Goal: Task Accomplishment & Management: Manage account settings

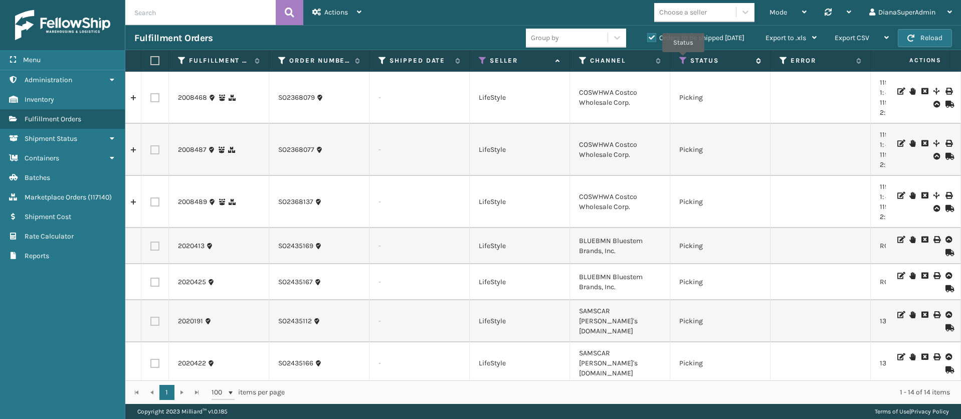
click at [683, 60] on icon at bounding box center [683, 60] width 8 height 9
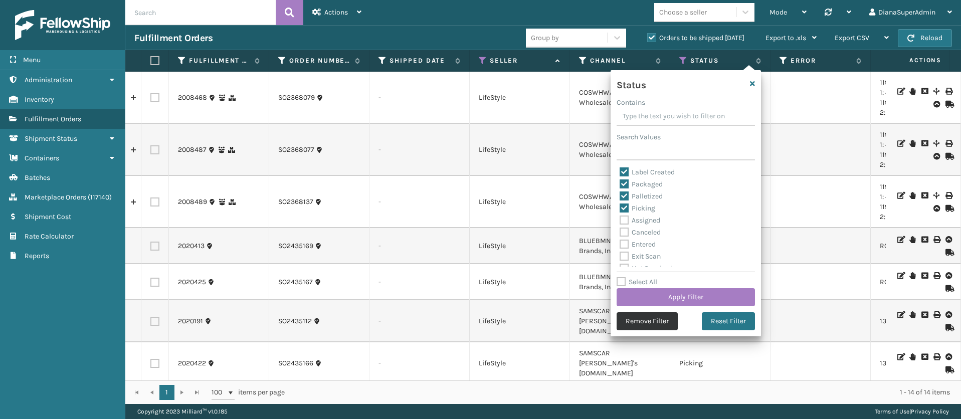
click at [636, 321] on button "Remove Filter" at bounding box center [647, 321] width 61 height 18
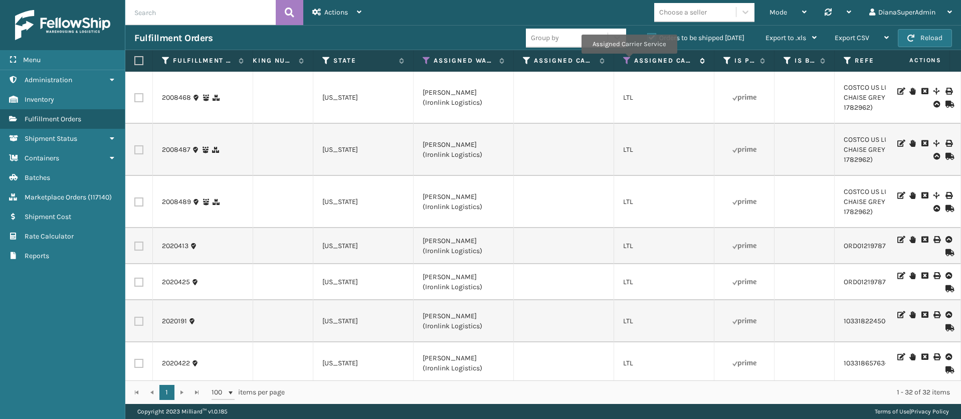
click at [629, 61] on icon at bounding box center [627, 60] width 8 height 9
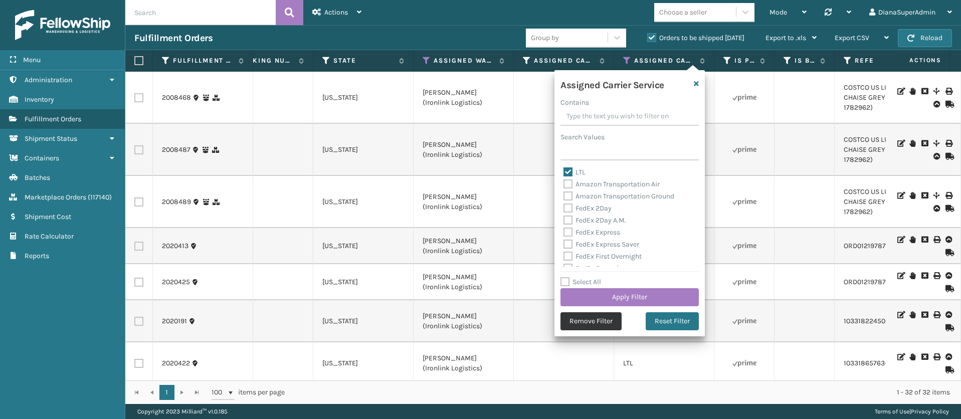
click at [593, 325] on button "Remove Filter" at bounding box center [590, 321] width 61 height 18
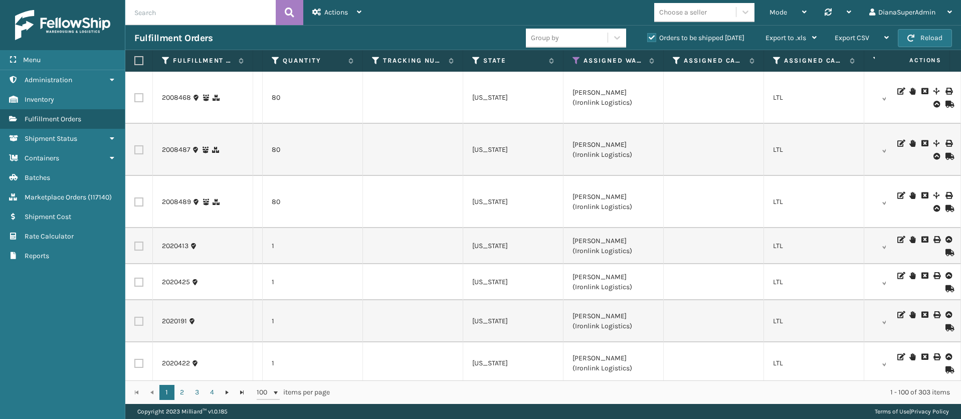
scroll to position [0, 709]
click at [576, 61] on icon at bounding box center [575, 60] width 8 height 9
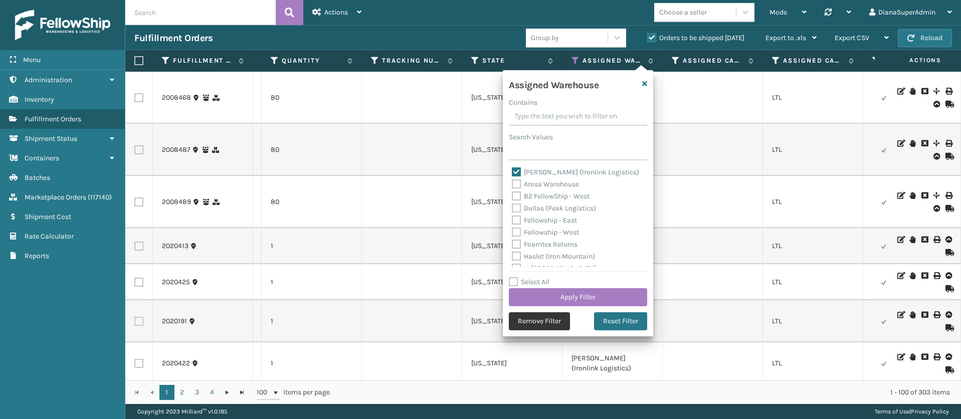
click at [548, 318] on button "Remove Filter" at bounding box center [539, 321] width 61 height 18
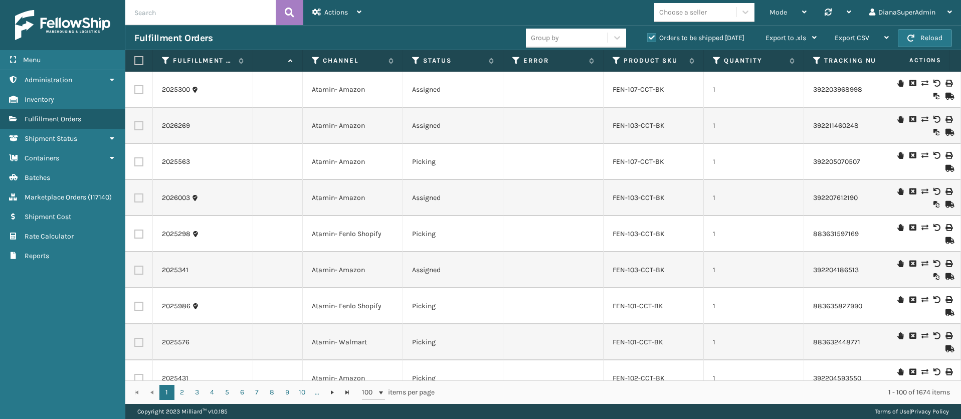
scroll to position [0, 341]
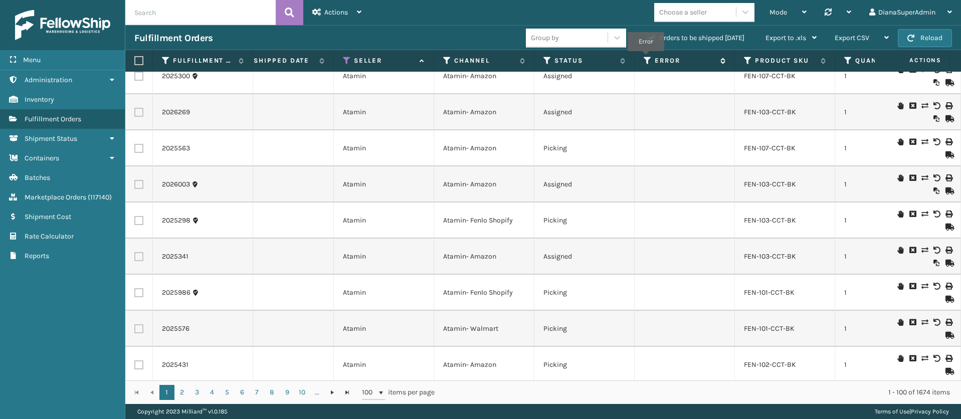
click at [646, 58] on icon at bounding box center [648, 60] width 8 height 9
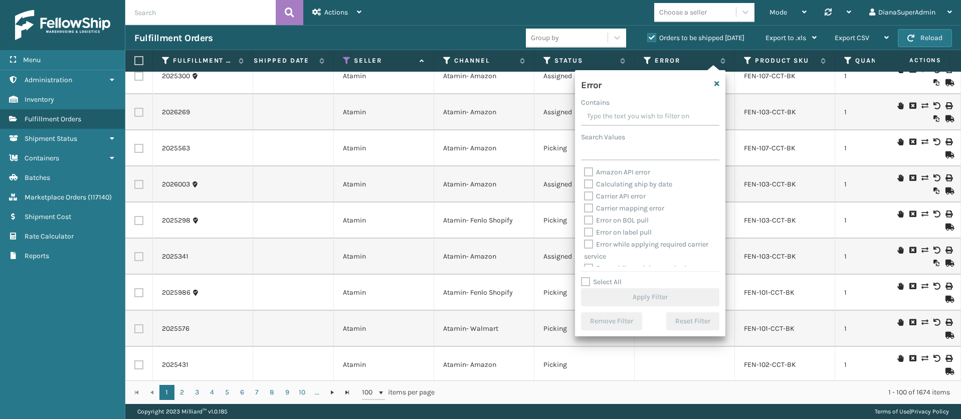
click at [584, 283] on label "Select All" at bounding box center [601, 282] width 41 height 9
click at [584, 277] on input "Select All" at bounding box center [656, 276] width 150 height 1
checkbox input "true"
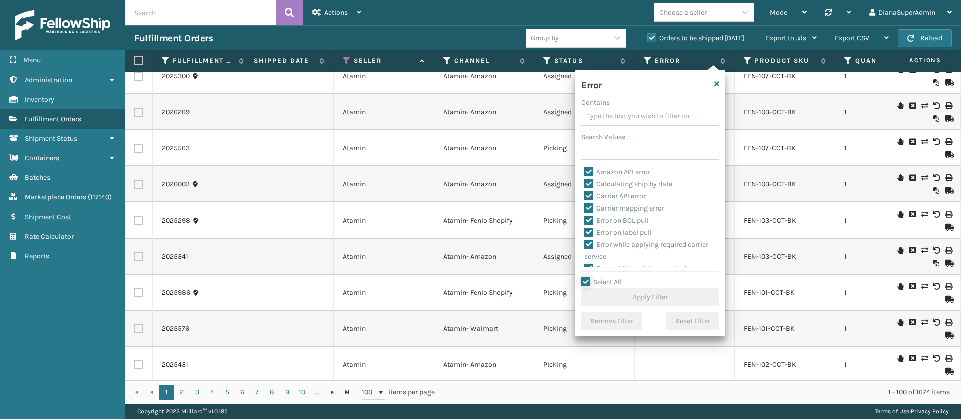
checkbox input "true"
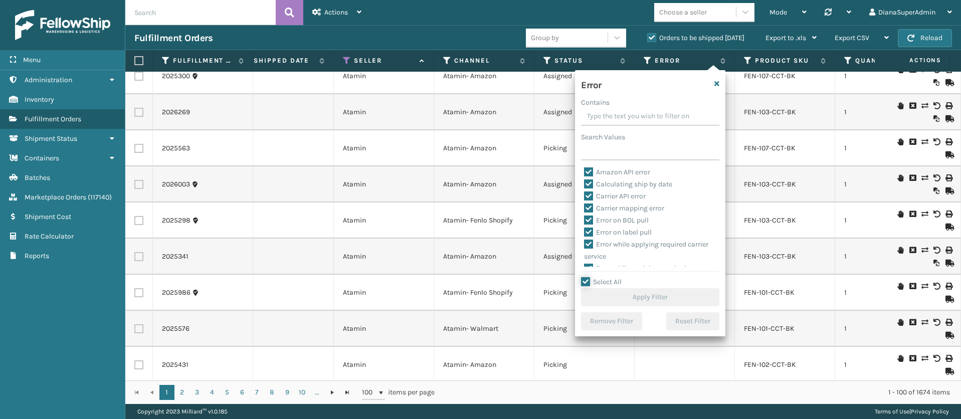
checkbox input "true"
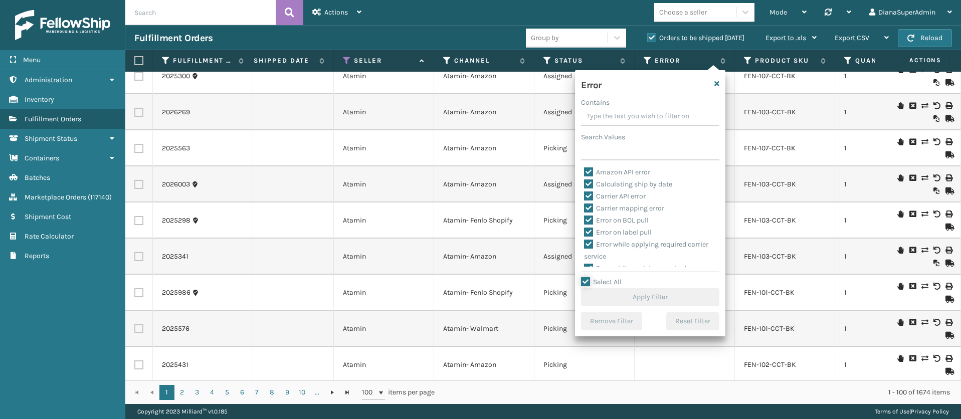
checkbox input "true"
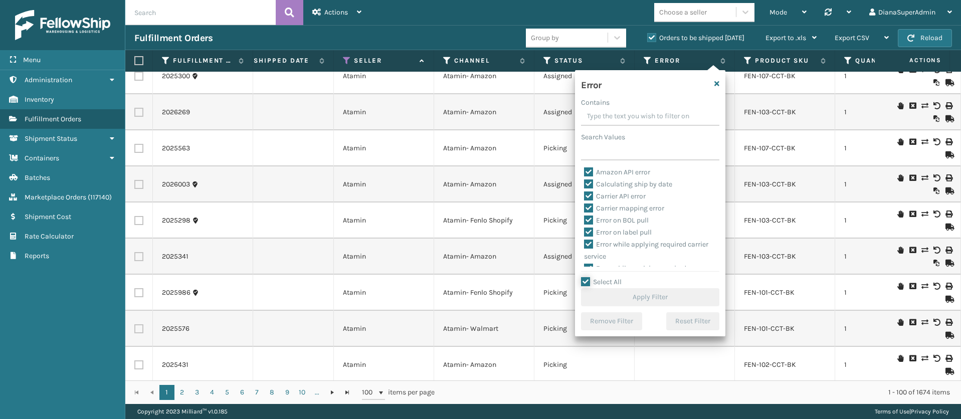
checkbox input "true"
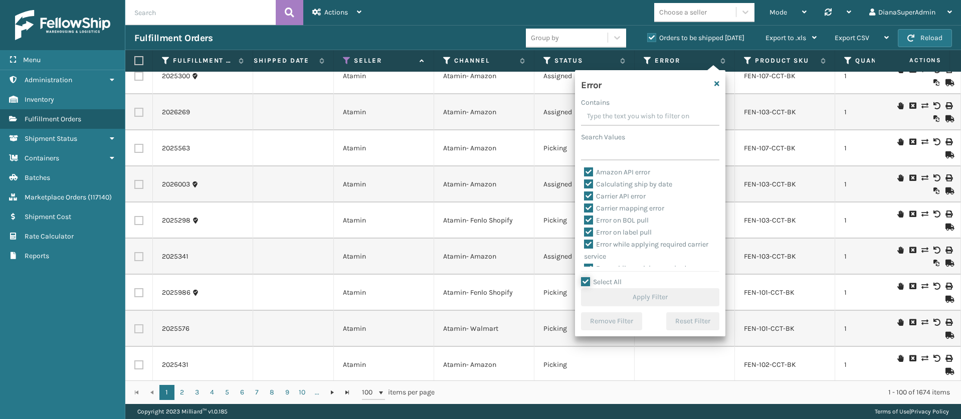
checkbox input "true"
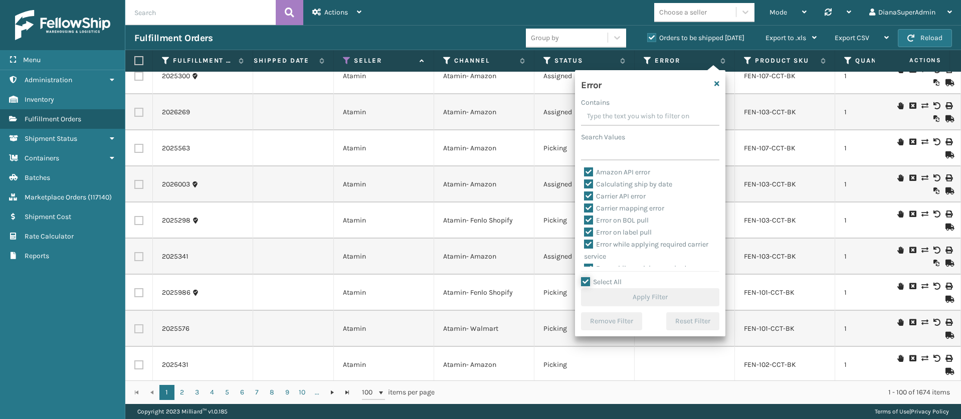
checkbox input "true"
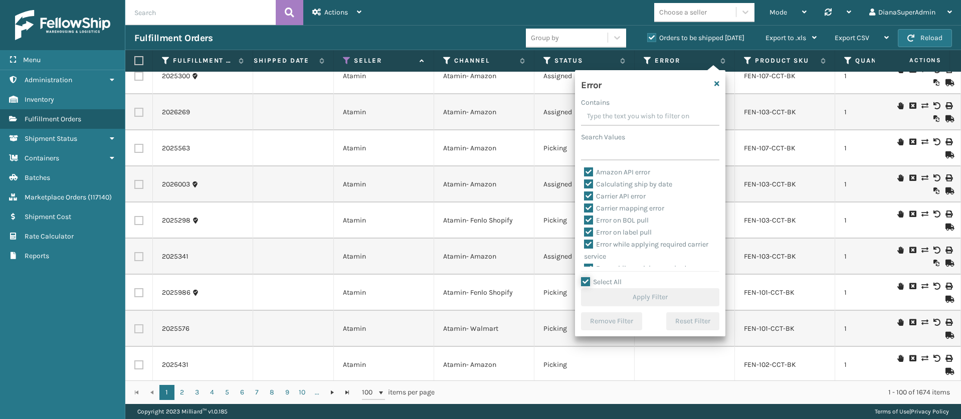
checkbox input "true"
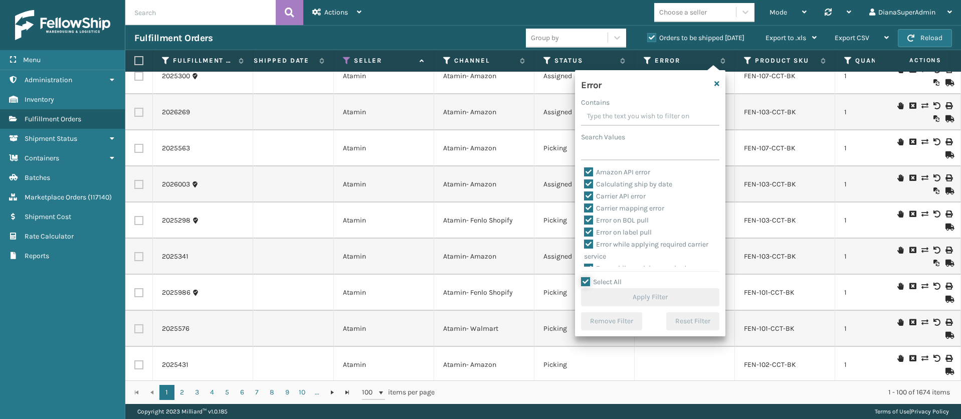
checkbox input "true"
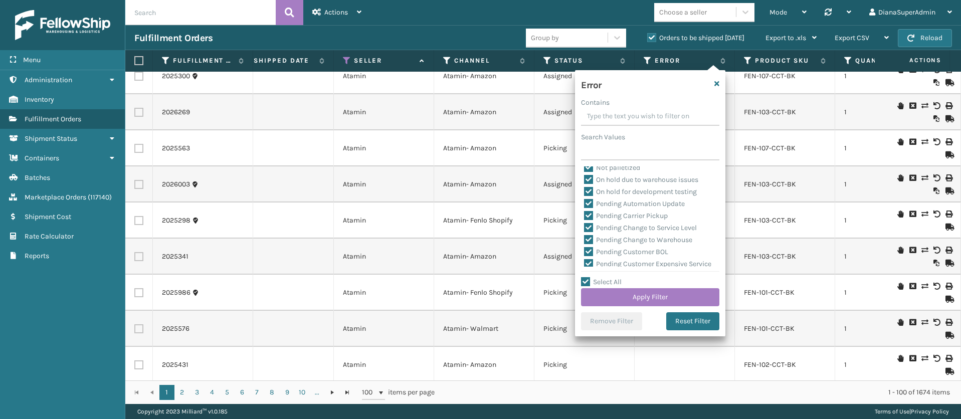
click at [587, 202] on label "Pending Automation Update" at bounding box center [634, 204] width 101 height 9
click at [585, 202] on input "Pending Automation Update" at bounding box center [584, 201] width 1 height 7
checkbox input "false"
click at [587, 214] on label "Pending Carrier Pickup" at bounding box center [626, 216] width 84 height 9
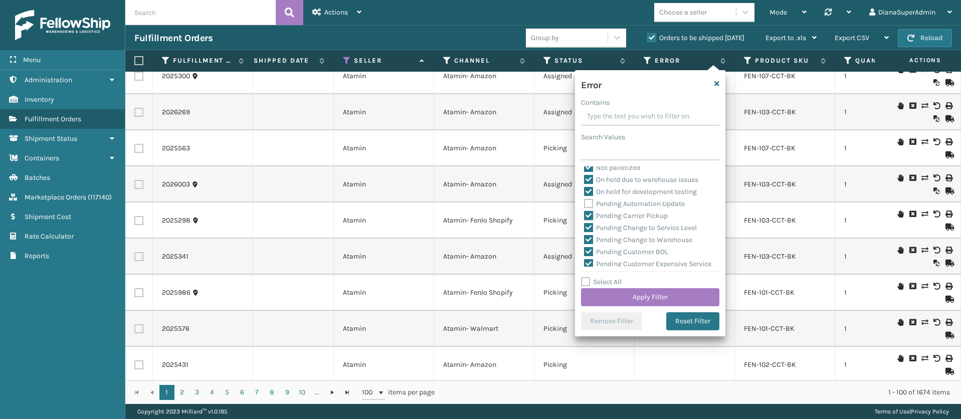
click at [585, 214] on input "Pending Carrier Pickup" at bounding box center [584, 213] width 1 height 7
checkbox input "false"
click at [587, 228] on label "Pending Change to Service Level" at bounding box center [640, 228] width 113 height 9
click at [585, 228] on input "Pending Change to Service Level" at bounding box center [584, 225] width 1 height 7
checkbox input "false"
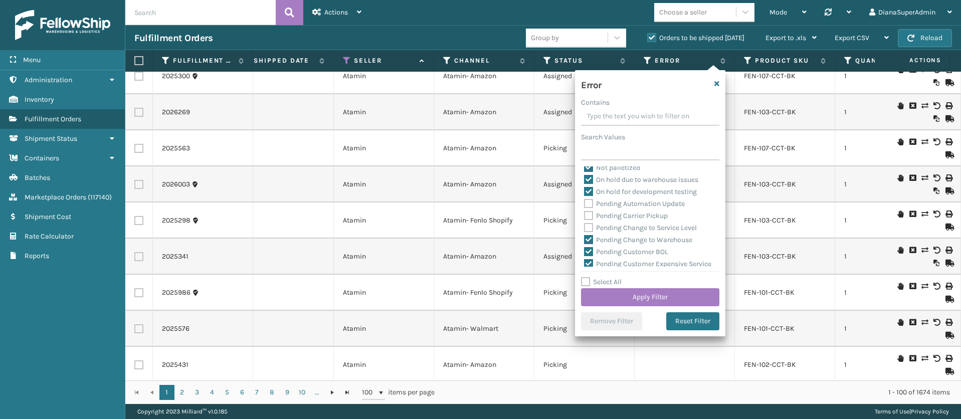
click at [587, 239] on label "Pending Change to Warehouse" at bounding box center [638, 240] width 108 height 9
click at [585, 239] on input "Pending Change to Warehouse" at bounding box center [584, 237] width 1 height 7
checkbox input "false"
click at [589, 249] on label "Pending Customer BOL" at bounding box center [626, 252] width 84 height 9
click at [585, 249] on input "Pending Customer BOL" at bounding box center [584, 249] width 1 height 7
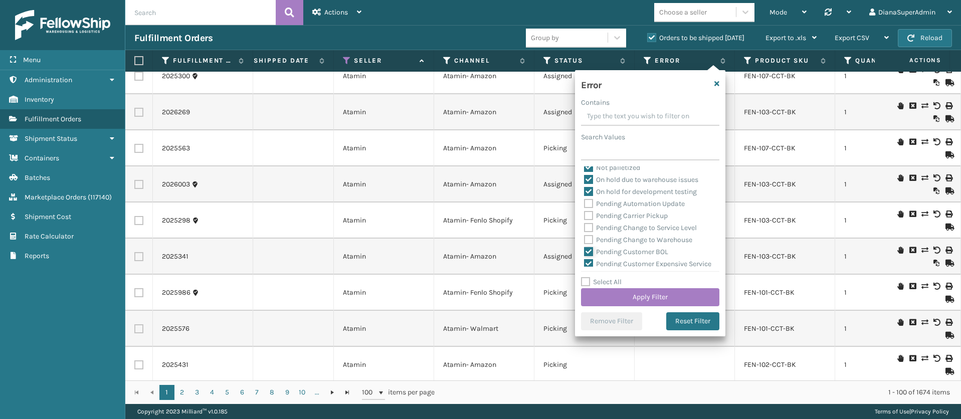
checkbox input "false"
click at [589, 205] on label "Pending Customer Expensive Service" at bounding box center [647, 207] width 127 height 9
click at [585, 205] on input "Pending Customer Expensive Service" at bounding box center [584, 204] width 1 height 7
checkbox input "false"
click at [589, 223] on label "Pending Customer Label Issue" at bounding box center [637, 219] width 107 height 9
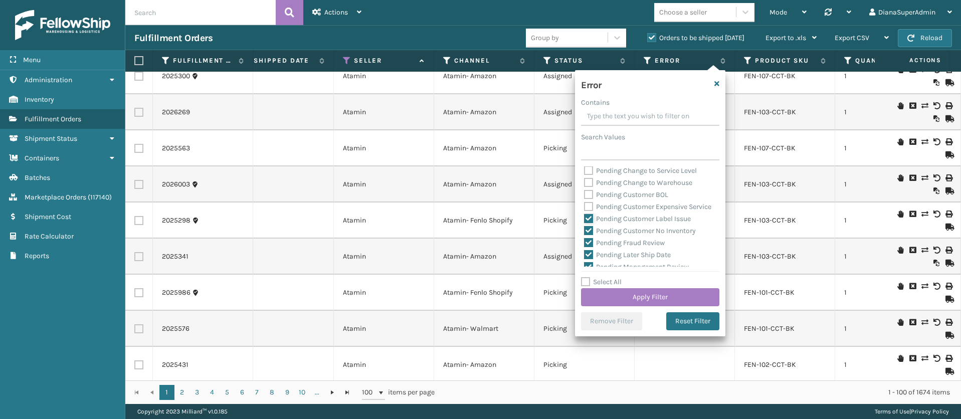
click at [585, 220] on input "Pending Customer Label Issue" at bounding box center [584, 216] width 1 height 7
checkbox input "false"
click at [589, 235] on label "Pending Customer No Inventory" at bounding box center [640, 231] width 112 height 9
click at [585, 232] on input "Pending Customer No Inventory" at bounding box center [584, 228] width 1 height 7
checkbox input "false"
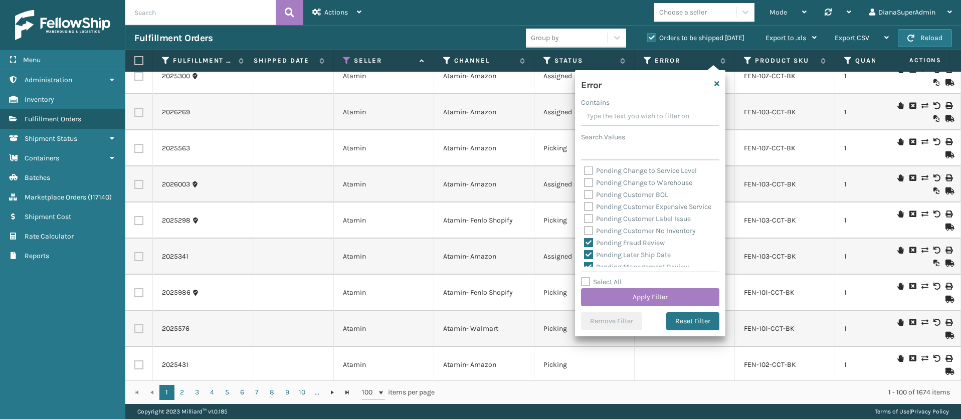
click at [589, 247] on label "Pending Fraud Review" at bounding box center [624, 243] width 81 height 9
click at [585, 244] on input "Pending Fraud Review" at bounding box center [584, 240] width 1 height 7
checkbox input "false"
click at [589, 185] on label "Pending Later Ship Date" at bounding box center [627, 181] width 87 height 9
click at [585, 182] on input "Pending Later Ship Date" at bounding box center [584, 178] width 1 height 7
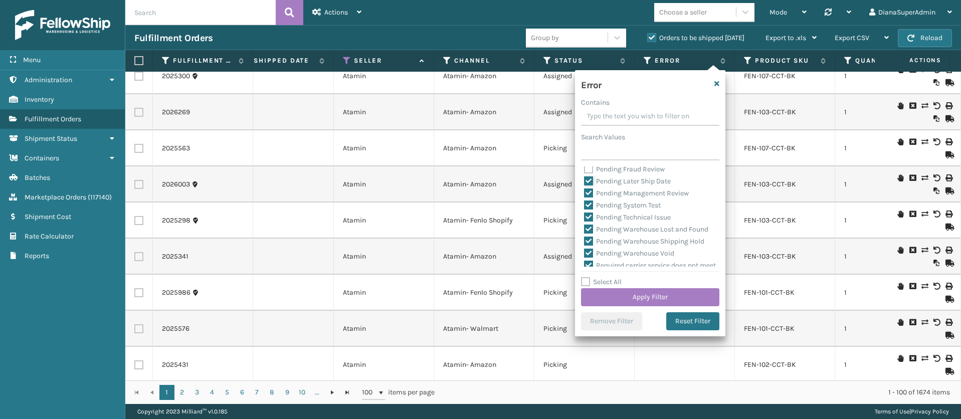
checkbox input "false"
click at [589, 198] on label "Pending Management Review" at bounding box center [636, 193] width 105 height 9
click at [585, 194] on input "Pending Management Review" at bounding box center [584, 190] width 1 height 7
checkbox input "false"
click at [589, 210] on label "Pending System Test" at bounding box center [622, 205] width 77 height 9
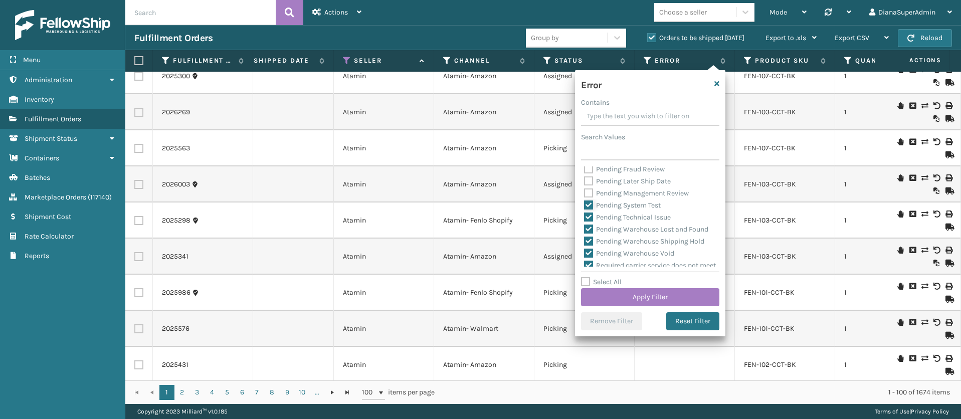
click at [585, 206] on input "Pending System Test" at bounding box center [584, 203] width 1 height 7
checkbox input "false"
click at [589, 222] on label "Pending Technical Issue" at bounding box center [627, 217] width 87 height 9
click at [585, 218] on input "Pending Technical Issue" at bounding box center [584, 215] width 1 height 7
checkbox input "false"
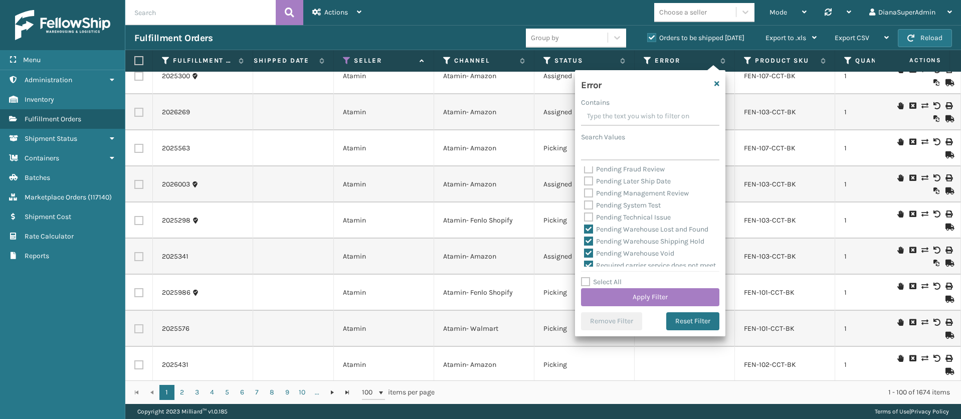
click at [589, 234] on label "Pending Warehouse Lost and Found" at bounding box center [646, 229] width 124 height 9
click at [585, 230] on input "Pending Warehouse Lost and Found" at bounding box center [584, 227] width 1 height 7
checkbox input "false"
click at [587, 184] on label "Pending Warehouse Shipping Hold" at bounding box center [644, 179] width 120 height 9
click at [585, 180] on input "Pending Warehouse Shipping Hold" at bounding box center [584, 177] width 1 height 7
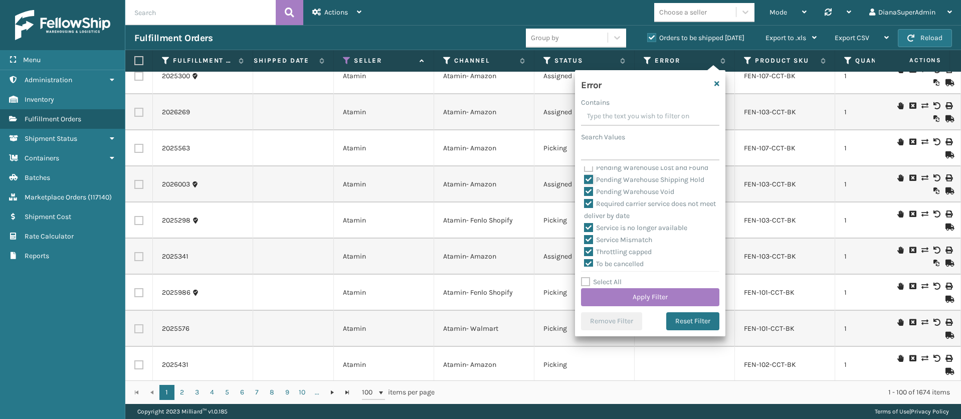
checkbox input "false"
click at [591, 198] on div "Pending Warehouse Void" at bounding box center [650, 192] width 132 height 12
click at [590, 196] on label "Pending Warehouse Void" at bounding box center [629, 191] width 90 height 9
click at [585, 193] on input "Pending Warehouse Void" at bounding box center [584, 189] width 1 height 7
checkbox input "false"
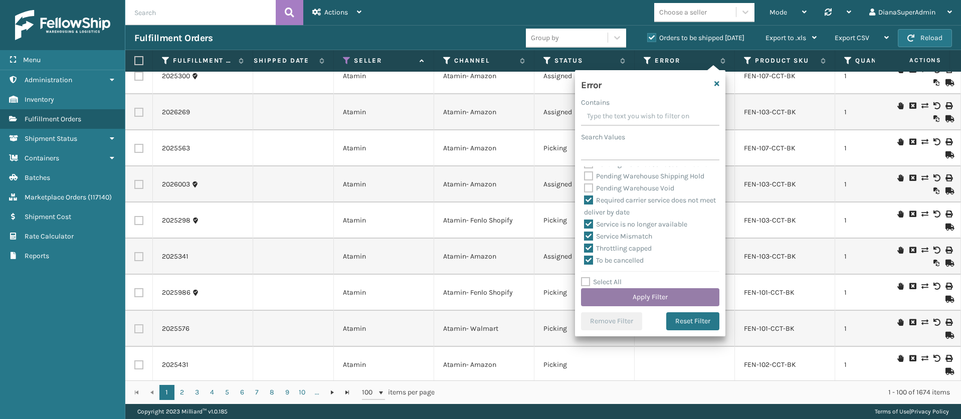
click at [670, 294] on button "Apply Filter" at bounding box center [650, 297] width 138 height 18
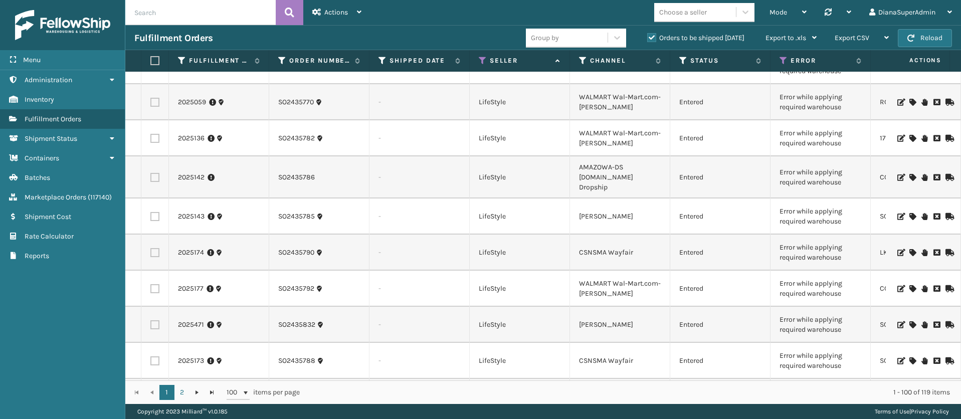
click at [188, 392] on link "2026137" at bounding box center [191, 397] width 26 height 10
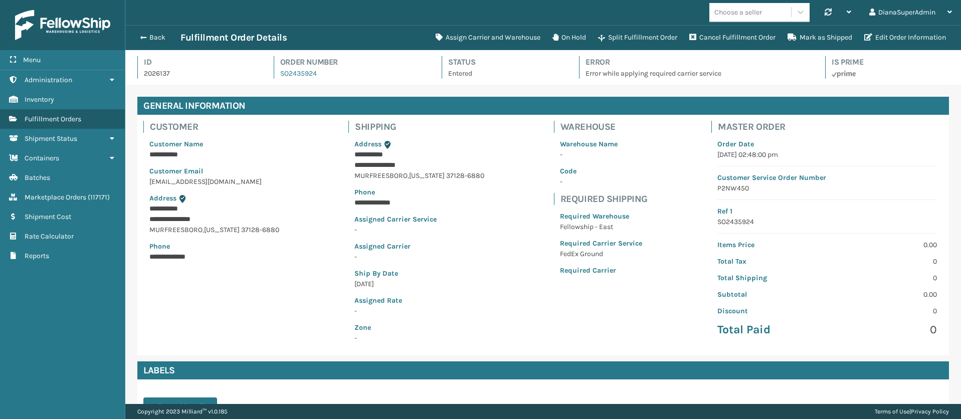
scroll to position [24, 836]
click at [460, 33] on button "Assign Carrier and Warehouse" at bounding box center [488, 38] width 117 height 20
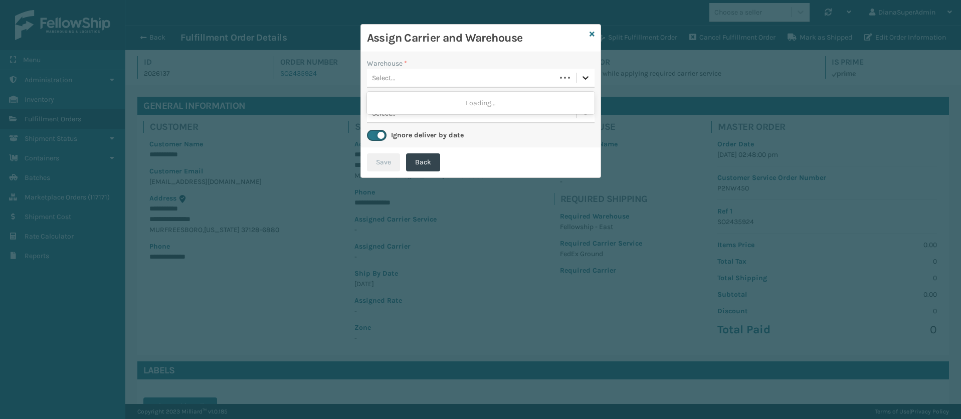
click at [583, 78] on icon at bounding box center [586, 78] width 10 height 10
click at [513, 108] on div "Fellowship - East" at bounding box center [481, 103] width 228 height 19
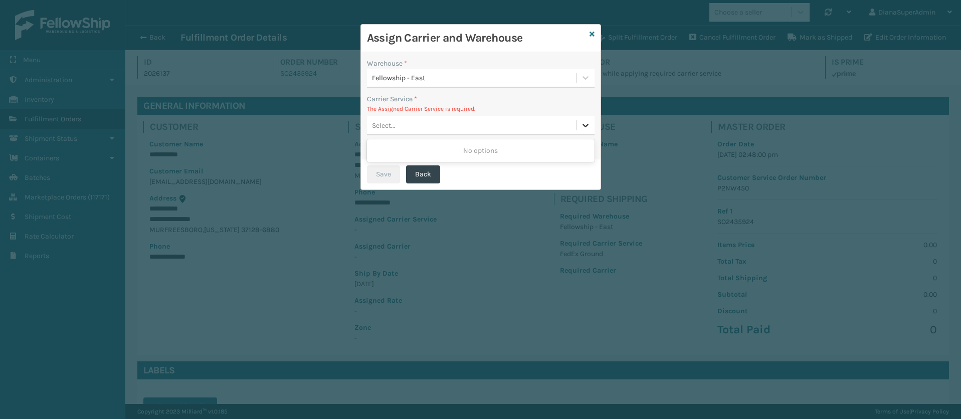
click at [587, 123] on icon at bounding box center [586, 125] width 10 height 10
click at [594, 33] on icon at bounding box center [592, 34] width 5 height 7
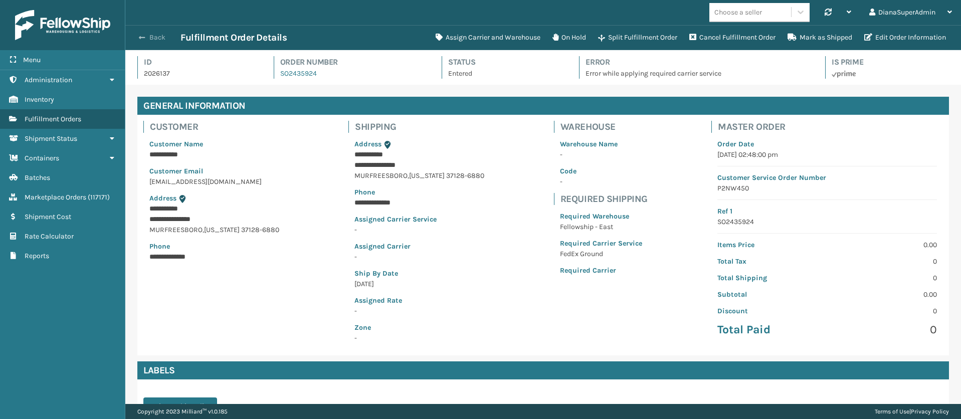
click at [142, 38] on span "button" at bounding box center [142, 37] width 6 height 7
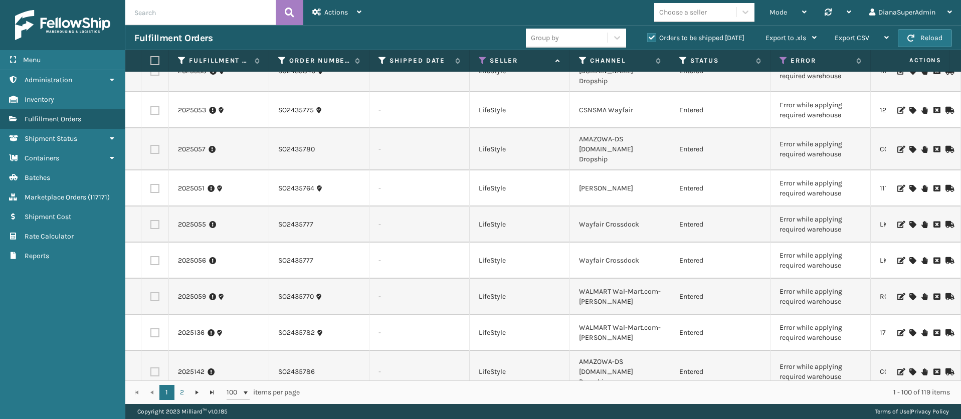
scroll to position [3318, 0]
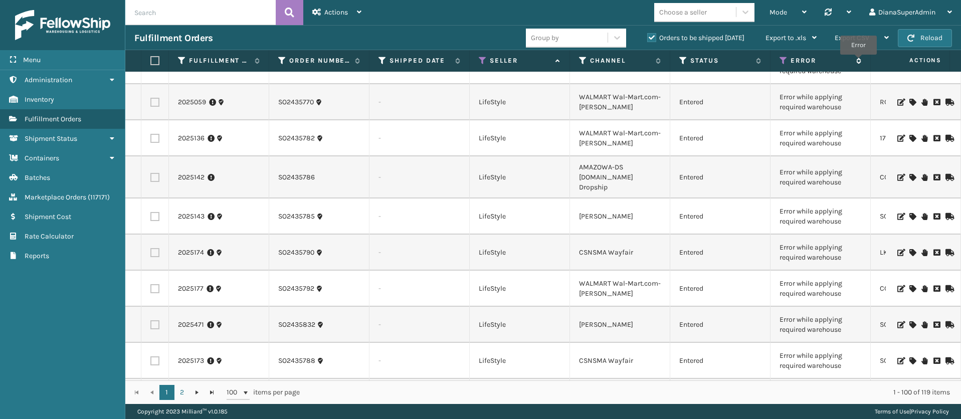
click at [858, 62] on icon at bounding box center [857, 61] width 8 height 6
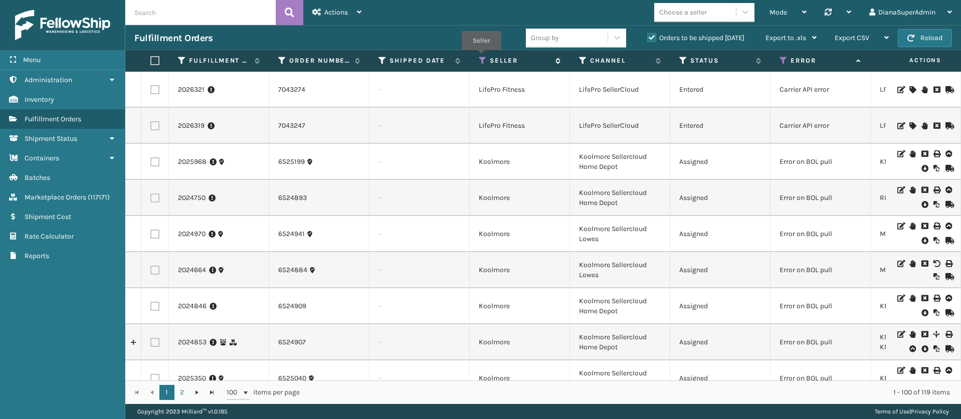
click at [481, 57] on icon at bounding box center [483, 60] width 8 height 9
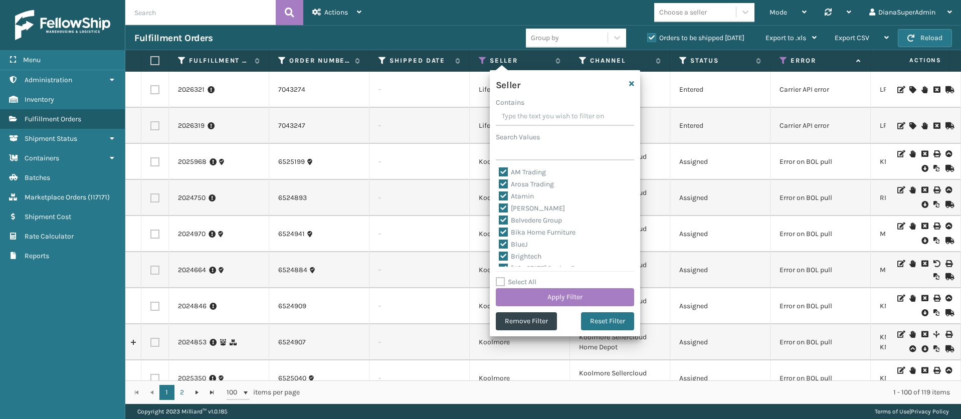
scroll to position [309, 0]
click at [631, 84] on icon "button" at bounding box center [631, 83] width 5 height 7
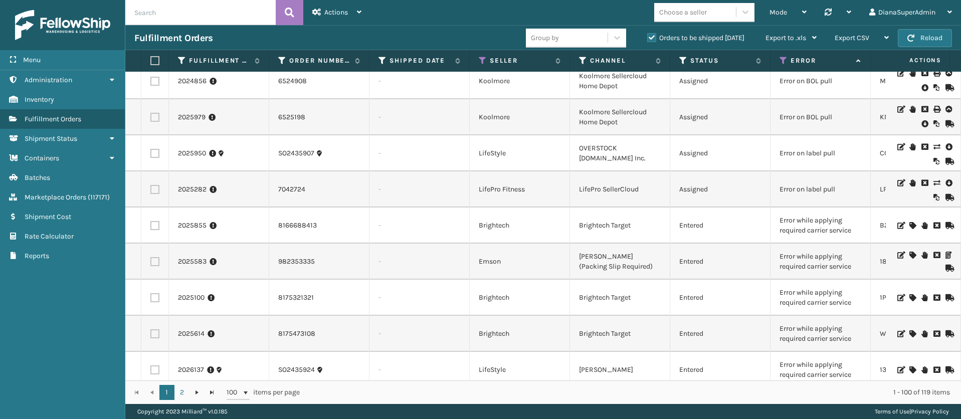
scroll to position [442, 0]
click at [202, 227] on link "2025855" at bounding box center [192, 225] width 29 height 10
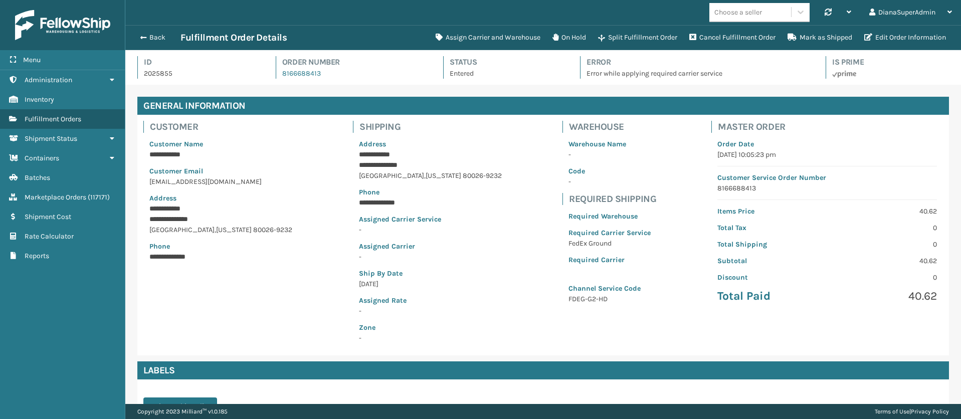
scroll to position [24, 836]
click at [477, 37] on button "Assign Carrier and Warehouse" at bounding box center [488, 38] width 117 height 20
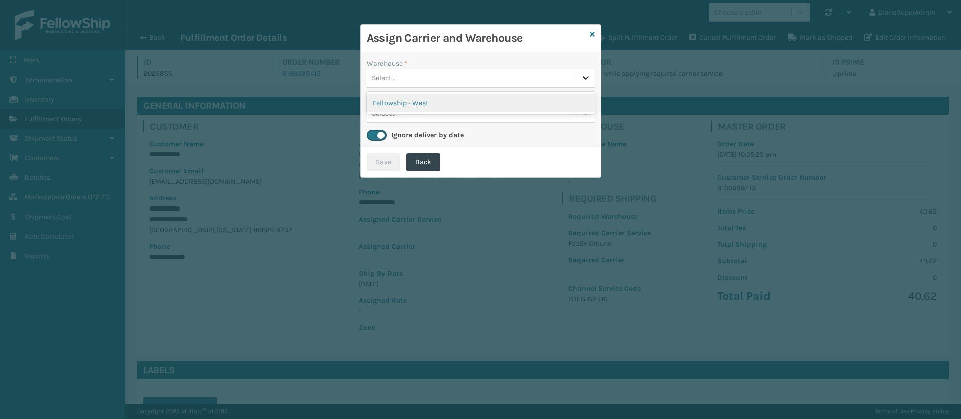
click at [584, 79] on icon at bounding box center [586, 78] width 10 height 10
click at [531, 98] on div "Fellowship - West" at bounding box center [481, 103] width 228 height 19
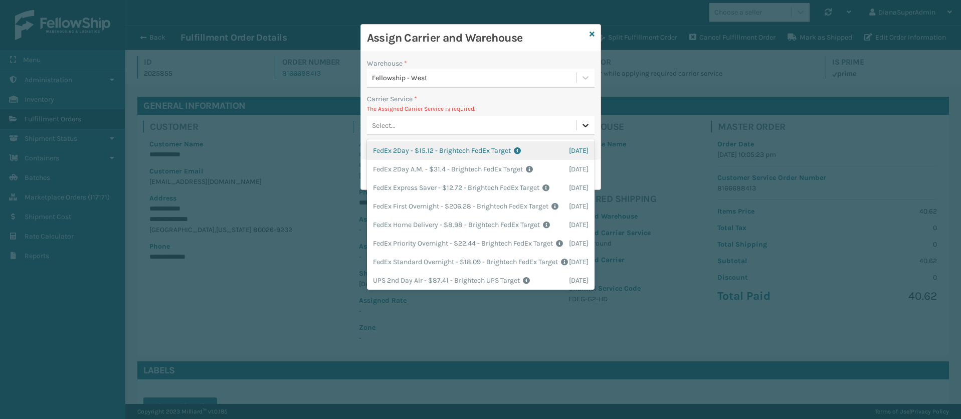
click at [587, 125] on icon at bounding box center [586, 126] width 6 height 4
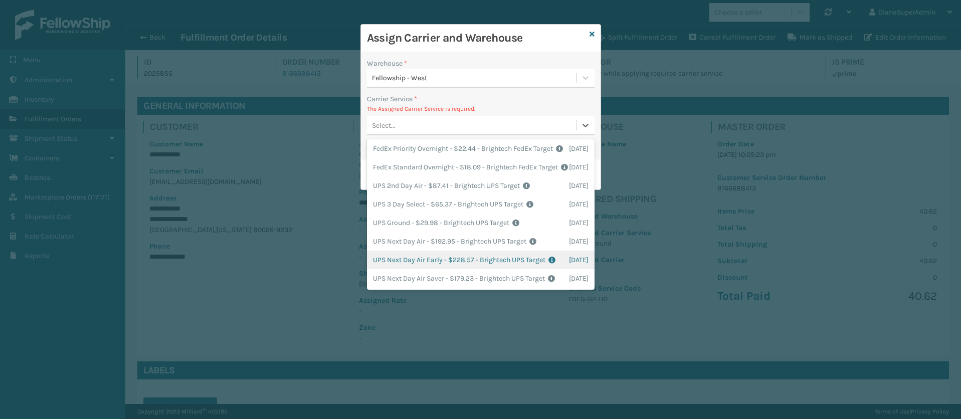
scroll to position [0, 0]
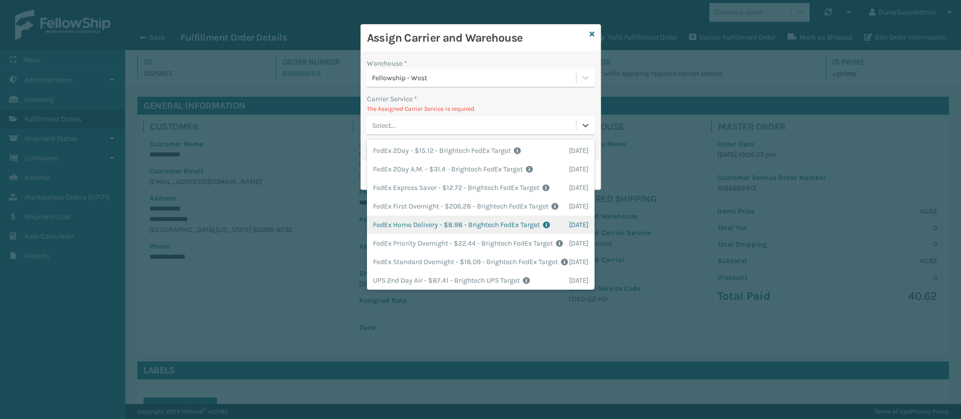
click at [427, 234] on div "FedEx Home Delivery - $8.98 - Brightech FedEx Target Shipping Cost $8.98 Surplu…" at bounding box center [481, 225] width 228 height 19
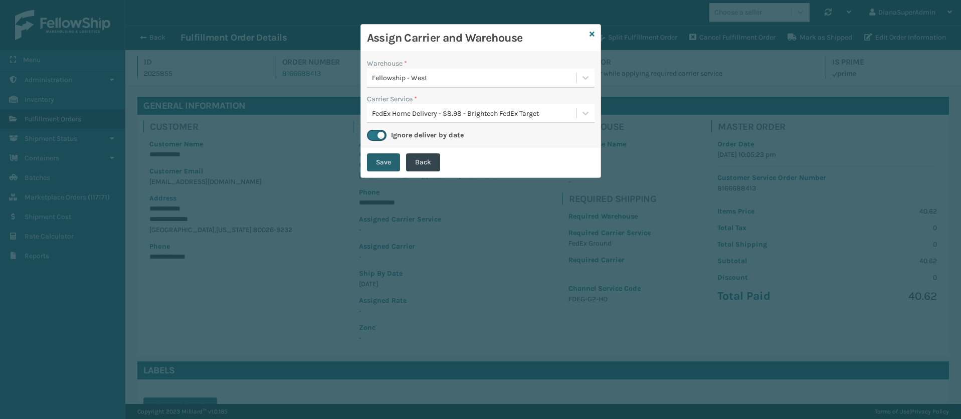
click at [386, 161] on button "Save" at bounding box center [383, 162] width 33 height 18
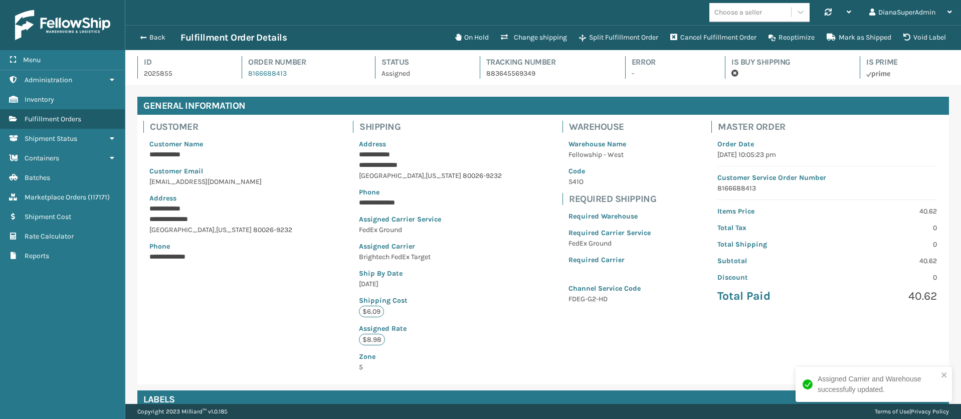
scroll to position [24, 836]
click at [150, 36] on button "Back" at bounding box center [157, 37] width 46 height 9
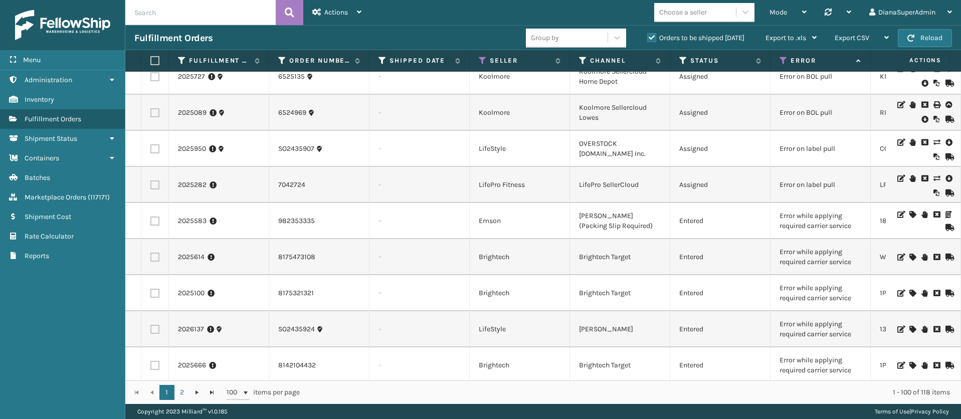
scroll to position [447, 0]
click at [184, 219] on link "2025583" at bounding box center [192, 221] width 29 height 10
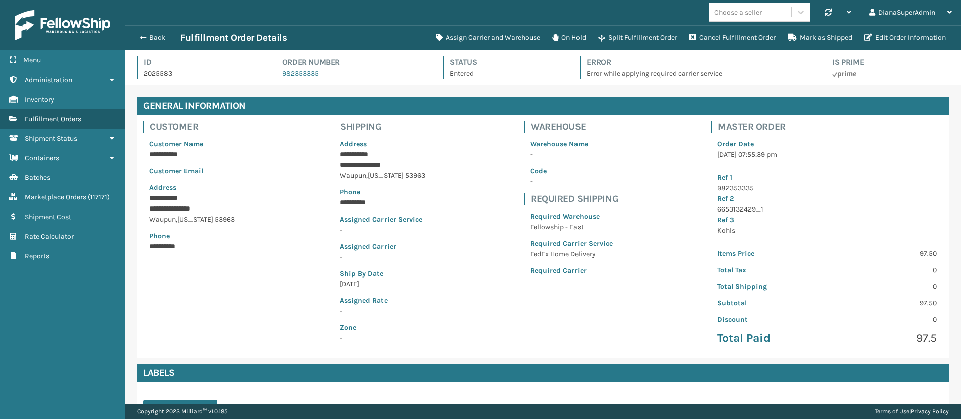
scroll to position [24, 836]
click at [449, 35] on button "Assign Carrier and Warehouse" at bounding box center [488, 38] width 117 height 20
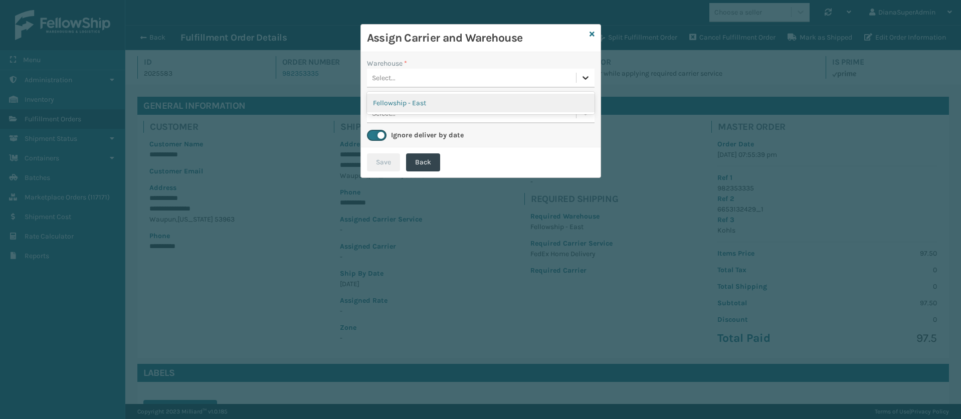
click at [582, 78] on icon at bounding box center [586, 78] width 10 height 10
click at [537, 97] on div "Fellowship - East" at bounding box center [481, 103] width 228 height 19
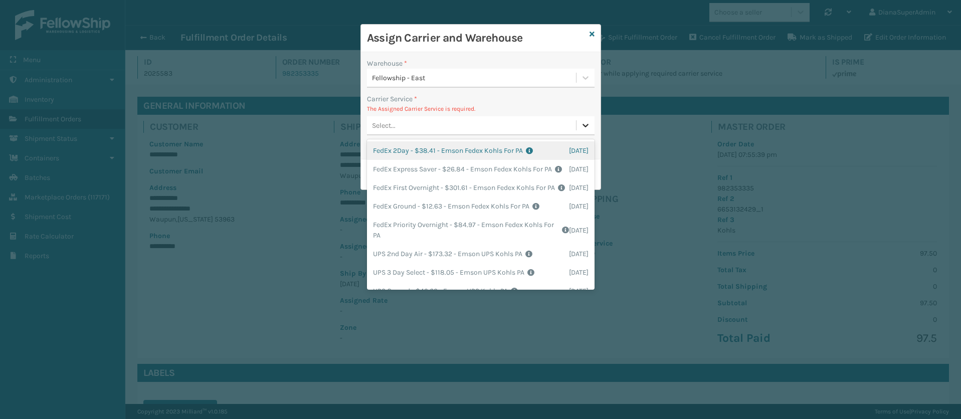
click at [589, 124] on icon at bounding box center [586, 125] width 10 height 10
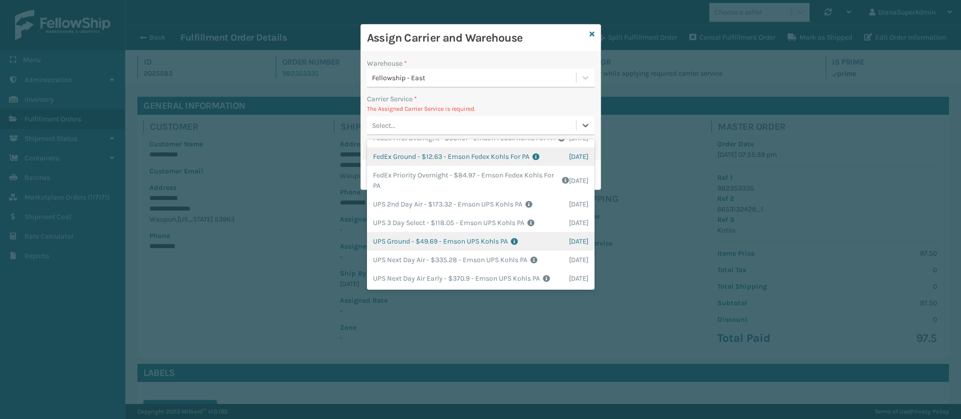
scroll to position [0, 0]
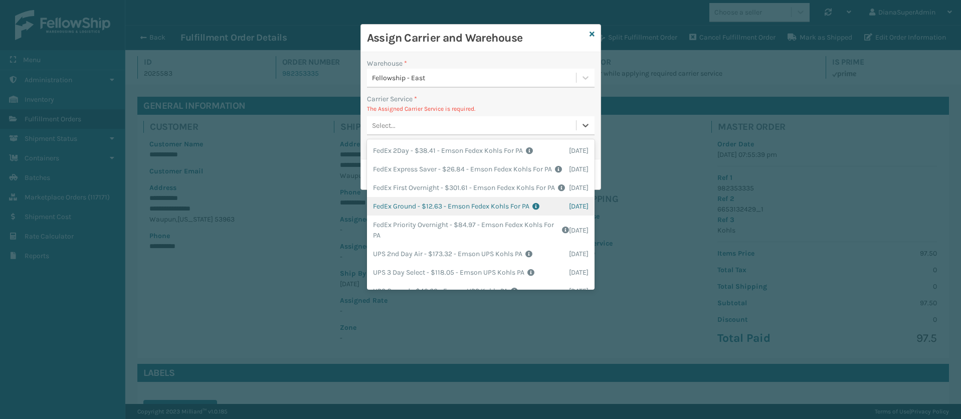
click at [400, 216] on div "FedEx Ground - $12.63 - Emson Fedex Kohls For PA Shipping Cost $12.63 Surplus C…" at bounding box center [481, 206] width 228 height 19
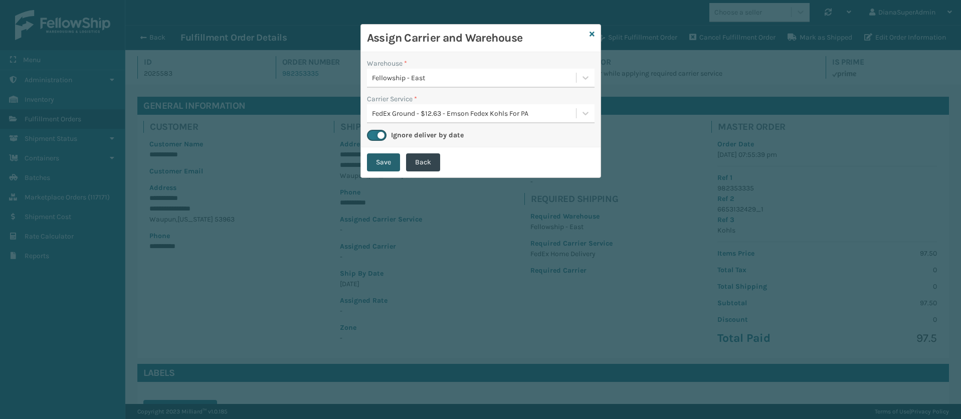
click at [384, 161] on button "Save" at bounding box center [383, 162] width 33 height 18
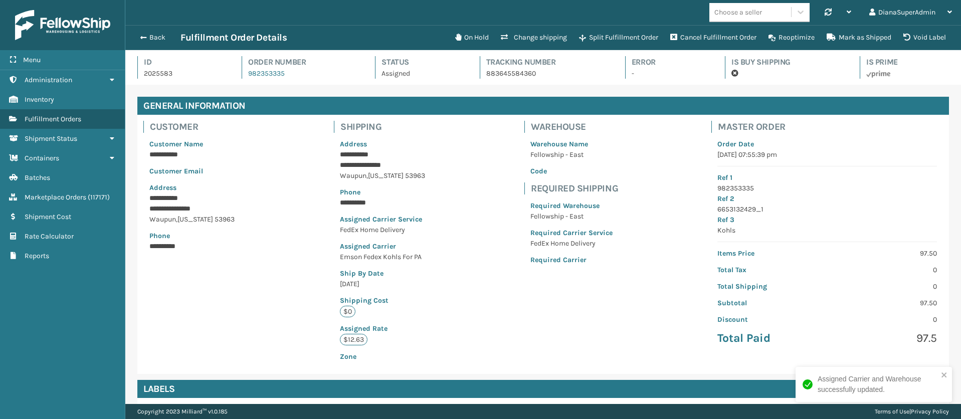
scroll to position [24, 836]
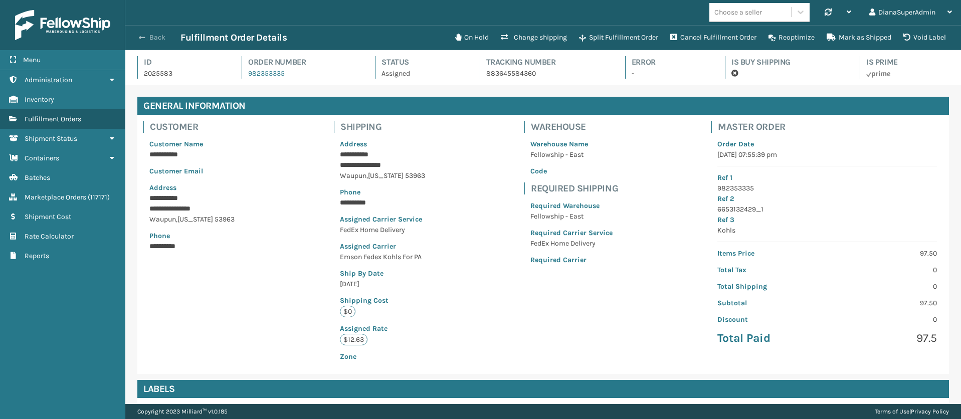
click at [139, 38] on span "button" at bounding box center [142, 37] width 6 height 7
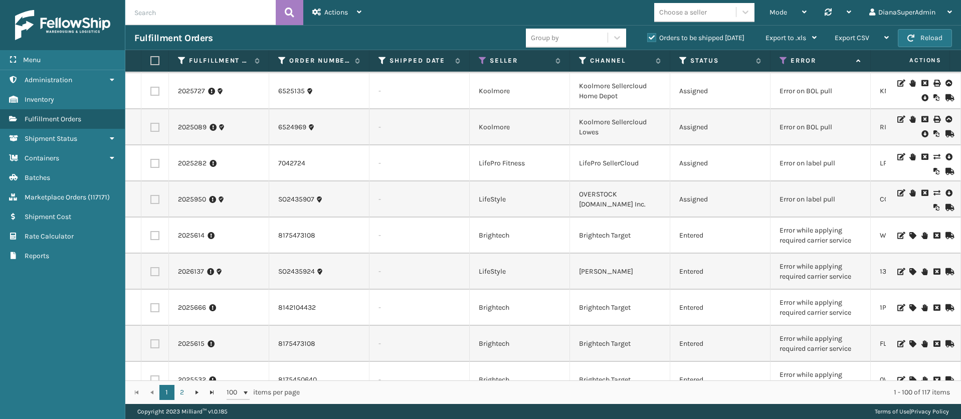
scroll to position [497, 0]
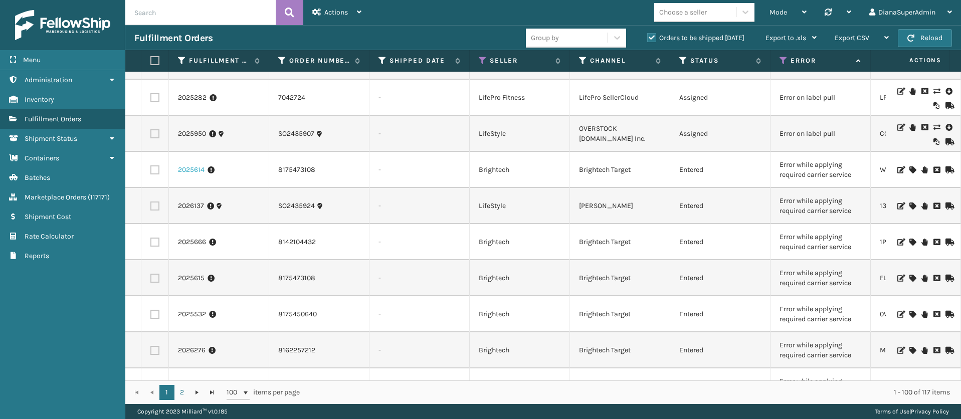
click at [200, 169] on link "2025614" at bounding box center [191, 170] width 27 height 10
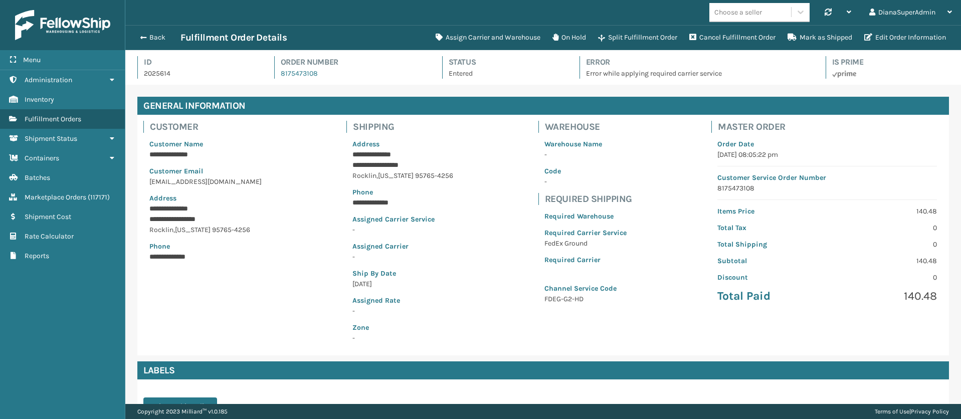
scroll to position [24, 836]
click at [476, 33] on button "Assign Carrier and Warehouse" at bounding box center [488, 38] width 117 height 20
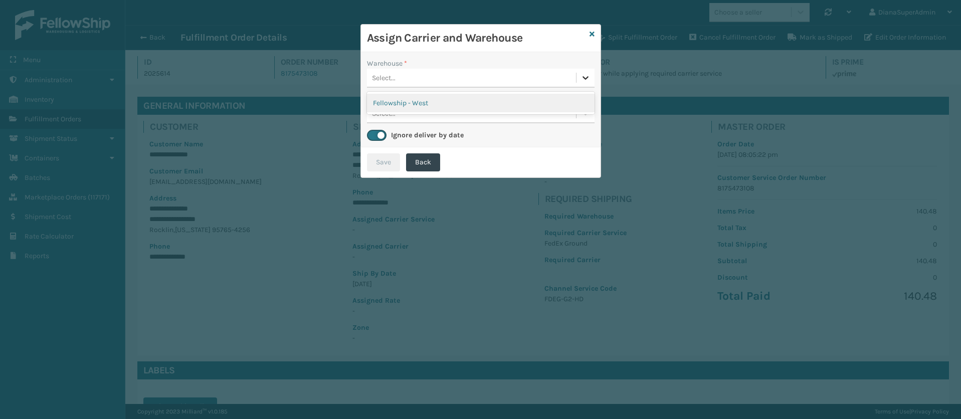
click at [591, 81] on div at bounding box center [586, 78] width 18 height 18
click at [552, 101] on div "Fellowship - West" at bounding box center [481, 103] width 228 height 19
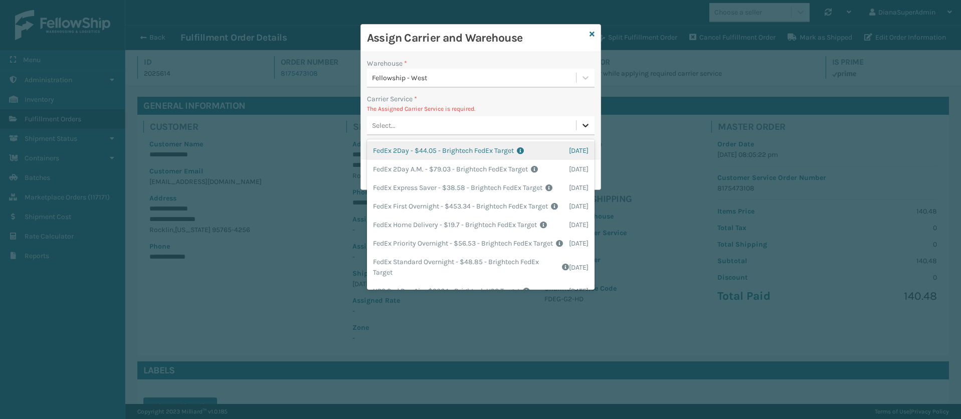
click at [586, 123] on icon at bounding box center [586, 125] width 10 height 10
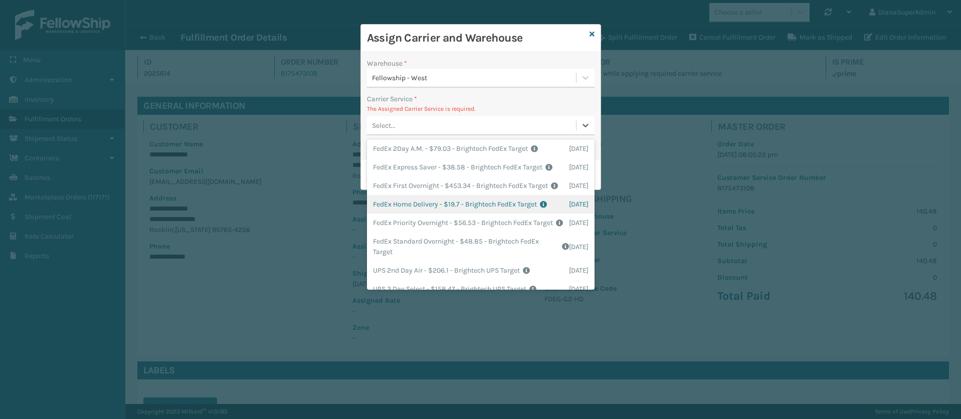
scroll to position [0, 0]
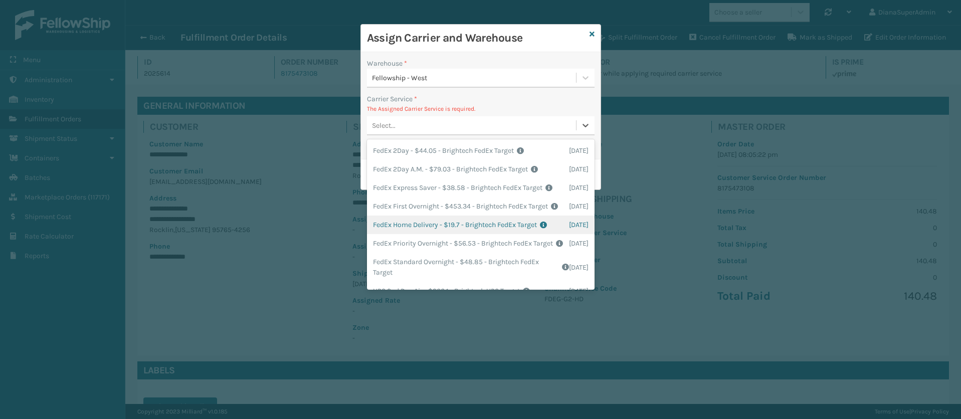
click at [411, 234] on div "FedEx Home Delivery - $19.7 - Brightech FedEx Target Shipping Cost $19.7 Surplu…" at bounding box center [481, 225] width 228 height 19
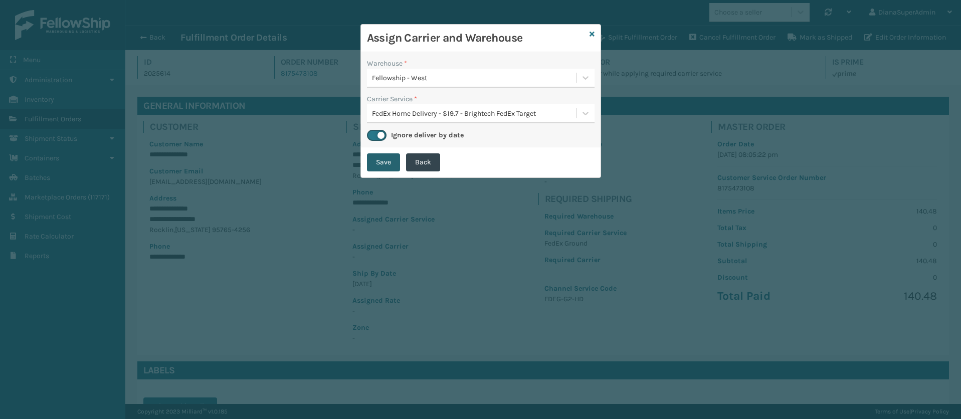
click at [389, 161] on button "Save" at bounding box center [383, 162] width 33 height 18
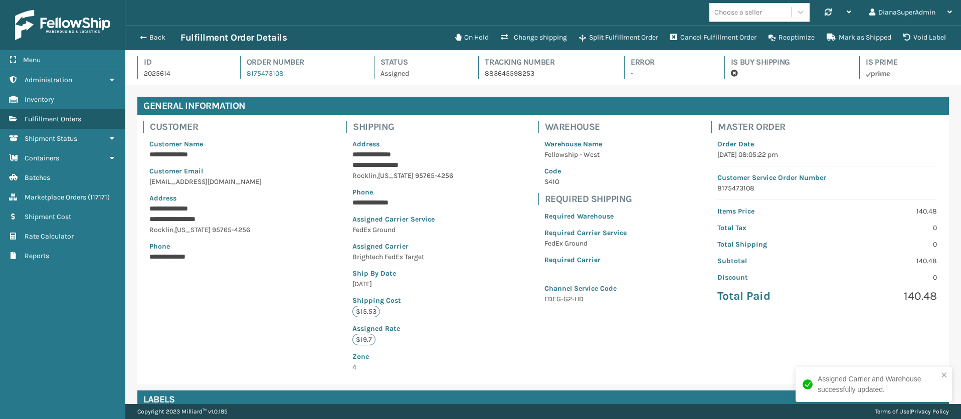
scroll to position [24, 836]
click at [144, 38] on span "button" at bounding box center [142, 37] width 6 height 7
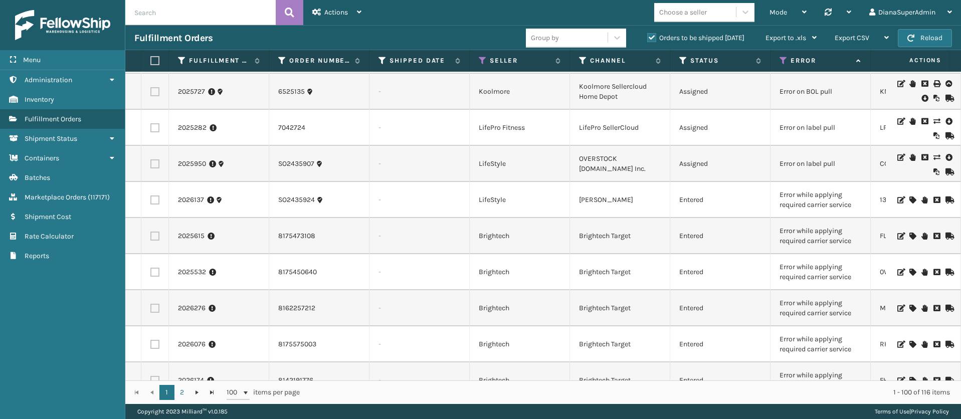
scroll to position [468, 0]
click at [187, 195] on link "2026137" at bounding box center [191, 200] width 26 height 10
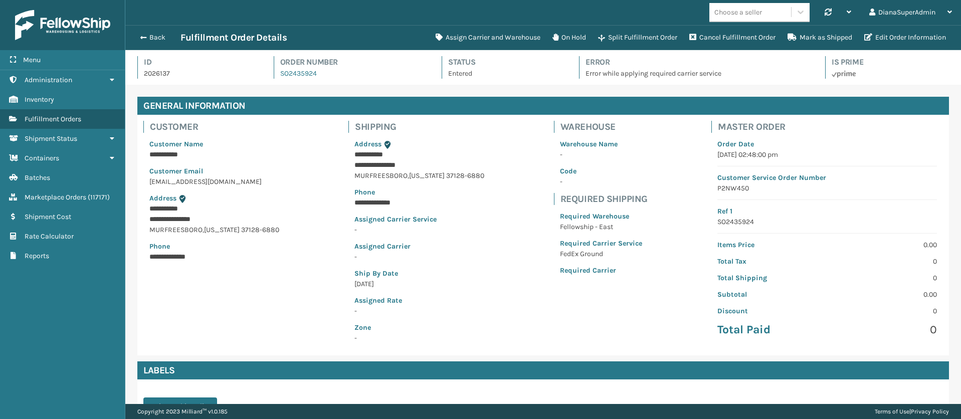
scroll to position [24, 836]
click at [464, 39] on button "Assign Carrier and Warehouse" at bounding box center [488, 38] width 117 height 20
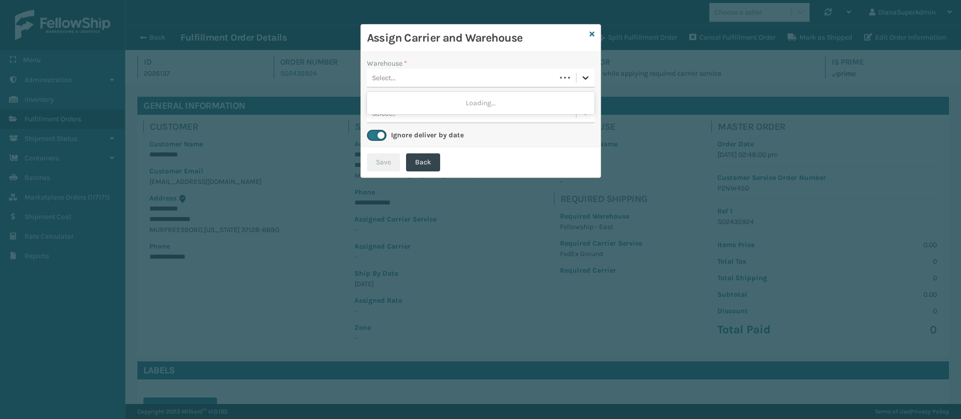
click at [582, 78] on icon at bounding box center [586, 78] width 10 height 10
click at [539, 103] on div "Fellowship - East" at bounding box center [481, 103] width 228 height 19
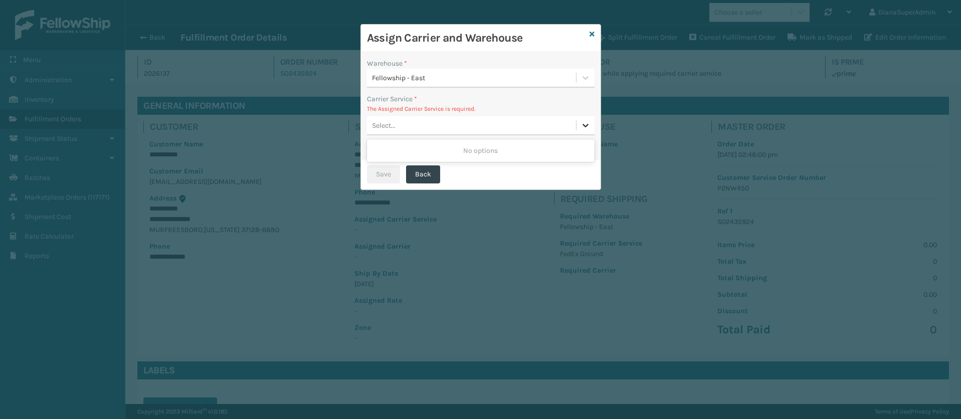
click at [584, 122] on icon at bounding box center [586, 125] width 10 height 10
click at [590, 33] on icon at bounding box center [592, 34] width 5 height 7
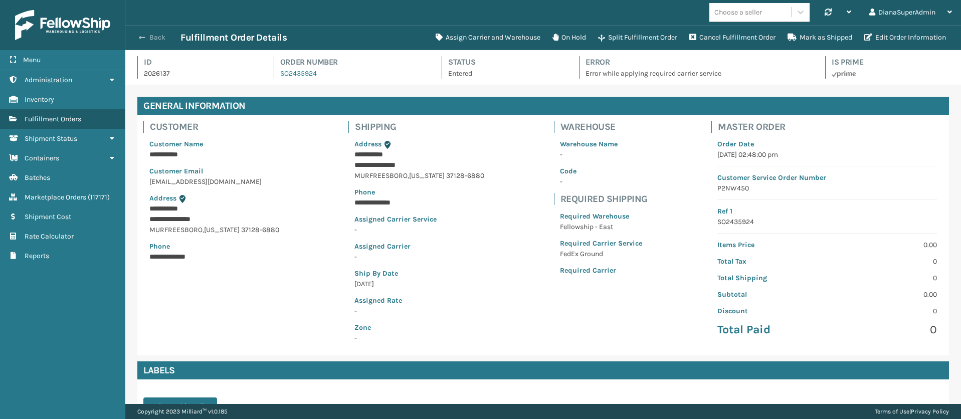
click at [145, 36] on button "Back" at bounding box center [157, 37] width 46 height 9
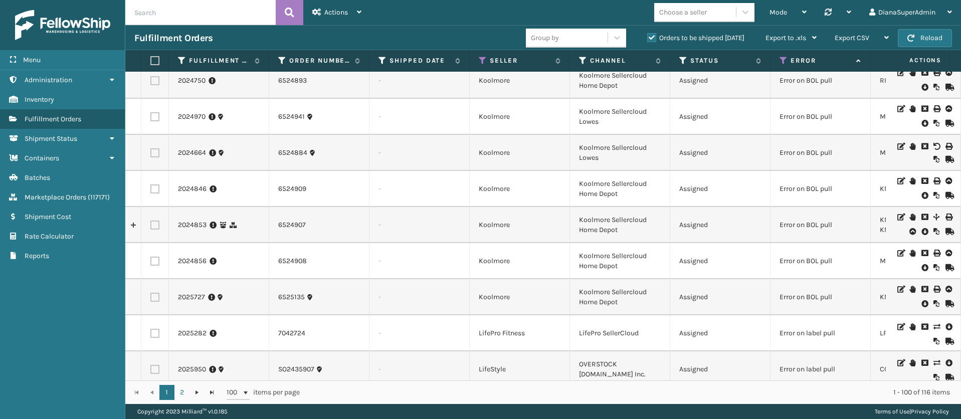
scroll to position [488, 0]
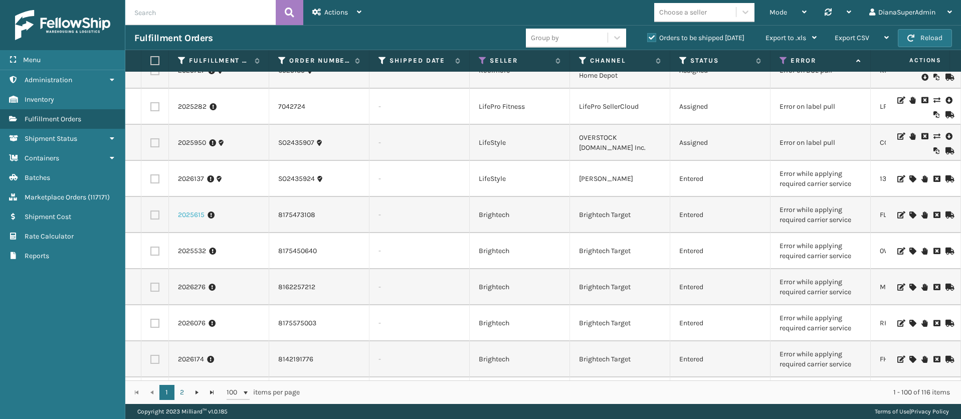
click at [197, 214] on link "2025615" at bounding box center [191, 215] width 27 height 10
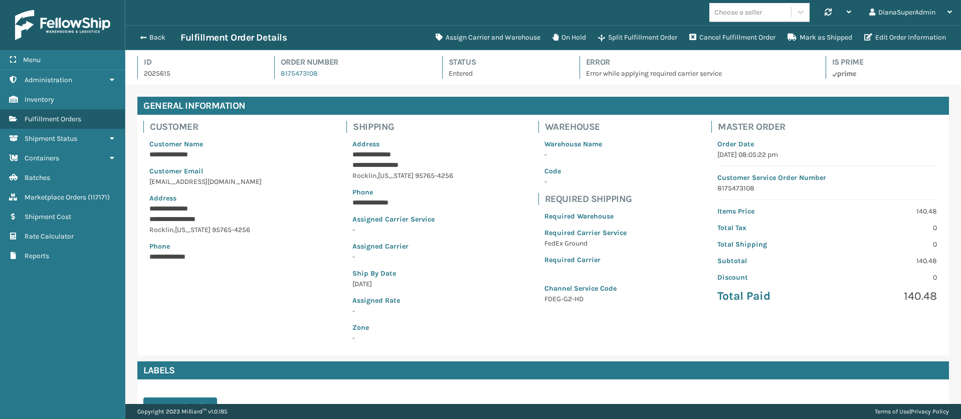
scroll to position [24, 836]
click at [473, 33] on button "Assign Carrier and Warehouse" at bounding box center [488, 38] width 117 height 20
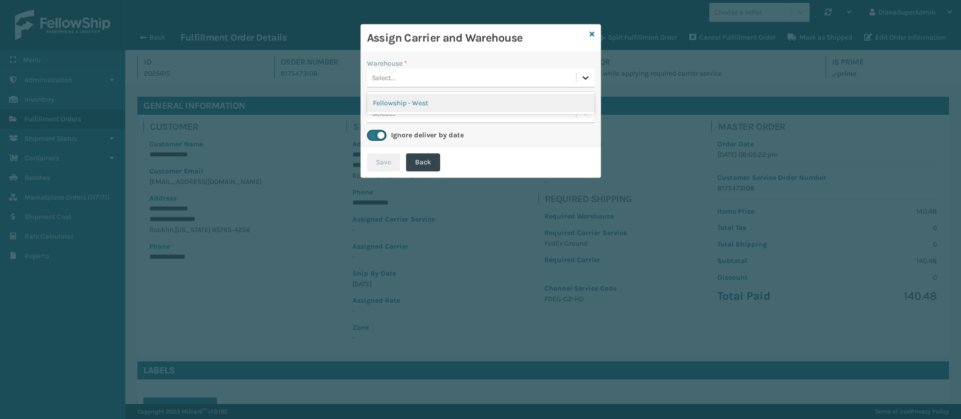
click at [585, 76] on icon at bounding box center [586, 78] width 10 height 10
click at [536, 98] on div "Fellowship - West" at bounding box center [481, 103] width 228 height 19
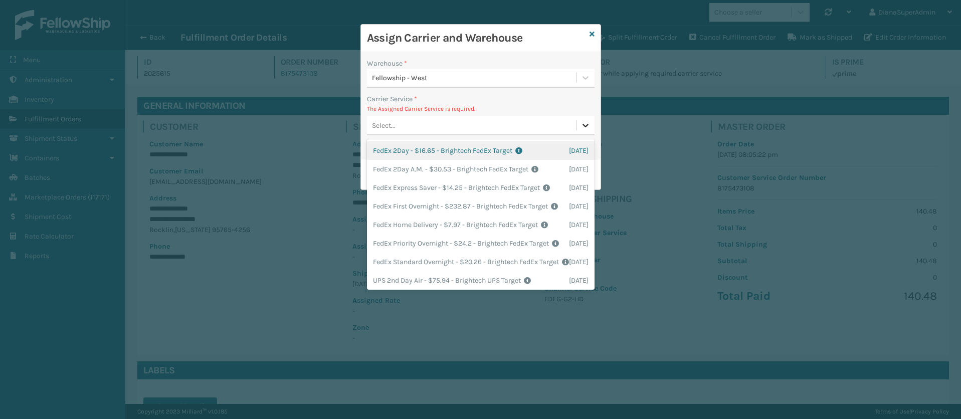
click at [588, 126] on icon at bounding box center [586, 125] width 10 height 10
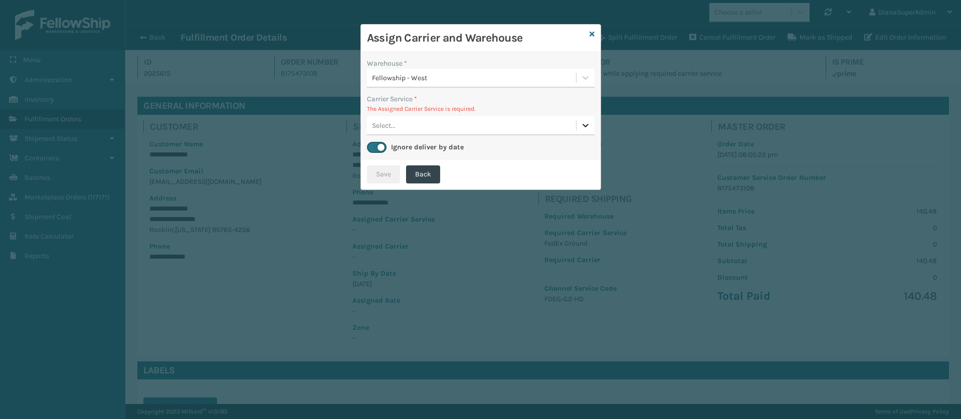
click at [581, 122] on icon at bounding box center [586, 125] width 10 height 10
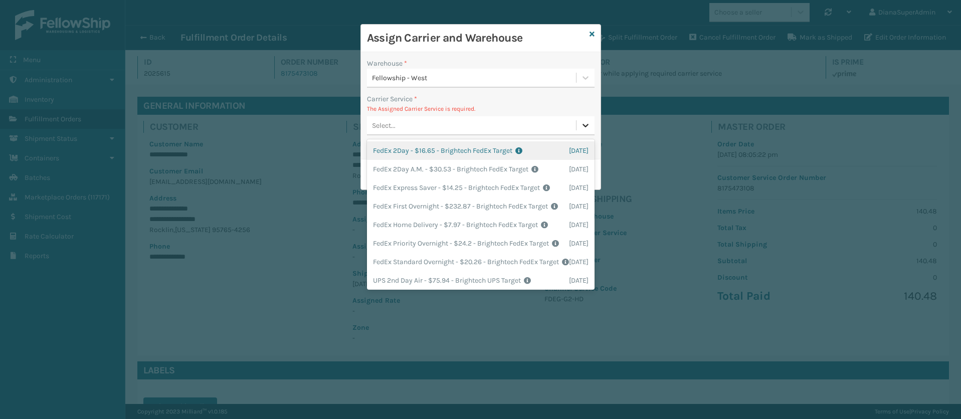
click at [581, 122] on icon at bounding box center [586, 125] width 10 height 10
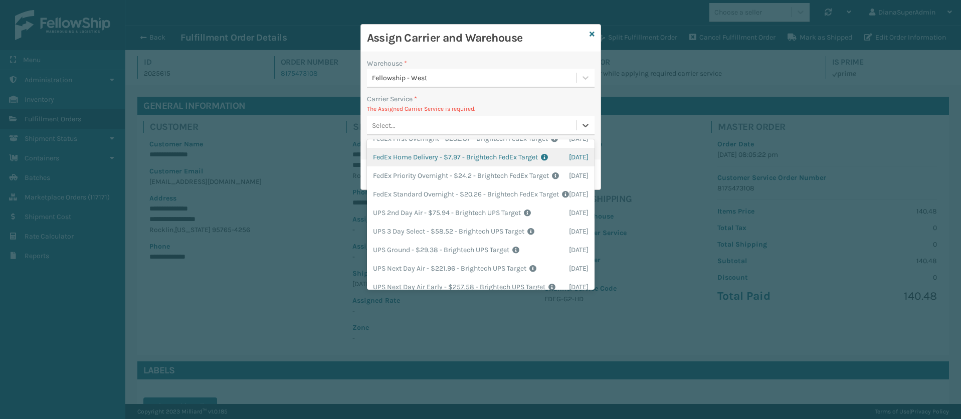
scroll to position [0, 0]
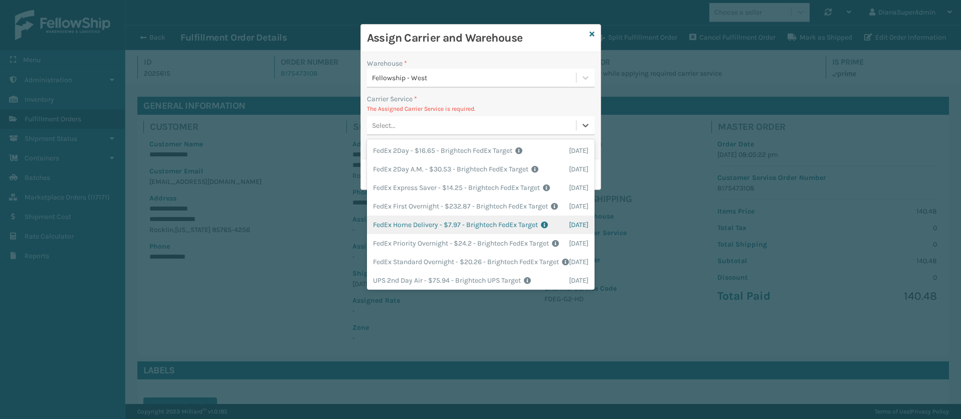
click at [398, 234] on div "FedEx Home Delivery - $7.97 - Brightech FedEx Target Shipping Cost $7.97 Surplu…" at bounding box center [481, 225] width 228 height 19
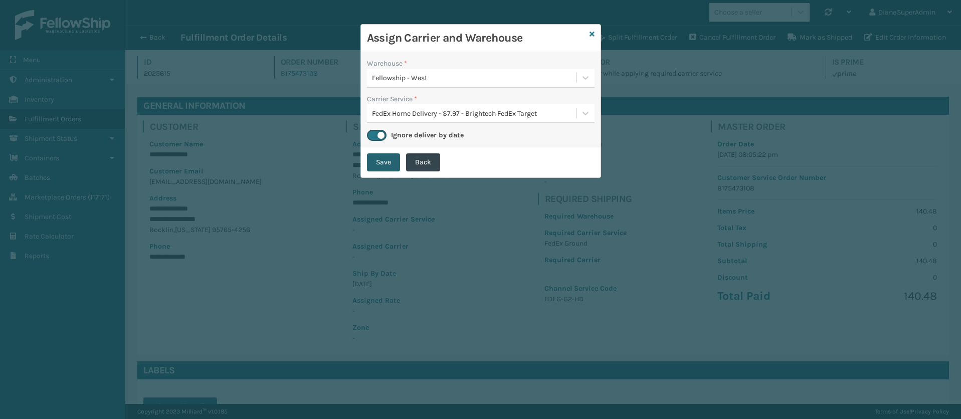
click at [379, 159] on button "Save" at bounding box center [383, 162] width 33 height 18
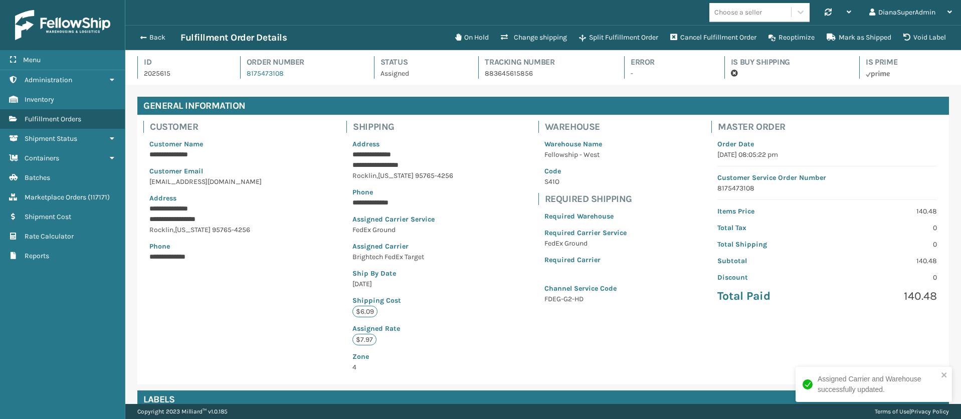
scroll to position [24, 836]
click at [144, 37] on span "button" at bounding box center [142, 37] width 6 height 7
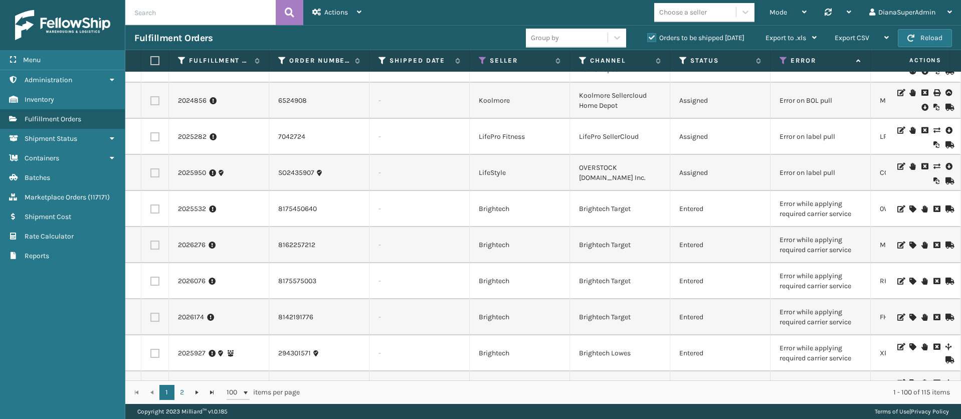
scroll to position [459, 0]
click at [194, 242] on link "2026276" at bounding box center [192, 245] width 28 height 10
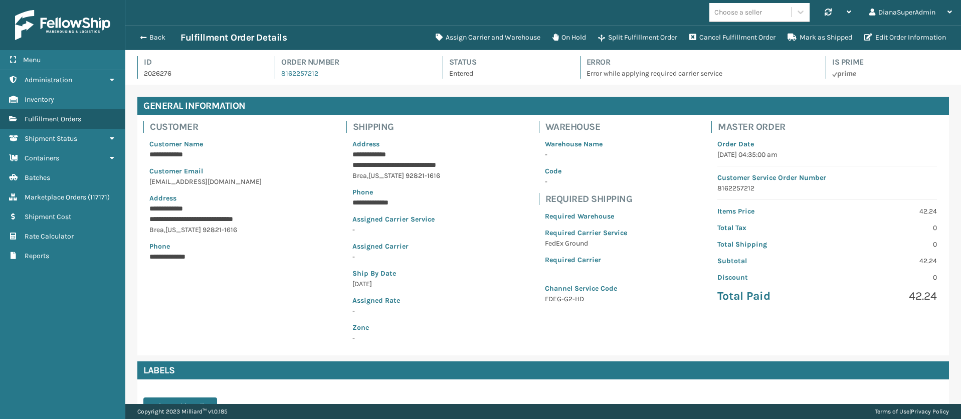
scroll to position [24, 836]
click at [490, 38] on button "Assign Carrier and Warehouse" at bounding box center [488, 38] width 117 height 20
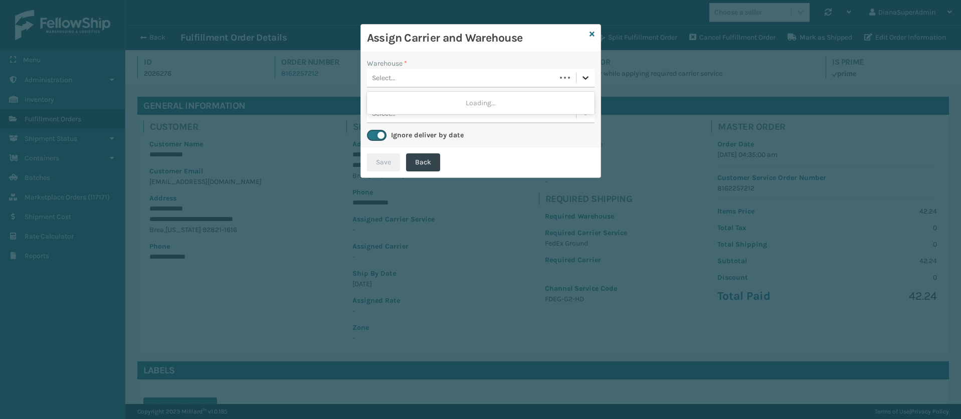
click at [581, 79] on icon at bounding box center [586, 78] width 10 height 10
click at [495, 105] on div "Fellowship - West" at bounding box center [481, 103] width 228 height 19
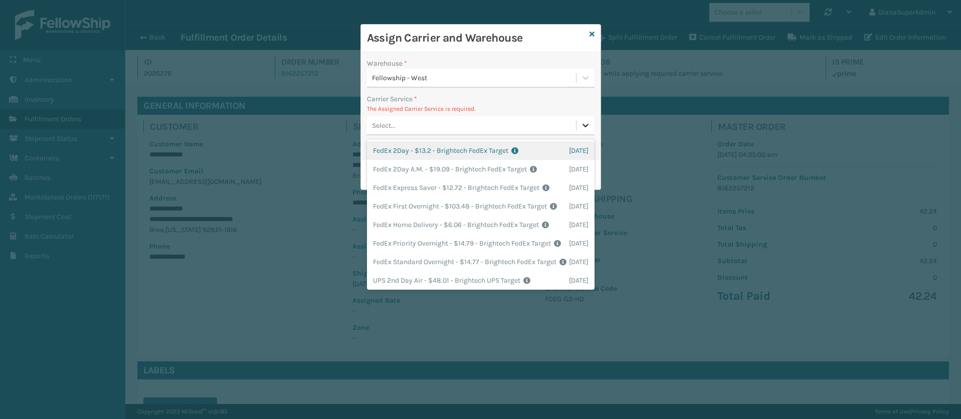
click at [585, 122] on icon at bounding box center [586, 125] width 10 height 10
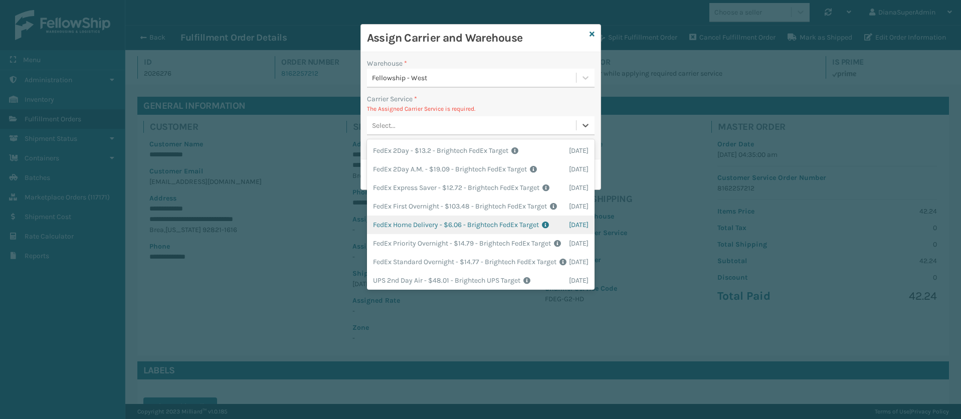
click at [392, 234] on div "FedEx Home Delivery - $6.06 - Brightech FedEx Target Shipping Cost $6.06 Surplu…" at bounding box center [481, 225] width 228 height 19
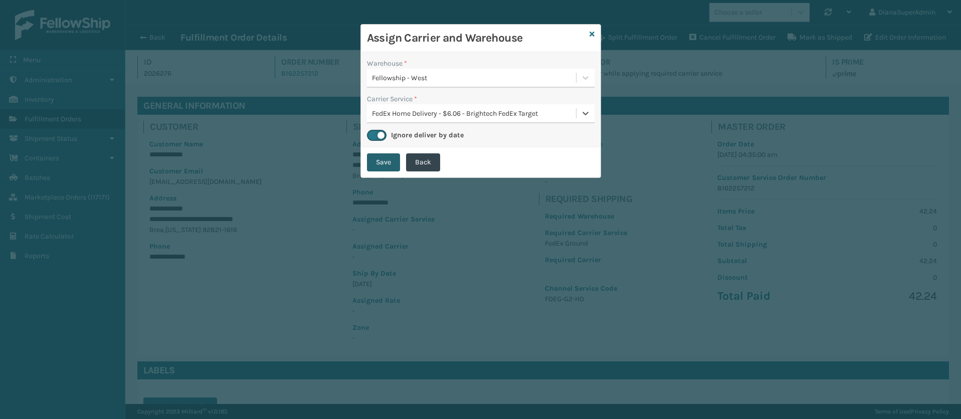
click at [375, 154] on button "Save" at bounding box center [383, 162] width 33 height 18
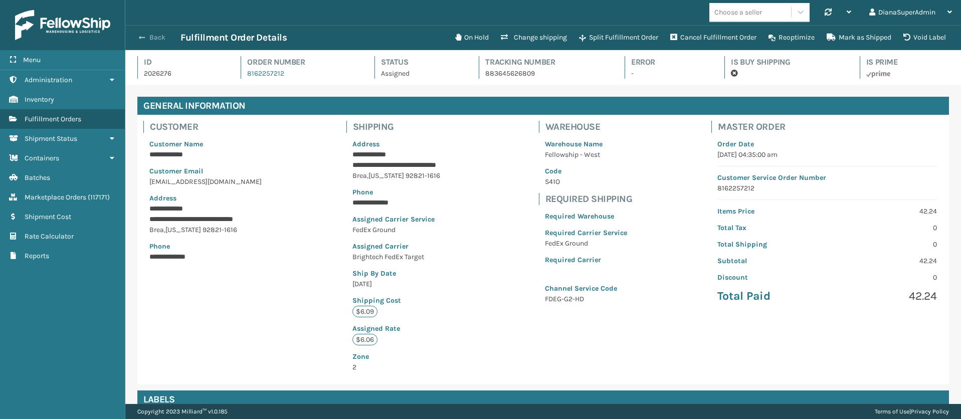
click at [144, 35] on span "button" at bounding box center [142, 37] width 6 height 7
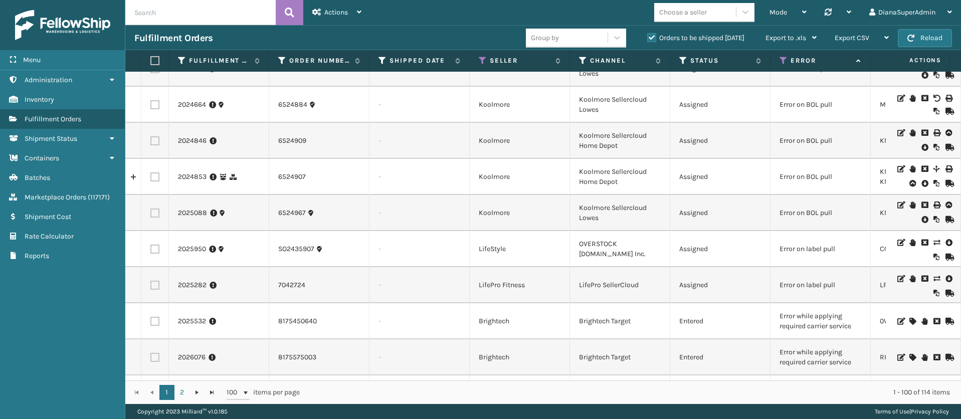
scroll to position [474, 0]
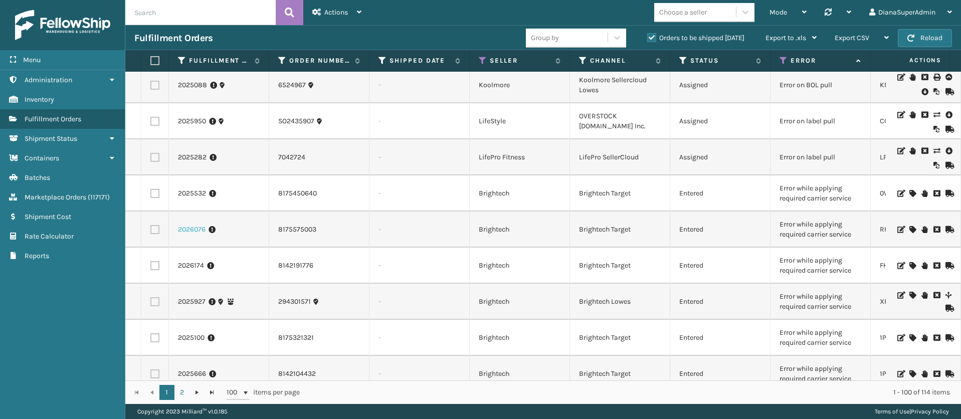
click at [195, 234] on link "2026076" at bounding box center [192, 230] width 28 height 10
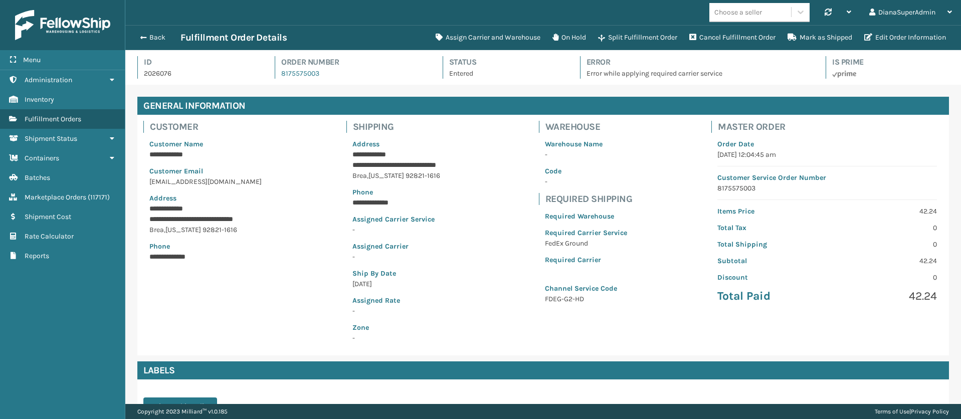
scroll to position [24, 836]
click at [447, 34] on button "Assign Carrier and Warehouse" at bounding box center [488, 38] width 117 height 20
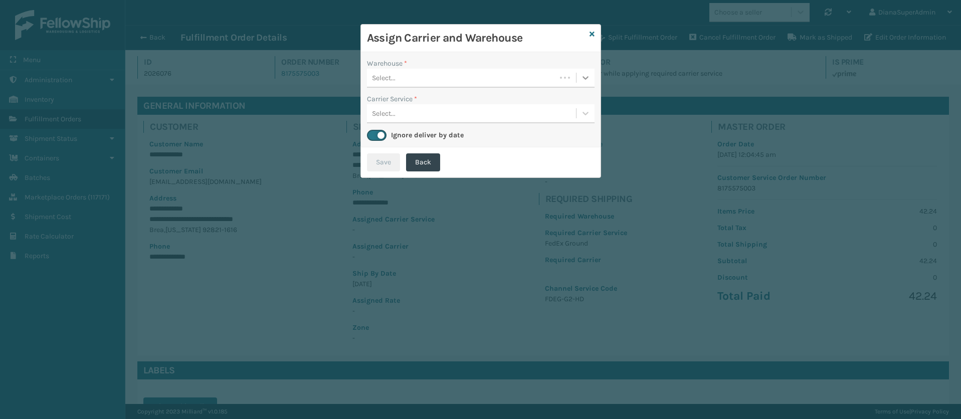
click at [584, 75] on icon at bounding box center [586, 78] width 10 height 10
click at [546, 99] on div "Fellowship - West" at bounding box center [481, 103] width 228 height 19
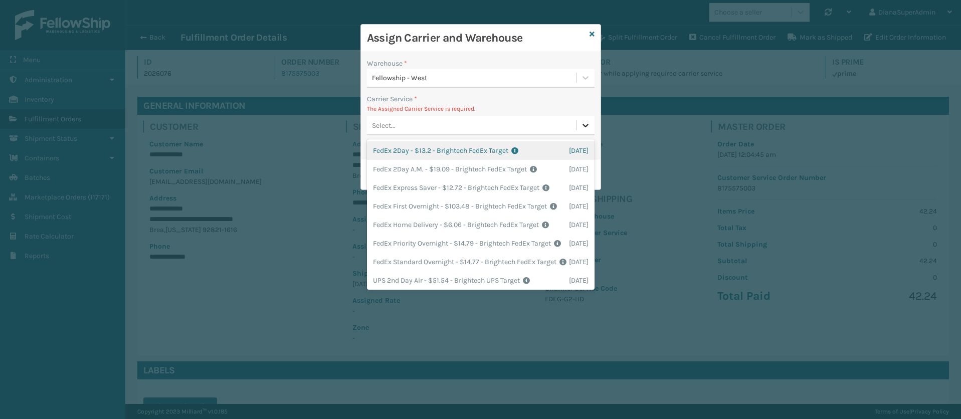
click at [586, 122] on icon at bounding box center [586, 125] width 10 height 10
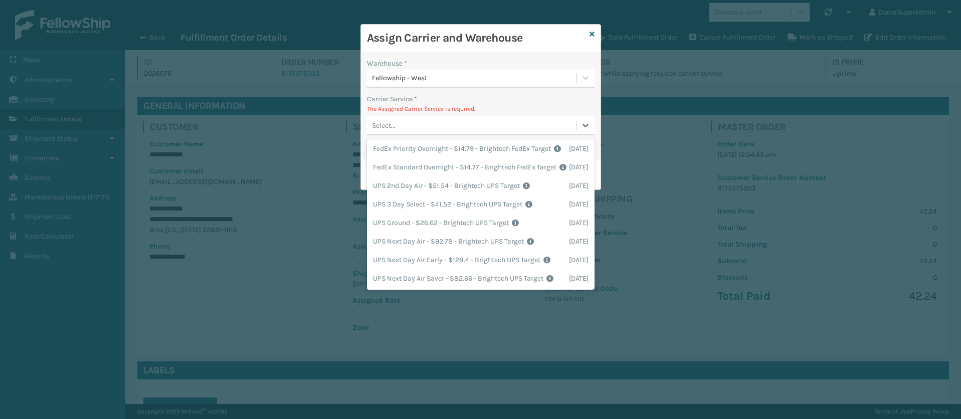
scroll to position [0, 0]
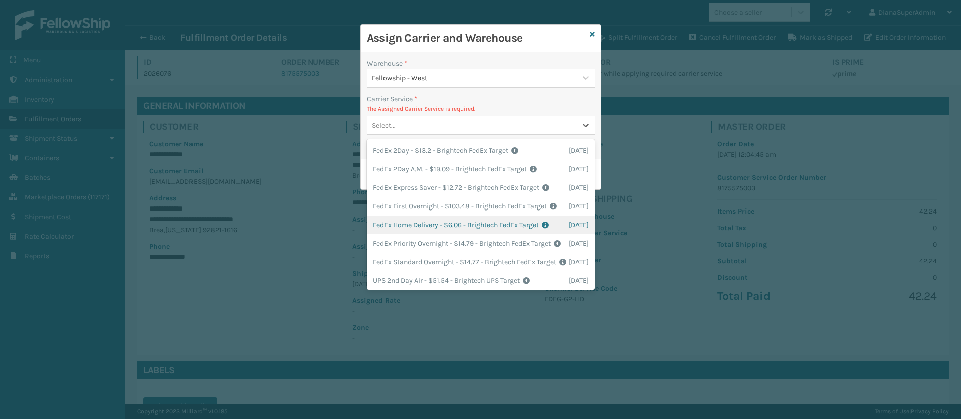
click at [408, 234] on div "FedEx Home Delivery - $6.06 - Brightech FedEx Target Shipping Cost $6.06 Surplu…" at bounding box center [481, 225] width 228 height 19
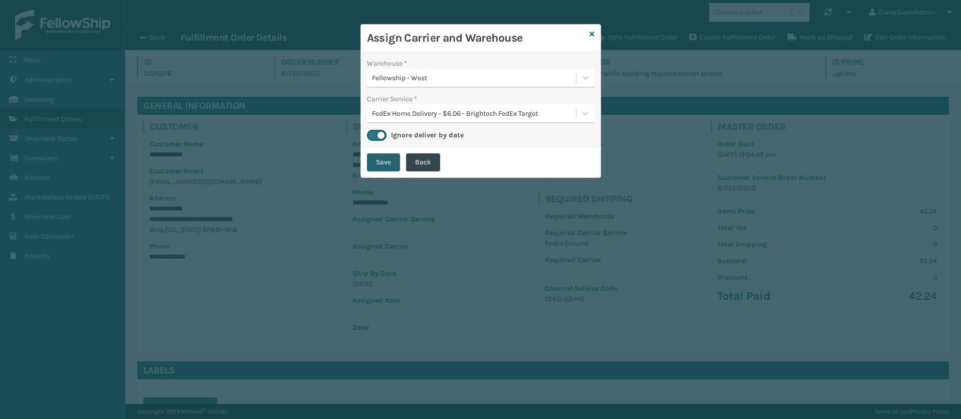
click at [378, 155] on button "Save" at bounding box center [383, 162] width 33 height 18
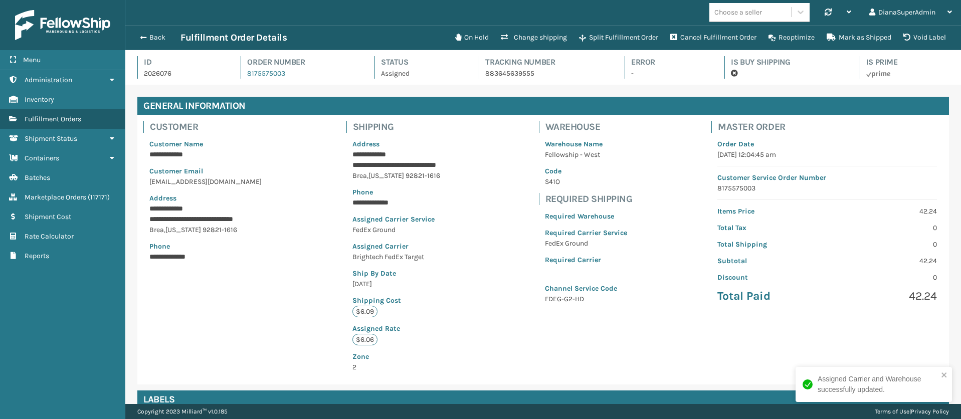
scroll to position [24, 836]
click at [151, 40] on button "Back" at bounding box center [157, 37] width 46 height 9
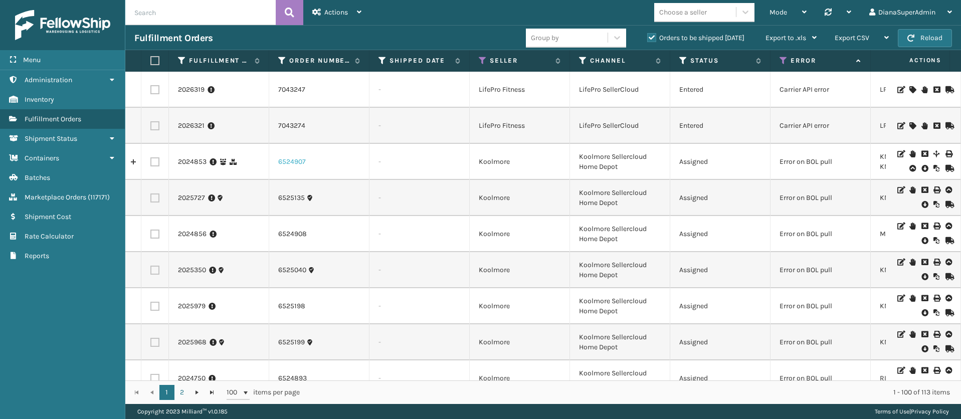
scroll to position [427, 0]
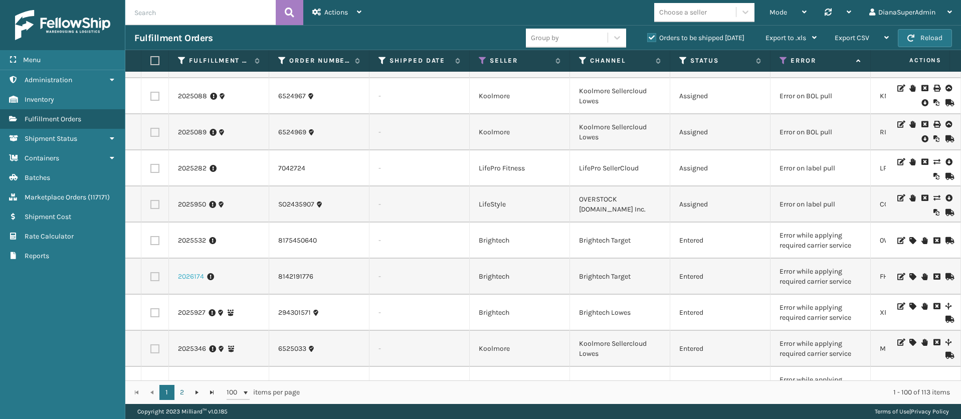
click at [186, 274] on link "2026174" at bounding box center [191, 277] width 26 height 10
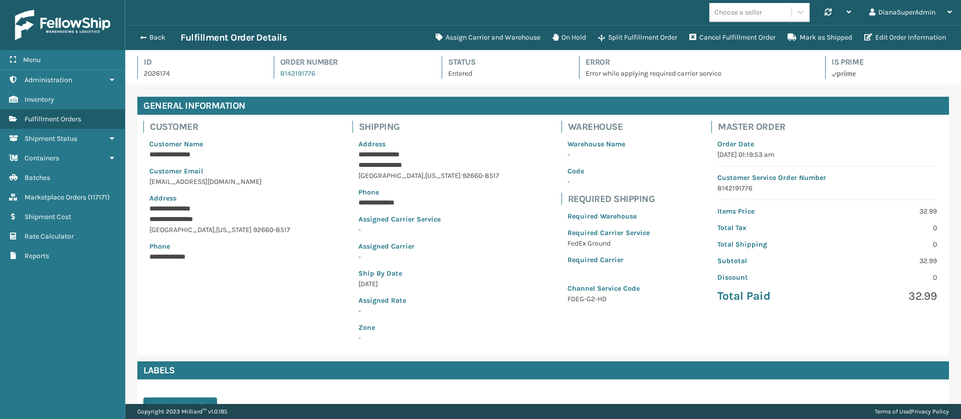
scroll to position [24, 836]
click at [482, 39] on button "Assign Carrier and Warehouse" at bounding box center [488, 38] width 117 height 20
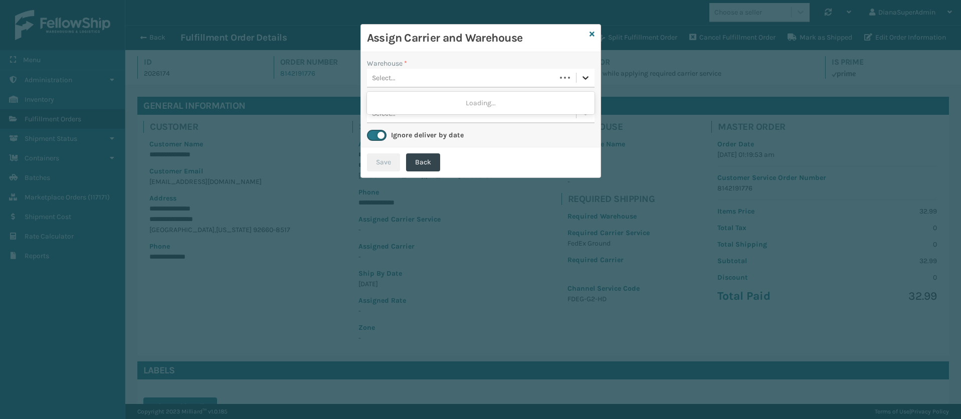
click at [590, 79] on icon at bounding box center [586, 78] width 10 height 10
click at [531, 106] on div "Fellowship - West" at bounding box center [481, 103] width 228 height 19
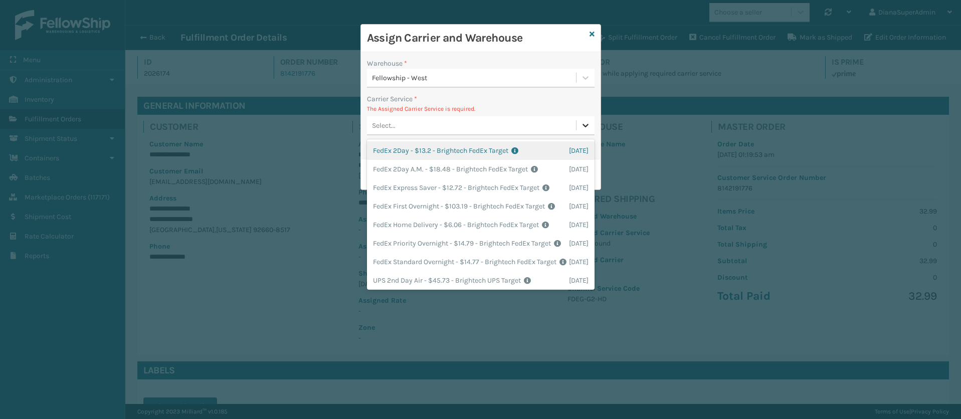
click at [592, 129] on div at bounding box center [586, 125] width 18 height 18
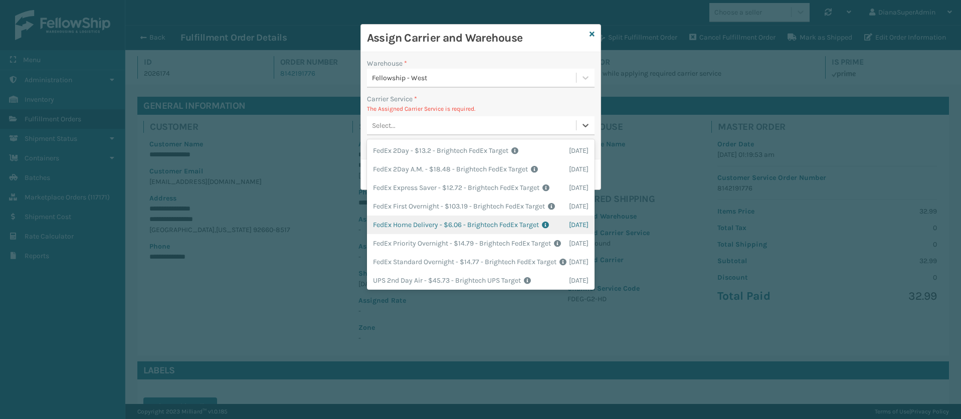
click at [390, 234] on div "FedEx Home Delivery - $6.06 - Brightech FedEx Target Shipping Cost $6.06 Surplu…" at bounding box center [481, 225] width 228 height 19
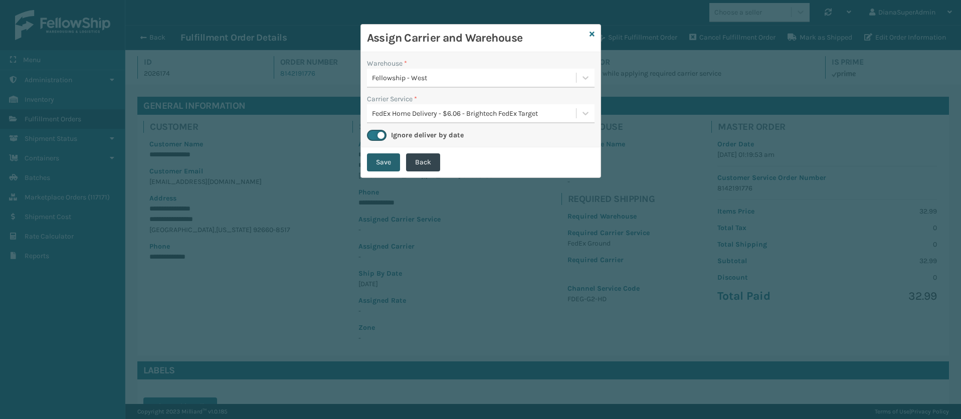
click at [385, 156] on button "Save" at bounding box center [383, 162] width 33 height 18
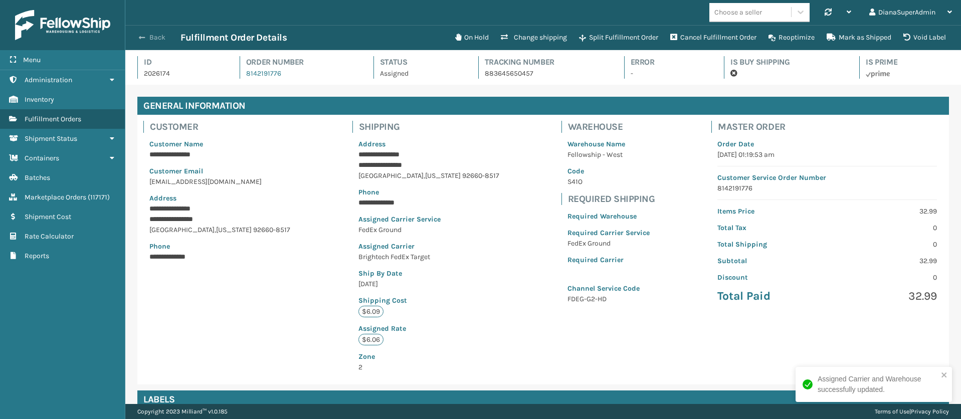
click at [146, 35] on button "Back" at bounding box center [157, 37] width 46 height 9
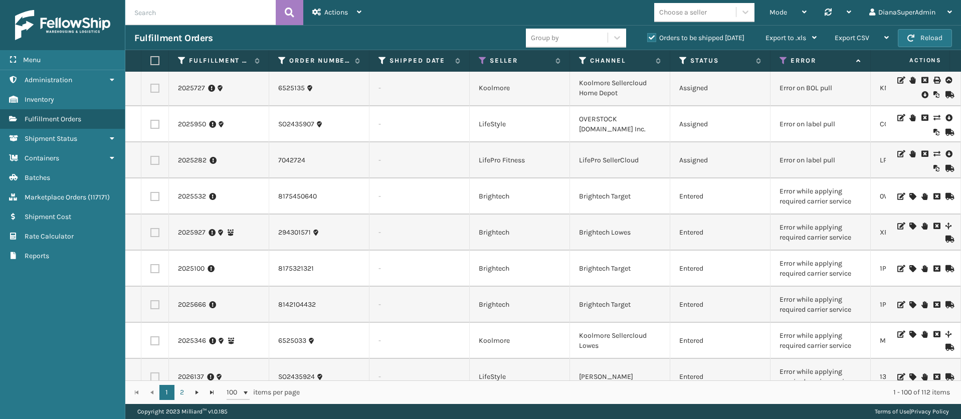
scroll to position [472, 0]
click at [189, 232] on link "2025927" at bounding box center [192, 231] width 28 height 10
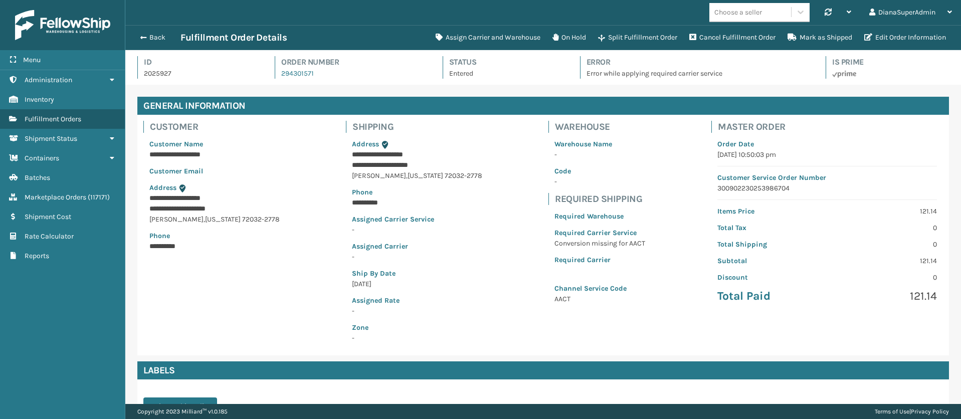
scroll to position [24, 836]
click at [481, 32] on button "Assign Carrier and Warehouse" at bounding box center [488, 38] width 117 height 20
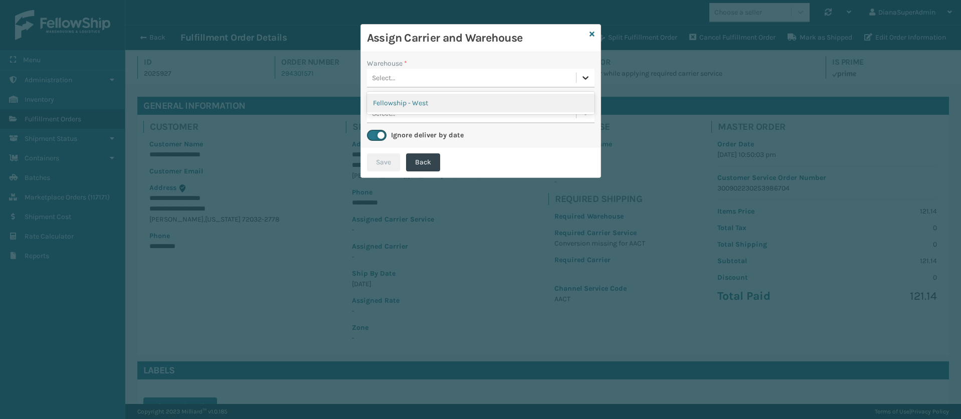
click at [581, 79] on icon at bounding box center [586, 78] width 10 height 10
click at [486, 103] on div "Fellowship - West" at bounding box center [481, 103] width 228 height 19
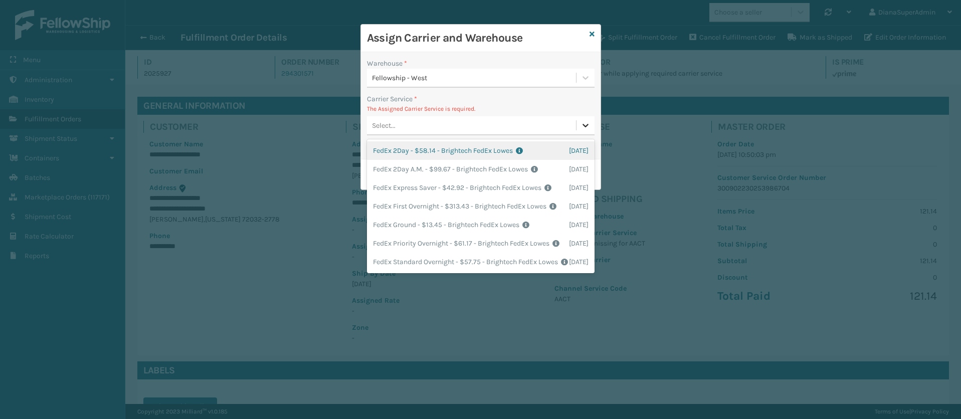
click at [584, 127] on icon at bounding box center [586, 125] width 10 height 10
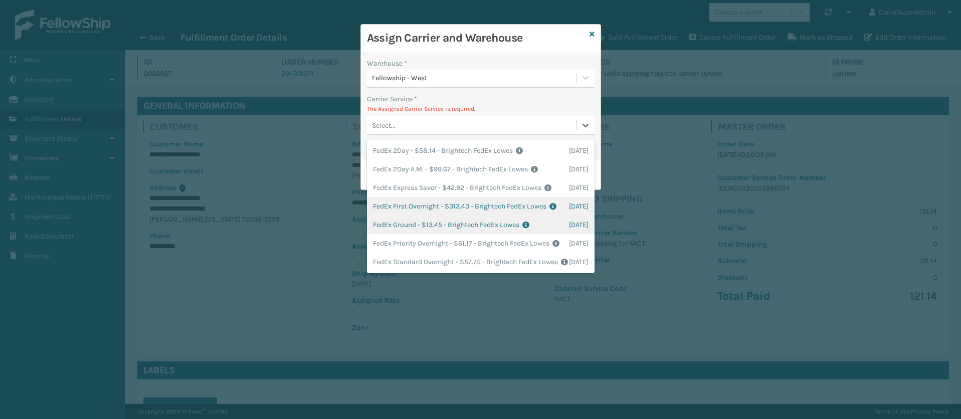
scroll to position [0, 0]
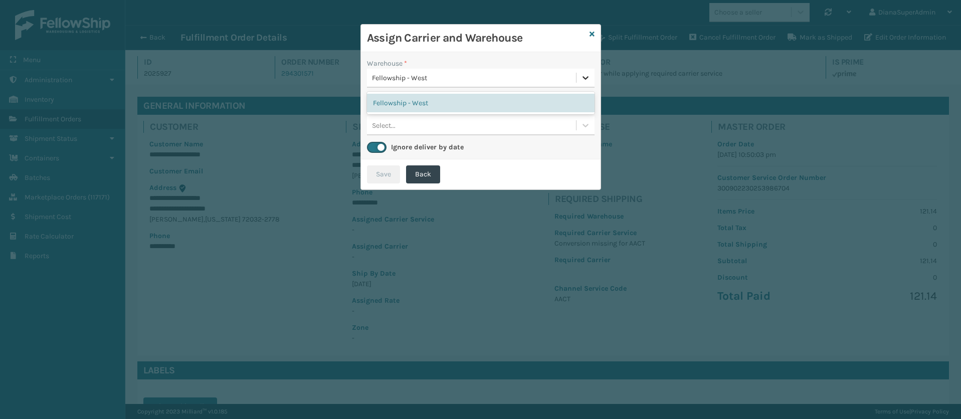
click at [589, 73] on icon at bounding box center [586, 78] width 10 height 10
click at [561, 102] on div "Fellowship - West" at bounding box center [481, 103] width 228 height 19
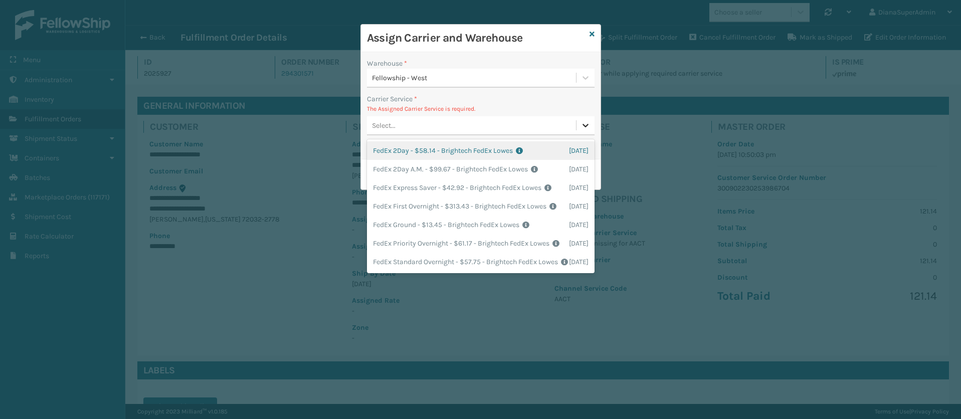
click at [582, 123] on icon at bounding box center [586, 125] width 10 height 10
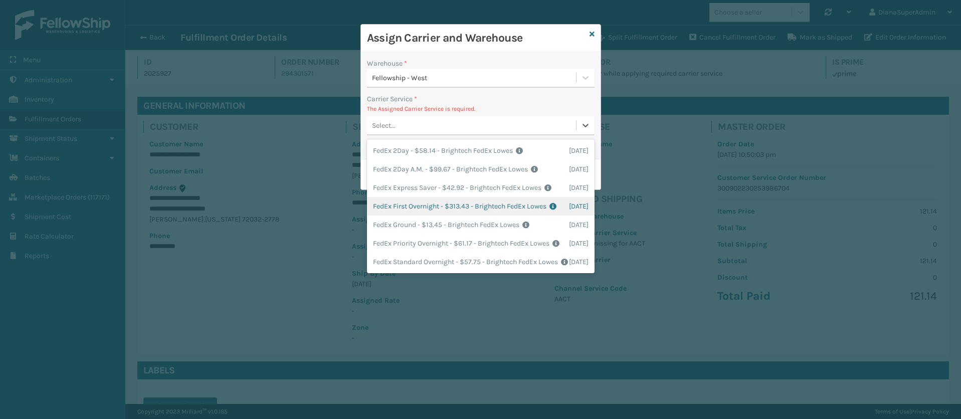
scroll to position [36, 0]
click at [397, 219] on div "FedEx Ground - $13.45 - Brightech FedEx Lowes Shipping Cost $13.45 Surplus Cost…" at bounding box center [481, 225] width 228 height 19
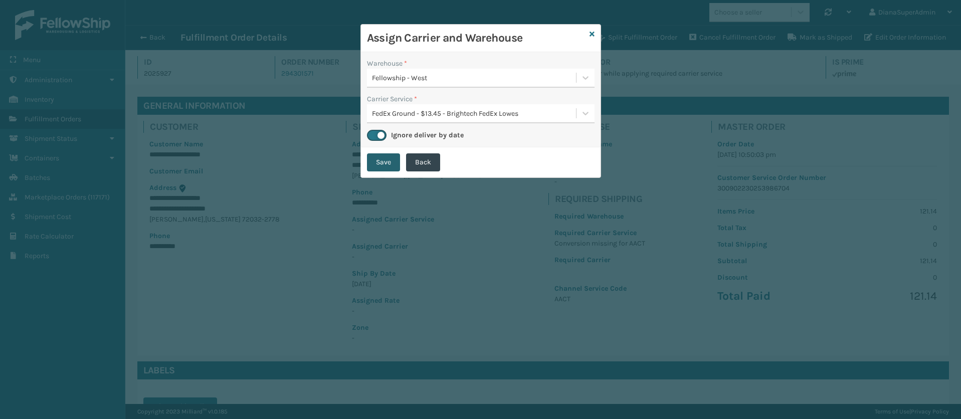
click at [385, 161] on button "Save" at bounding box center [383, 162] width 33 height 18
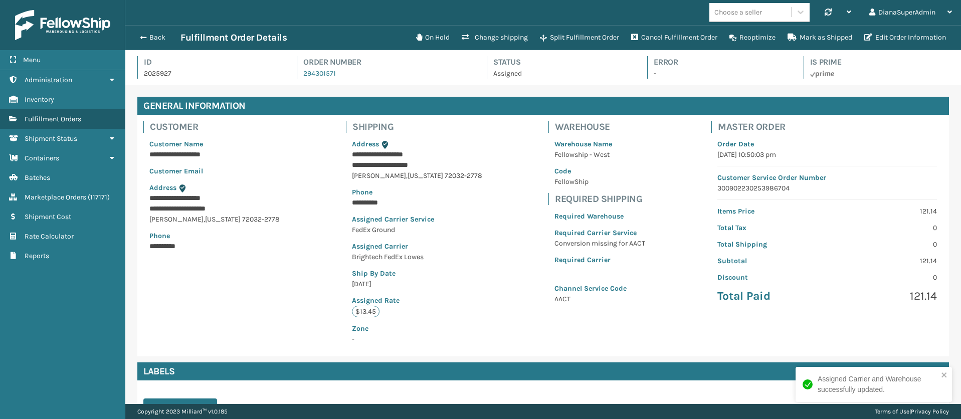
scroll to position [24, 836]
click at [146, 35] on button "Back" at bounding box center [157, 37] width 46 height 9
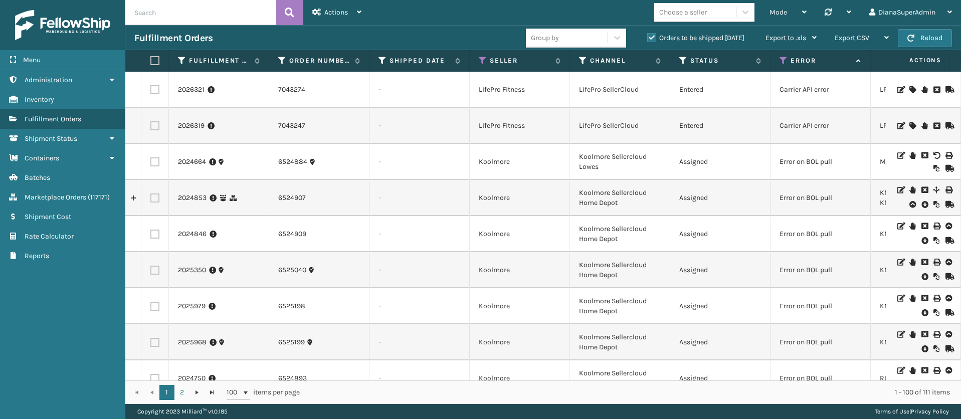
scroll to position [447, 0]
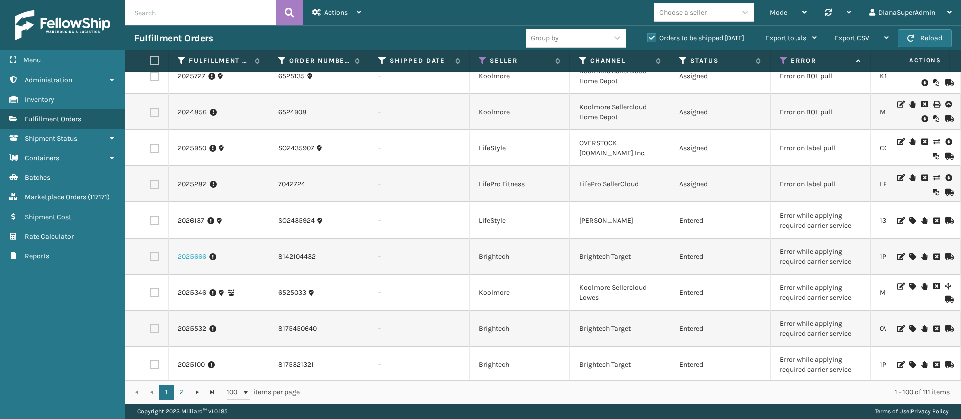
click at [189, 255] on link "2025666" at bounding box center [192, 257] width 28 height 10
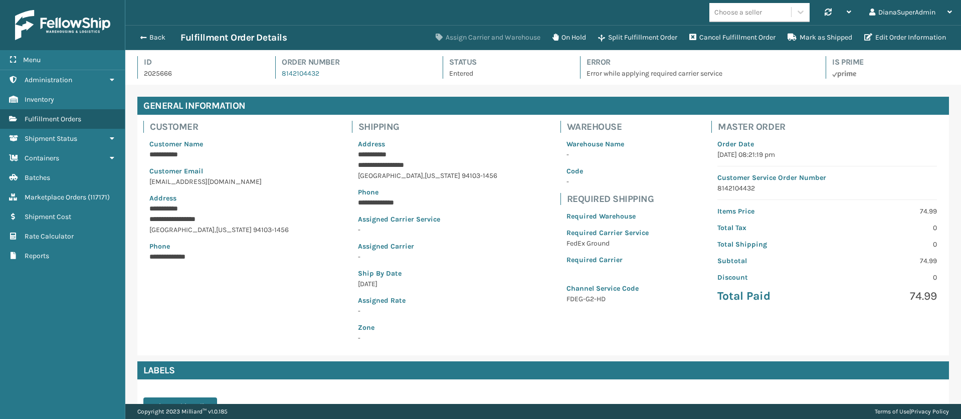
scroll to position [24, 836]
click at [493, 34] on button "Assign Carrier and Warehouse" at bounding box center [488, 38] width 117 height 20
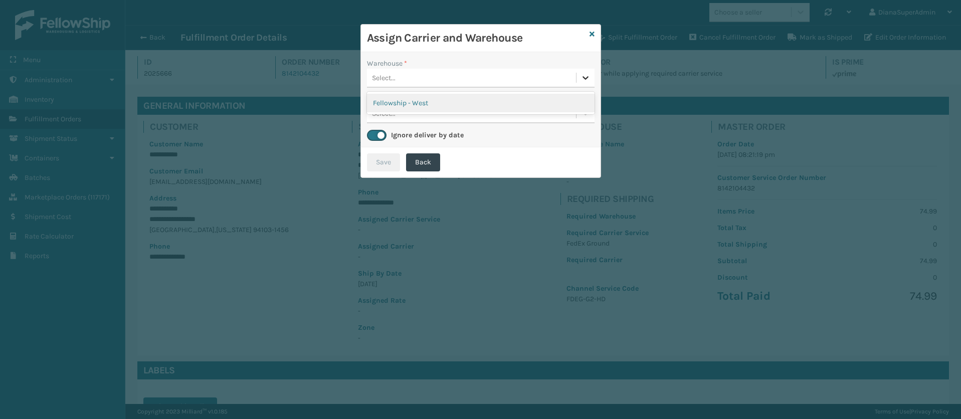
click at [582, 81] on icon at bounding box center [586, 78] width 10 height 10
click at [532, 105] on div "Fellowship - West" at bounding box center [481, 103] width 228 height 19
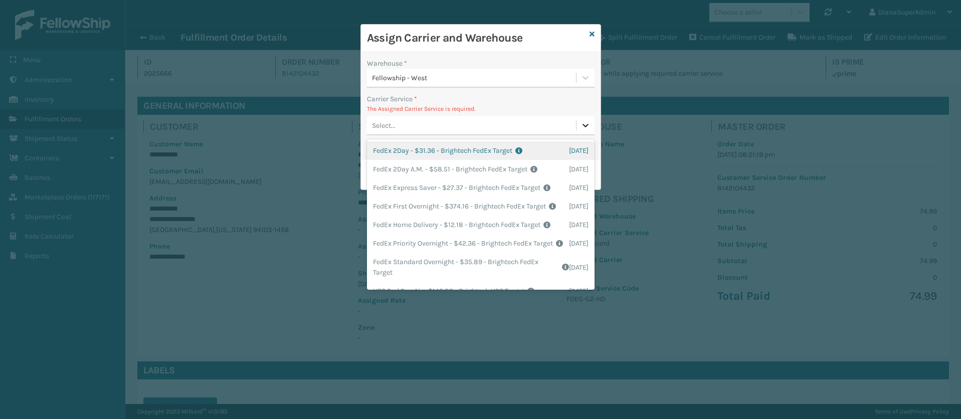
click at [586, 125] on icon at bounding box center [586, 125] width 10 height 10
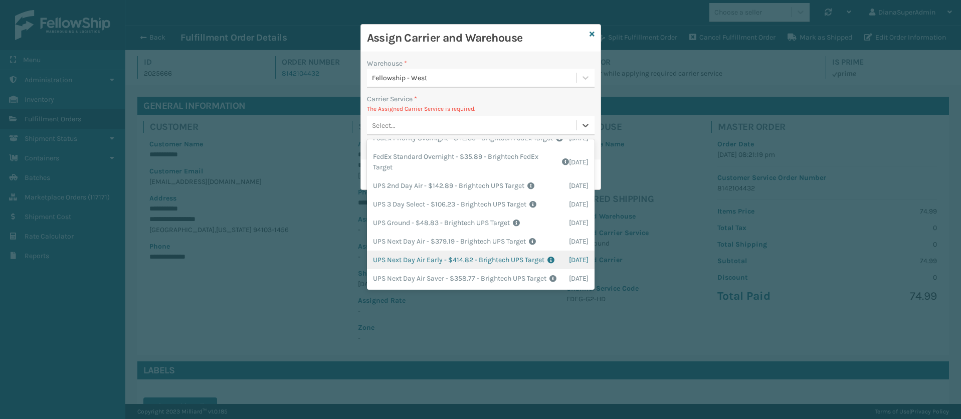
scroll to position [0, 0]
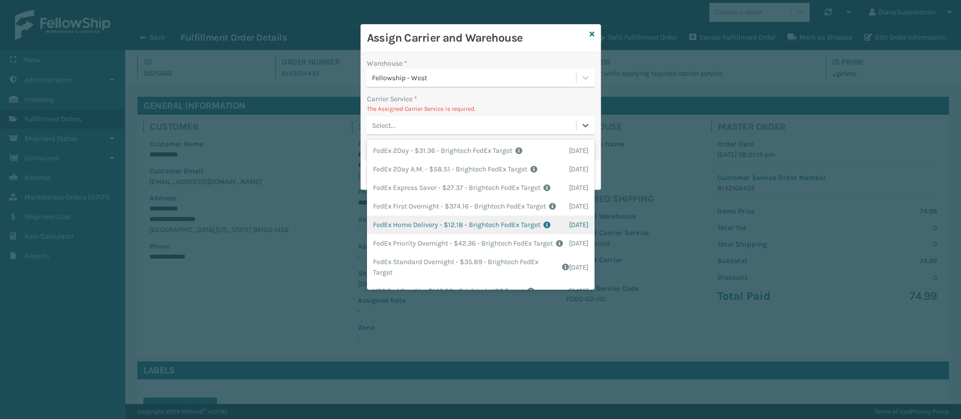
click at [399, 234] on div "FedEx Home Delivery - $12.18 - Brightech FedEx Target Shipping Cost $12.18 Surp…" at bounding box center [481, 225] width 228 height 19
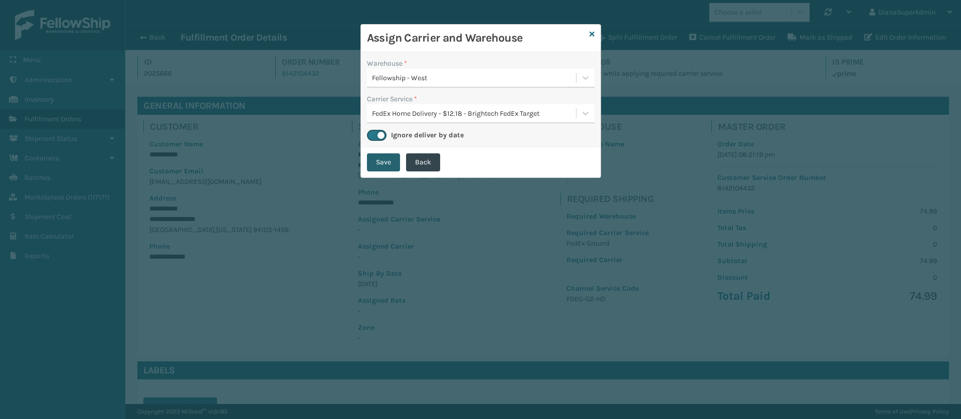
click at [376, 160] on button "Save" at bounding box center [383, 162] width 33 height 18
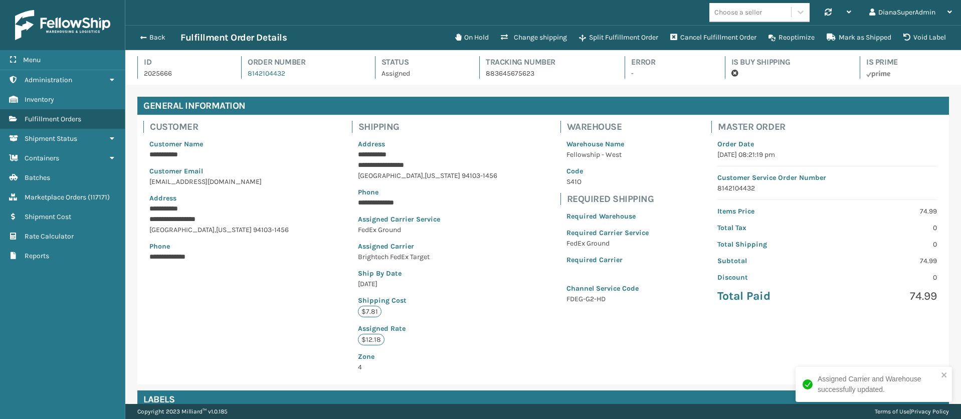
scroll to position [24, 836]
click at [147, 36] on button "Back" at bounding box center [157, 37] width 46 height 9
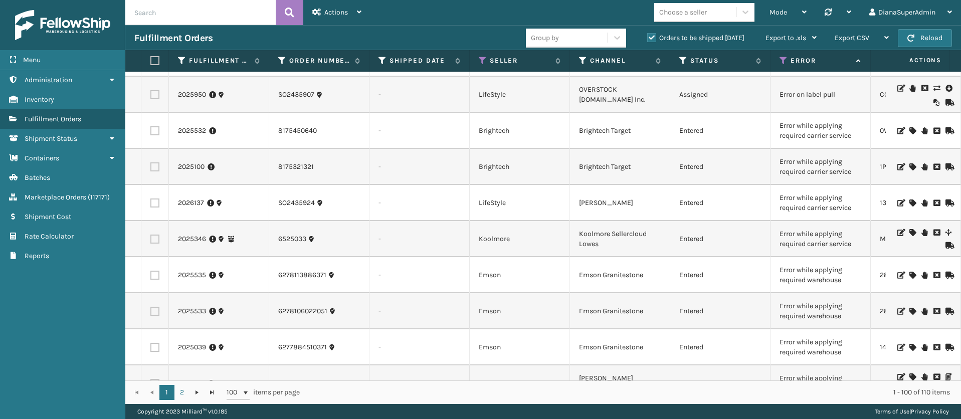
scroll to position [541, 0]
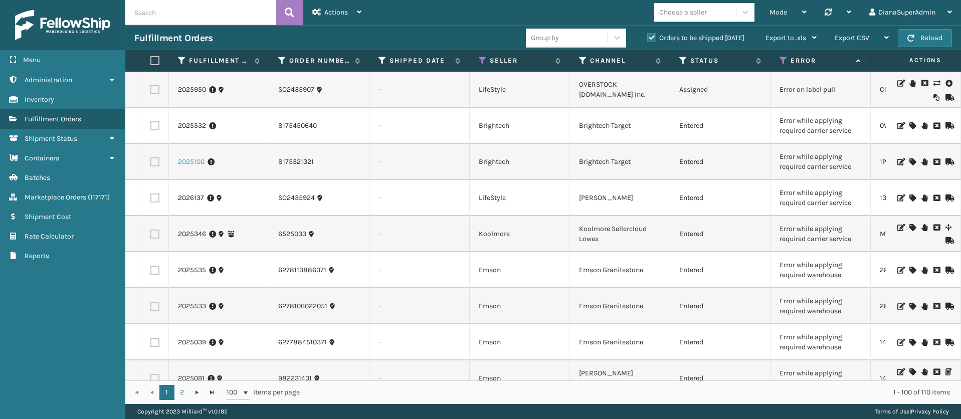
click at [193, 159] on link "2025100" at bounding box center [191, 162] width 27 height 10
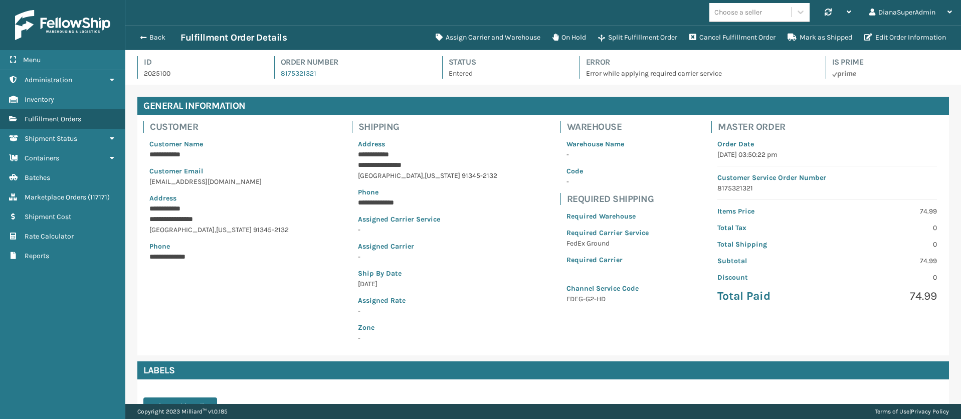
scroll to position [24, 836]
click at [475, 34] on button "Assign Carrier and Warehouse" at bounding box center [488, 38] width 117 height 20
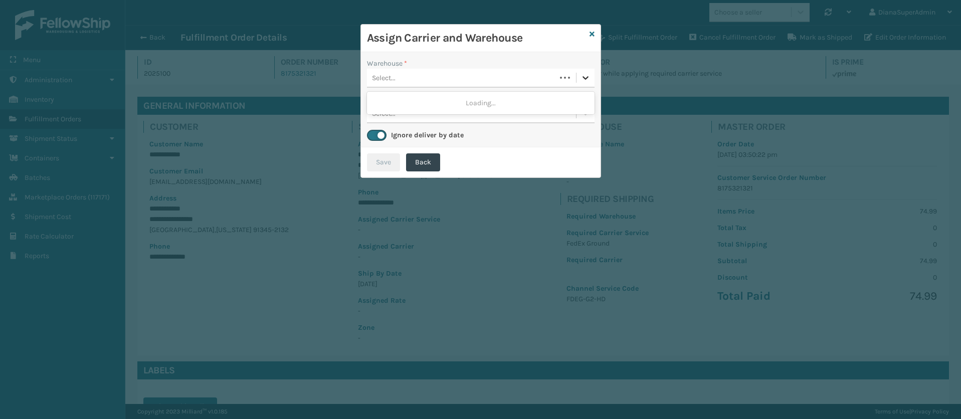
click at [586, 78] on icon at bounding box center [586, 78] width 6 height 4
click at [548, 101] on div "Fellowship - West" at bounding box center [481, 103] width 228 height 19
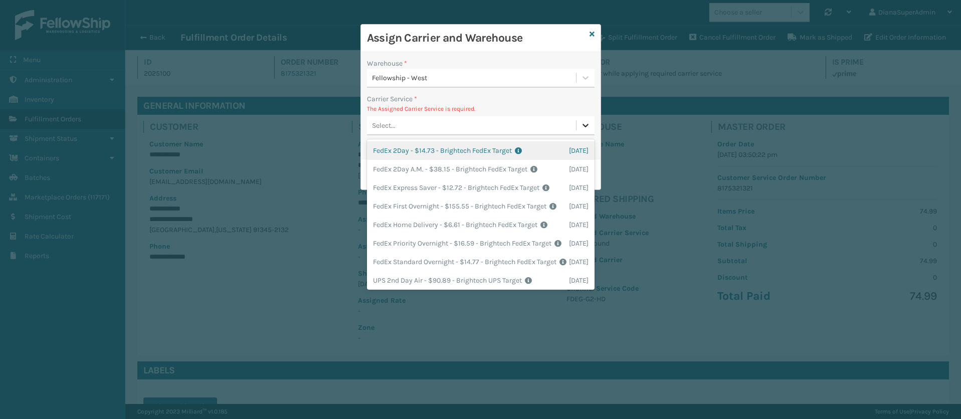
click at [583, 121] on icon at bounding box center [586, 125] width 10 height 10
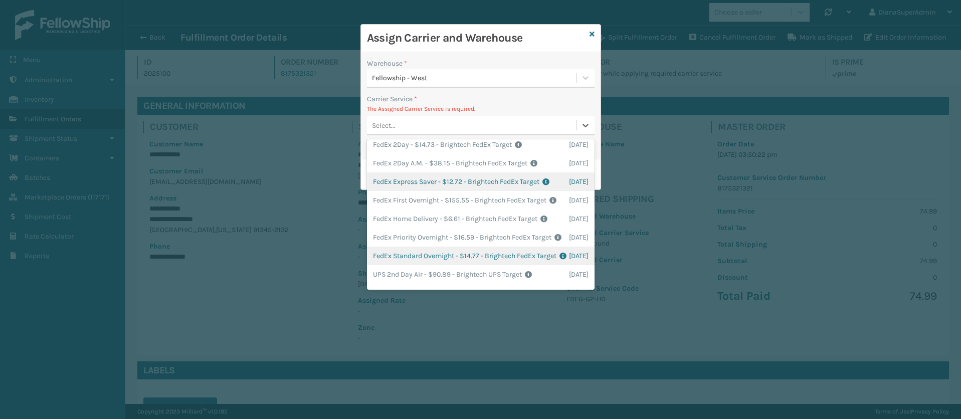
scroll to position [0, 0]
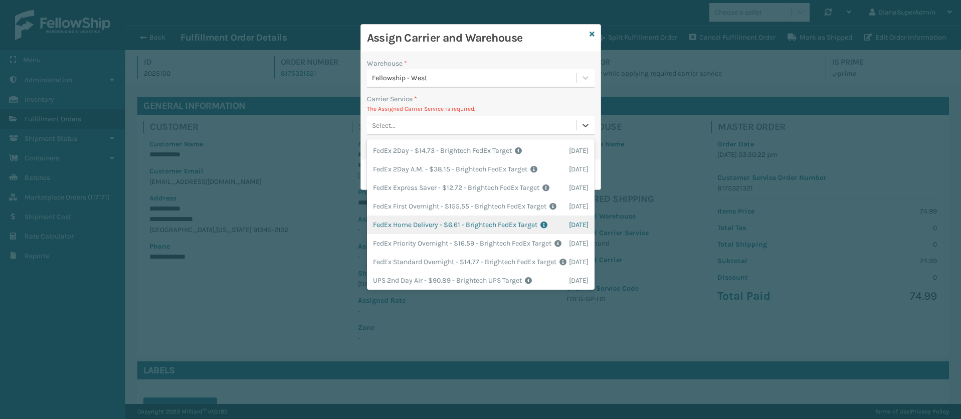
click at [407, 234] on div "FedEx Home Delivery - $6.61 - Brightech FedEx Target Shipping Cost $6.61 Surplu…" at bounding box center [481, 225] width 228 height 19
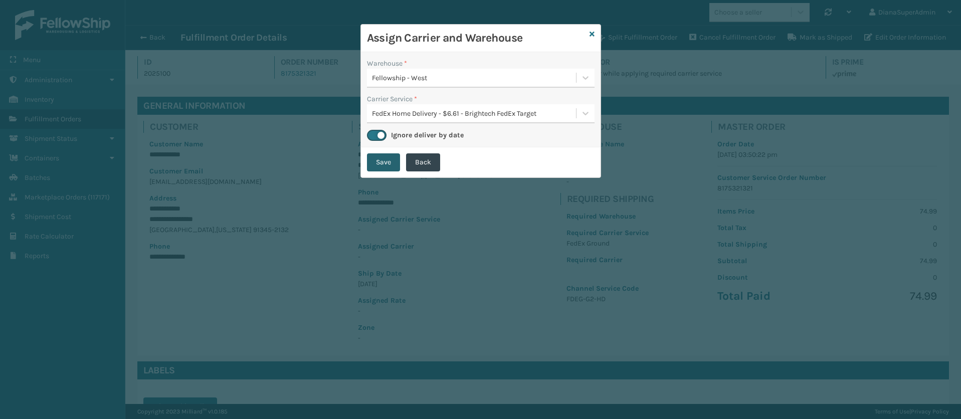
click at [384, 168] on button "Save" at bounding box center [383, 162] width 33 height 18
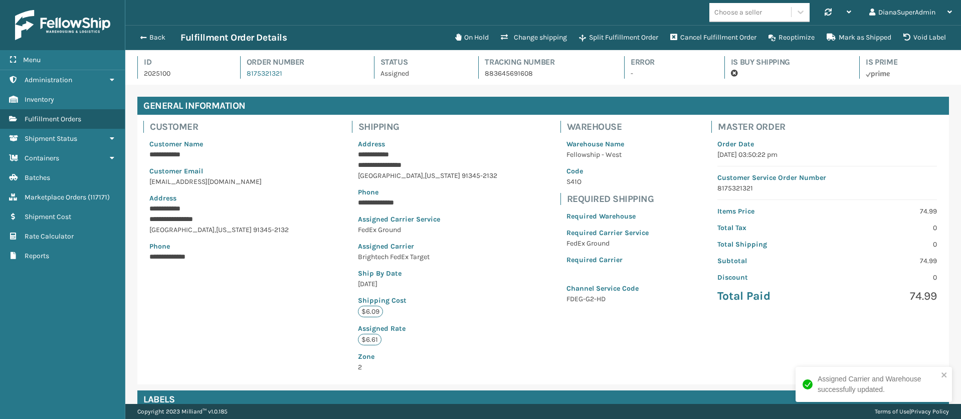
scroll to position [24, 836]
click at [140, 41] on span "button" at bounding box center [142, 37] width 6 height 7
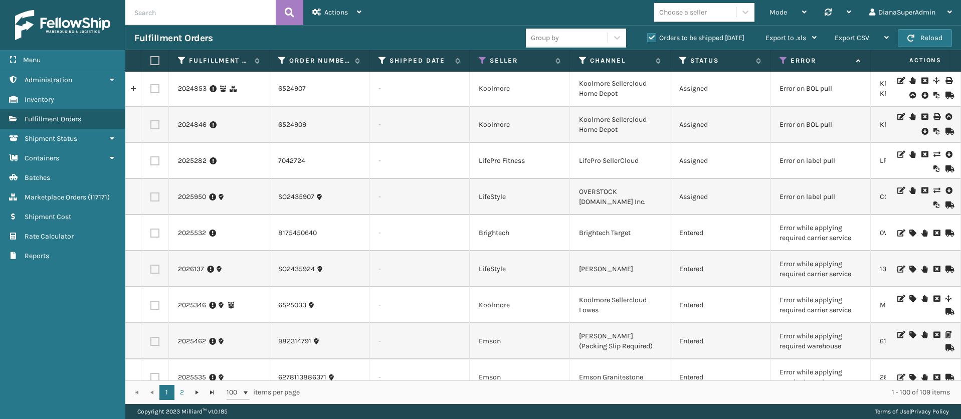
scroll to position [435, 0]
click at [184, 270] on link "2026137" at bounding box center [191, 269] width 26 height 10
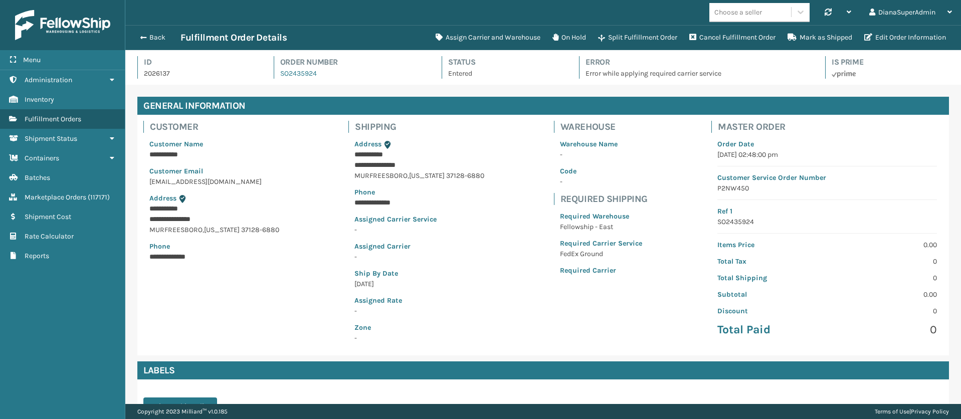
scroll to position [24, 836]
click at [493, 29] on button "Assign Carrier and Warehouse" at bounding box center [488, 38] width 117 height 20
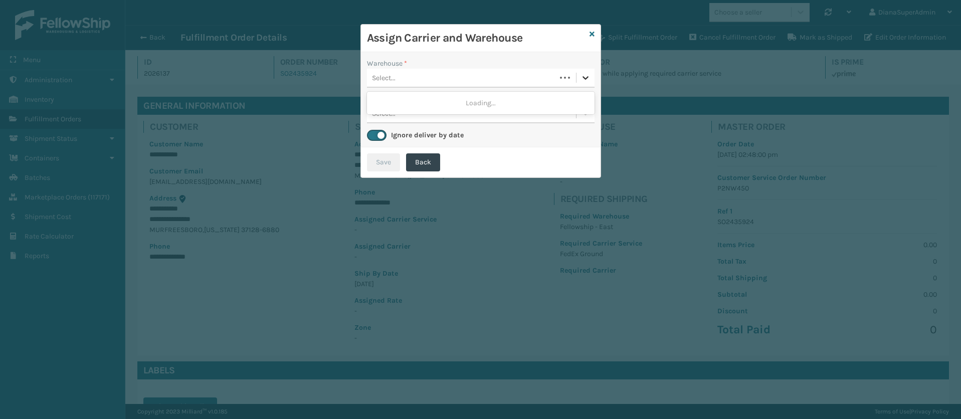
click at [589, 77] on icon at bounding box center [586, 78] width 10 height 10
click at [492, 110] on div "Fellowship - East" at bounding box center [481, 103] width 228 height 19
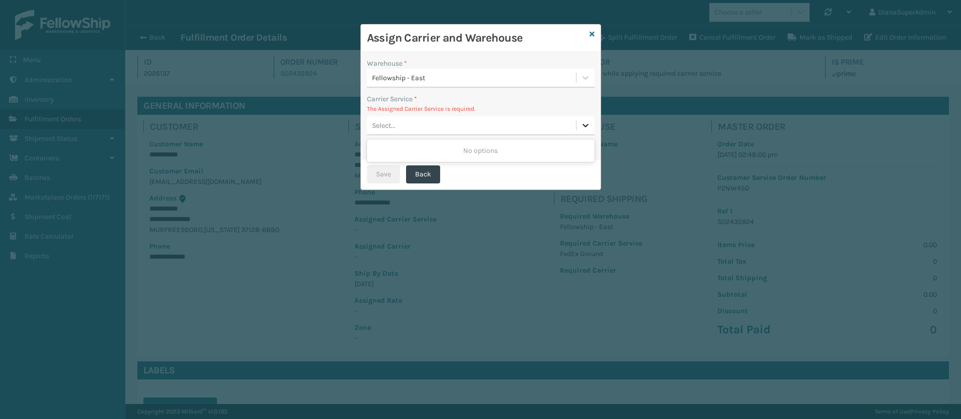
click at [582, 123] on icon at bounding box center [586, 125] width 10 height 10
click at [417, 166] on button "Back" at bounding box center [423, 174] width 34 height 18
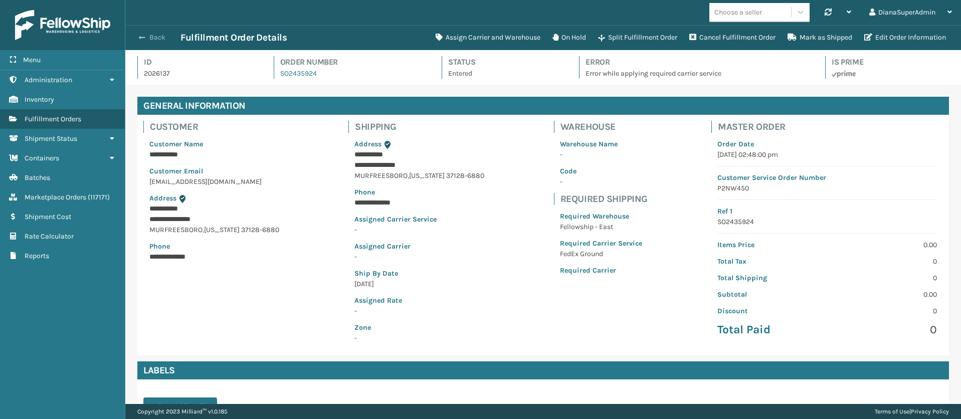
click at [145, 37] on span "button" at bounding box center [142, 37] width 6 height 7
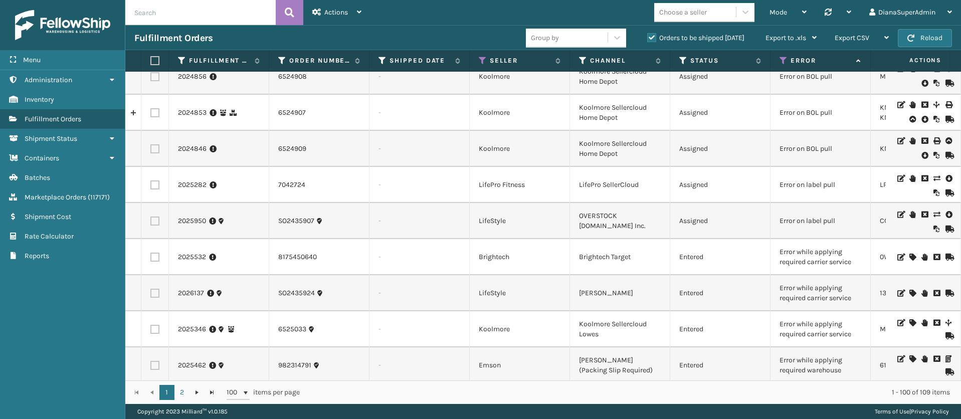
scroll to position [455, 0]
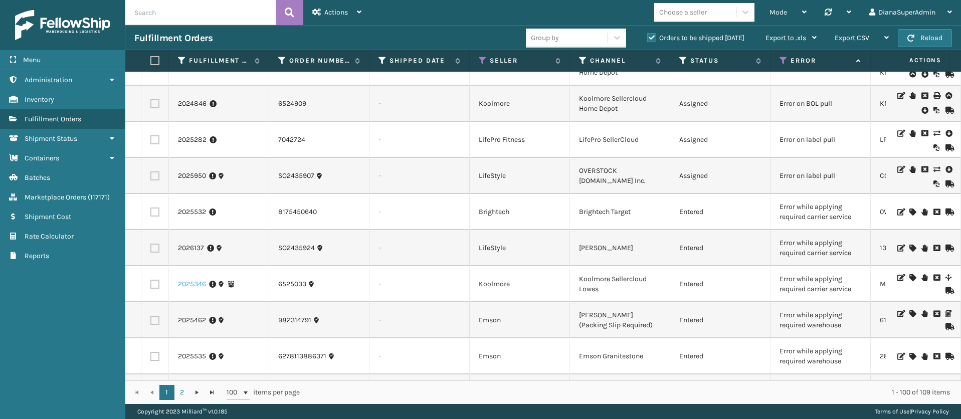
click at [194, 283] on link "2025346" at bounding box center [192, 284] width 28 height 10
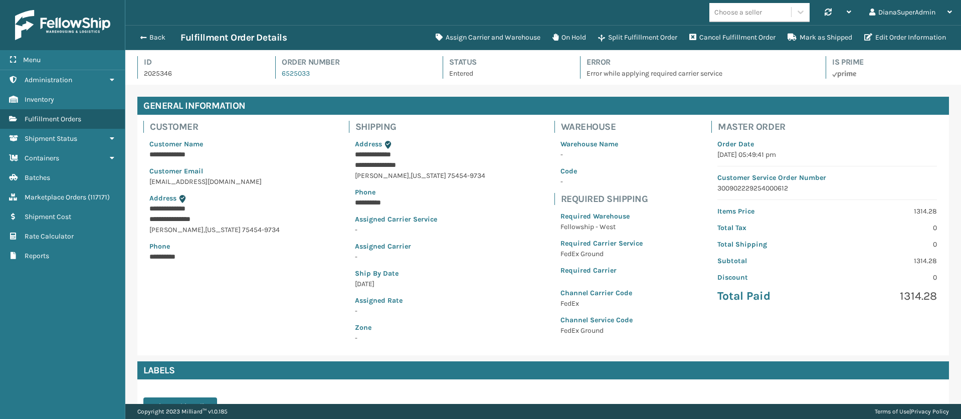
scroll to position [24, 836]
click at [479, 34] on button "Assign Carrier and Warehouse" at bounding box center [488, 38] width 117 height 20
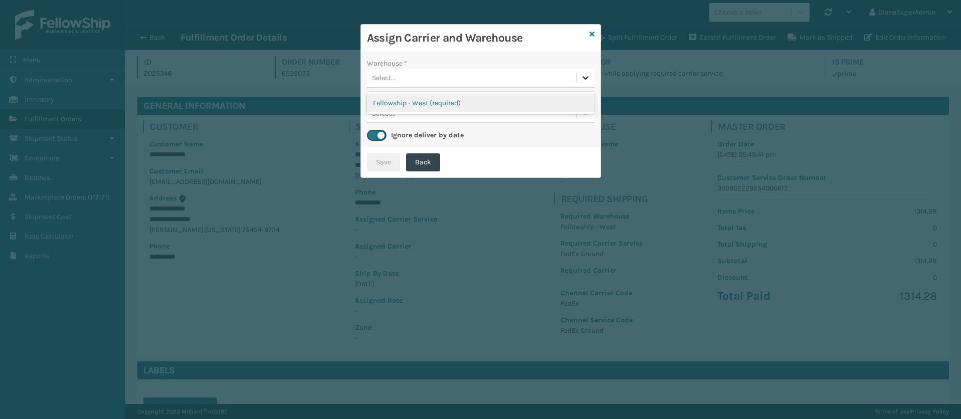
click at [591, 77] on div at bounding box center [586, 78] width 18 height 18
click at [552, 95] on div "Fellowship - West (required)" at bounding box center [481, 103] width 228 height 19
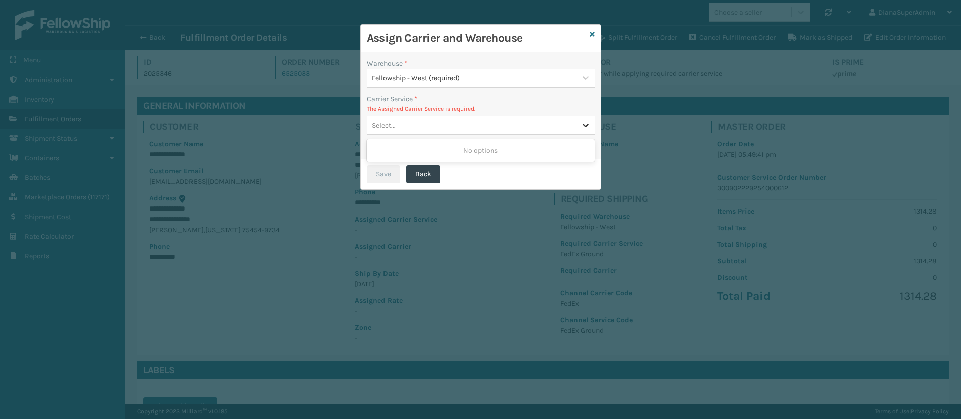
click at [577, 129] on div at bounding box center [586, 125] width 18 height 18
click at [593, 33] on icon at bounding box center [592, 34] width 5 height 7
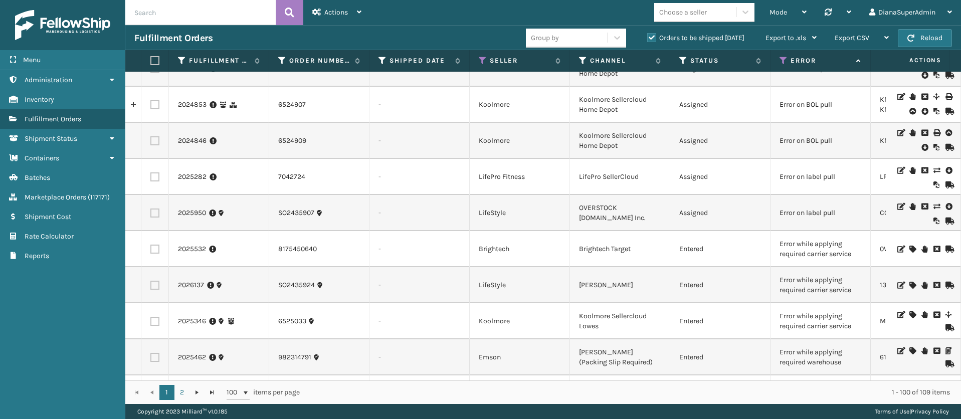
scroll to position [412, 0]
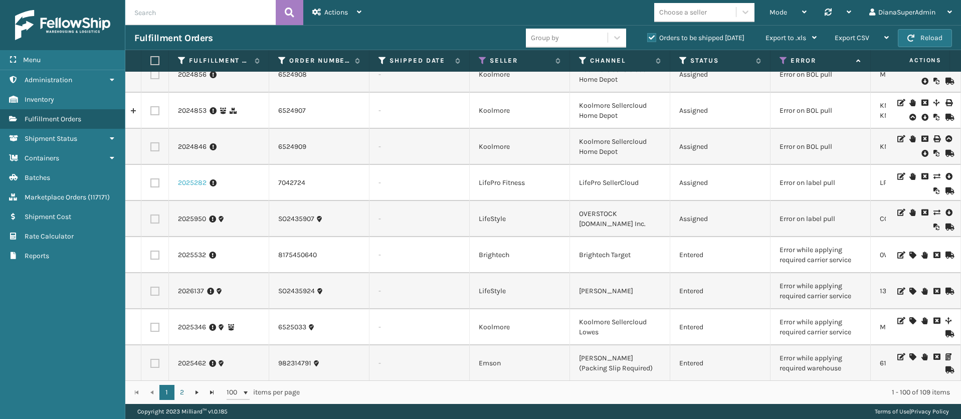
click at [194, 182] on link "2025282" at bounding box center [192, 183] width 29 height 10
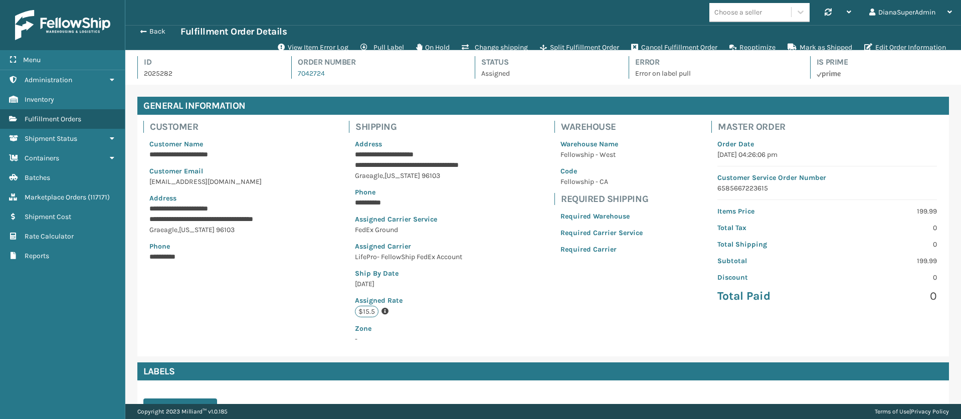
scroll to position [24, 836]
click at [302, 49] on button "View Item Error Log" at bounding box center [313, 48] width 83 height 20
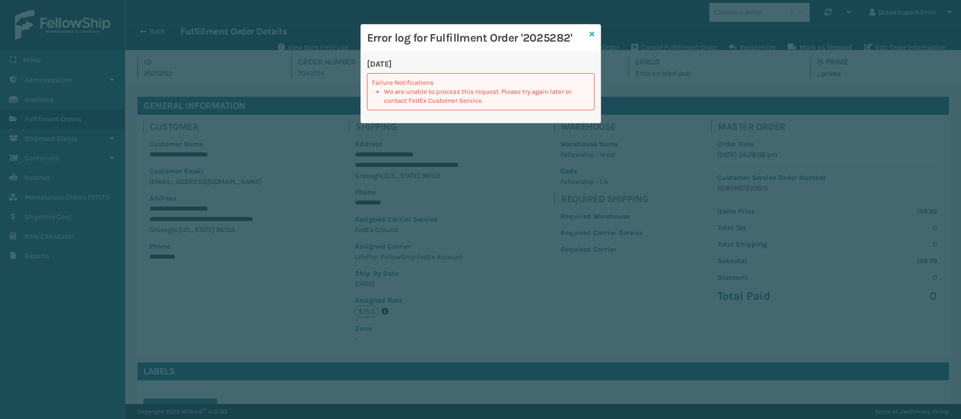
click at [593, 31] on icon at bounding box center [592, 34] width 5 height 7
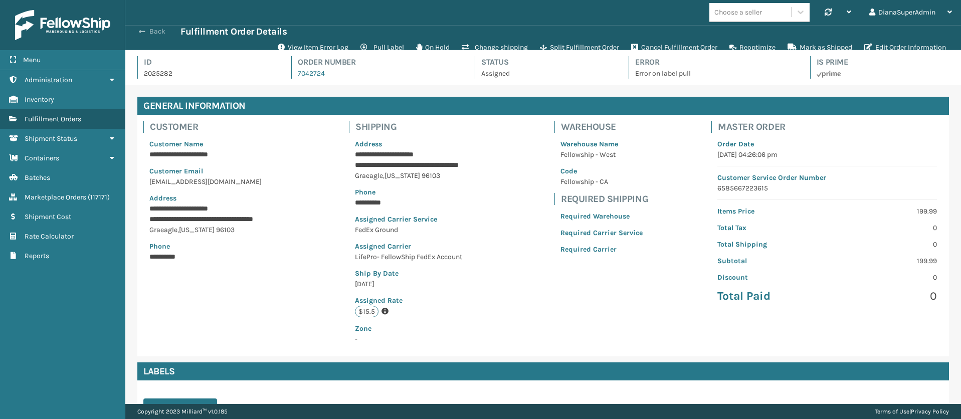
click at [138, 32] on button "Back" at bounding box center [157, 31] width 46 height 9
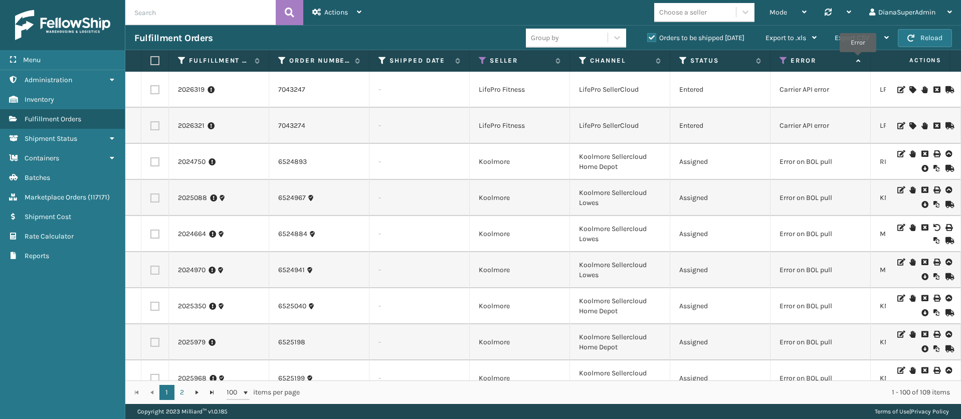
click at [857, 60] on icon at bounding box center [857, 61] width 8 height 7
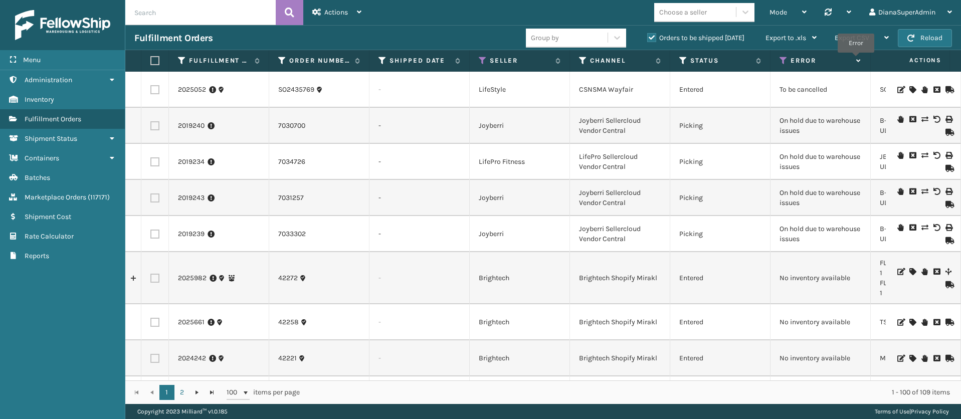
click at [856, 60] on icon at bounding box center [857, 61] width 8 height 7
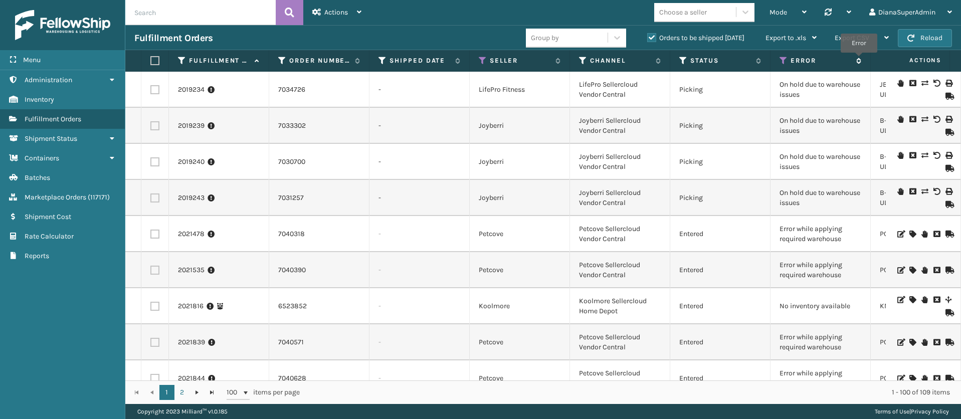
click at [859, 60] on icon at bounding box center [857, 61] width 8 height 6
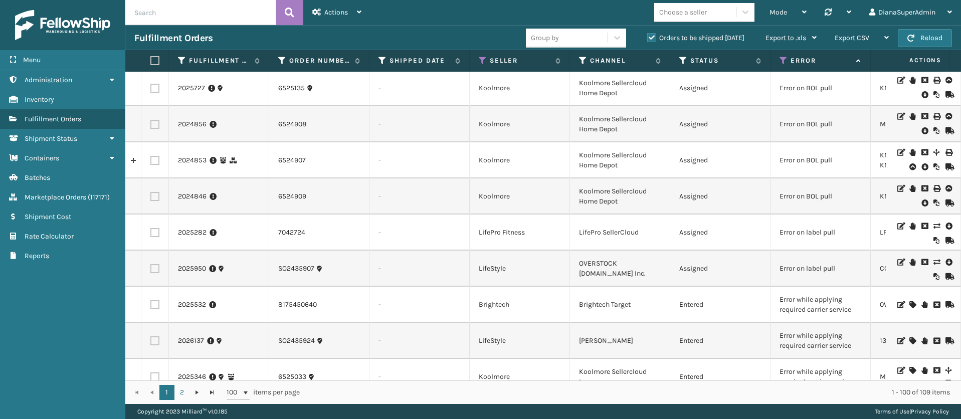
scroll to position [514, 0]
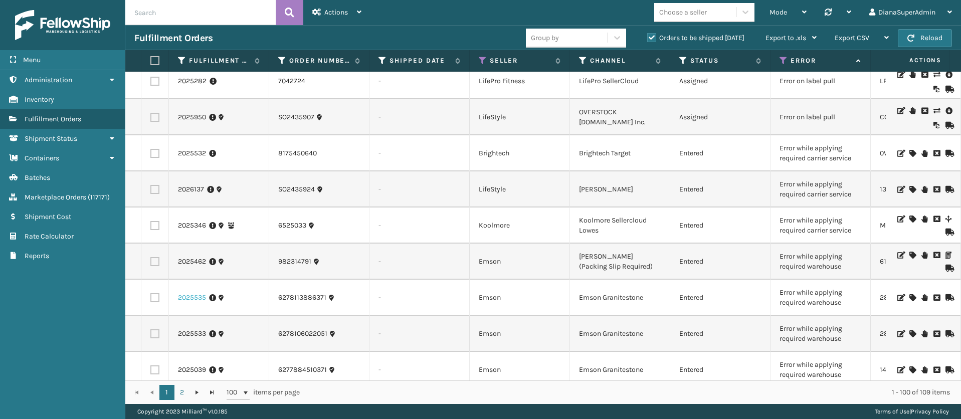
click at [185, 300] on link "2025535" at bounding box center [192, 298] width 28 height 10
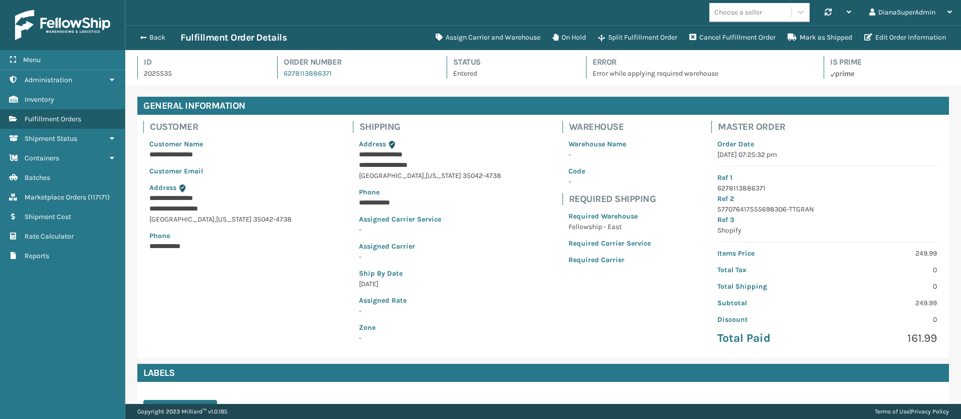
scroll to position [24, 836]
click at [492, 37] on button "Assign Carrier and Warehouse" at bounding box center [488, 38] width 117 height 20
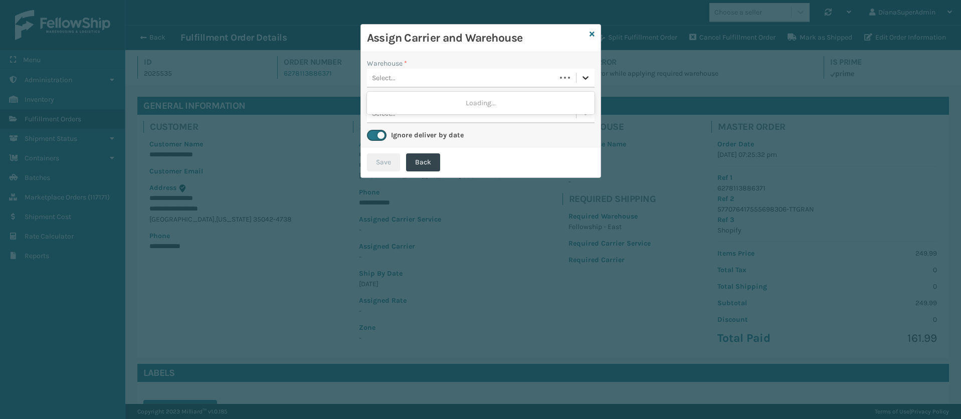
click at [580, 75] on div at bounding box center [586, 78] width 18 height 18
click at [515, 105] on div "Fellowship - East" at bounding box center [481, 103] width 228 height 19
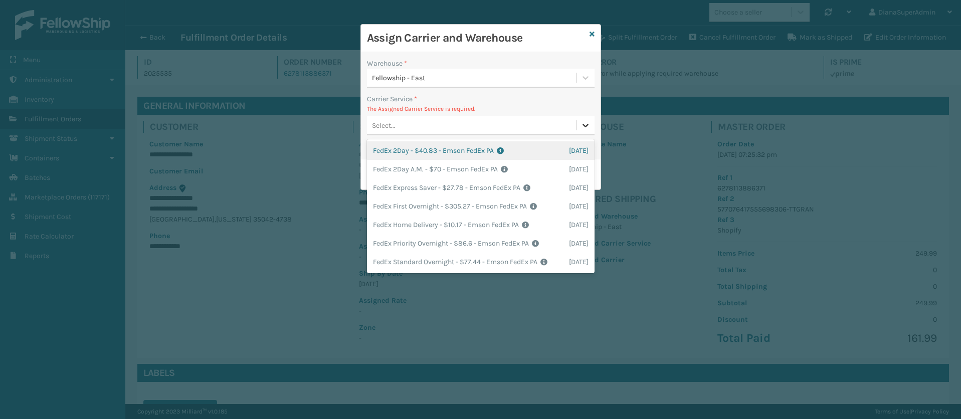
click at [584, 130] on div at bounding box center [586, 125] width 18 height 18
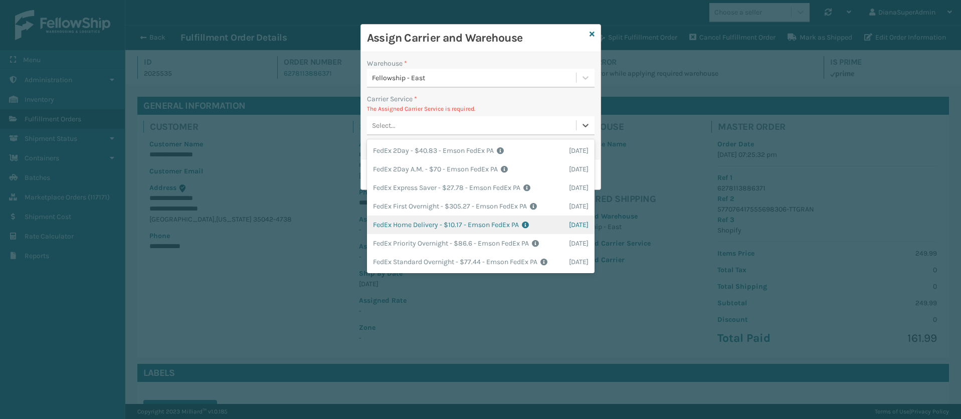
click at [402, 230] on div "FedEx Home Delivery - $10.17 - Emson FedEx PA Shipping Cost $10.17 Surplus Cost…" at bounding box center [481, 225] width 228 height 19
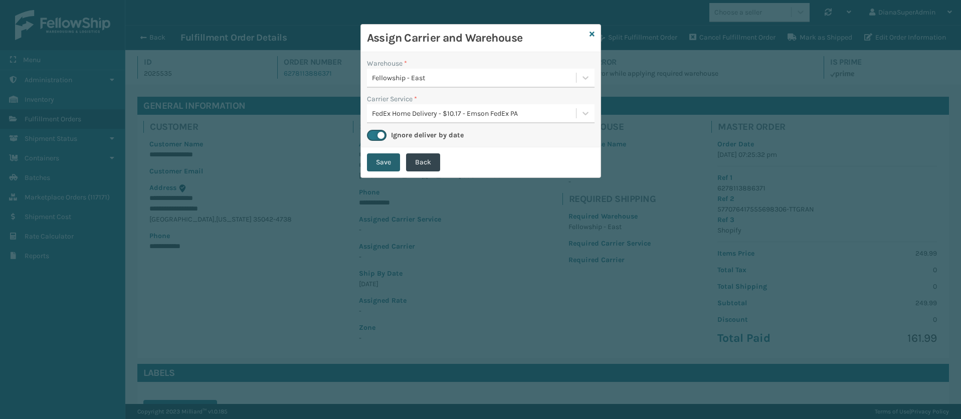
click at [384, 160] on button "Save" at bounding box center [383, 162] width 33 height 18
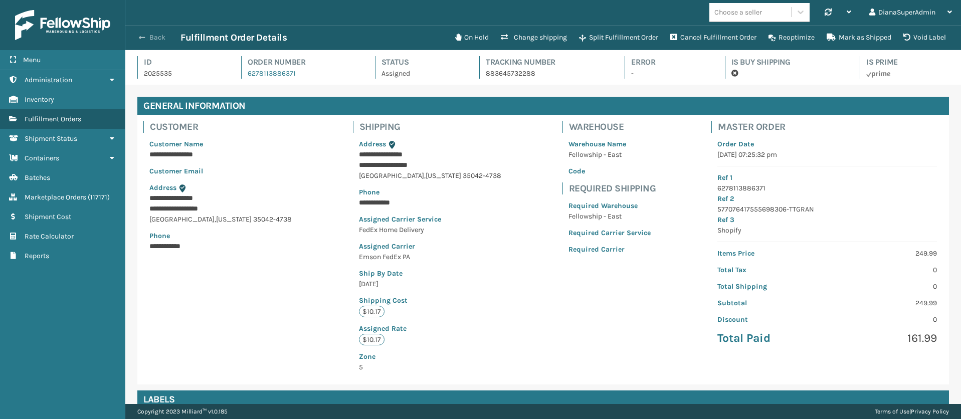
click at [140, 37] on span "button" at bounding box center [142, 37] width 6 height 7
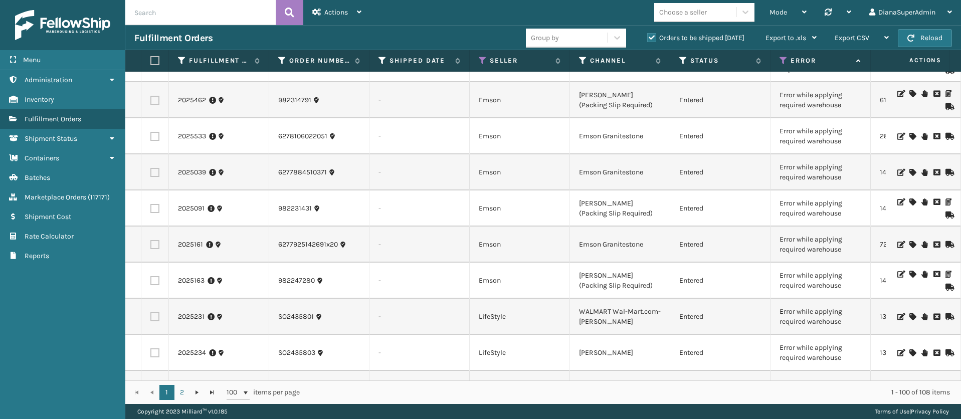
scroll to position [676, 0]
click at [194, 245] on link "2025161" at bounding box center [190, 244] width 25 height 10
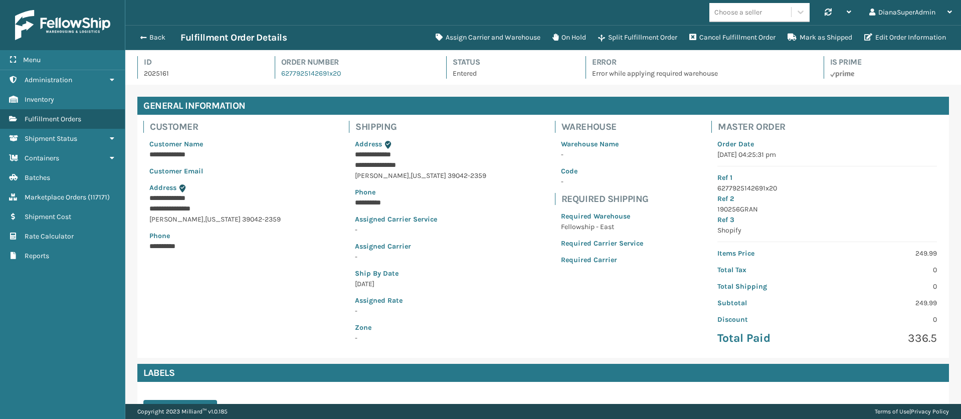
scroll to position [24, 836]
click at [464, 44] on button "Assign Carrier and Warehouse" at bounding box center [488, 38] width 117 height 20
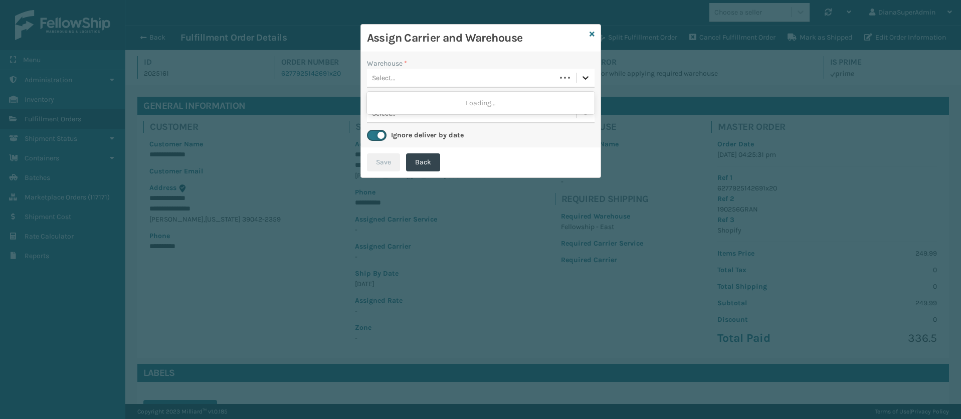
click at [590, 69] on div at bounding box center [586, 78] width 18 height 18
click at [511, 96] on div "Fellowship - East" at bounding box center [481, 103] width 228 height 19
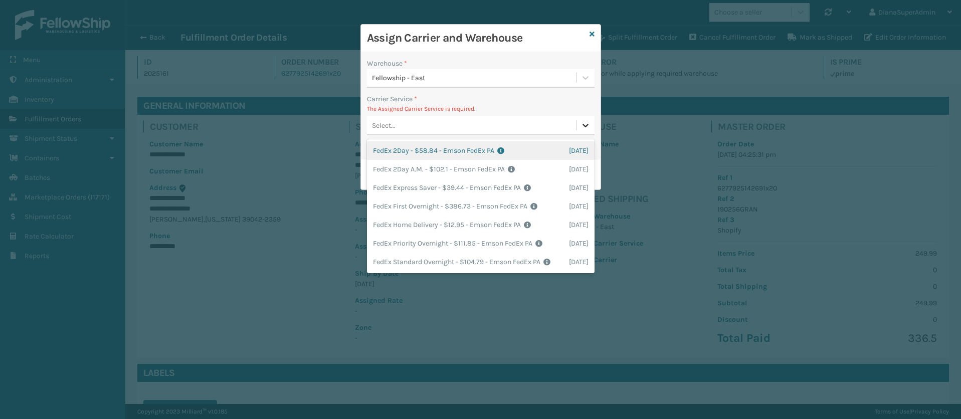
click at [581, 127] on icon at bounding box center [586, 125] width 10 height 10
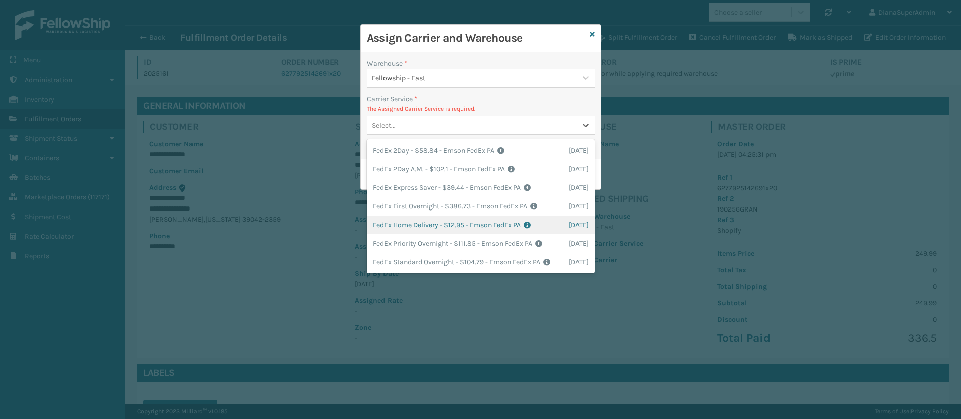
click at [432, 226] on div "FedEx Home Delivery - $12.95 - Emson FedEx PA Shipping Cost $12.95 Surplus Cost…" at bounding box center [481, 225] width 228 height 19
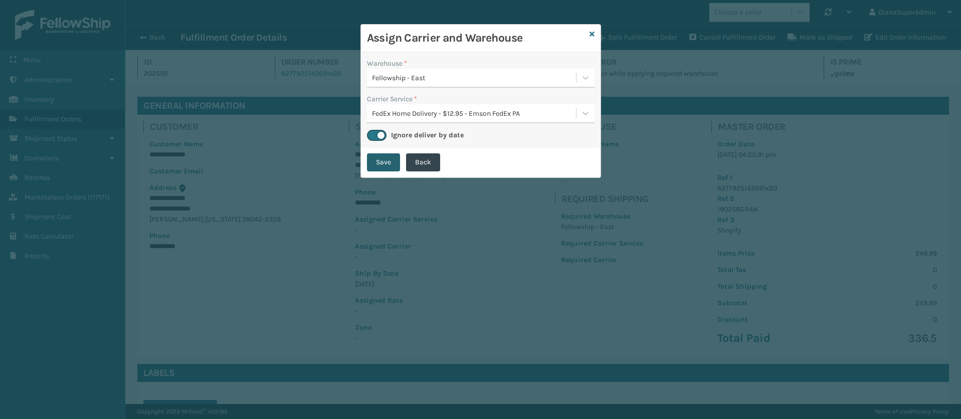
click at [380, 161] on button "Save" at bounding box center [383, 162] width 33 height 18
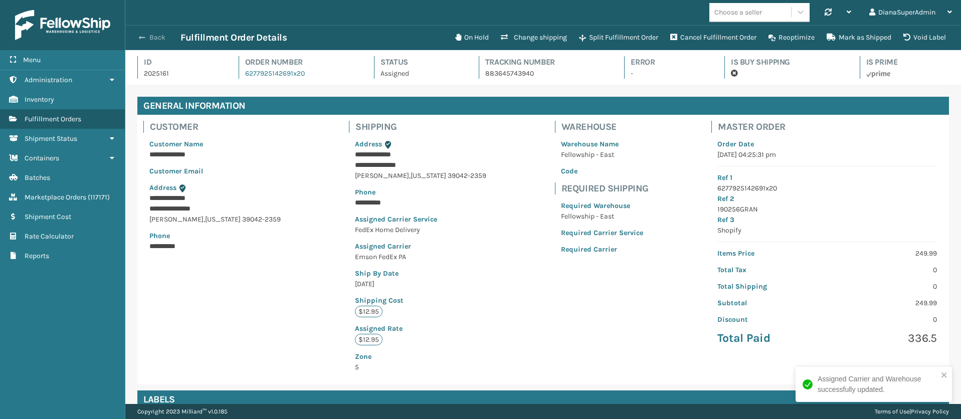
click at [147, 35] on button "Back" at bounding box center [157, 37] width 46 height 9
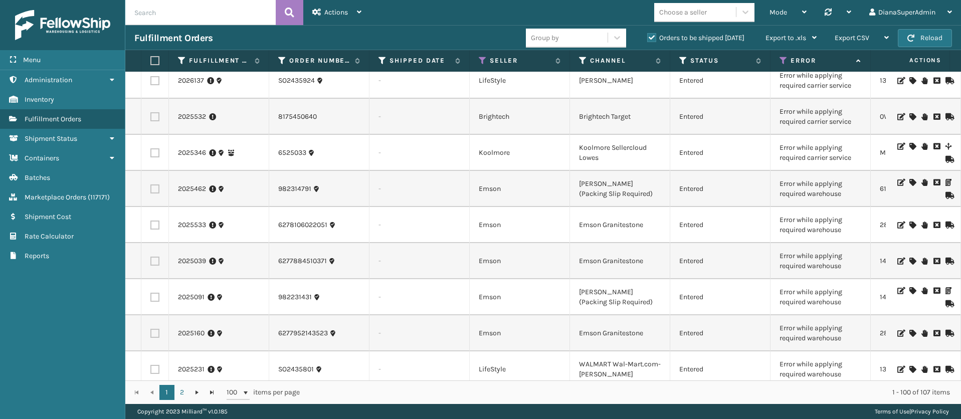
scroll to position [588, 0]
click at [192, 224] on link "2025533" at bounding box center [192, 224] width 28 height 10
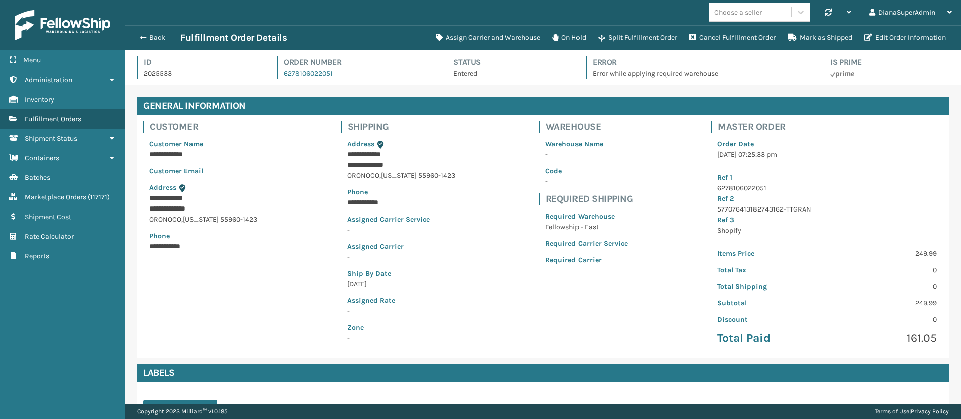
scroll to position [24, 836]
click at [487, 28] on button "Assign Carrier and Warehouse" at bounding box center [488, 38] width 117 height 20
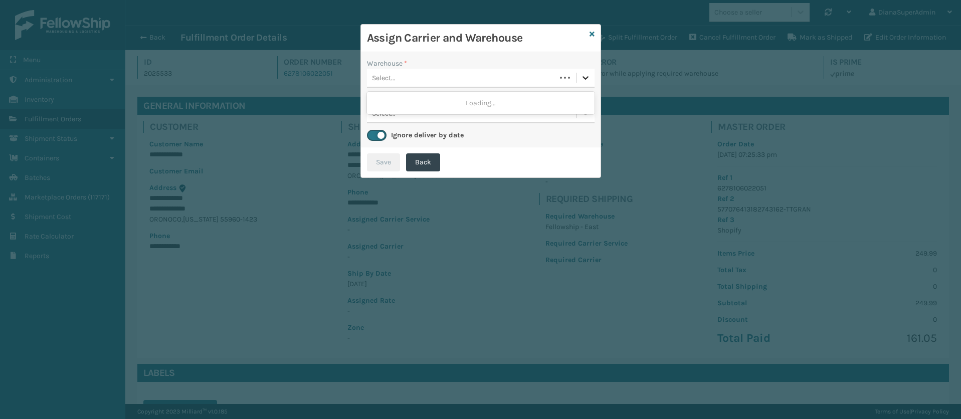
click at [584, 77] on icon at bounding box center [586, 78] width 6 height 4
click at [512, 100] on div "Fellowship - East" at bounding box center [481, 103] width 228 height 19
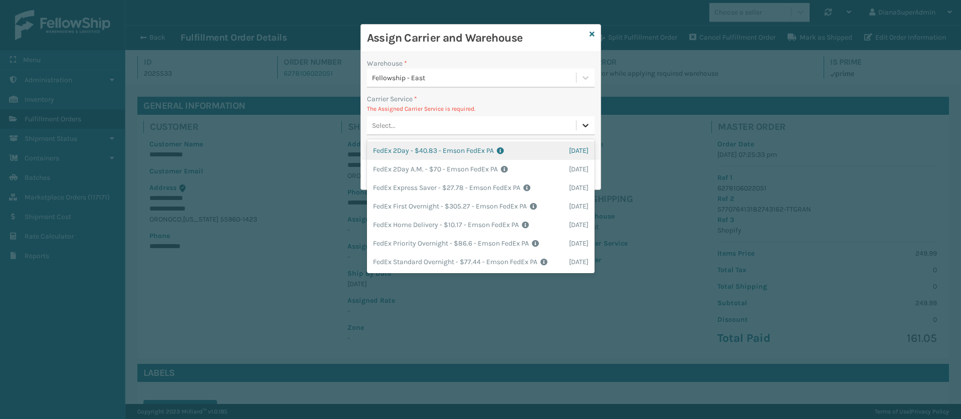
click at [583, 127] on icon at bounding box center [586, 125] width 10 height 10
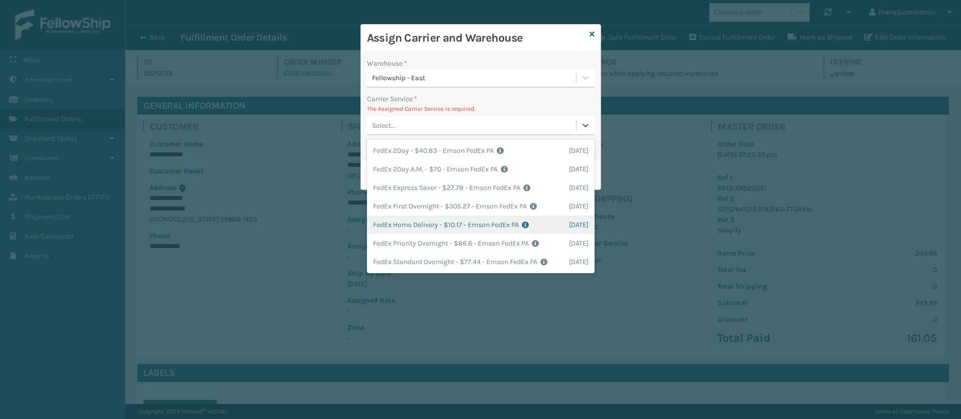
click at [422, 227] on div "FedEx Home Delivery - $10.17 - Emson FedEx PA Shipping Cost $10.17 Surplus Cost…" at bounding box center [481, 225] width 228 height 19
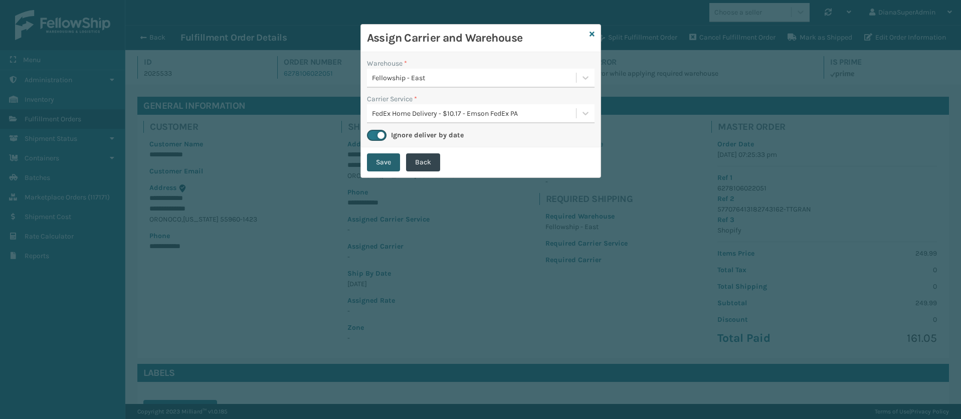
click at [396, 166] on button "Save" at bounding box center [383, 162] width 33 height 18
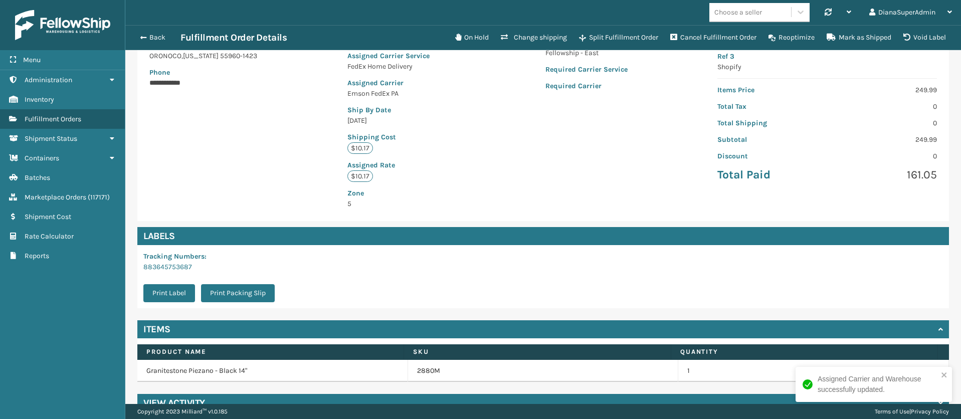
scroll to position [0, 0]
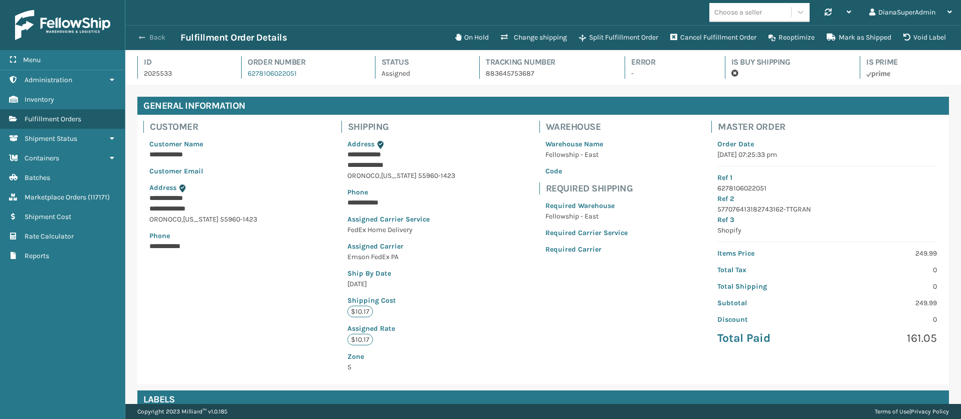
click at [146, 37] on button "Back" at bounding box center [157, 37] width 46 height 9
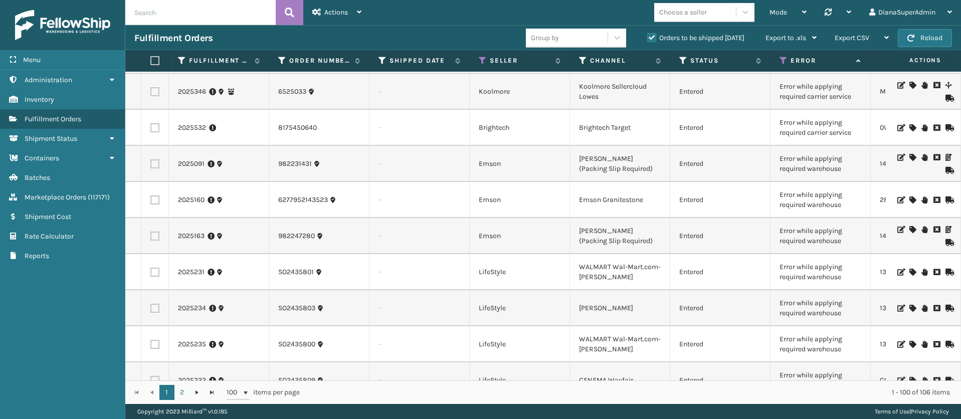
scroll to position [612, 0]
click at [194, 131] on link "2025532" at bounding box center [192, 127] width 28 height 10
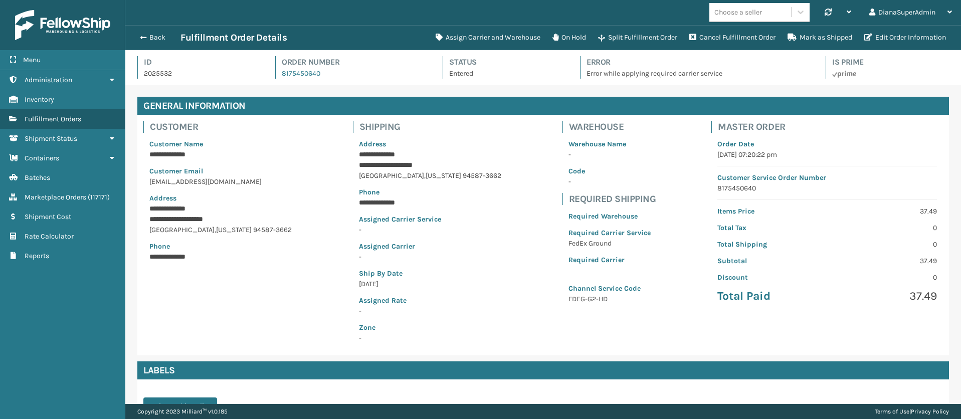
scroll to position [24, 836]
click at [500, 38] on button "Assign Carrier and Warehouse" at bounding box center [488, 38] width 117 height 20
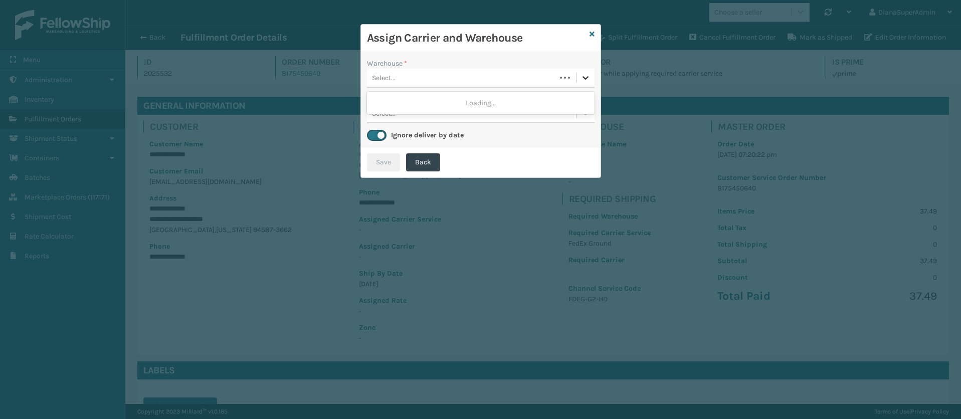
click at [584, 77] on icon at bounding box center [586, 78] width 6 height 4
click at [486, 96] on div "Fellowship - West" at bounding box center [481, 103] width 228 height 19
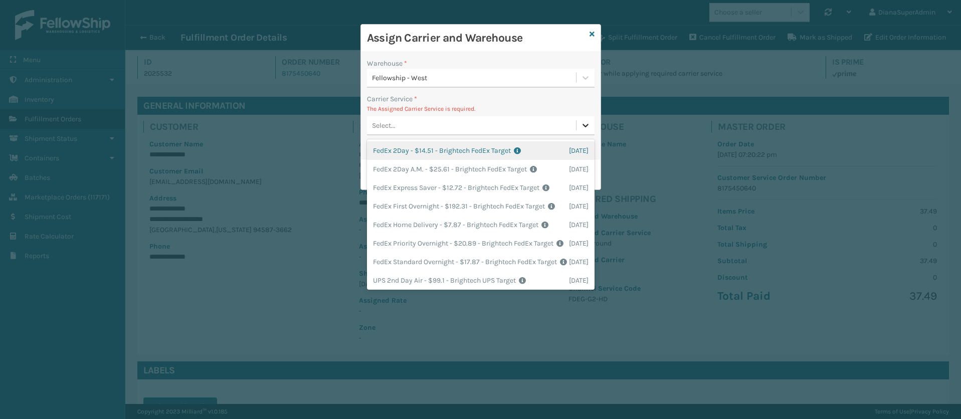
click at [584, 122] on icon at bounding box center [586, 125] width 10 height 10
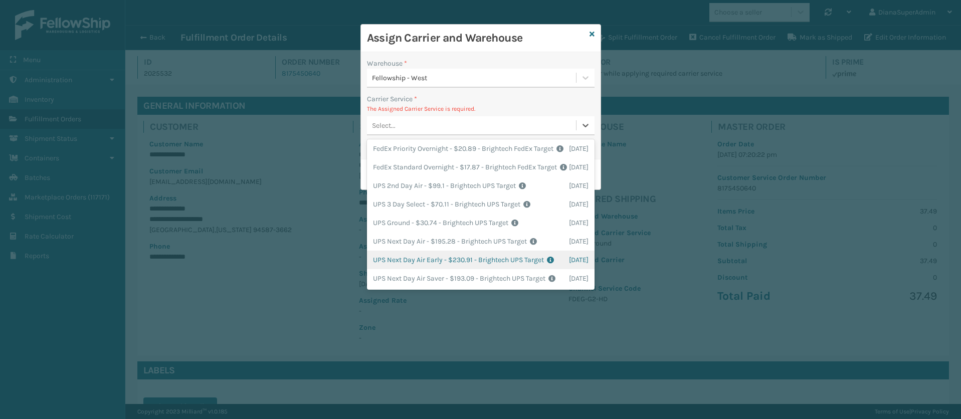
scroll to position [0, 0]
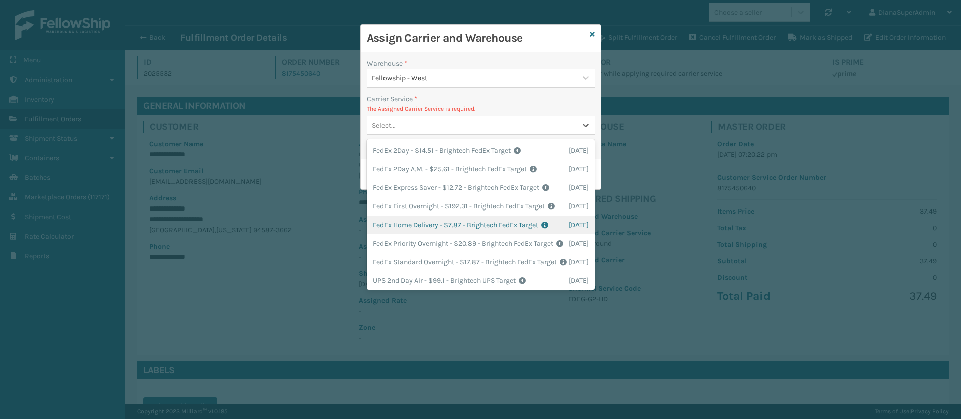
click at [409, 234] on div "FedEx Home Delivery - $7.87 - Brightech FedEx Target Shipping Cost $7.87 Surplu…" at bounding box center [481, 225] width 228 height 19
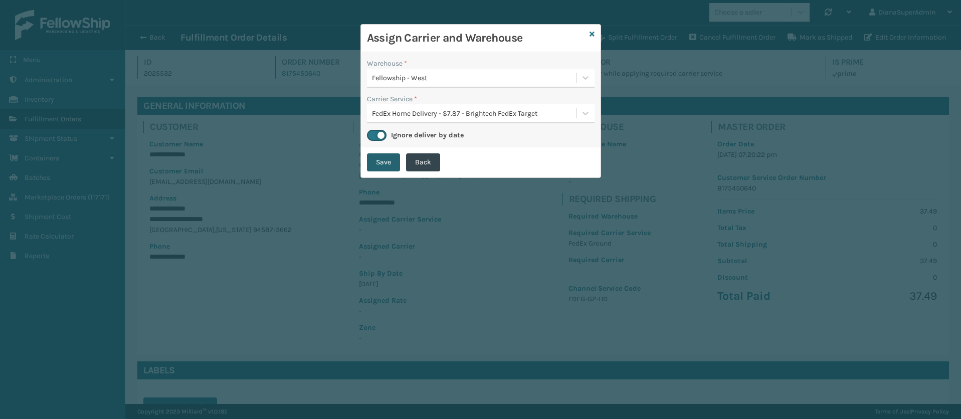
click at [383, 156] on button "Save" at bounding box center [383, 162] width 33 height 18
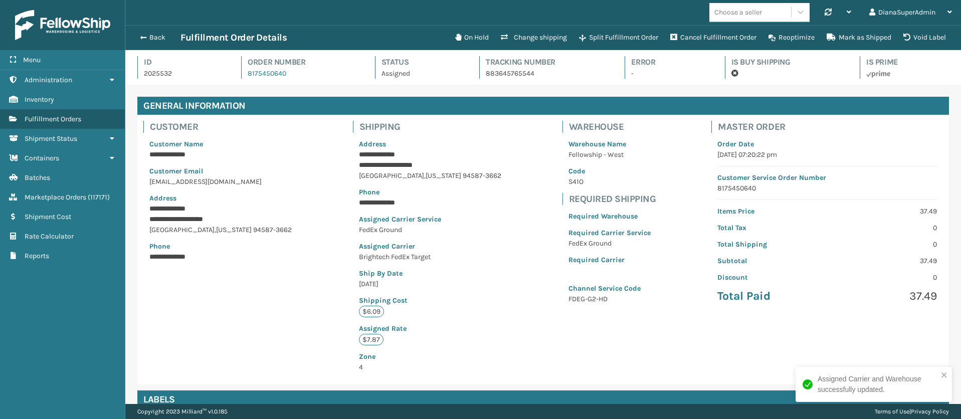
scroll to position [24, 836]
click at [143, 34] on span "button" at bounding box center [142, 37] width 6 height 7
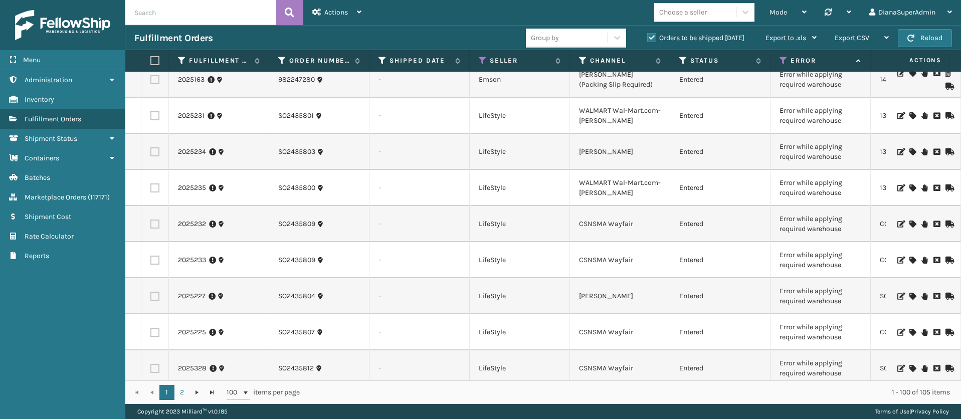
scroll to position [769, 0]
click at [189, 260] on link "2025233" at bounding box center [192, 260] width 28 height 10
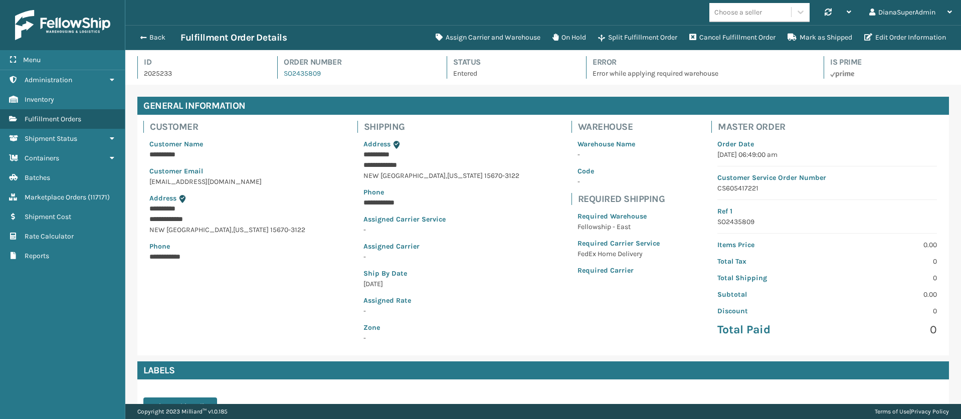
scroll to position [24, 836]
click at [483, 35] on button "Assign Carrier and Warehouse" at bounding box center [488, 38] width 117 height 20
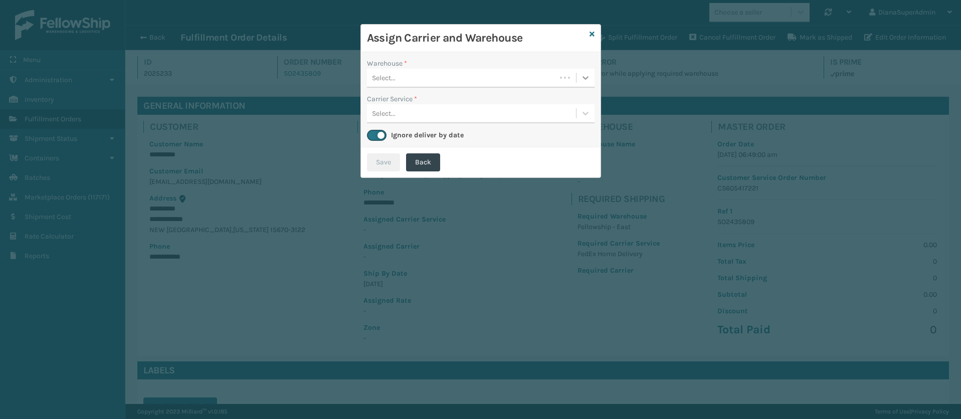
click at [585, 80] on icon at bounding box center [586, 78] width 10 height 10
click at [483, 107] on div "Fellowship - East" at bounding box center [481, 103] width 228 height 19
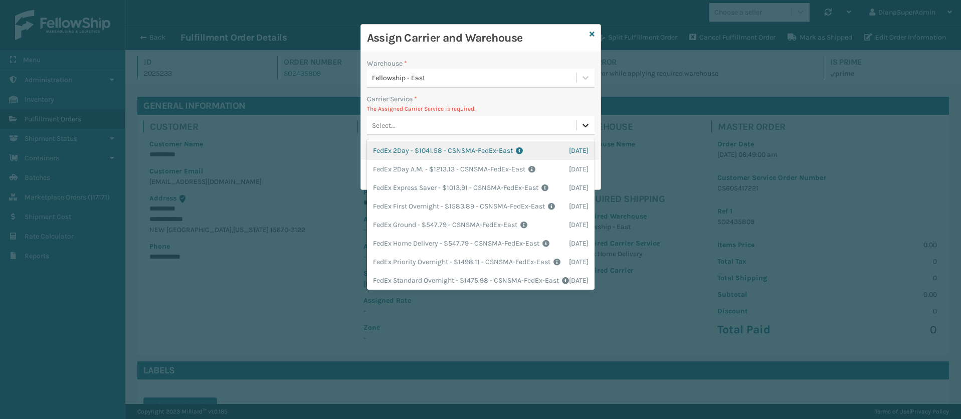
click at [590, 130] on div at bounding box center [586, 125] width 18 height 18
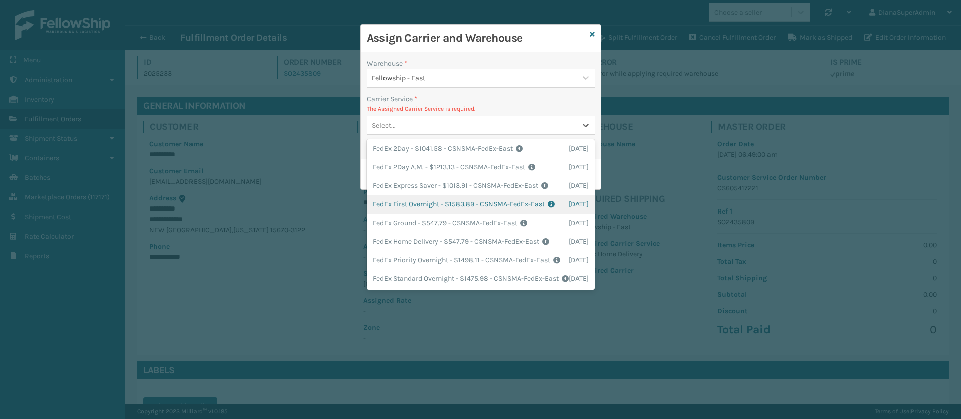
scroll to position [0, 0]
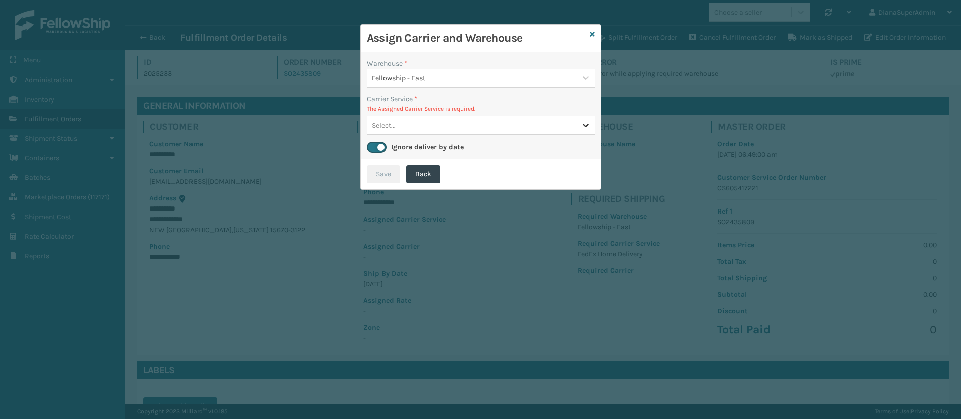
click at [586, 121] on icon at bounding box center [586, 125] width 10 height 10
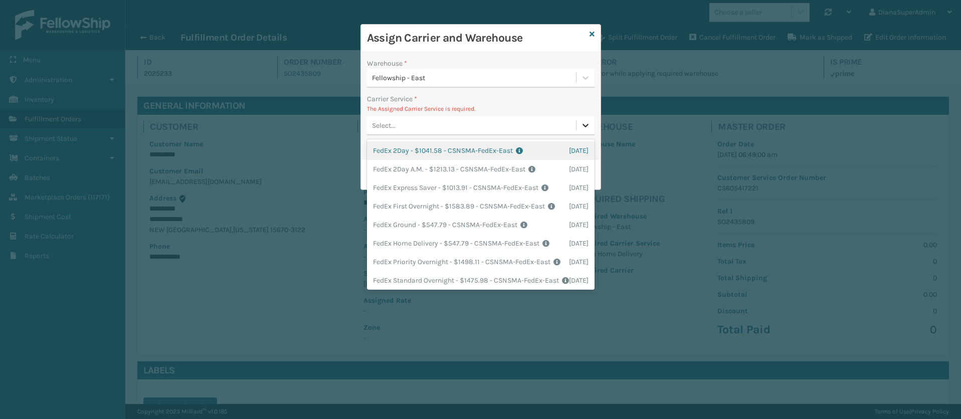
click at [586, 121] on icon at bounding box center [586, 125] width 10 height 10
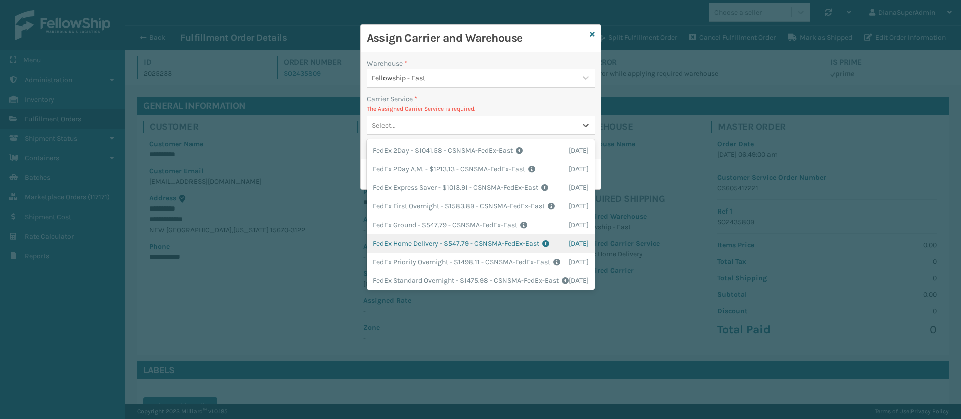
click at [415, 253] on div "FedEx Home Delivery - $547.79 - CSNSMA-FedEx-East Shipping Cost $547.79 Surplus…" at bounding box center [481, 243] width 228 height 19
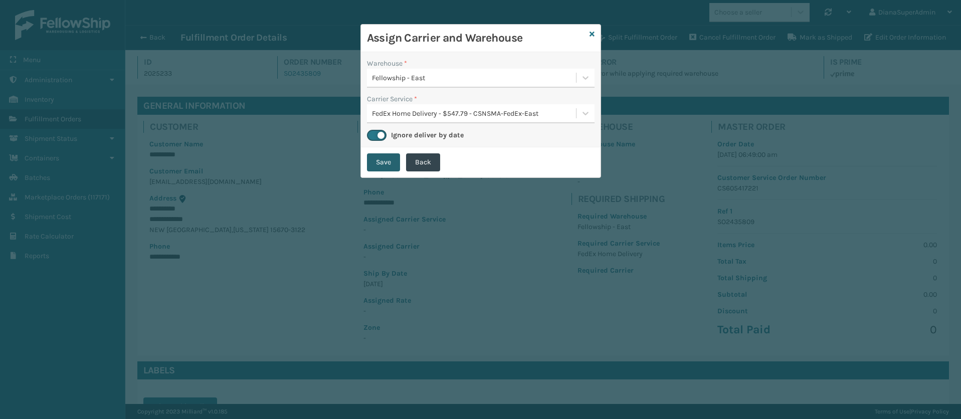
click at [381, 166] on button "Save" at bounding box center [383, 162] width 33 height 18
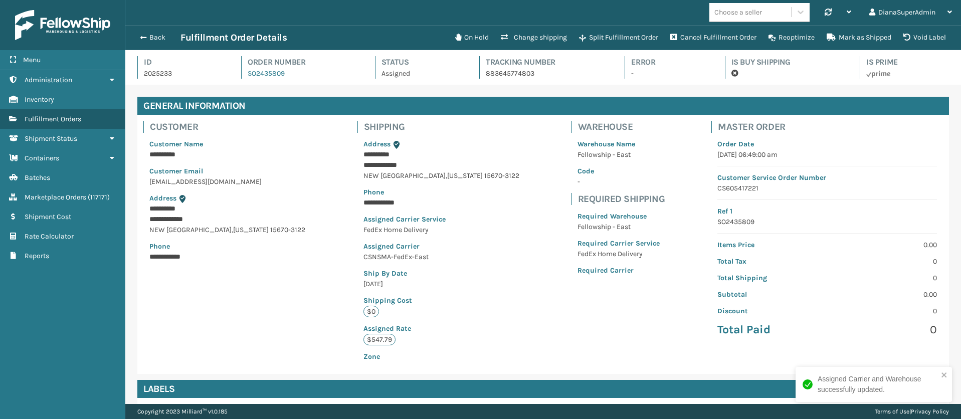
scroll to position [24, 836]
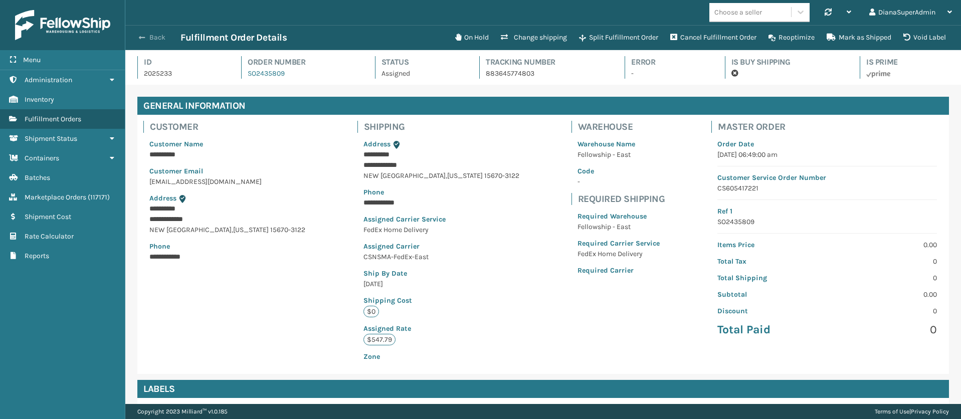
click at [144, 38] on span "button" at bounding box center [142, 37] width 6 height 7
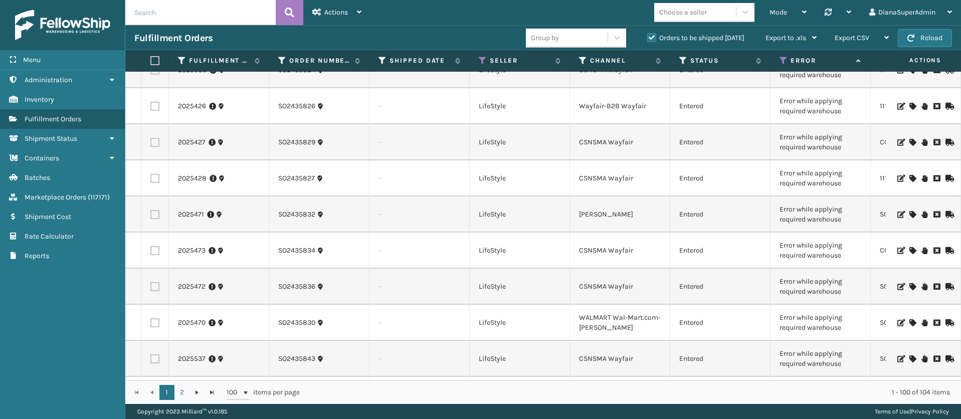
scroll to position [1079, 0]
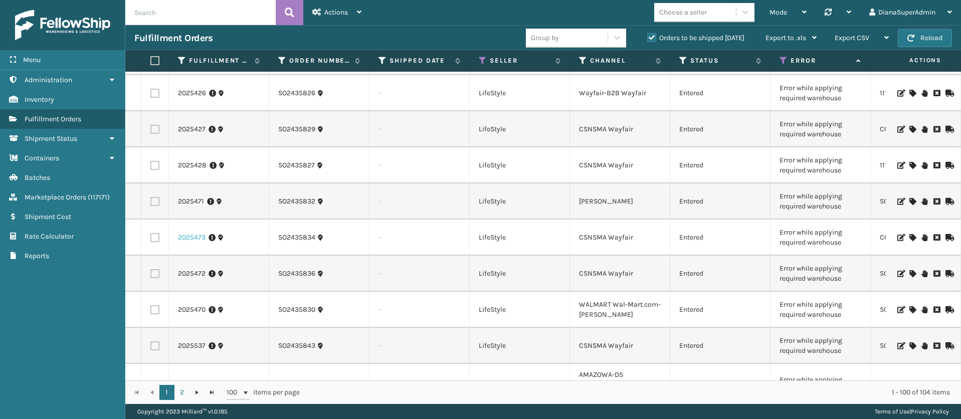
click at [193, 238] on link "2025473" at bounding box center [192, 238] width 28 height 10
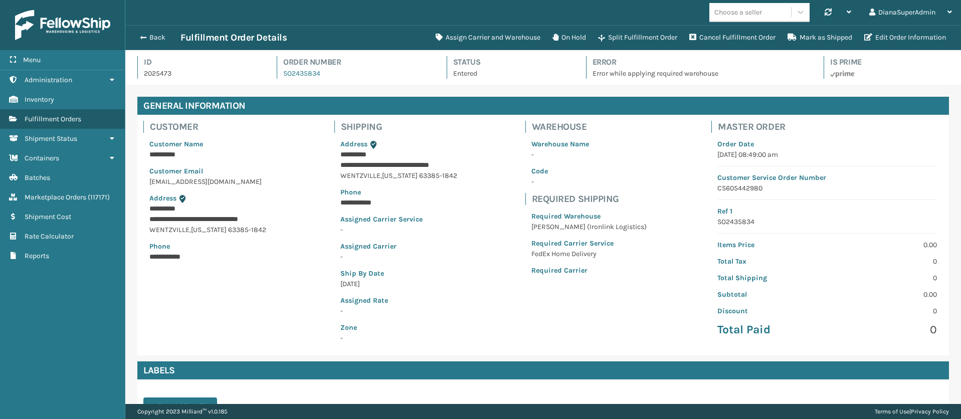
scroll to position [24, 836]
click at [500, 41] on button "Assign Carrier and Warehouse" at bounding box center [488, 38] width 117 height 20
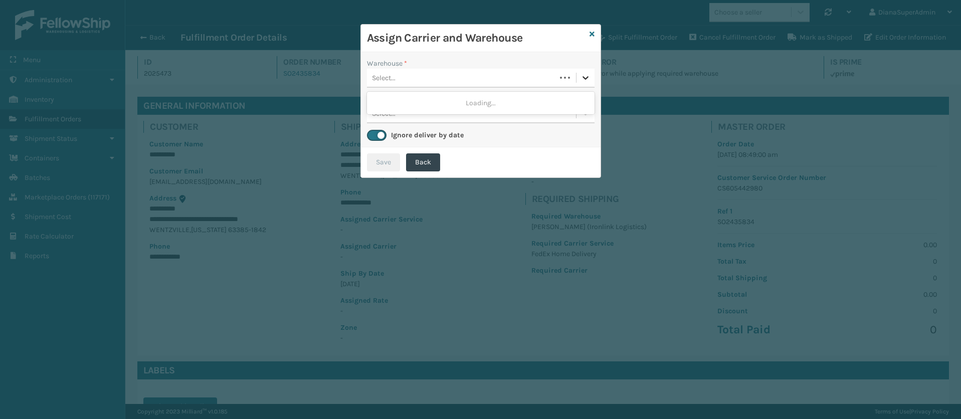
click at [579, 78] on div at bounding box center [586, 78] width 18 height 18
click at [535, 94] on div "[PERSON_NAME] (Ironlink Logistics)" at bounding box center [481, 103] width 228 height 19
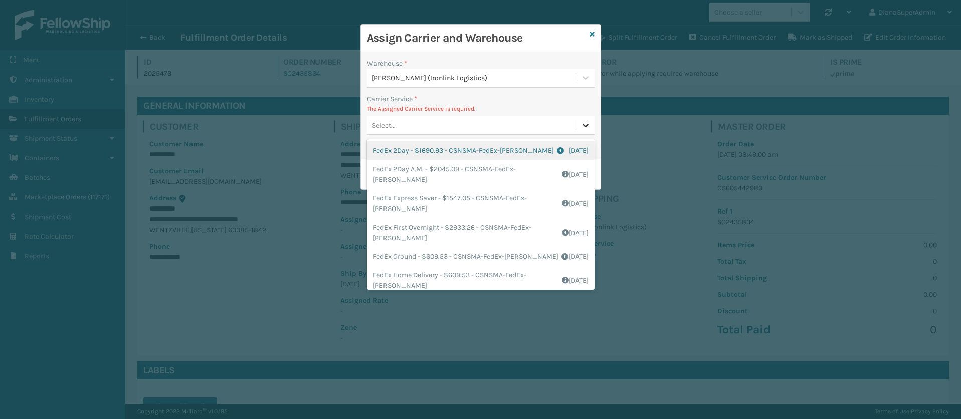
click at [588, 126] on icon at bounding box center [586, 125] width 10 height 10
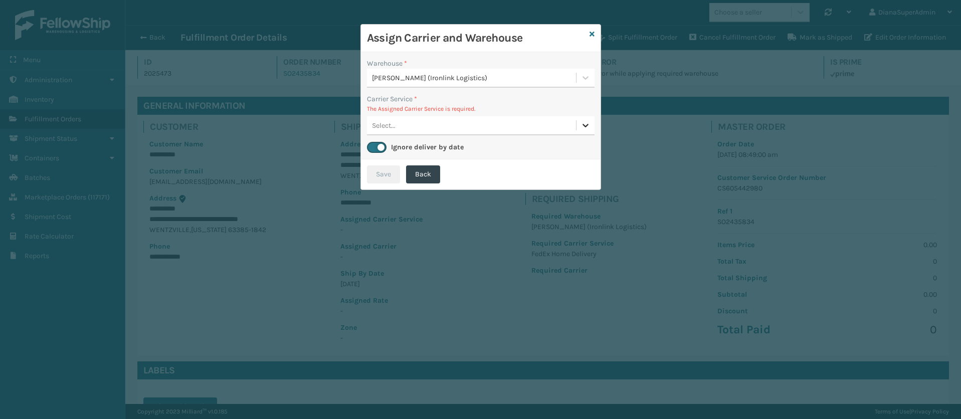
click at [585, 125] on icon at bounding box center [586, 126] width 6 height 4
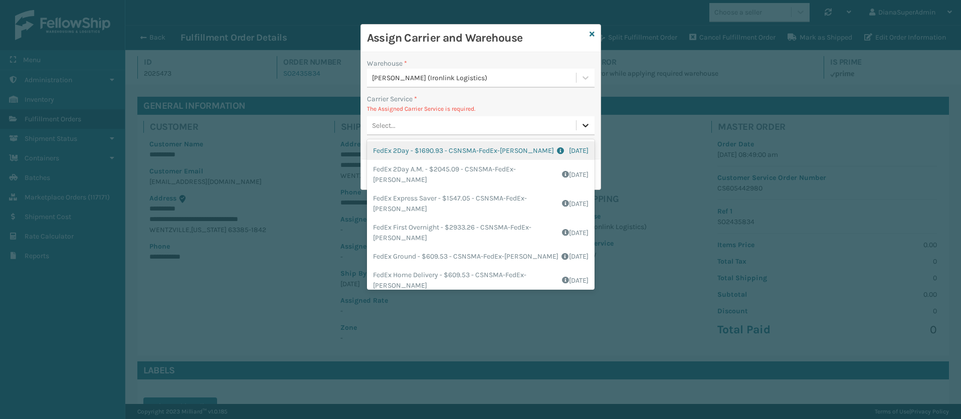
click at [585, 125] on icon at bounding box center [586, 126] width 6 height 4
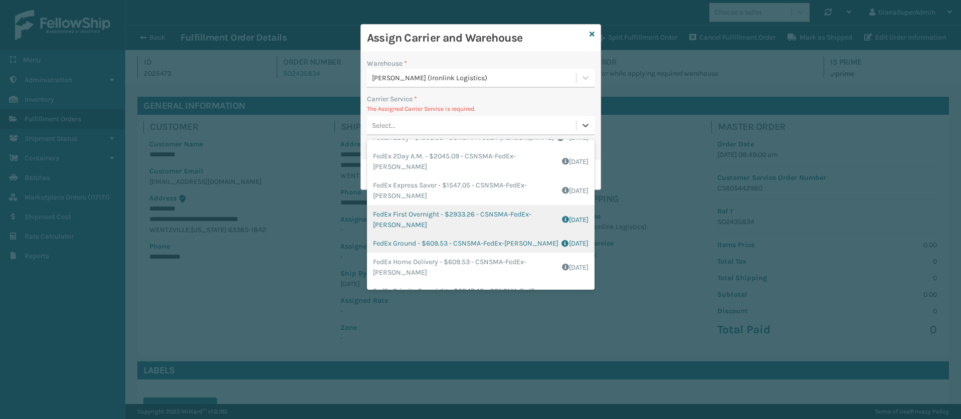
scroll to position [12, 0]
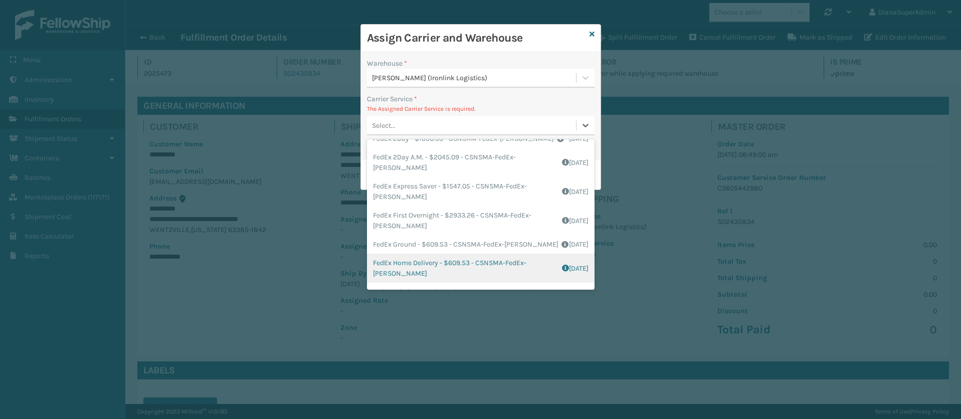
click at [424, 268] on div "FedEx Home Delivery - $609.53 - CSNSMA-FedEx-[PERSON_NAME] Shipping Cost $609.5…" at bounding box center [481, 268] width 228 height 29
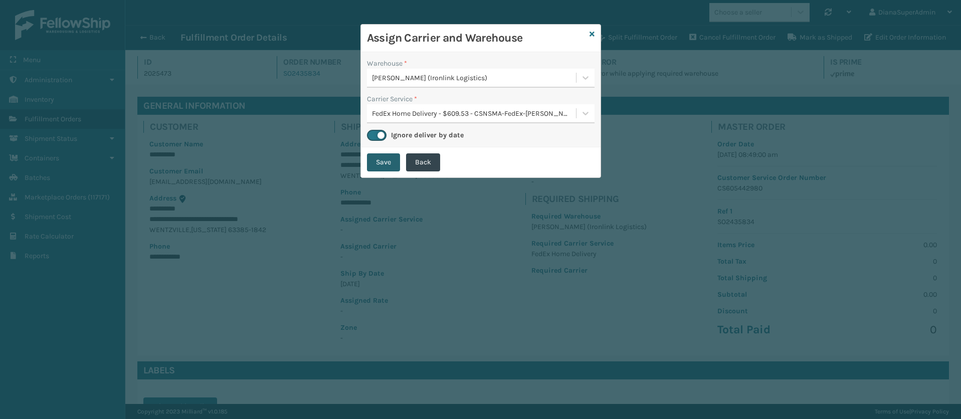
click at [388, 165] on button "Save" at bounding box center [383, 162] width 33 height 18
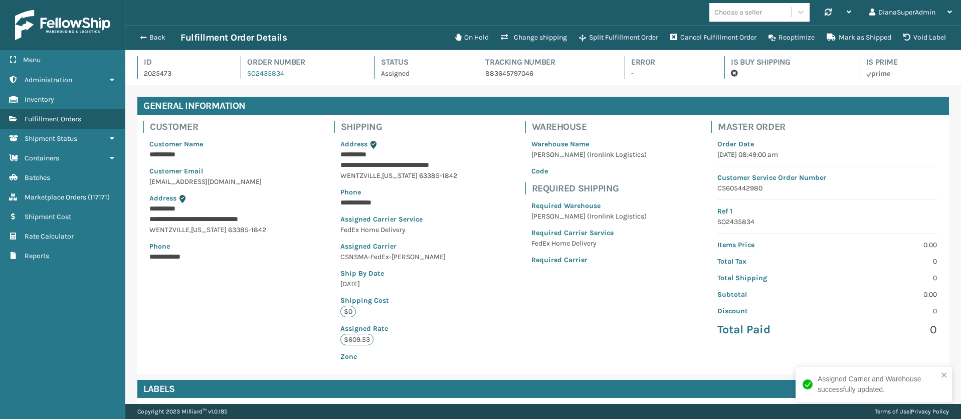
scroll to position [24, 836]
click at [145, 37] on span "button" at bounding box center [142, 37] width 6 height 7
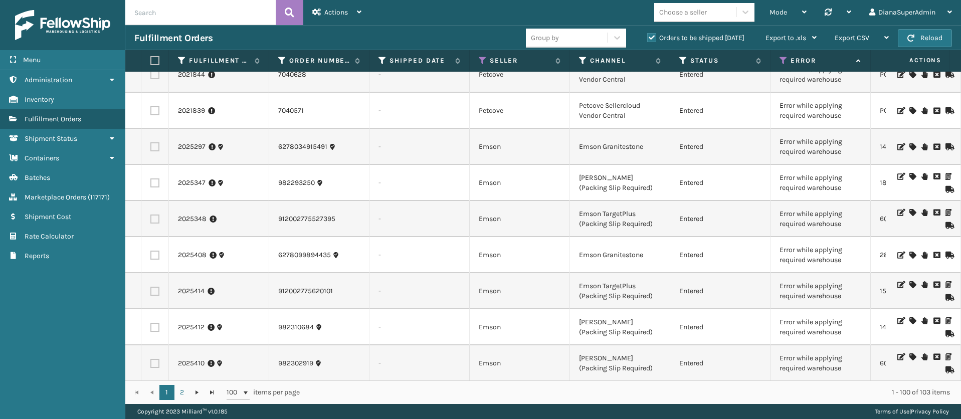
scroll to position [2195, 0]
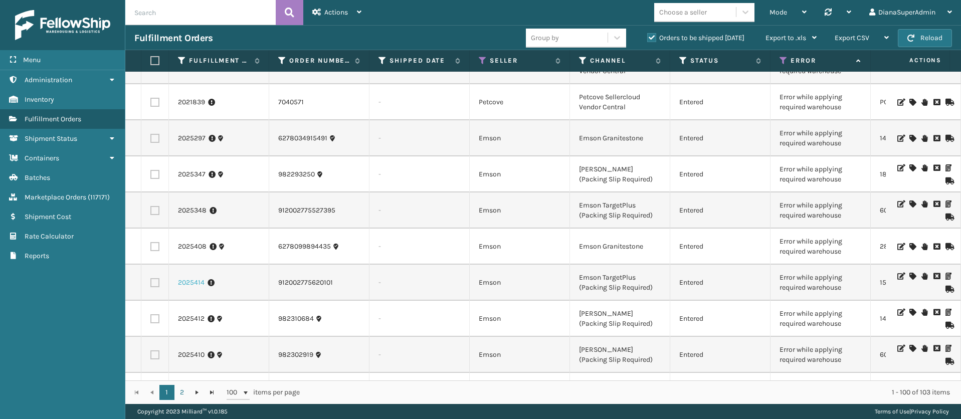
click at [191, 278] on link "2025414" at bounding box center [191, 283] width 27 height 10
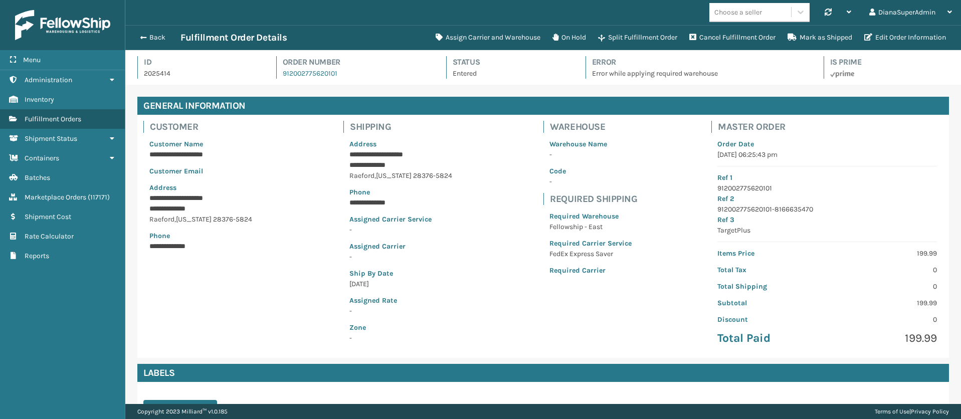
scroll to position [24, 836]
click at [467, 32] on button "Assign Carrier and Warehouse" at bounding box center [488, 38] width 117 height 20
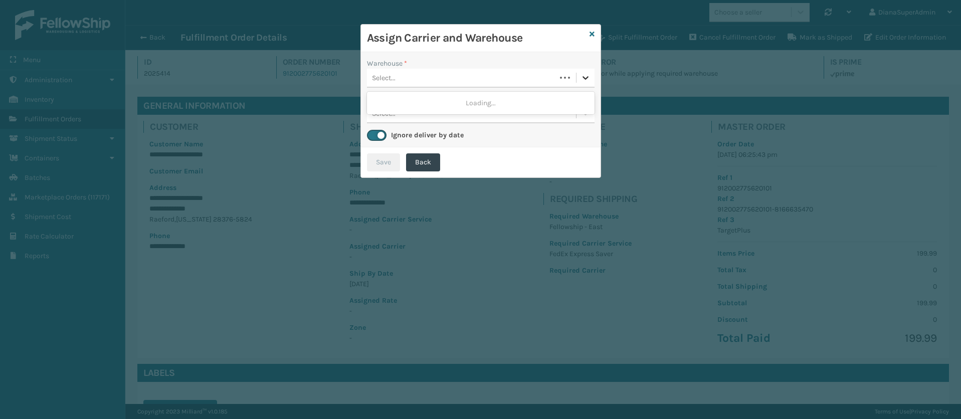
click at [586, 78] on icon at bounding box center [586, 78] width 6 height 4
drag, startPoint x: 509, startPoint y: 113, endPoint x: 530, endPoint y: 101, distance: 24.3
click at [530, 101] on div "Fellowship - East" at bounding box center [481, 103] width 228 height 23
click at [530, 101] on div "Fellowship - East" at bounding box center [481, 103] width 228 height 19
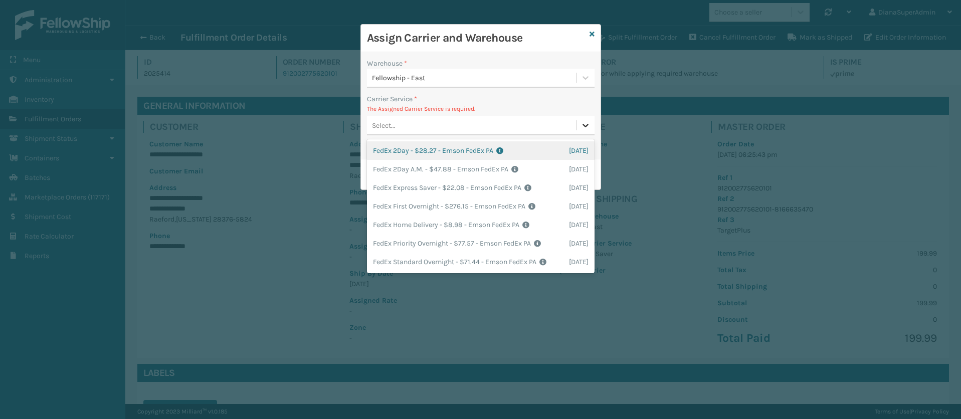
click at [582, 124] on icon at bounding box center [586, 125] width 10 height 10
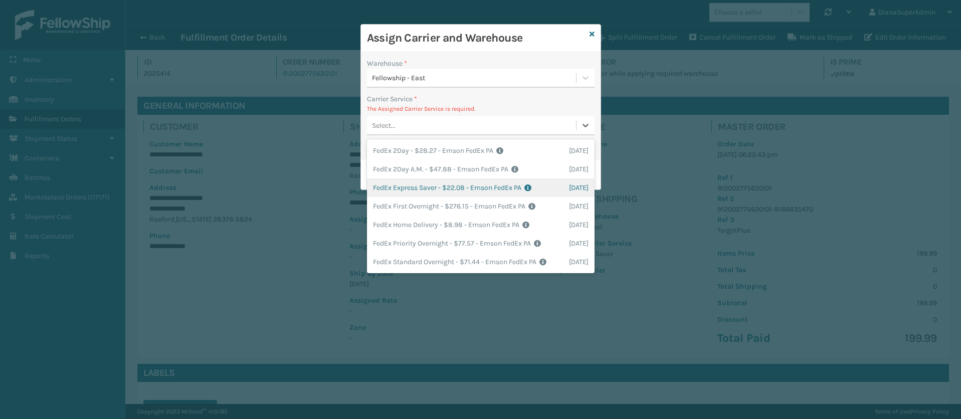
click at [420, 188] on div "FedEx Express Saver - $22.08 - Emson FedEx PA Shipping Cost $22.08 Surplus Cost…" at bounding box center [481, 187] width 228 height 19
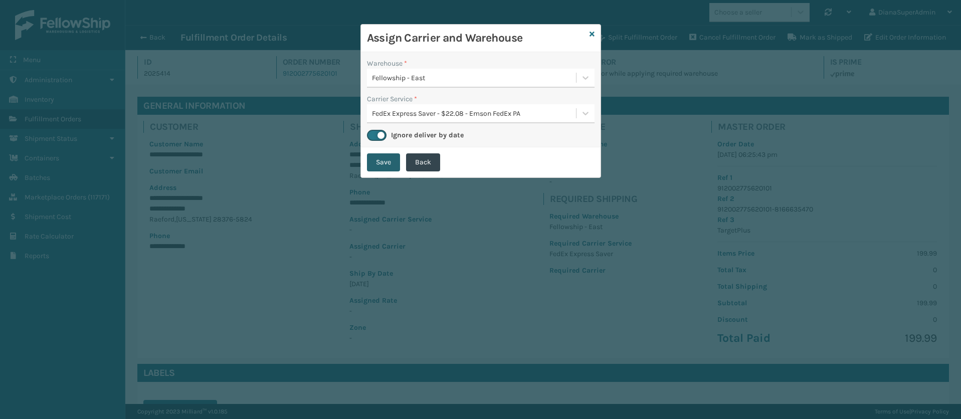
click at [379, 165] on button "Save" at bounding box center [383, 162] width 33 height 18
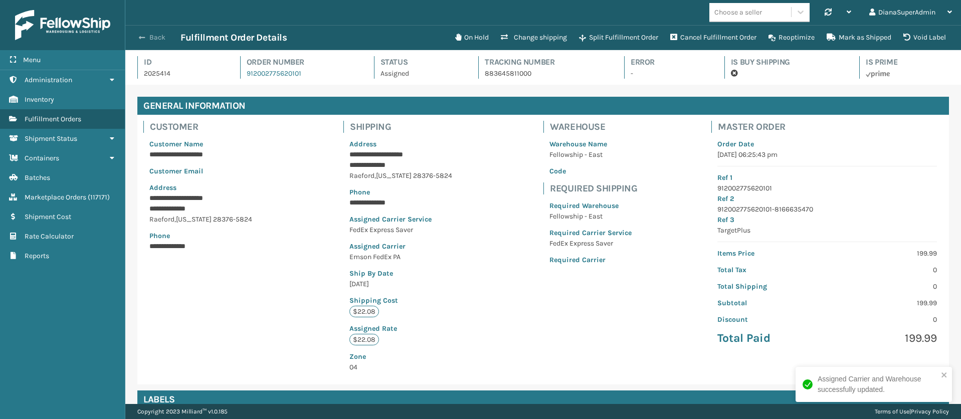
click at [141, 38] on span "button" at bounding box center [142, 37] width 6 height 7
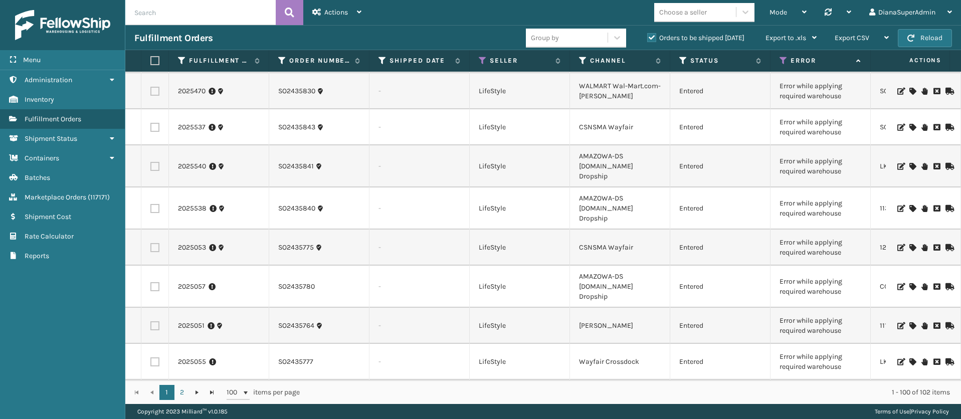
scroll to position [1263, 0]
click at [189, 280] on link "2025057" at bounding box center [192, 285] width 28 height 10
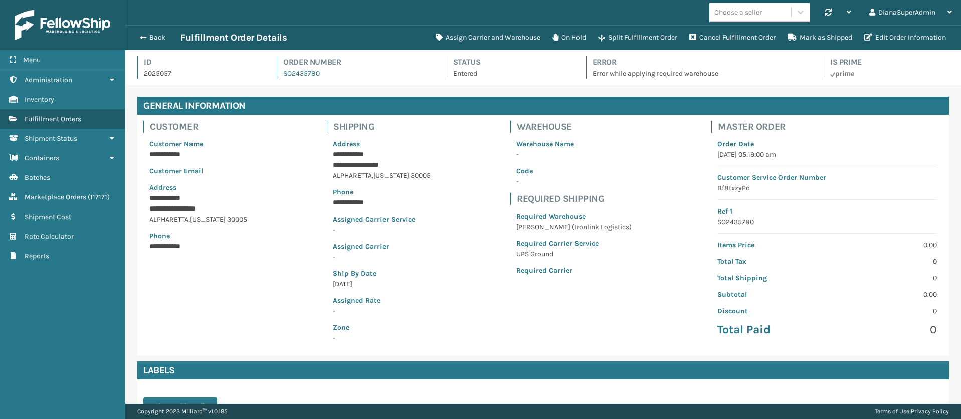
scroll to position [24, 836]
click at [499, 39] on button "Assign Carrier and Warehouse" at bounding box center [488, 38] width 117 height 20
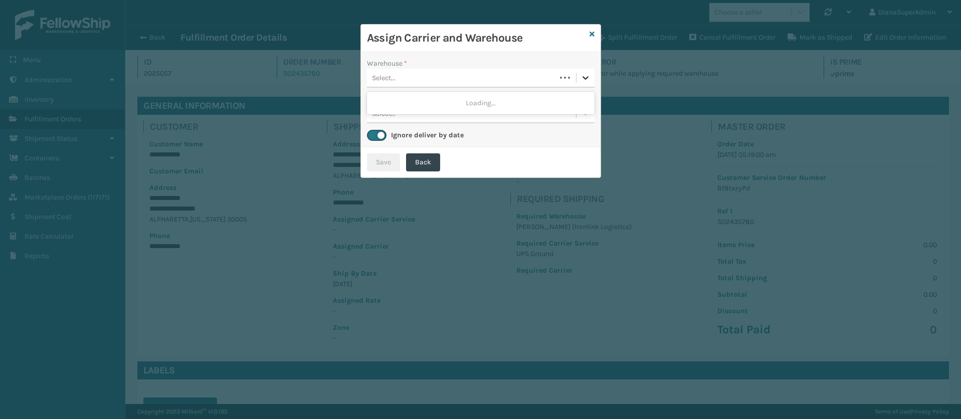
click at [585, 76] on icon at bounding box center [586, 78] width 10 height 10
click at [533, 99] on div "[PERSON_NAME] (Ironlink Logistics)" at bounding box center [481, 103] width 228 height 19
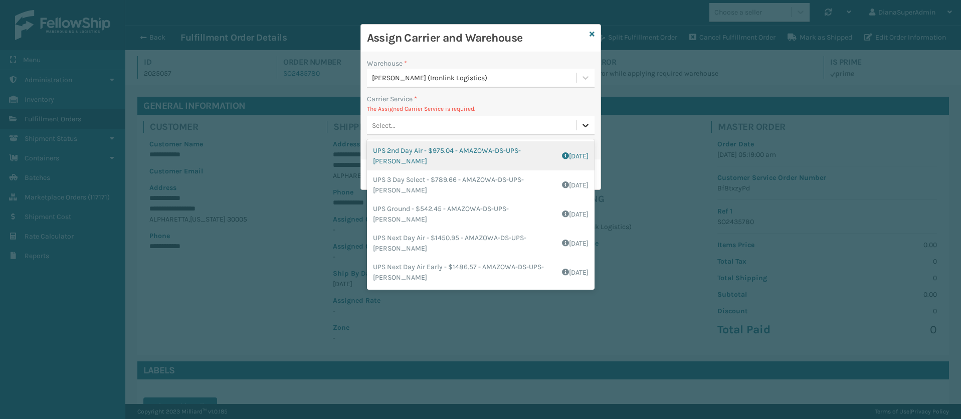
click at [588, 129] on icon at bounding box center [586, 125] width 10 height 10
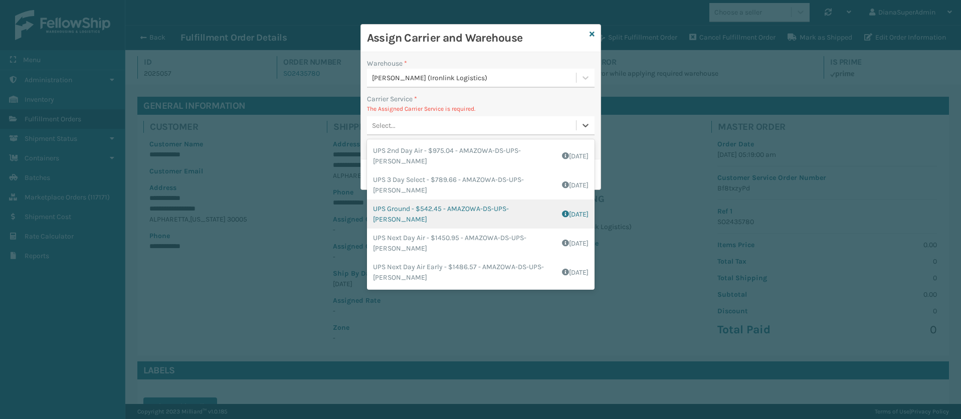
click at [400, 210] on div "UPS Ground - $542.45 - AMAZOWA-DS-UPS-[PERSON_NAME] Shipping Cost $542.45 Surpl…" at bounding box center [481, 214] width 228 height 29
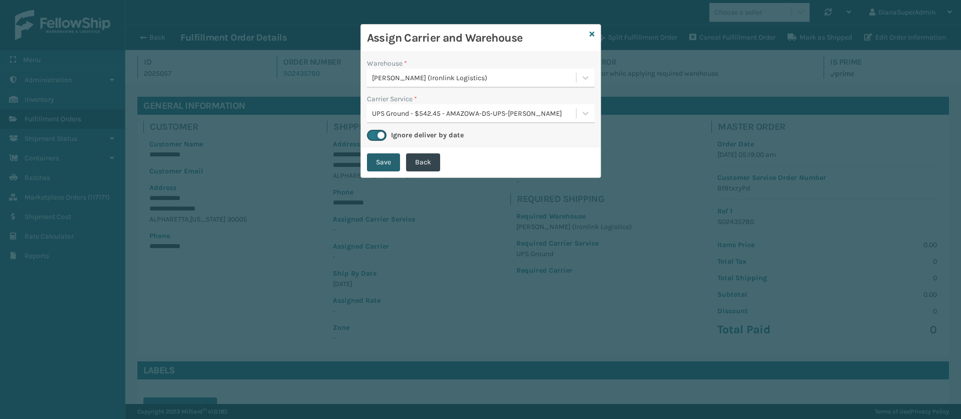
click at [385, 166] on button "Save" at bounding box center [383, 162] width 33 height 18
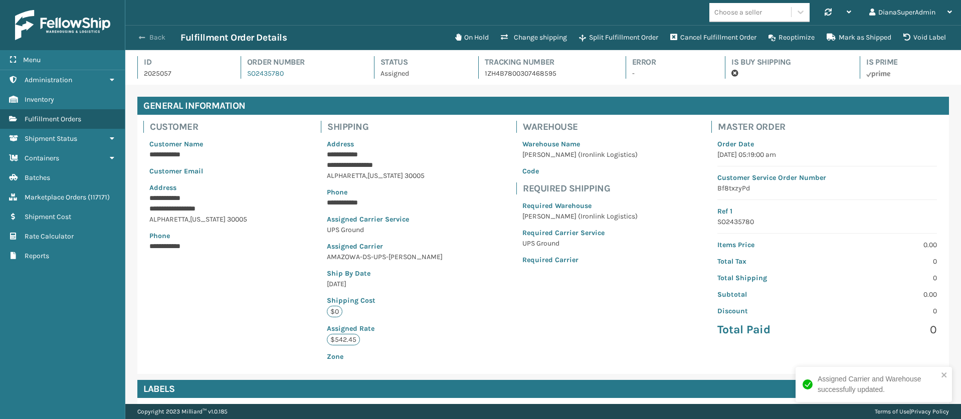
click at [141, 33] on button "Back" at bounding box center [157, 37] width 46 height 9
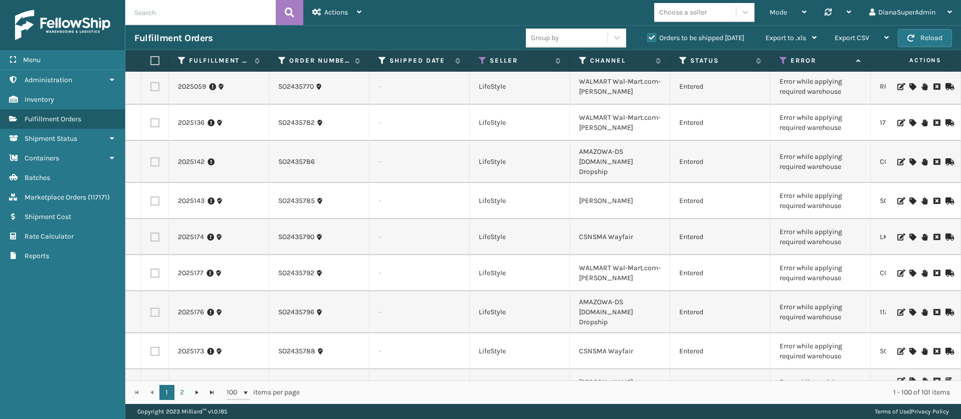
scroll to position [1580, 0]
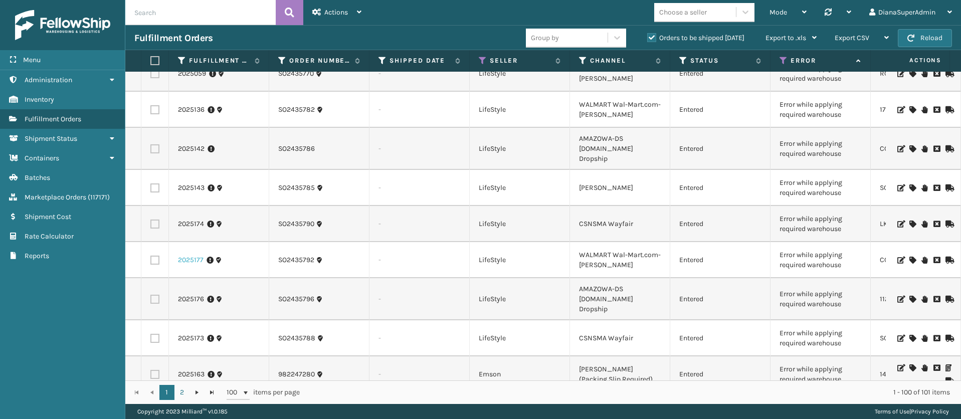
click at [193, 255] on link "2025177" at bounding box center [191, 260] width 26 height 10
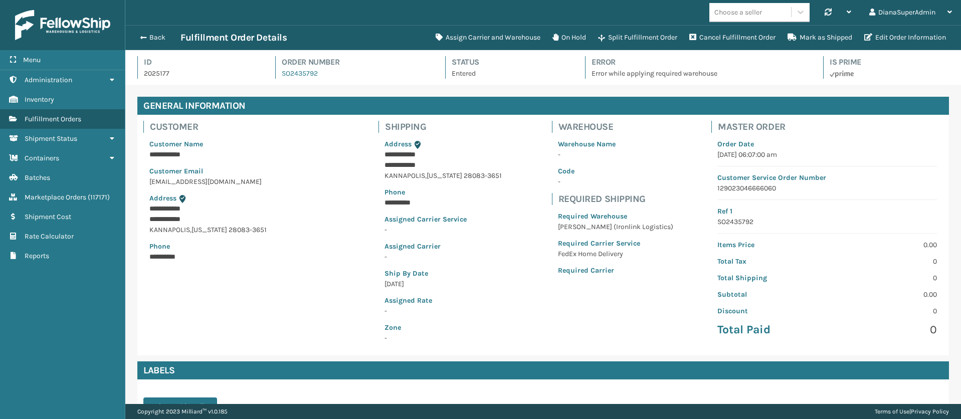
scroll to position [24, 836]
click at [465, 36] on button "Assign Carrier and Warehouse" at bounding box center [488, 38] width 117 height 20
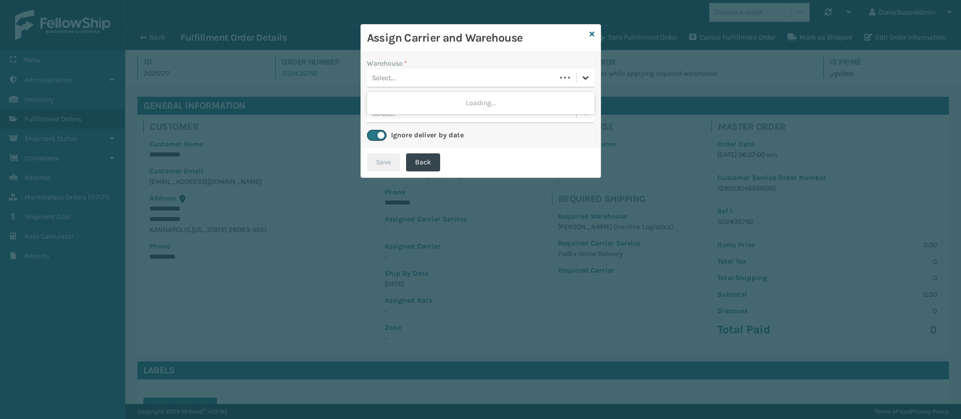
click at [586, 80] on icon at bounding box center [586, 78] width 10 height 10
click at [508, 95] on div "[PERSON_NAME] (Ironlink Logistics)" at bounding box center [481, 103] width 228 height 19
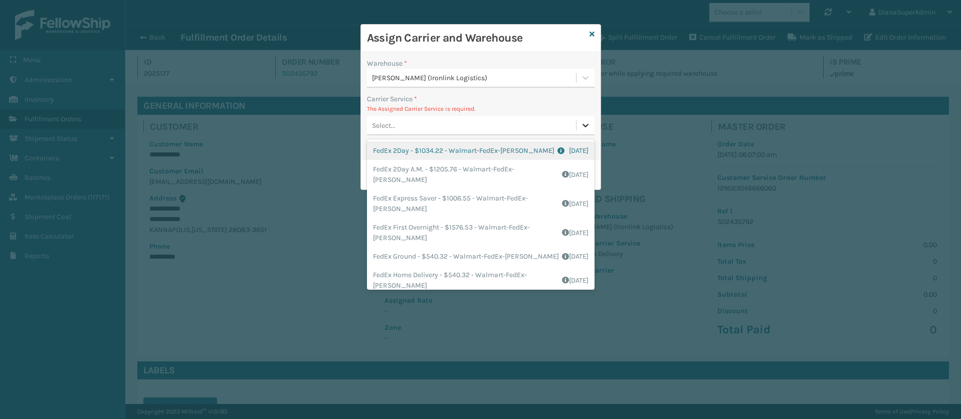
click at [588, 120] on icon at bounding box center [586, 125] width 10 height 10
click at [582, 120] on icon at bounding box center [586, 125] width 10 height 10
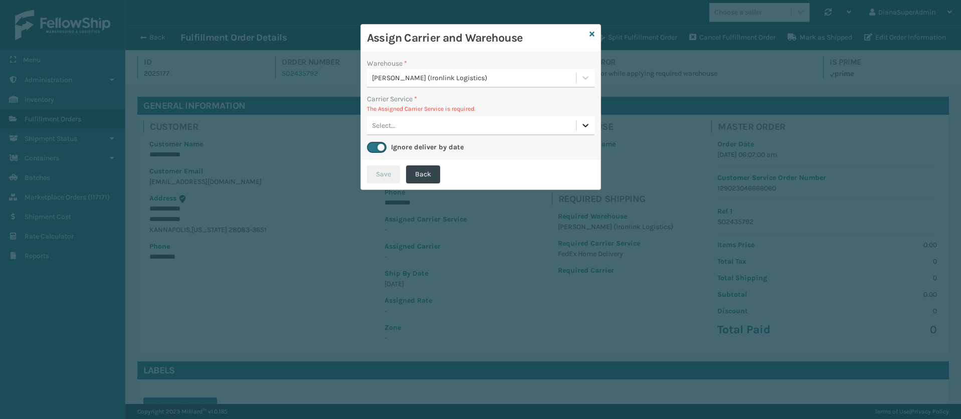
click at [582, 120] on icon at bounding box center [586, 125] width 10 height 10
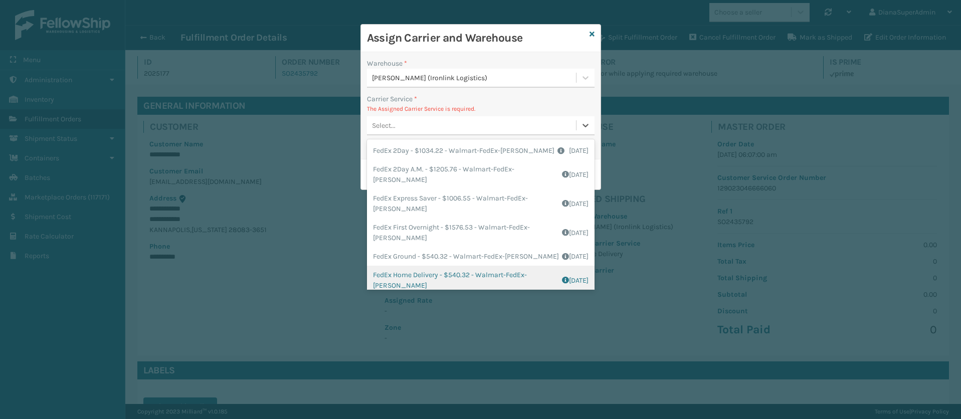
click at [405, 280] on div "FedEx Home Delivery - $540.32 - Walmart-FedEx-[PERSON_NAME] Shipping Cost $540.…" at bounding box center [481, 280] width 228 height 29
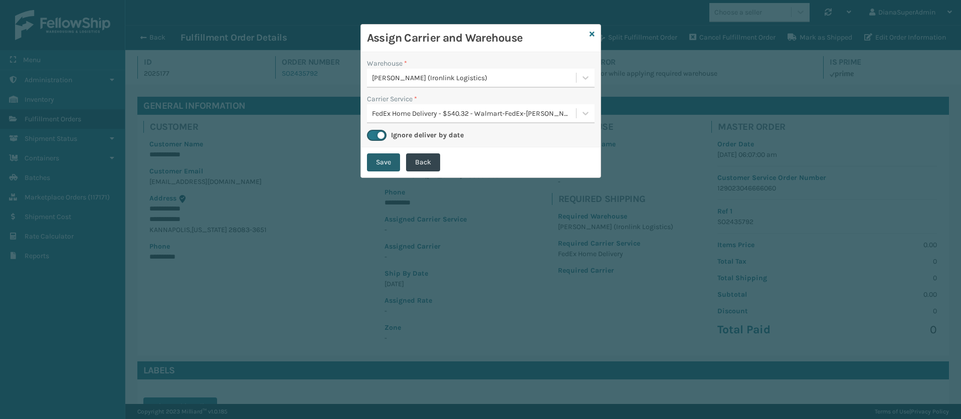
click at [380, 160] on button "Save" at bounding box center [383, 162] width 33 height 18
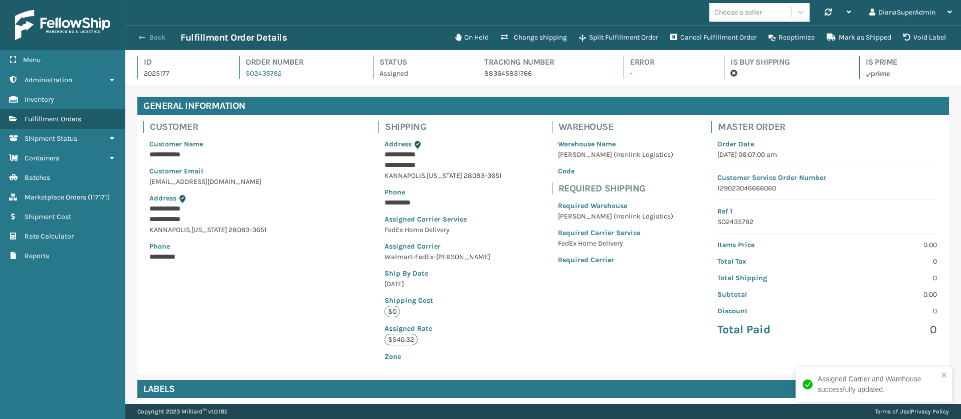
click at [143, 37] on span "button" at bounding box center [142, 37] width 6 height 7
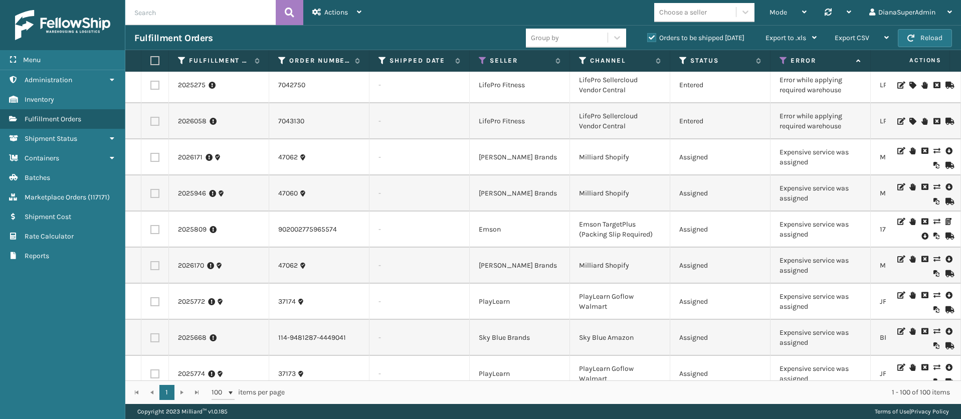
scroll to position [2520, 0]
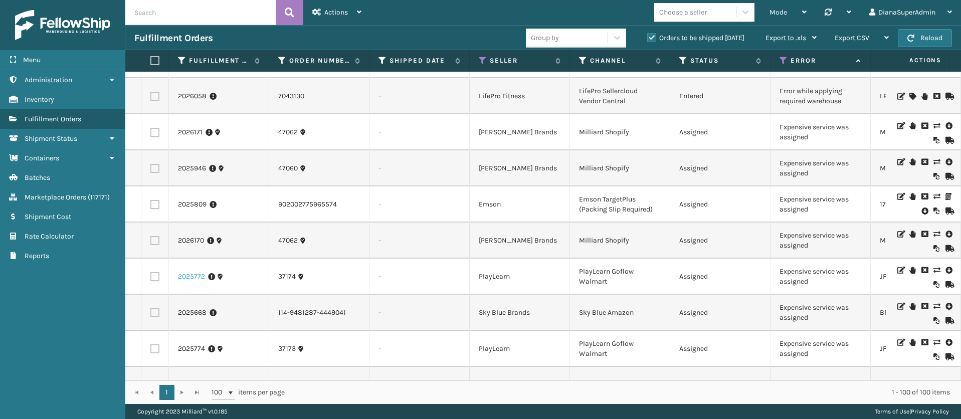
click at [190, 272] on link "2025772" at bounding box center [191, 277] width 27 height 10
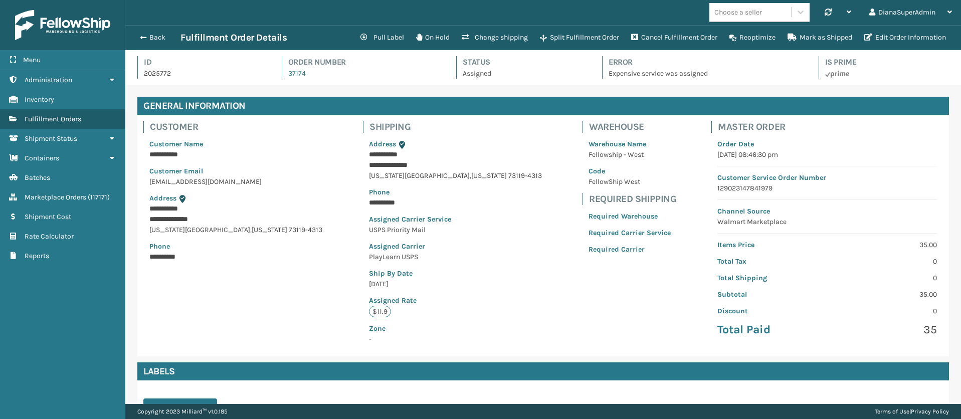
scroll to position [24, 836]
click at [504, 33] on button "Change shipping" at bounding box center [495, 38] width 78 height 20
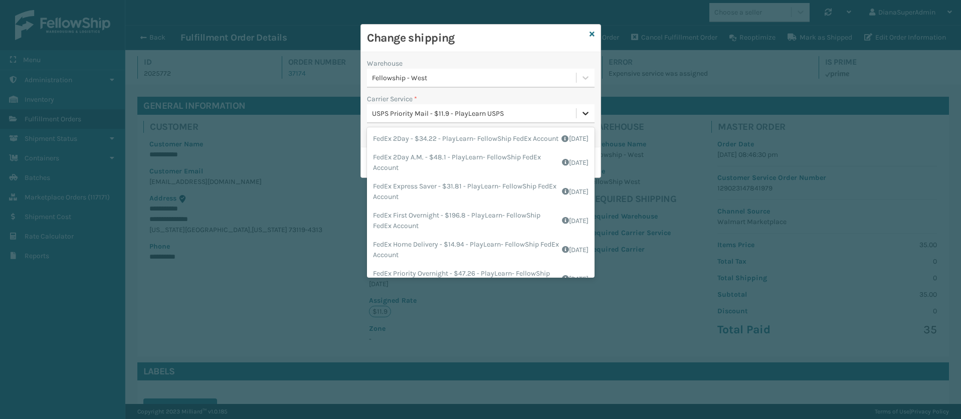
scroll to position [98, 0]
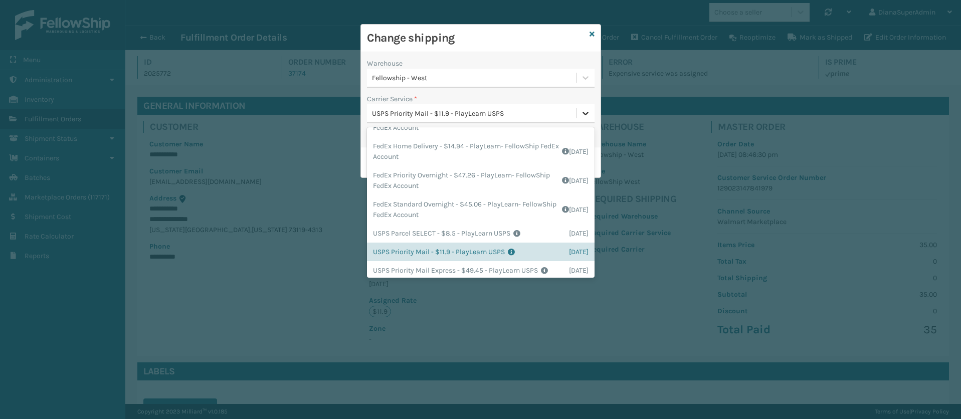
click at [582, 111] on icon at bounding box center [586, 113] width 10 height 10
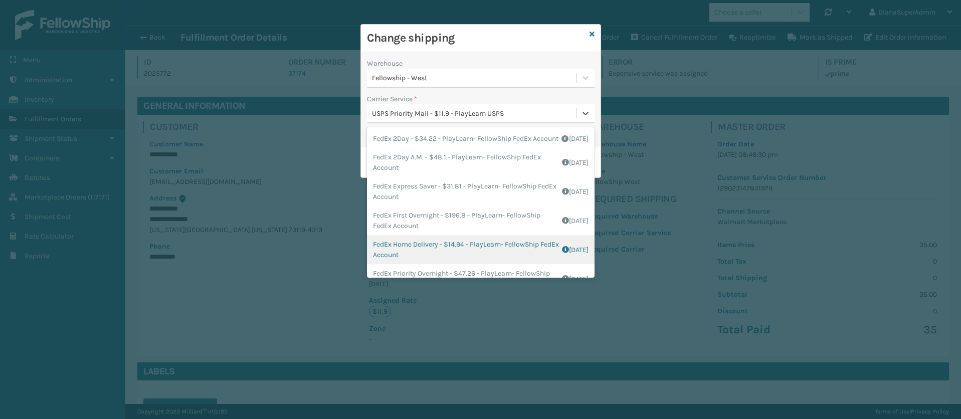
scroll to position [123, 0]
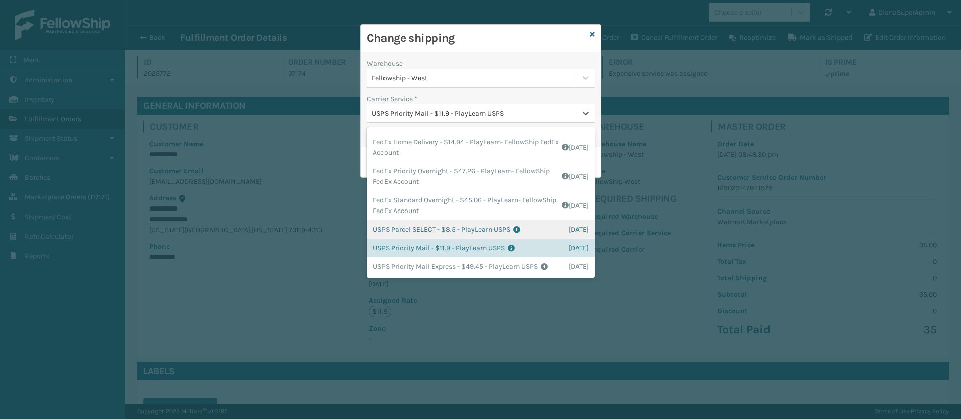
click at [427, 220] on div "USPS Parcel SELECT - $8.5 - PlayLearn USPS Shipping Cost $8.5 Surplus Cost $0 T…" at bounding box center [481, 229] width 228 height 19
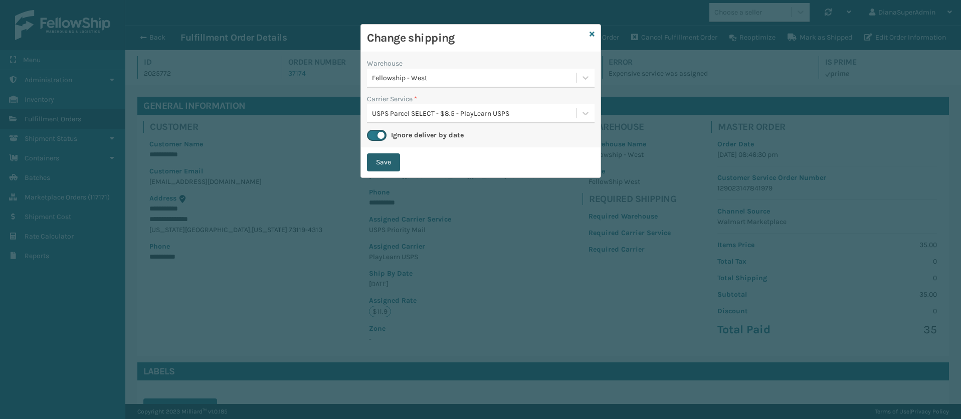
click at [393, 168] on button "Save" at bounding box center [383, 162] width 33 height 18
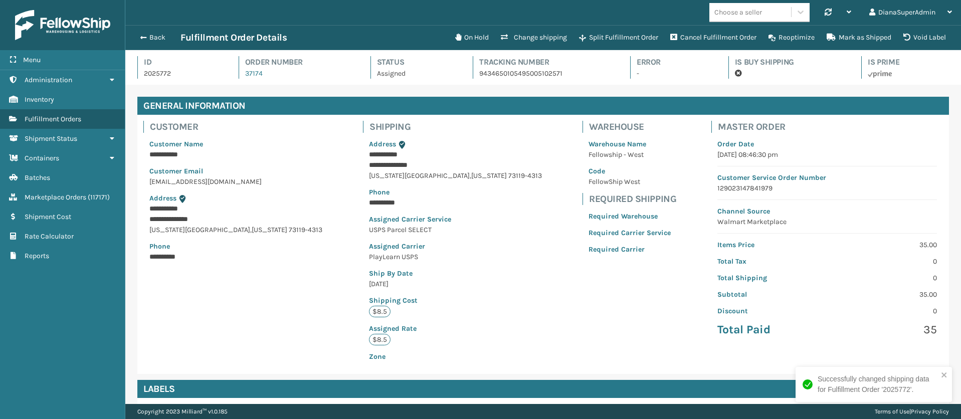
scroll to position [24, 836]
click at [142, 36] on span "button" at bounding box center [142, 37] width 6 height 7
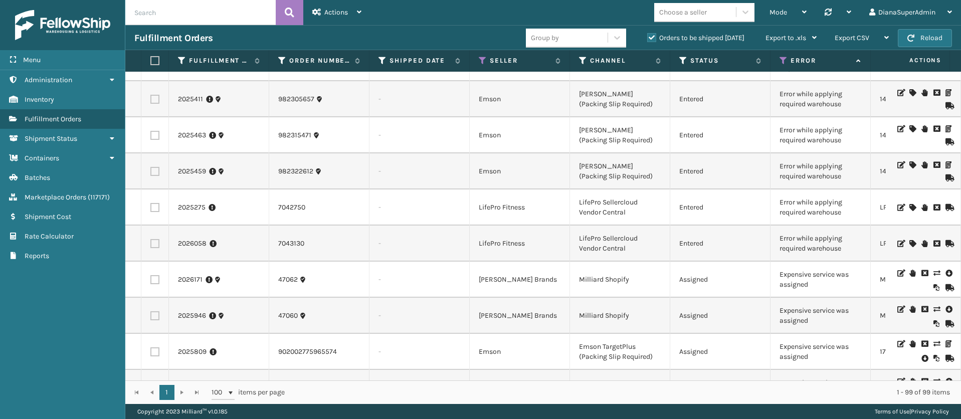
scroll to position [2376, 0]
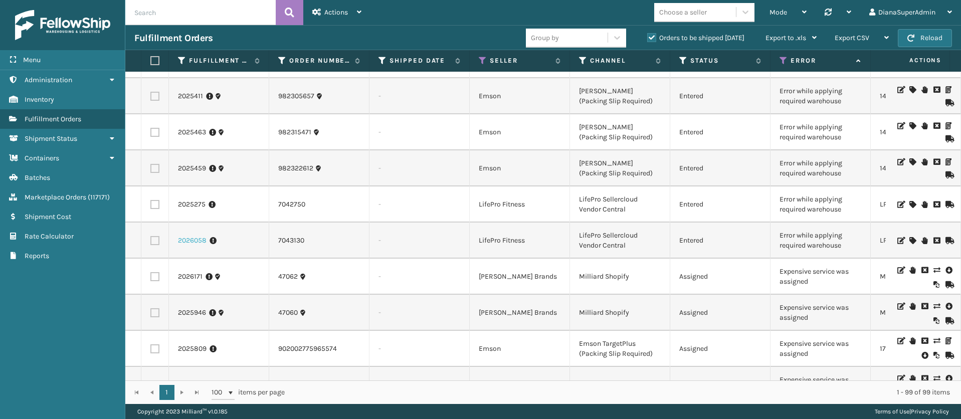
click at [196, 236] on link "2026058" at bounding box center [192, 241] width 29 height 10
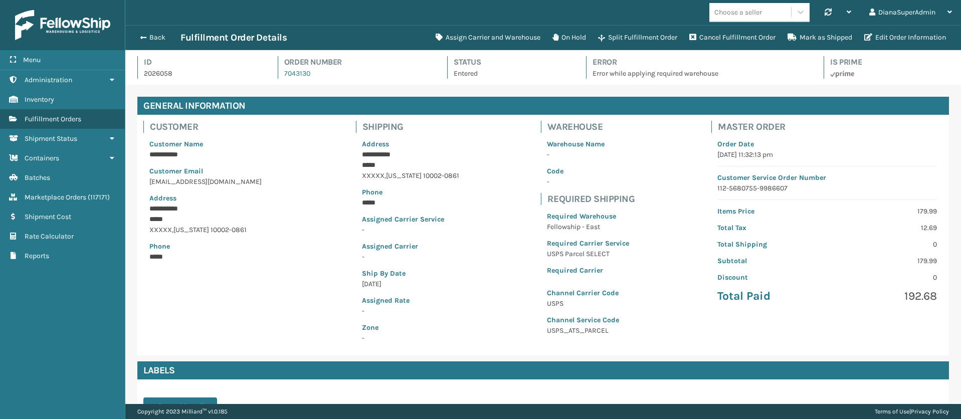
scroll to position [24, 836]
click at [476, 34] on button "Assign Carrier and Warehouse" at bounding box center [488, 38] width 117 height 20
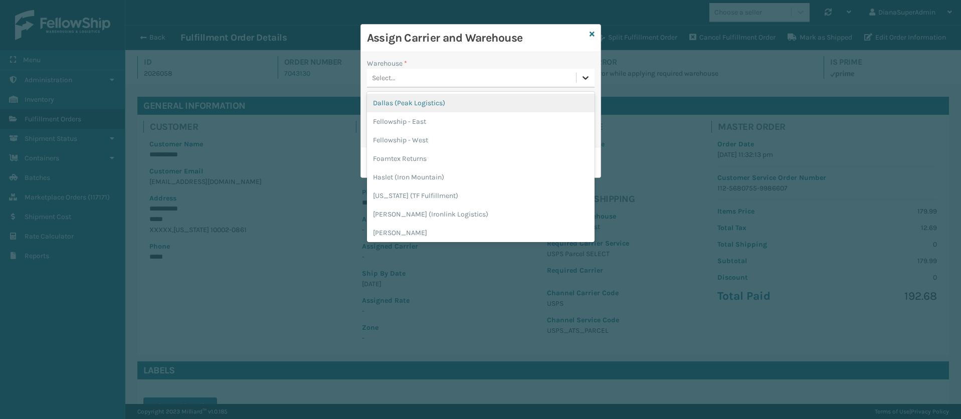
click at [581, 79] on icon at bounding box center [586, 78] width 10 height 10
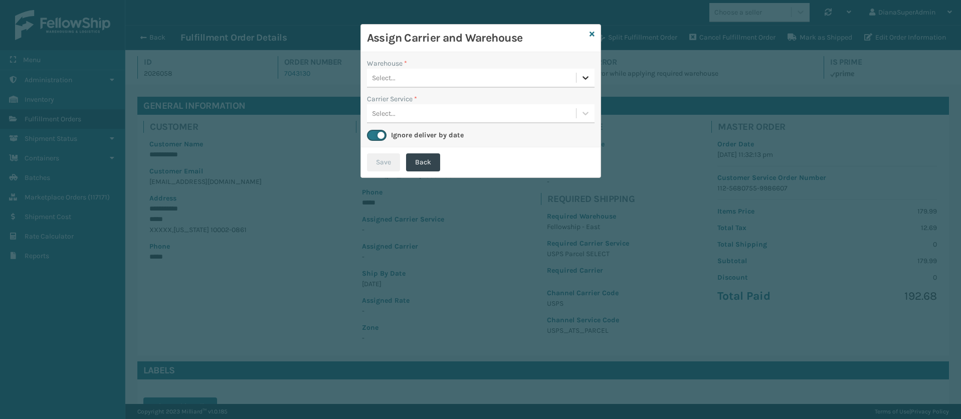
click at [581, 79] on icon at bounding box center [586, 78] width 10 height 10
click at [590, 32] on icon at bounding box center [592, 34] width 5 height 7
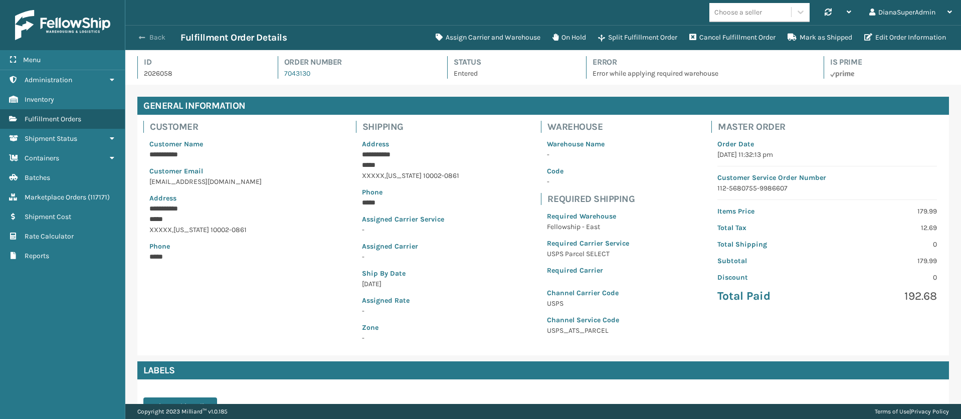
click at [138, 37] on button "Back" at bounding box center [157, 37] width 46 height 9
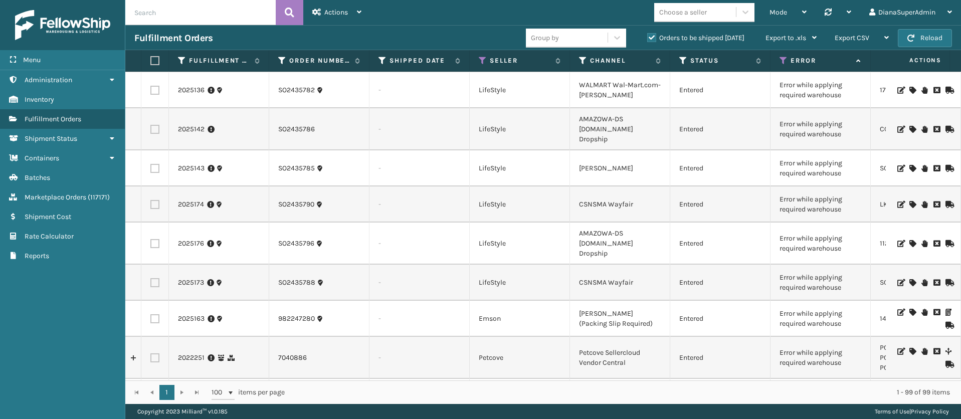
scroll to position [1779, 0]
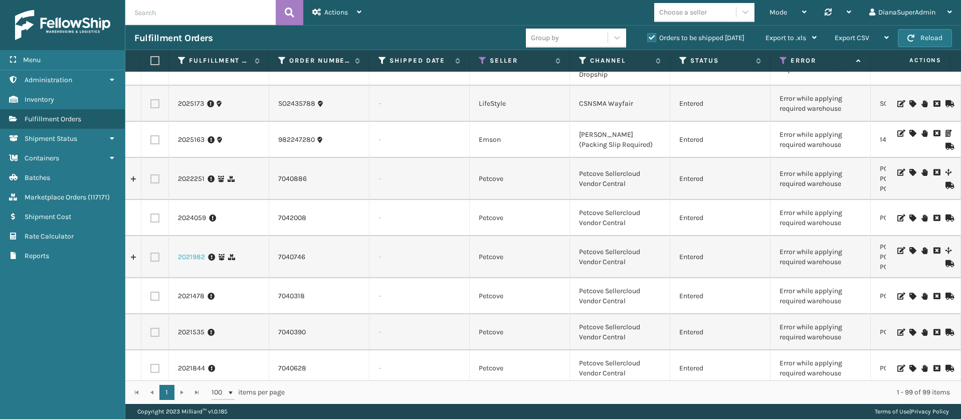
click at [201, 252] on link "2021982" at bounding box center [191, 257] width 27 height 10
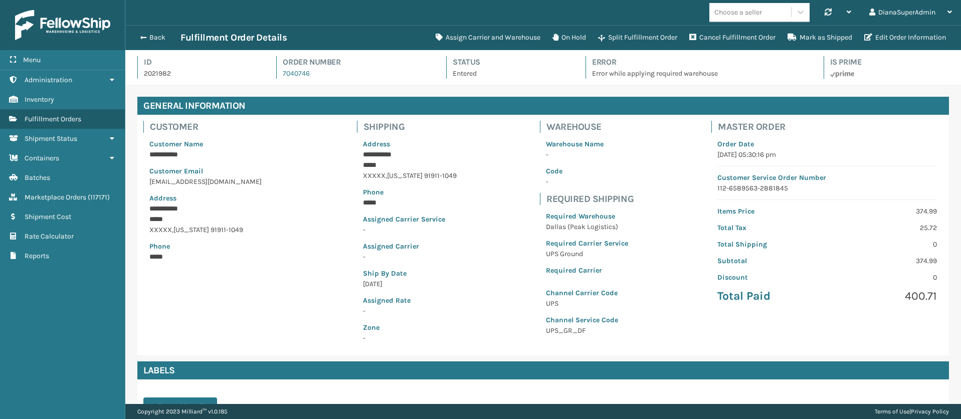
scroll to position [24, 836]
click at [144, 39] on span "button" at bounding box center [142, 37] width 6 height 7
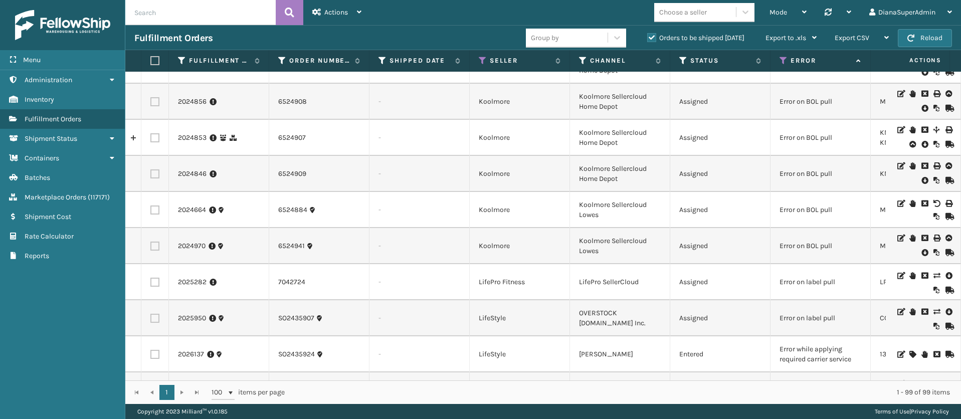
scroll to position [581, 0]
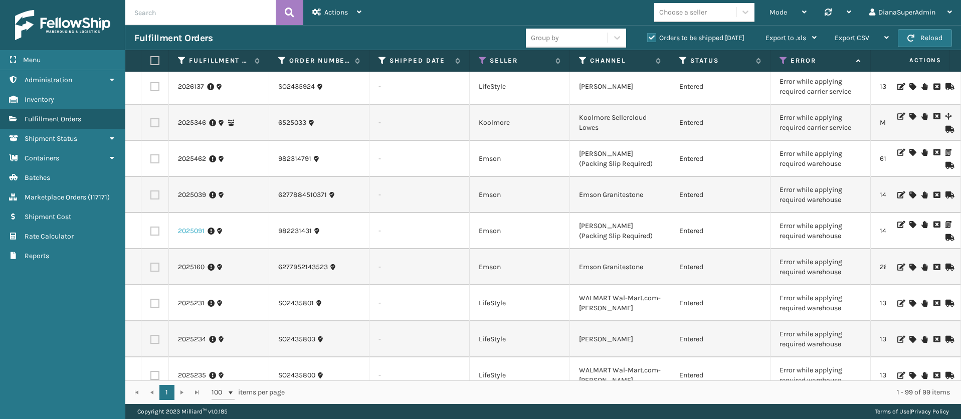
click at [185, 233] on link "2025091" at bounding box center [191, 231] width 27 height 10
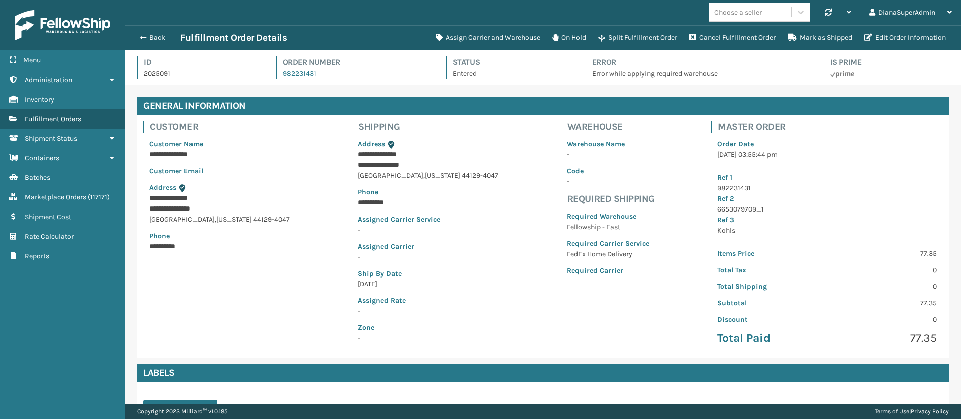
scroll to position [24, 836]
click at [469, 39] on button "Assign Carrier and Warehouse" at bounding box center [488, 38] width 117 height 20
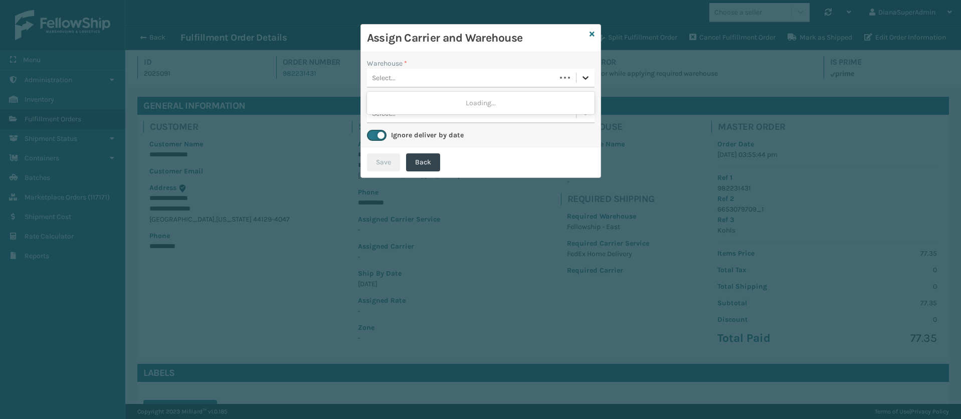
click at [586, 74] on icon at bounding box center [586, 78] width 10 height 10
click at [535, 105] on div "Fellowship - East" at bounding box center [481, 103] width 228 height 19
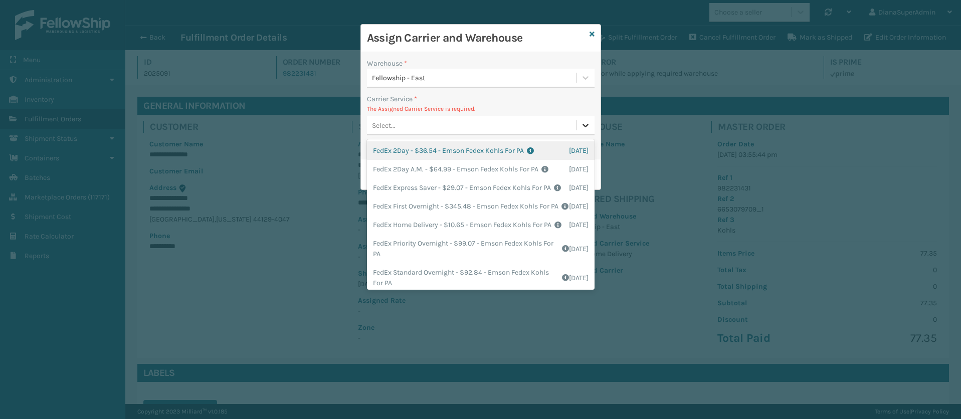
click at [592, 122] on div at bounding box center [586, 125] width 18 height 18
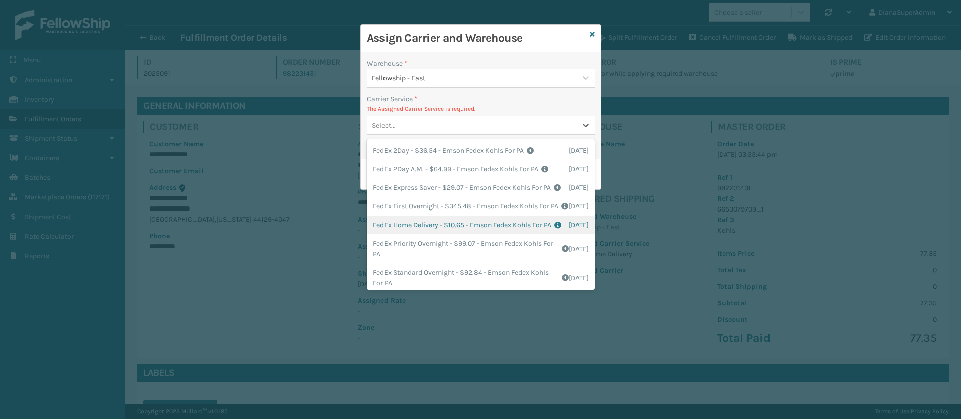
click at [418, 234] on div "FedEx Home Delivery - $10.65 - Emson Fedex Kohls For PA Shipping Cost $10.65 Su…" at bounding box center [481, 225] width 228 height 19
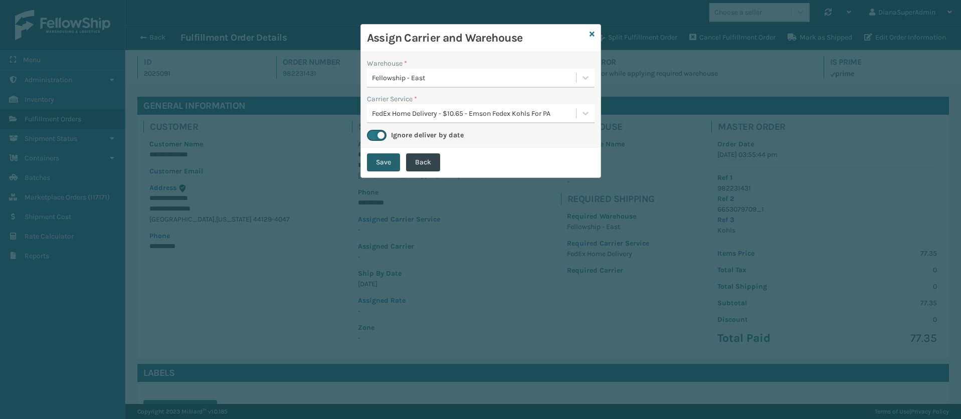
click at [374, 163] on button "Save" at bounding box center [383, 162] width 33 height 18
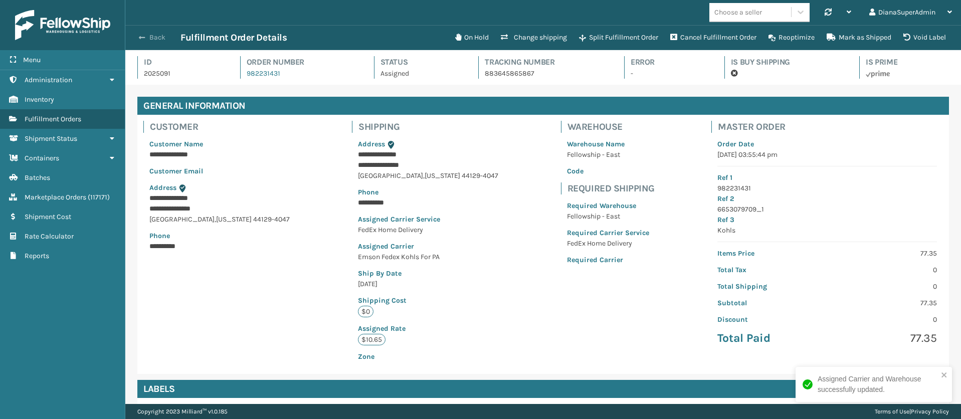
click at [144, 34] on span "button" at bounding box center [142, 37] width 6 height 7
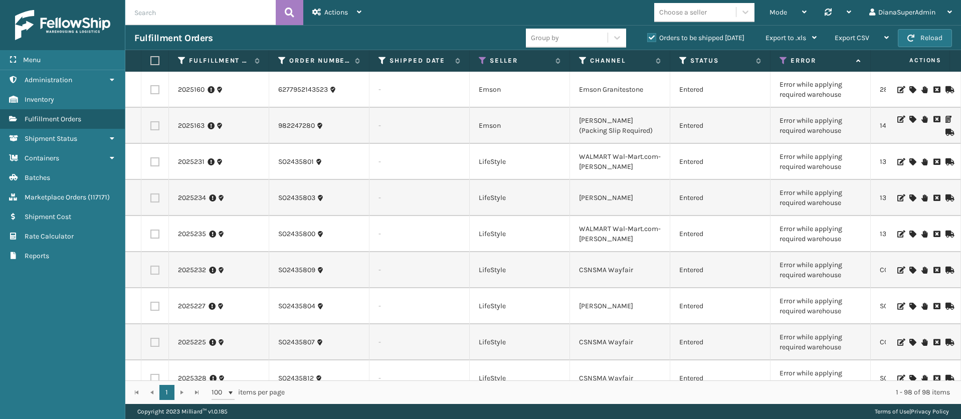
scroll to position [657, 0]
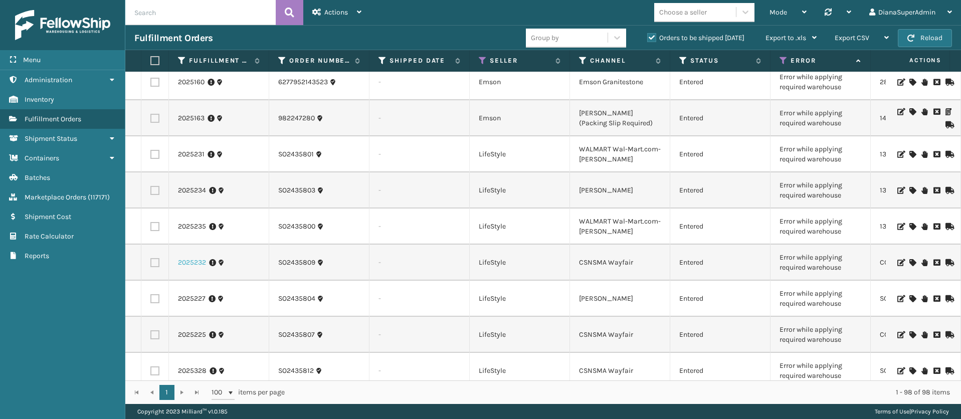
click at [187, 261] on link "2025232" at bounding box center [192, 263] width 28 height 10
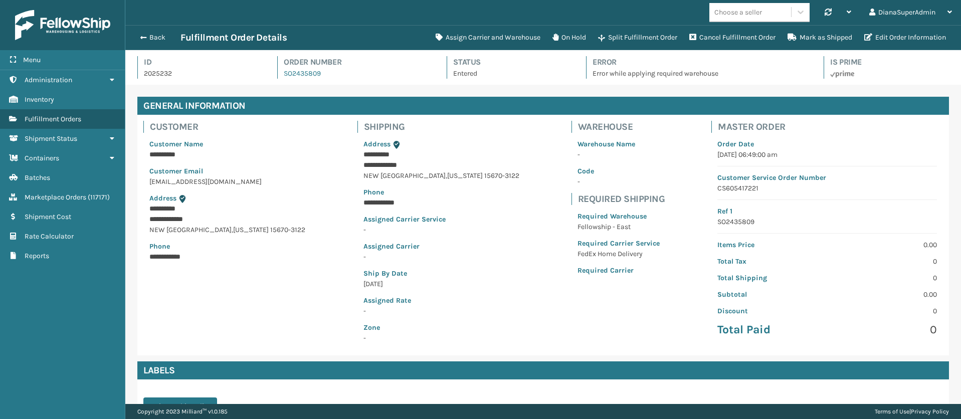
scroll to position [24, 836]
click at [488, 32] on button "Assign Carrier and Warehouse" at bounding box center [488, 38] width 117 height 20
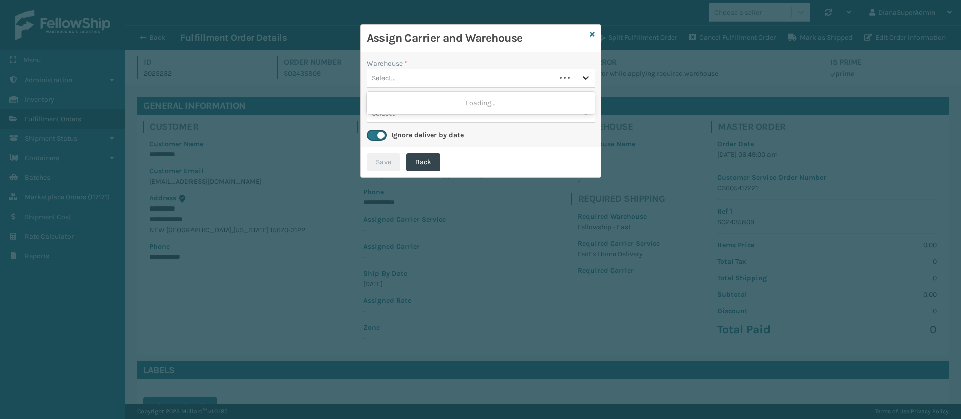
click at [589, 80] on icon at bounding box center [586, 78] width 10 height 10
click at [553, 99] on div "Fellowship - East" at bounding box center [481, 103] width 228 height 19
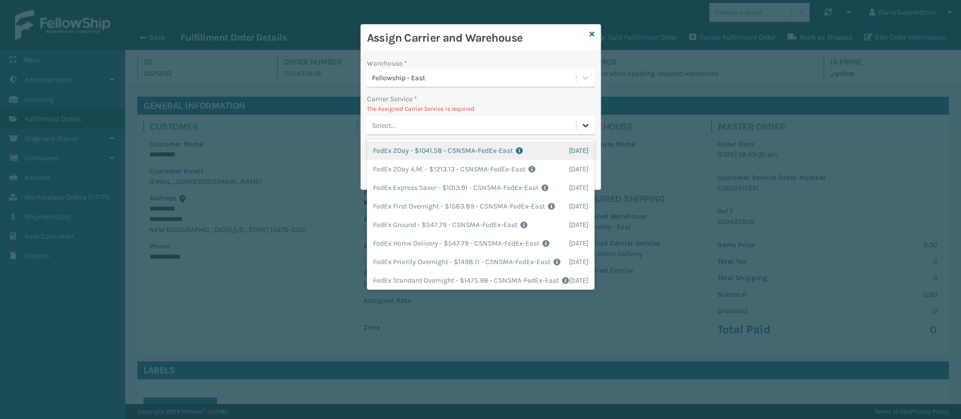
click at [587, 127] on icon at bounding box center [586, 125] width 10 height 10
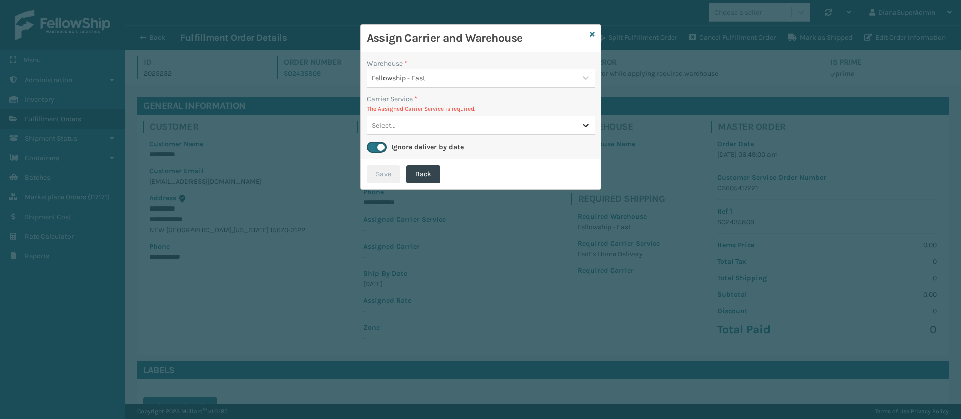
click at [587, 127] on icon at bounding box center [586, 125] width 10 height 10
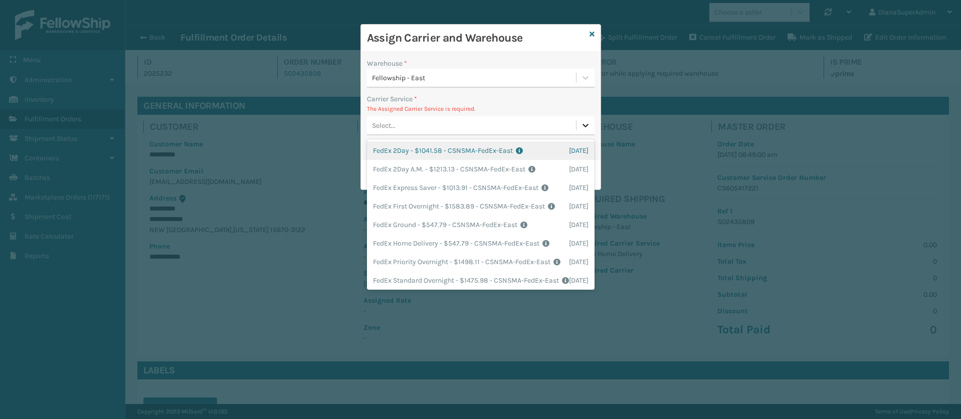
click at [587, 127] on icon at bounding box center [586, 125] width 10 height 10
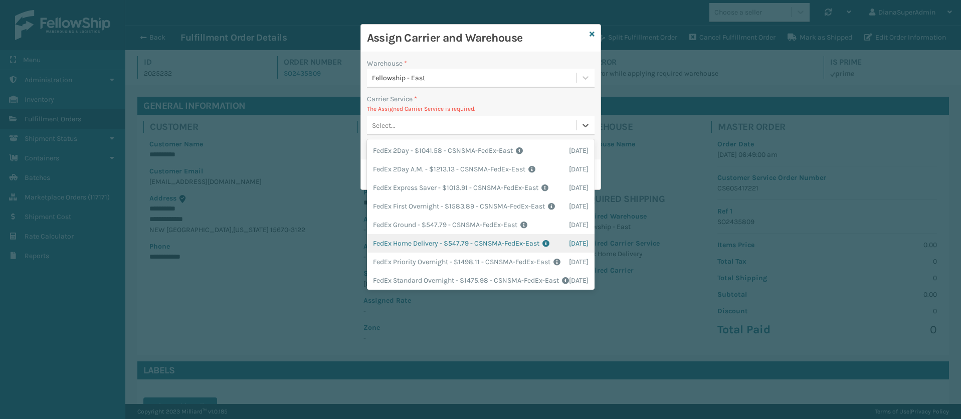
click at [403, 253] on div "FedEx Home Delivery - $547.79 - CSNSMA-FedEx-East Shipping Cost $547.79 Surplus…" at bounding box center [481, 243] width 228 height 19
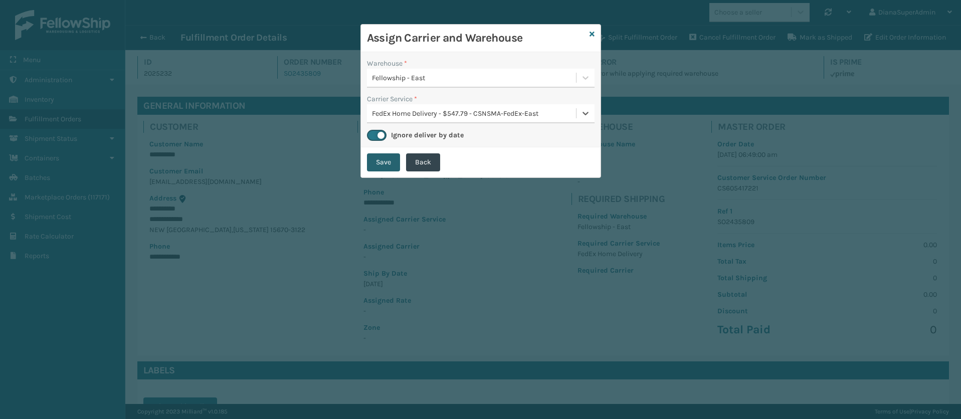
click at [376, 169] on button "Save" at bounding box center [383, 162] width 33 height 18
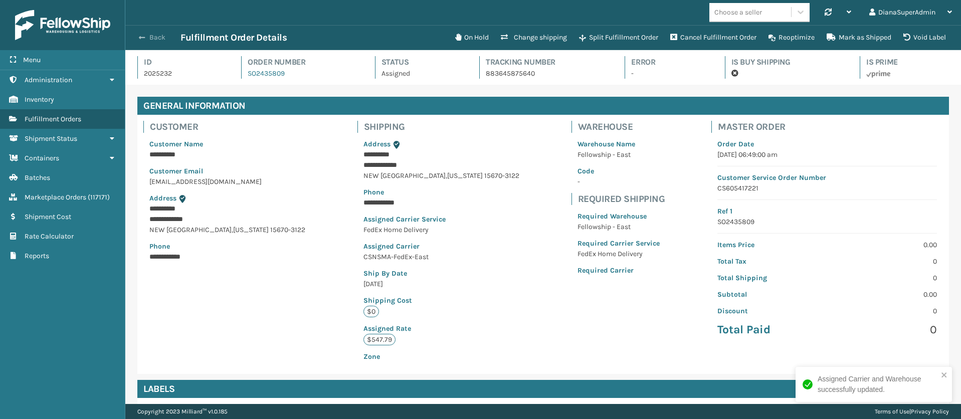
click at [143, 34] on span "button" at bounding box center [142, 37] width 6 height 7
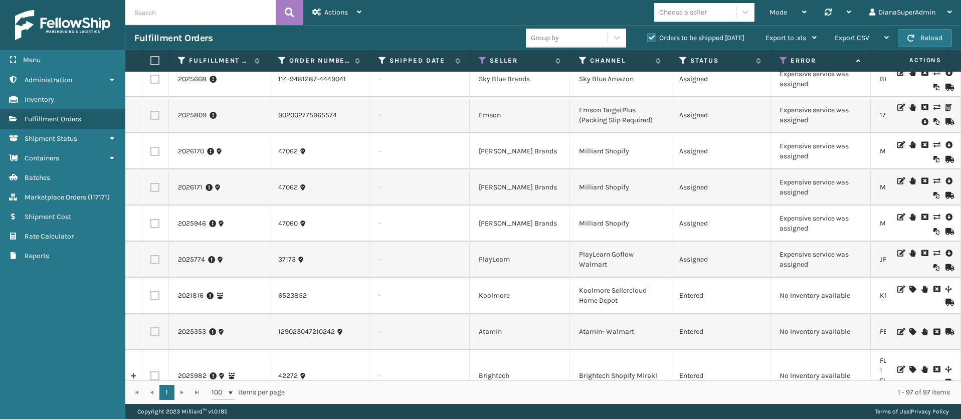
scroll to position [2492, 0]
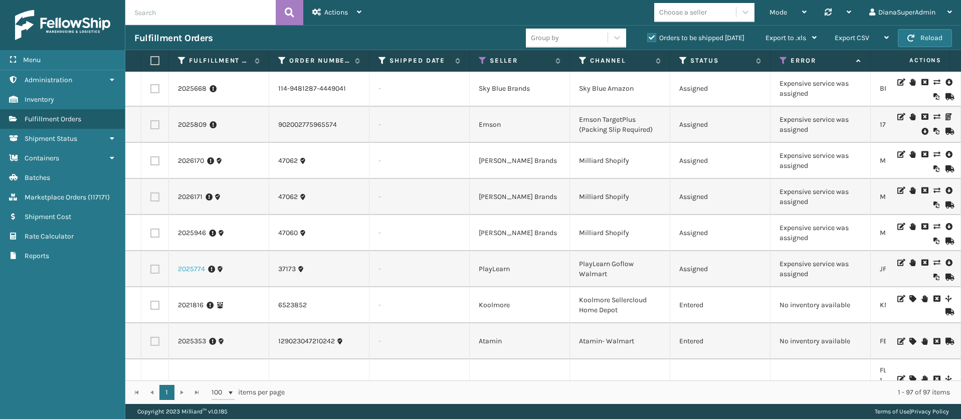
click at [193, 264] on link "2025774" at bounding box center [191, 269] width 27 height 10
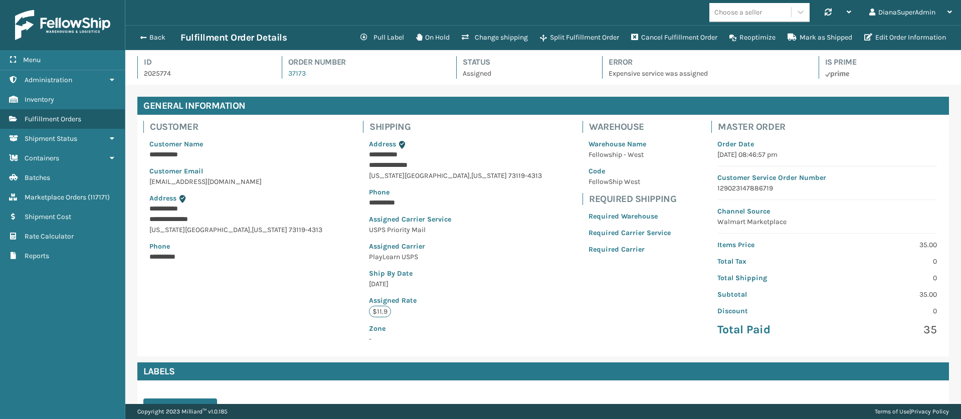
scroll to position [24, 836]
click at [493, 31] on button "Change shipping" at bounding box center [495, 38] width 78 height 20
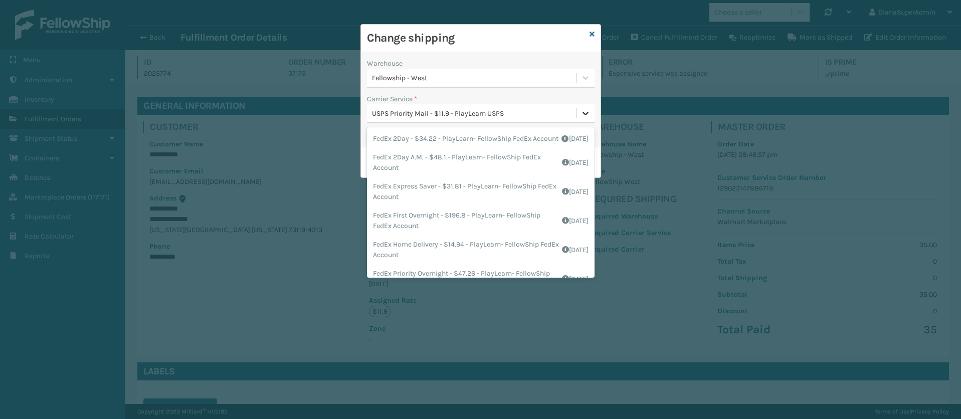
scroll to position [98, 0]
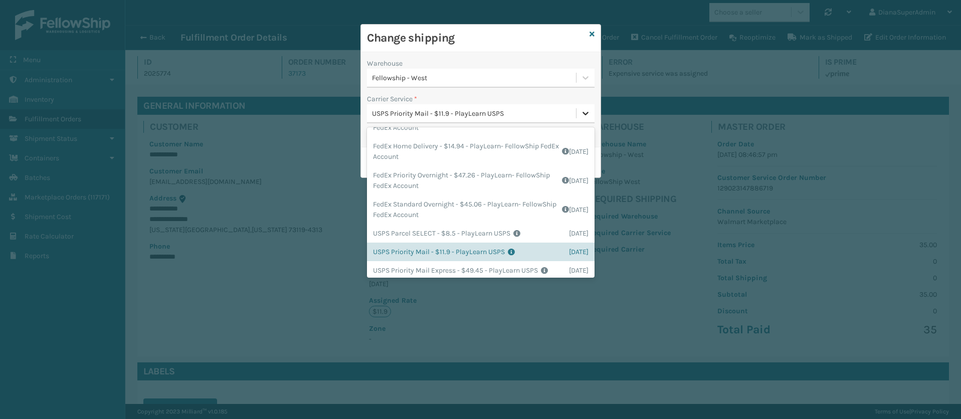
click at [584, 113] on icon at bounding box center [586, 114] width 6 height 4
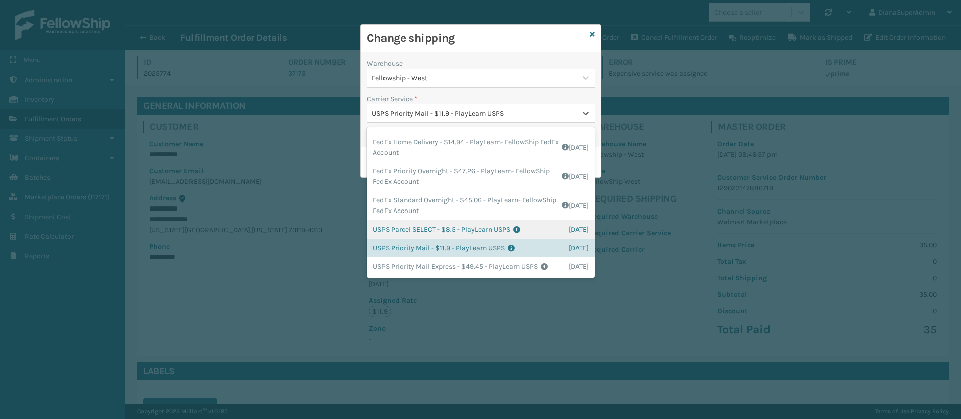
scroll to position [120, 0]
click at [416, 220] on div "USPS Parcel SELECT - $8.5 - PlayLearn USPS Shipping Cost $8.5 Surplus Cost $0 T…" at bounding box center [481, 229] width 228 height 19
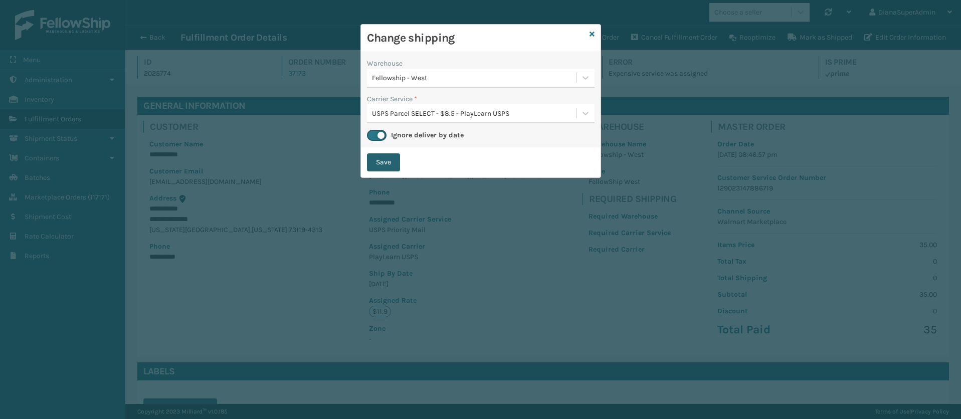
click at [384, 158] on button "Save" at bounding box center [383, 162] width 33 height 18
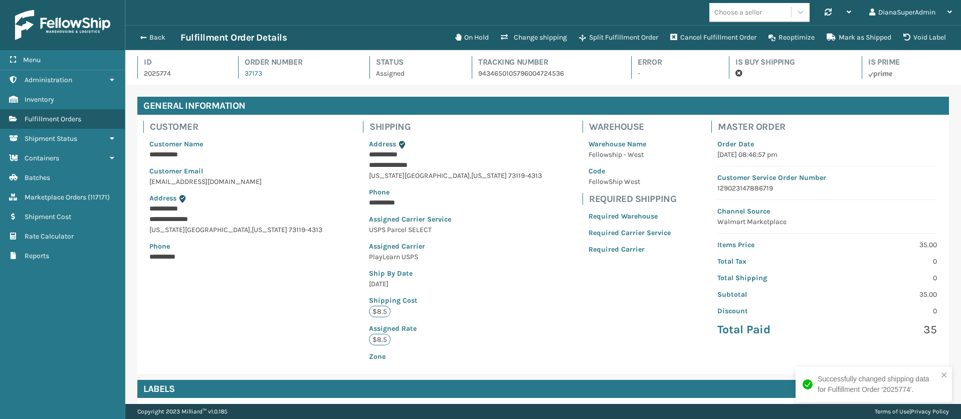
scroll to position [24, 836]
click at [146, 37] on button "Back" at bounding box center [157, 37] width 46 height 9
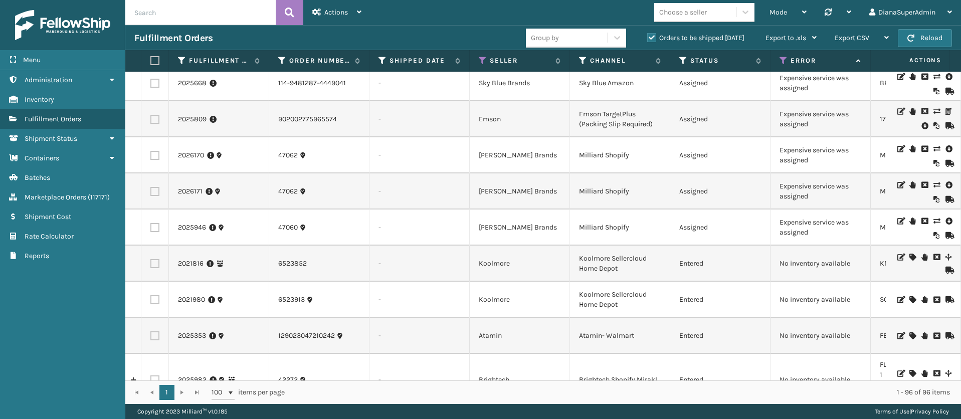
scroll to position [2488, 0]
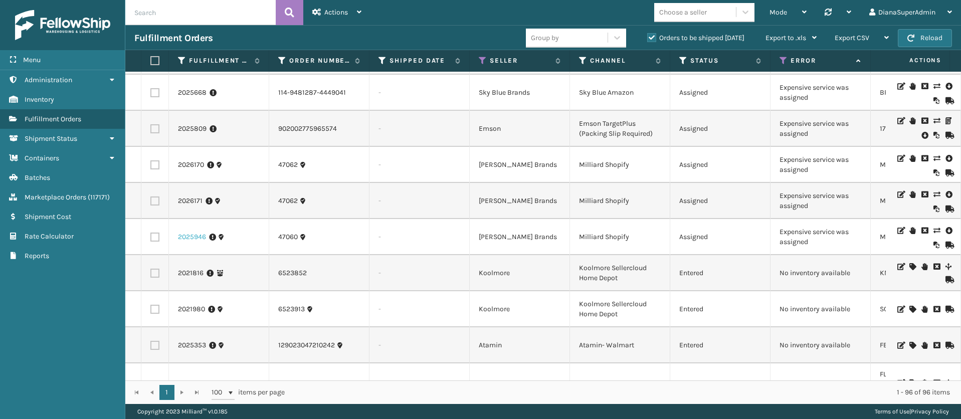
click at [190, 232] on link "2025946" at bounding box center [192, 237] width 28 height 10
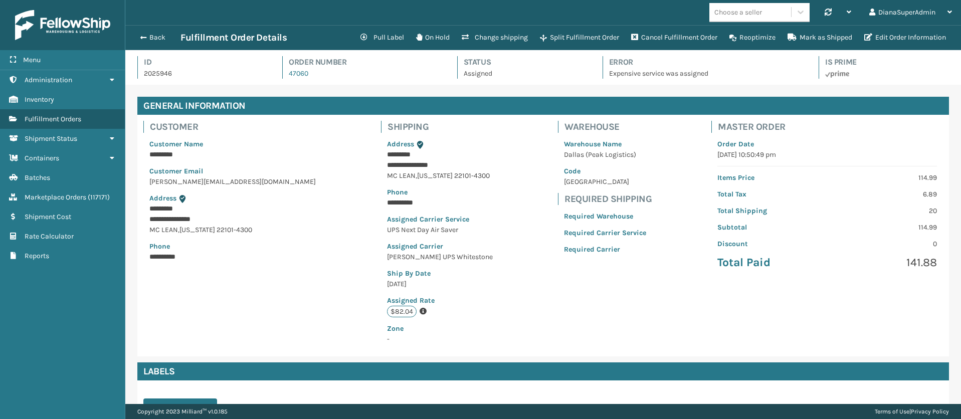
scroll to position [24, 836]
click at [506, 40] on button "Change shipping" at bounding box center [495, 38] width 78 height 20
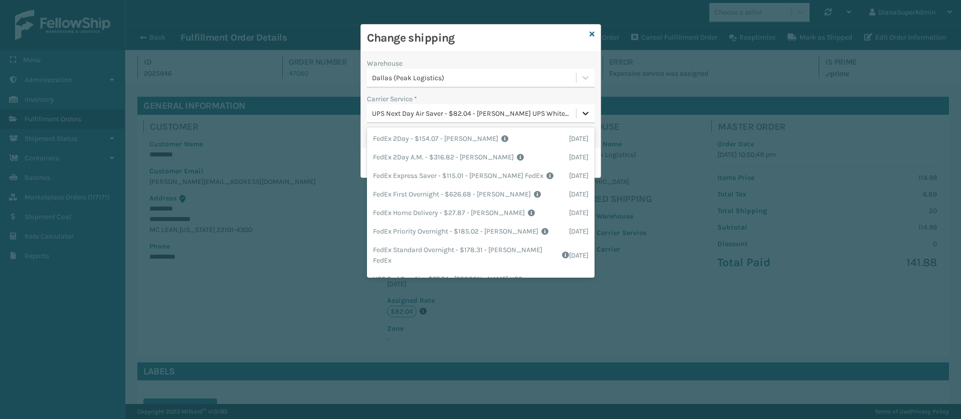
click at [582, 112] on icon at bounding box center [586, 113] width 10 height 10
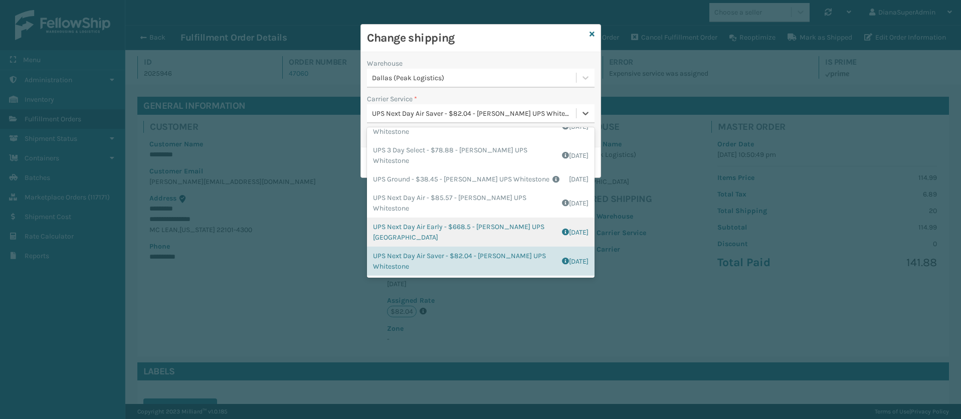
scroll to position [0, 0]
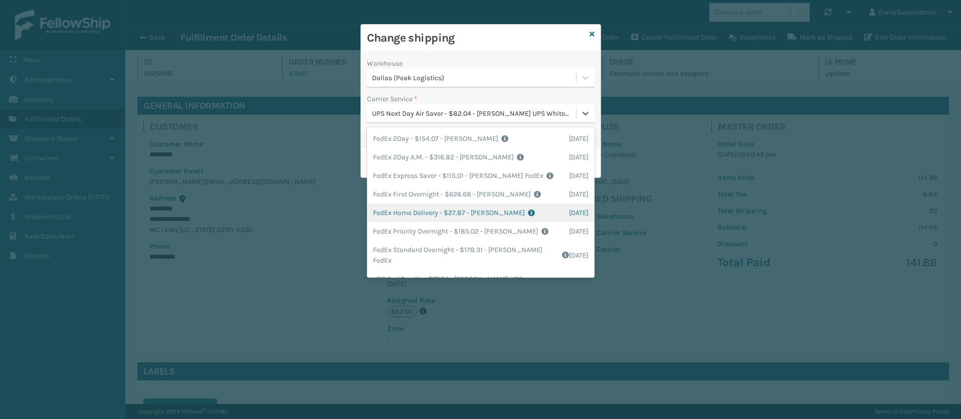
click at [416, 206] on div "FedEx Home Delivery - $27.87 - [PERSON_NAME] FedEx Shipping Cost $24.45 Surplus…" at bounding box center [481, 213] width 228 height 19
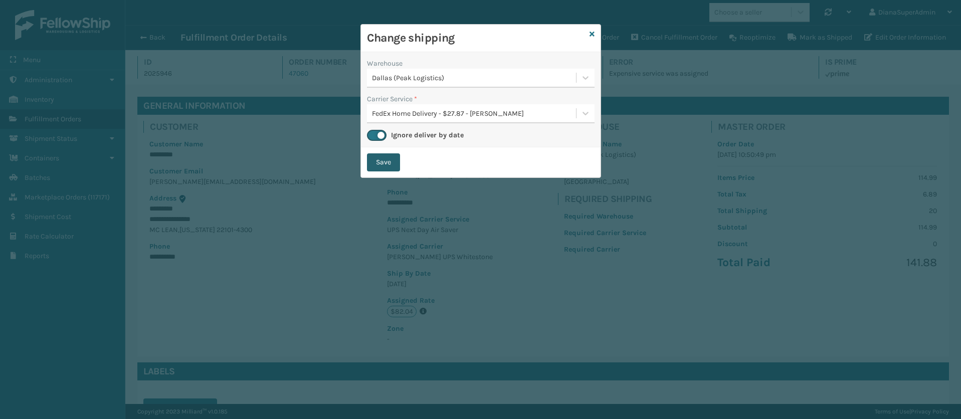
click at [376, 165] on button "Save" at bounding box center [383, 162] width 33 height 18
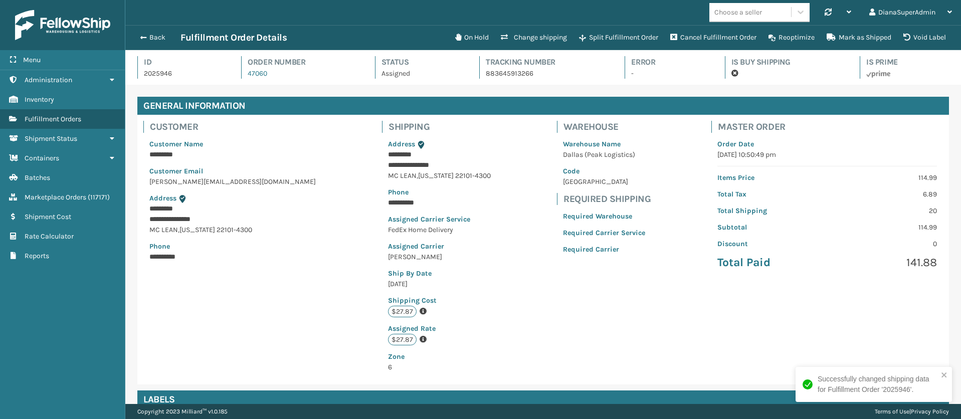
scroll to position [24, 836]
click at [146, 38] on button "Back" at bounding box center [157, 37] width 46 height 9
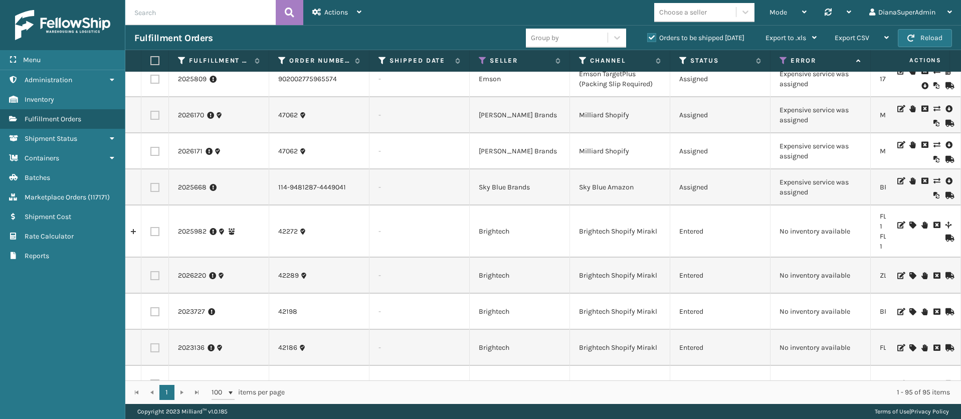
scroll to position [2454, 0]
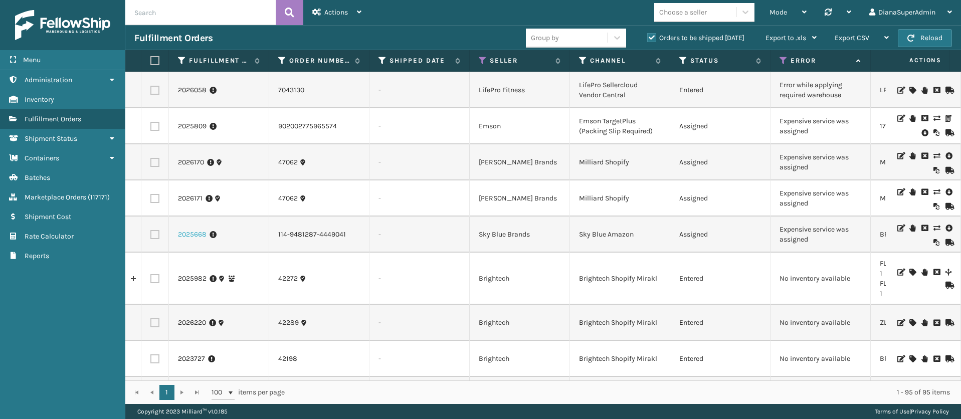
click at [199, 230] on link "2025668" at bounding box center [192, 235] width 29 height 10
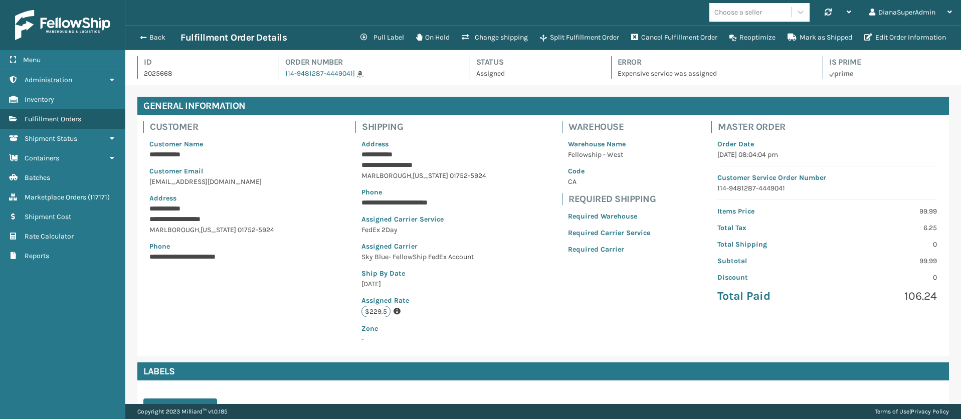
scroll to position [24, 836]
click at [483, 35] on button "Change shipping" at bounding box center [495, 38] width 78 height 20
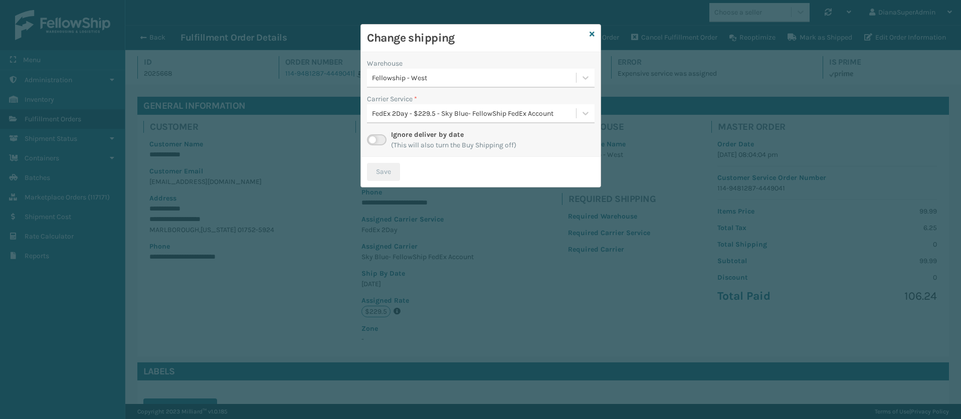
click at [377, 137] on label at bounding box center [377, 139] width 20 height 11
click at [373, 137] on input "checkbox" at bounding box center [370, 137] width 7 height 7
click at [589, 115] on icon at bounding box center [586, 113] width 10 height 10
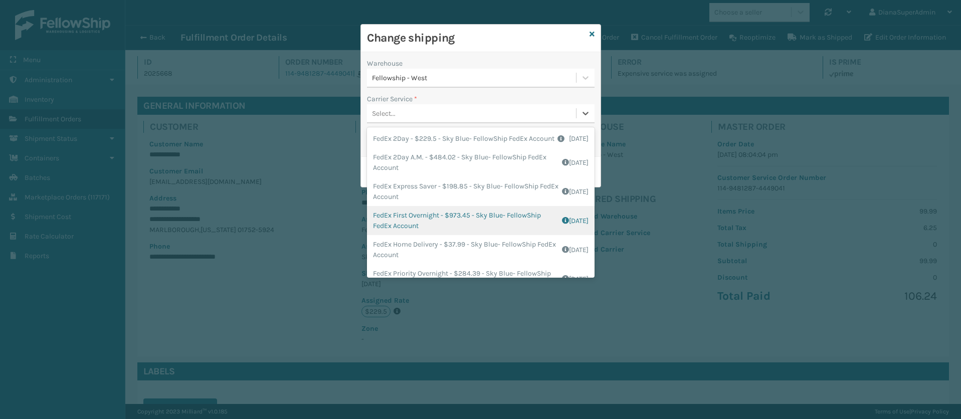
scroll to position [57, 0]
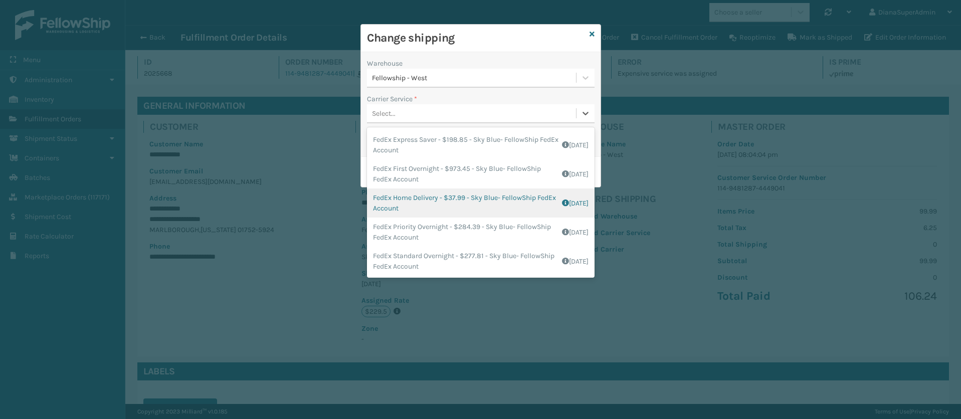
click at [416, 203] on div "FedEx Home Delivery - $37.99 - Sky Blue- FellowShip FedEx Account Shipping Cost…" at bounding box center [481, 202] width 228 height 29
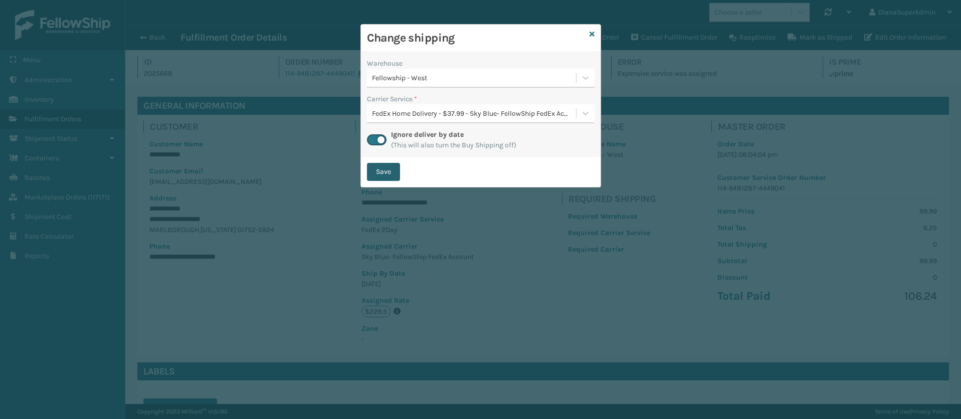
click at [384, 173] on button "Save" at bounding box center [383, 172] width 33 height 18
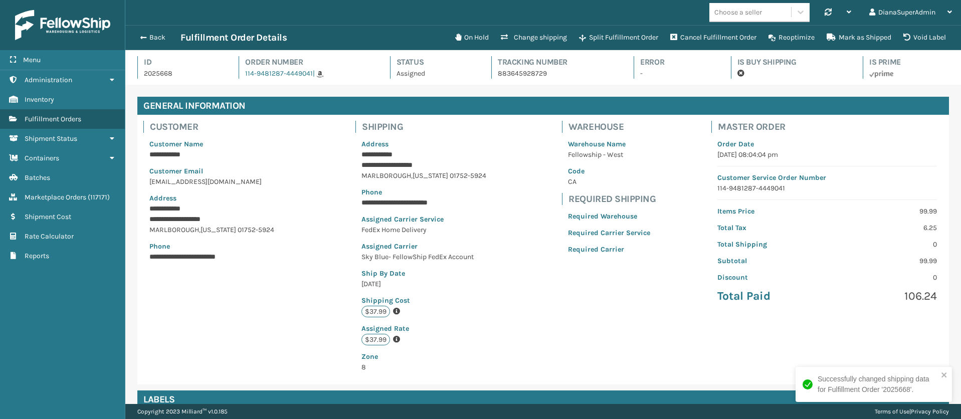
scroll to position [24, 836]
click at [142, 40] on span "button" at bounding box center [142, 37] width 6 height 7
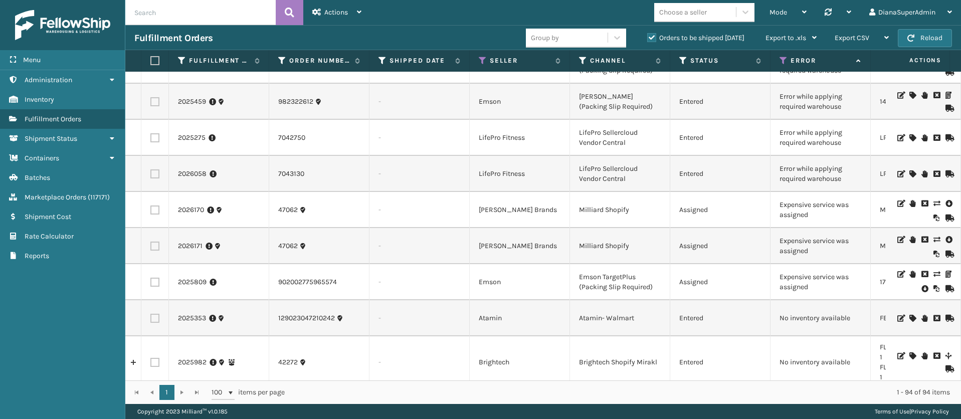
scroll to position [2369, 0]
click at [196, 279] on link "2025809" at bounding box center [192, 284] width 29 height 10
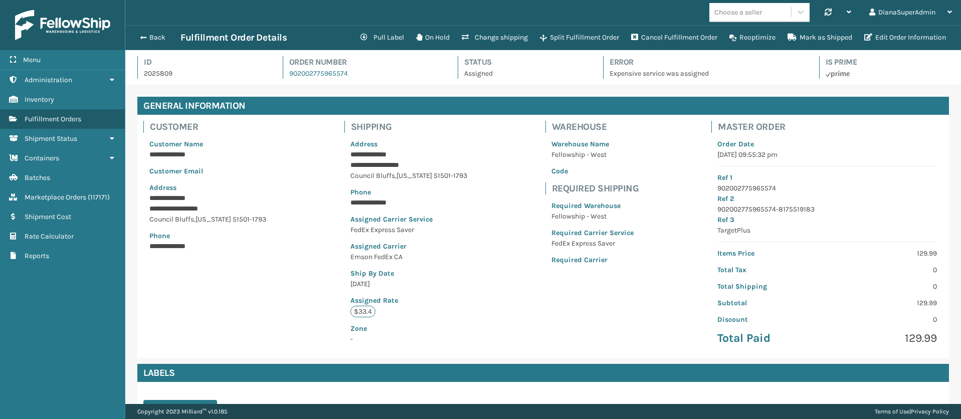
scroll to position [24, 836]
click at [507, 32] on button "Change shipping" at bounding box center [495, 38] width 78 height 20
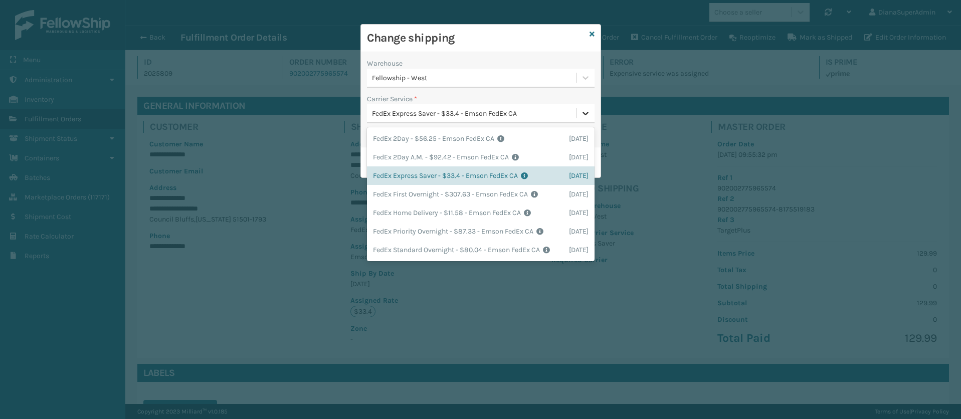
click at [589, 109] on icon at bounding box center [586, 113] width 10 height 10
click at [430, 215] on div "FedEx Home Delivery - $11.58 - Emson FedEx CA Shipping Cost $11.58 Surplus Cost…" at bounding box center [481, 213] width 228 height 19
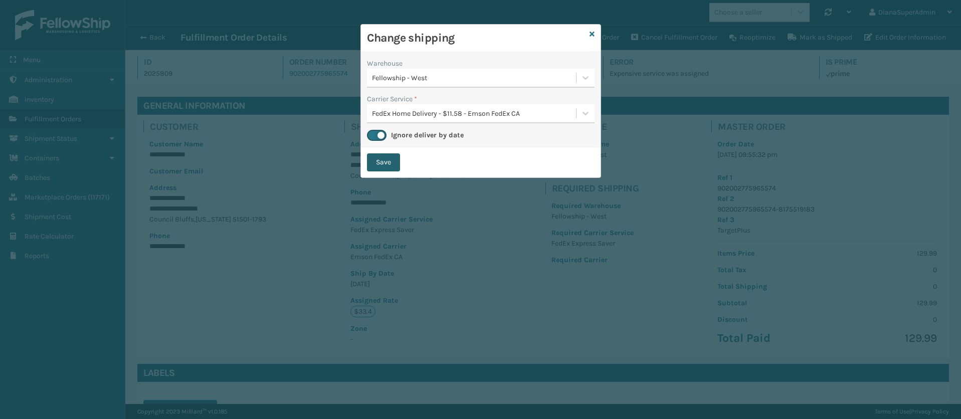
click at [390, 166] on button "Save" at bounding box center [383, 162] width 33 height 18
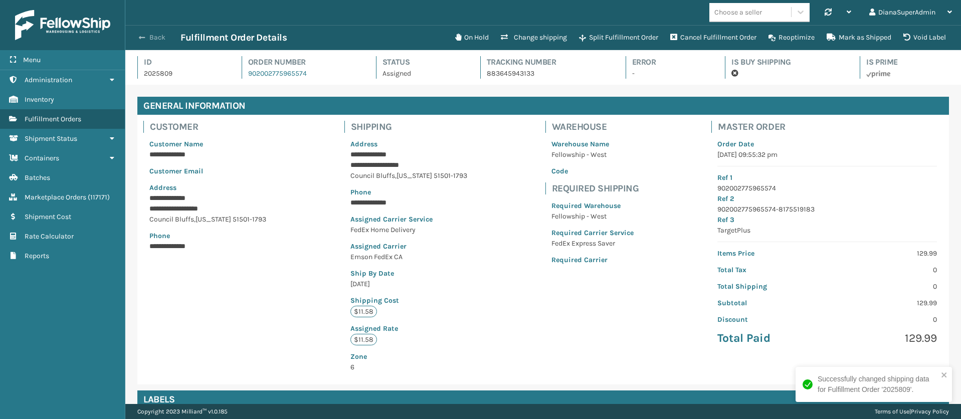
click at [145, 39] on span "button" at bounding box center [142, 37] width 6 height 7
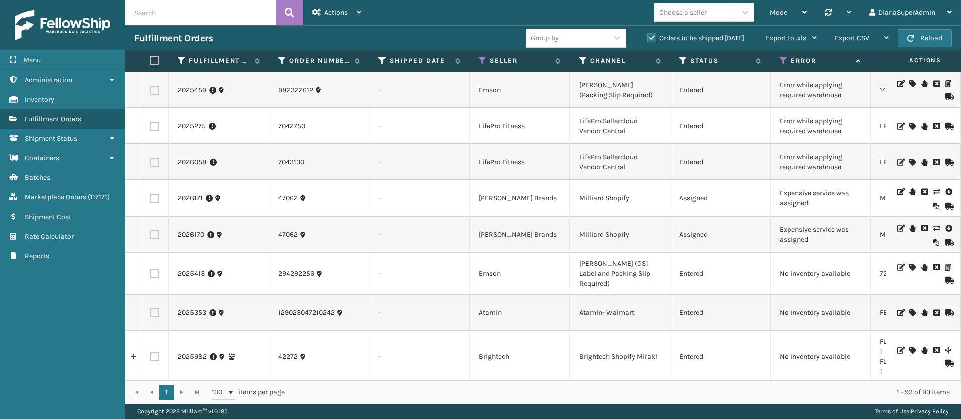
scroll to position [2379, 0]
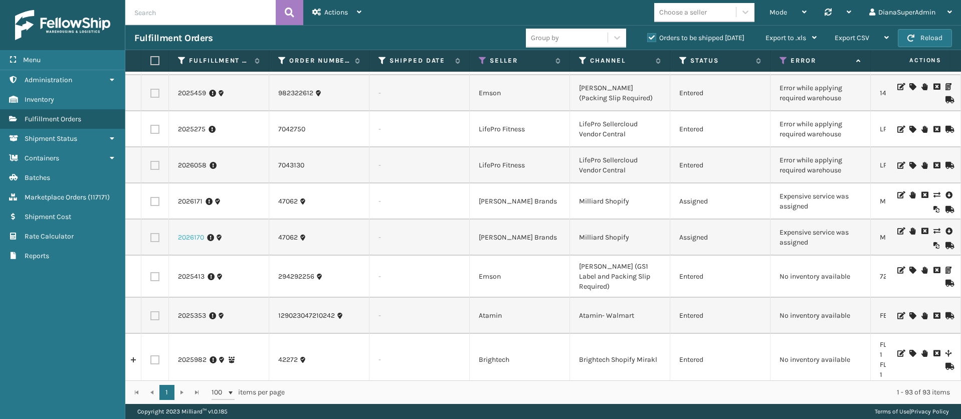
click at [190, 233] on link "2026170" at bounding box center [191, 238] width 26 height 10
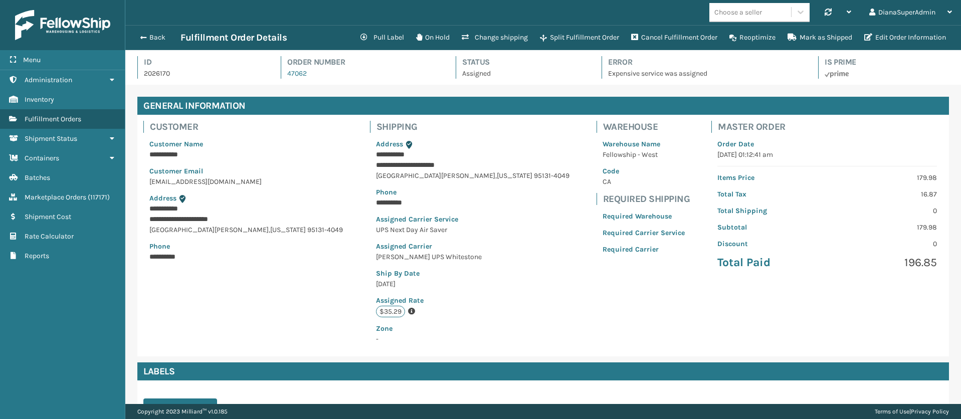
scroll to position [24, 836]
click at [483, 33] on button "Change shipping" at bounding box center [495, 38] width 78 height 20
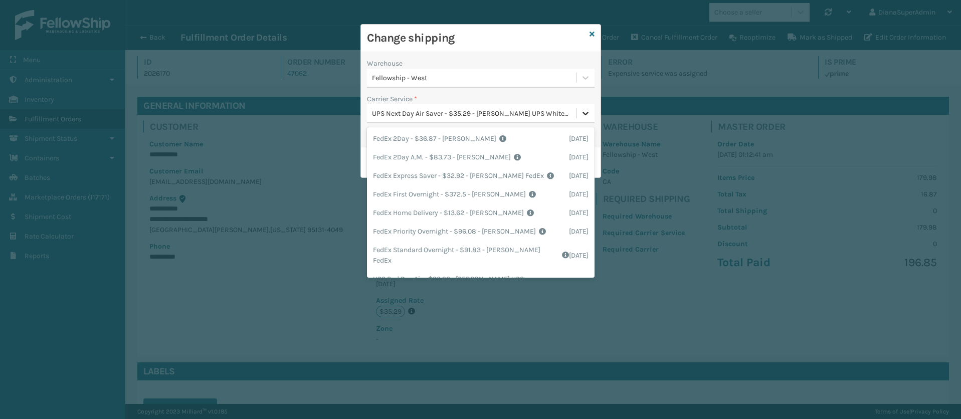
click at [582, 116] on icon at bounding box center [586, 113] width 10 height 10
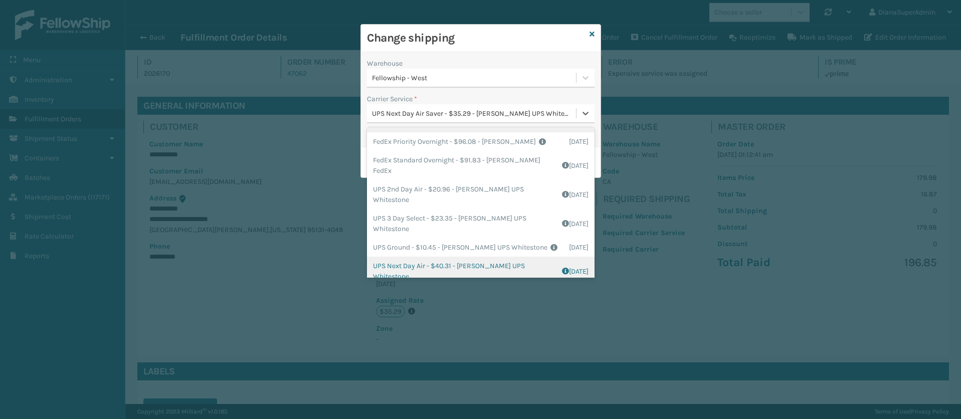
scroll to position [158, 0]
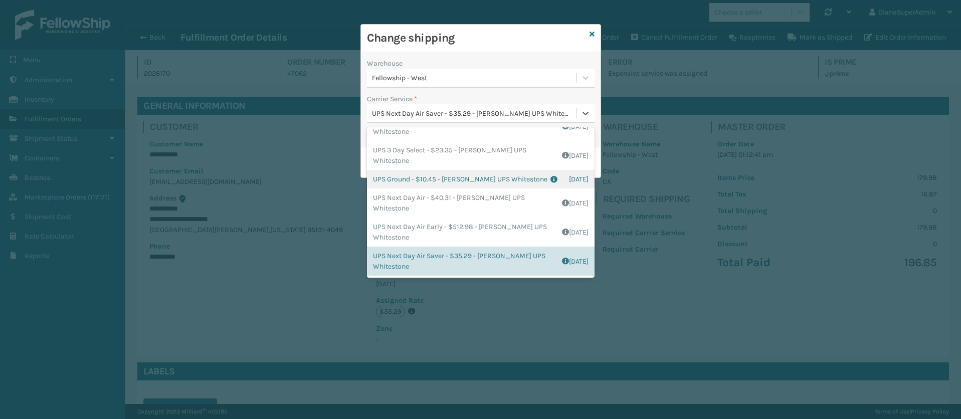
click at [398, 181] on div "UPS Ground - $10.45 - [PERSON_NAME] UPS Whitestone Shipping Cost $8.71 Surplus …" at bounding box center [481, 179] width 228 height 19
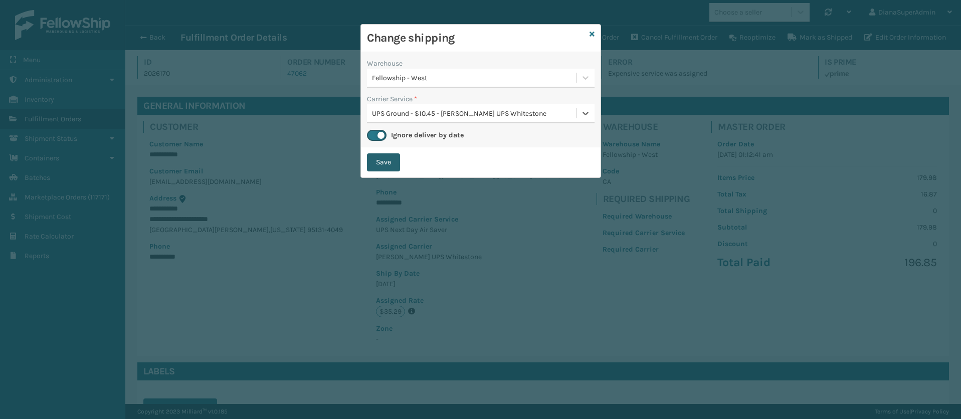
click at [388, 162] on button "Save" at bounding box center [383, 162] width 33 height 18
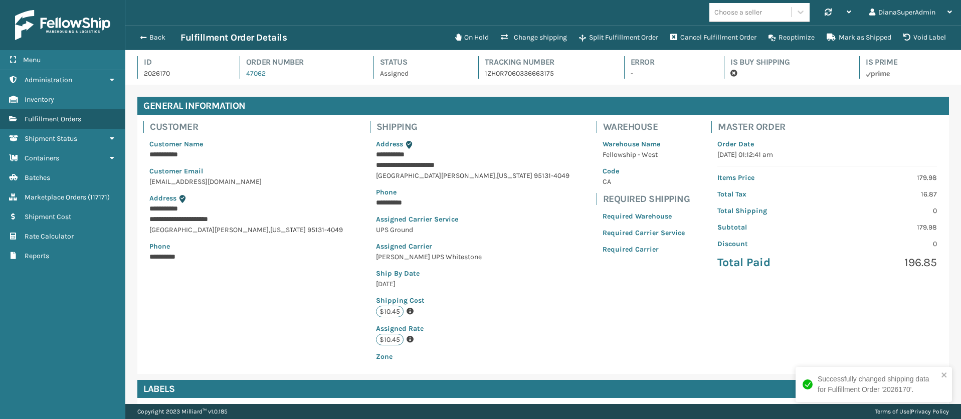
scroll to position [24, 836]
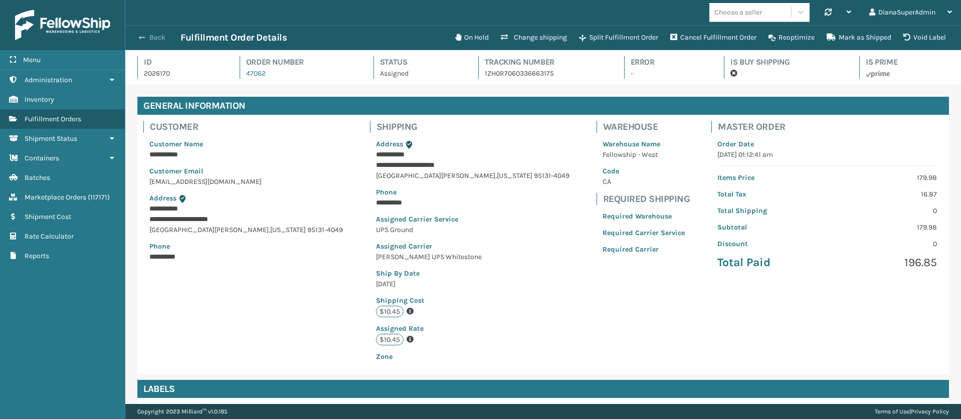
click at [144, 36] on span "button" at bounding box center [142, 37] width 6 height 7
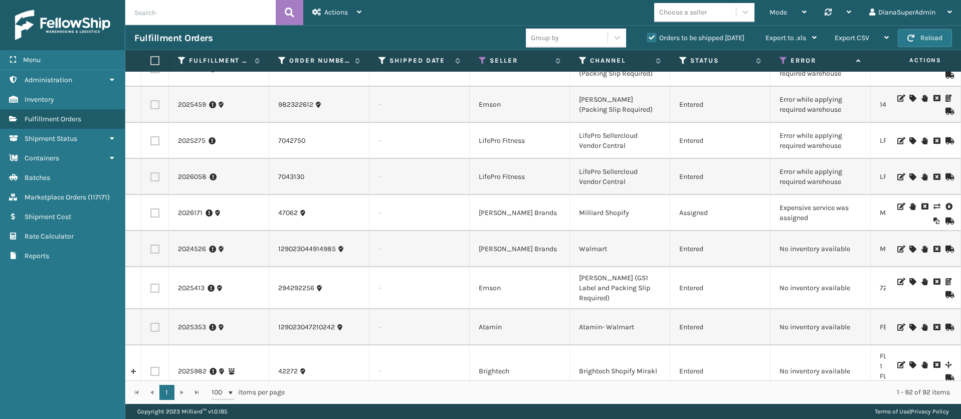
scroll to position [2322, 0]
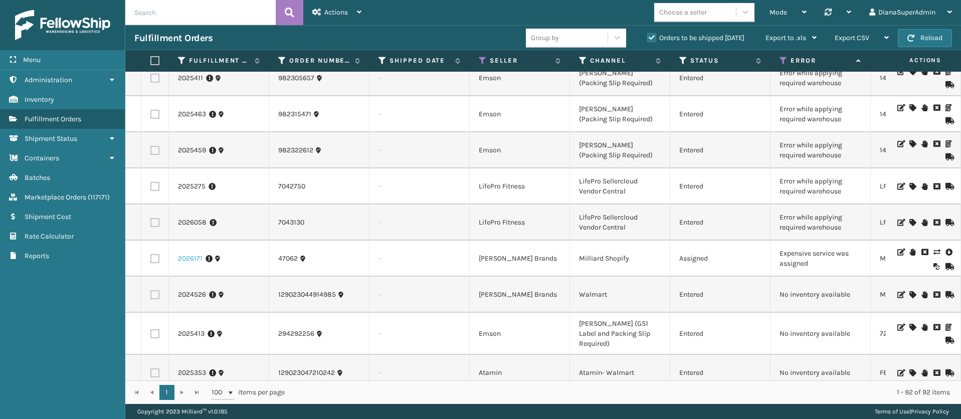
click at [186, 254] on link "2026171" at bounding box center [190, 259] width 25 height 10
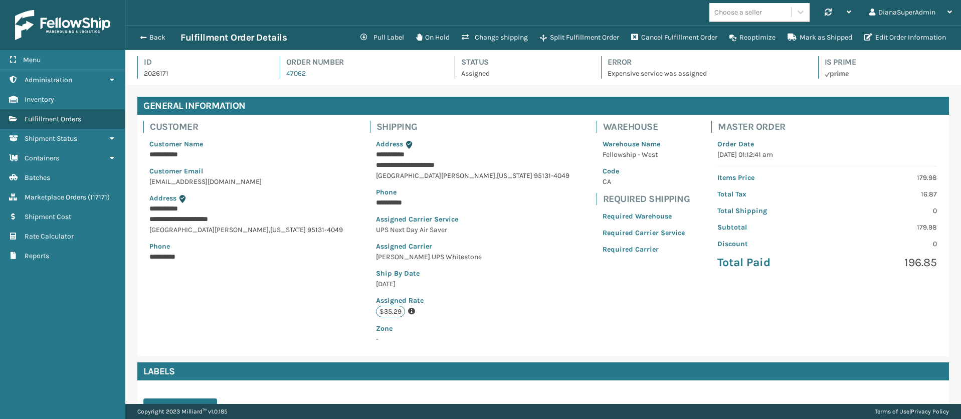
scroll to position [24, 836]
click at [499, 37] on button "Change shipping" at bounding box center [495, 38] width 78 height 20
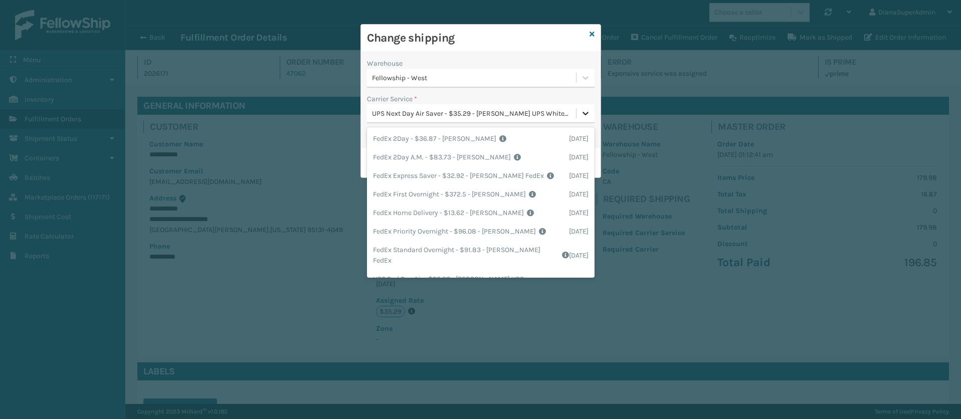
click at [587, 109] on icon at bounding box center [586, 113] width 10 height 10
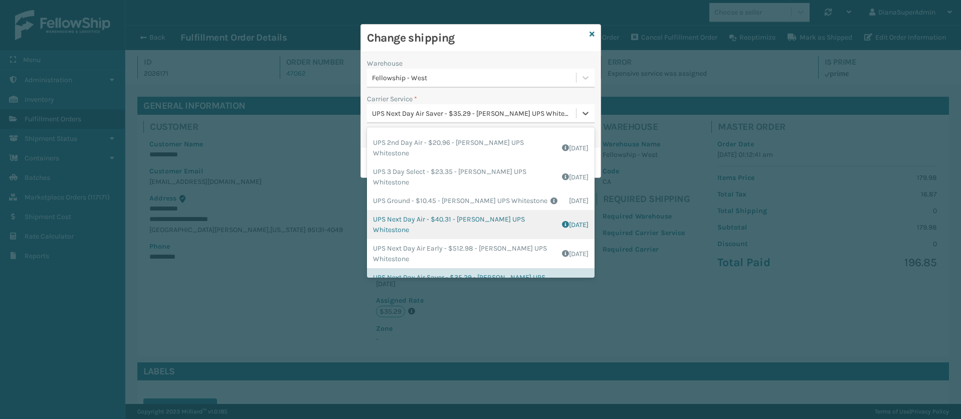
scroll to position [158, 0]
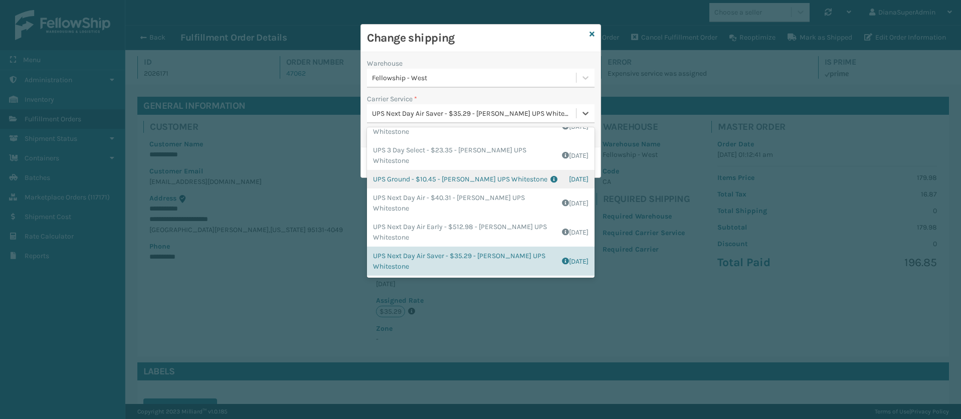
click at [391, 172] on div "UPS Ground - $10.45 - [PERSON_NAME] UPS Whitestone Shipping Cost $8.71 Surplus …" at bounding box center [481, 179] width 228 height 19
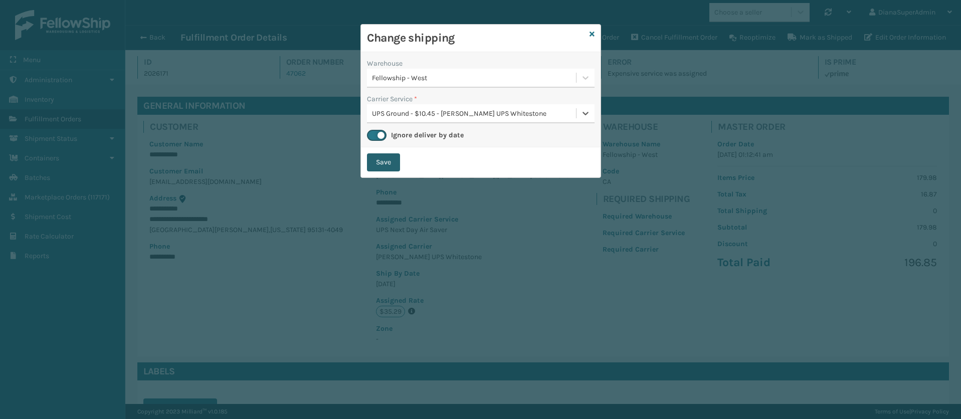
click at [384, 158] on button "Save" at bounding box center [383, 162] width 33 height 18
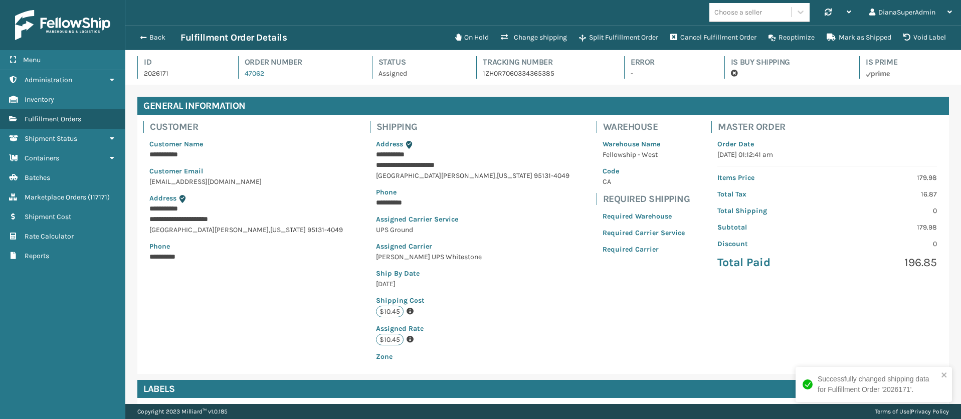
scroll to position [24, 836]
click at [154, 37] on button "Back" at bounding box center [157, 37] width 46 height 9
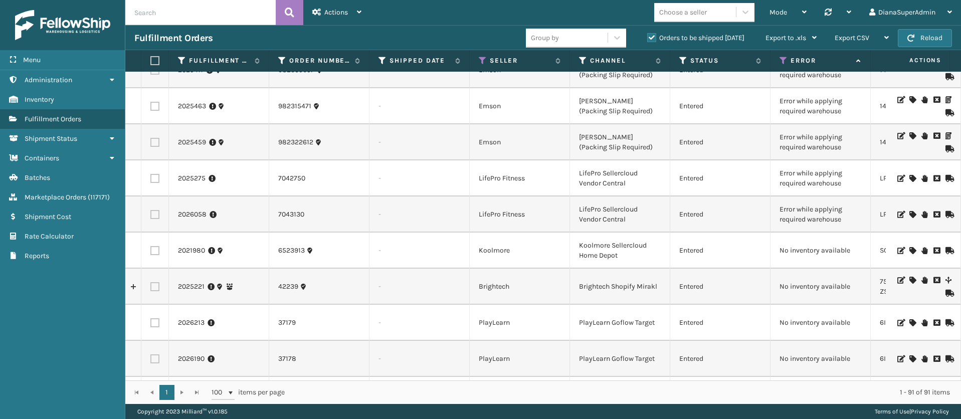
scroll to position [2329, 0]
click at [190, 210] on link "2026058" at bounding box center [192, 215] width 29 height 10
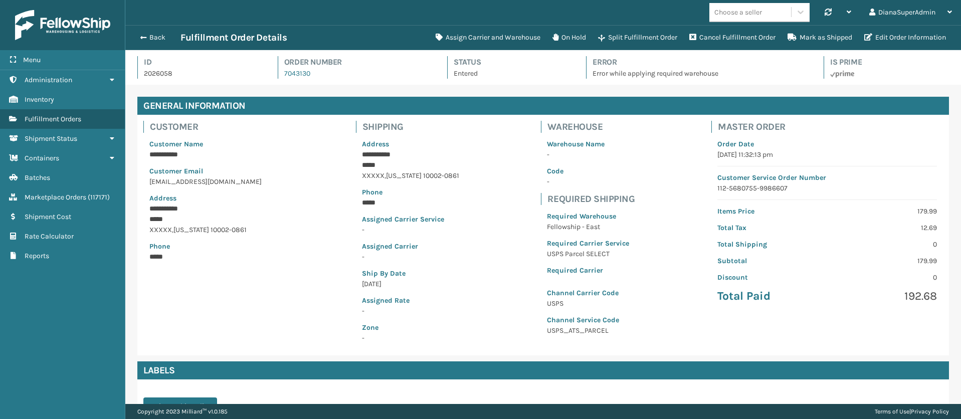
scroll to position [24, 836]
click at [147, 36] on button "Back" at bounding box center [157, 37] width 46 height 9
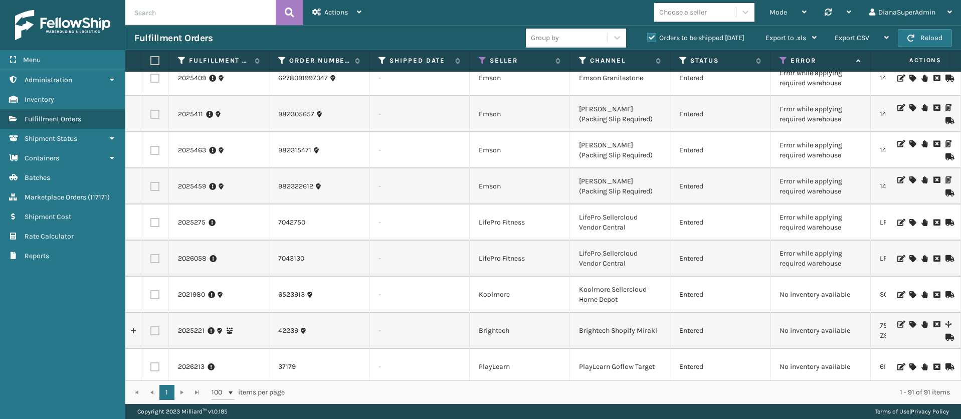
scroll to position [2286, 0]
click at [186, 217] on link "2025275" at bounding box center [192, 222] width 28 height 10
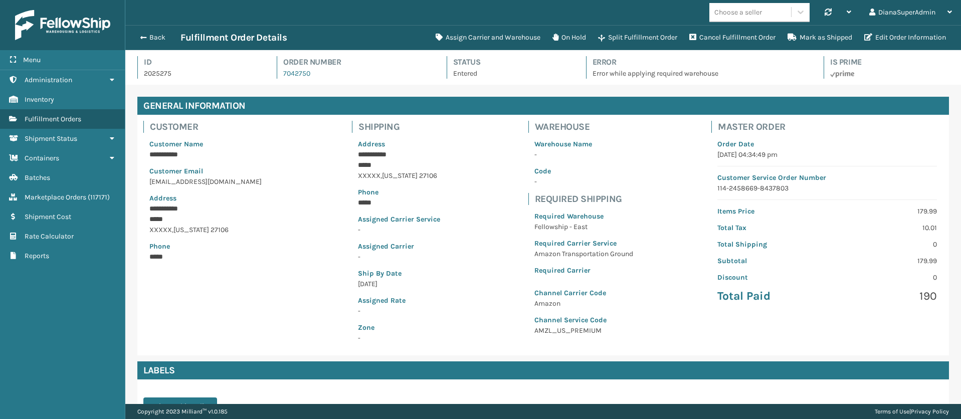
scroll to position [24, 836]
click at [478, 31] on button "Assign Carrier and Warehouse" at bounding box center [488, 38] width 117 height 20
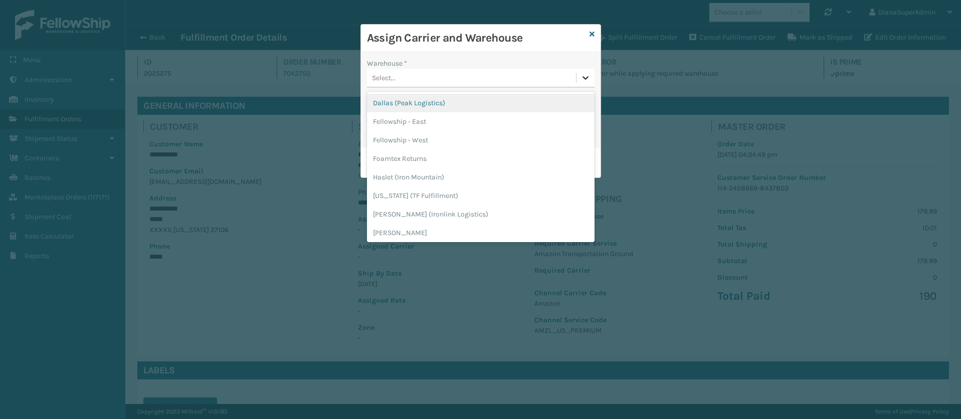
click at [587, 72] on div at bounding box center [586, 78] width 18 height 18
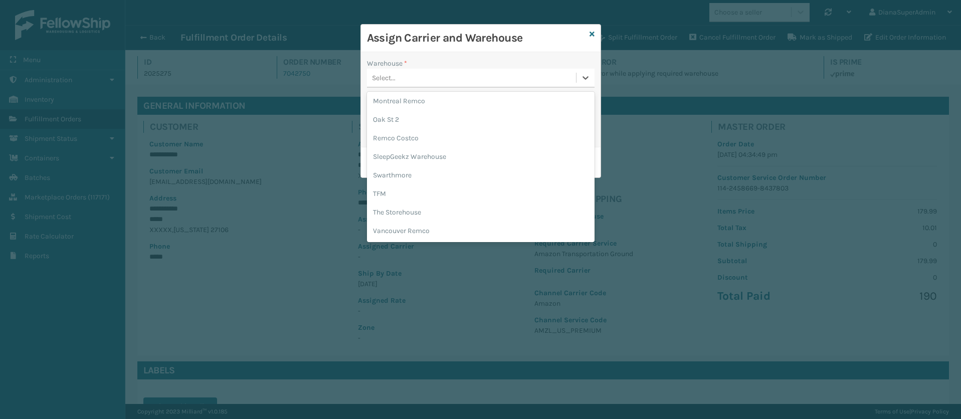
scroll to position [0, 0]
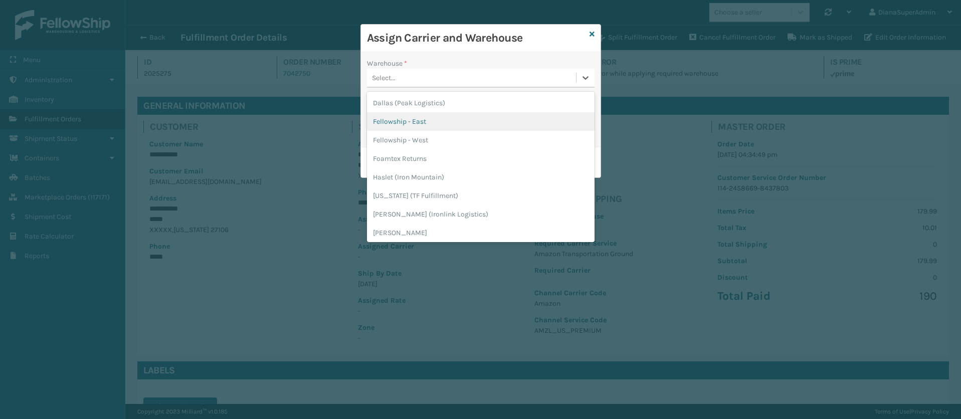
click at [492, 117] on div "Fellowship - East" at bounding box center [481, 121] width 228 height 19
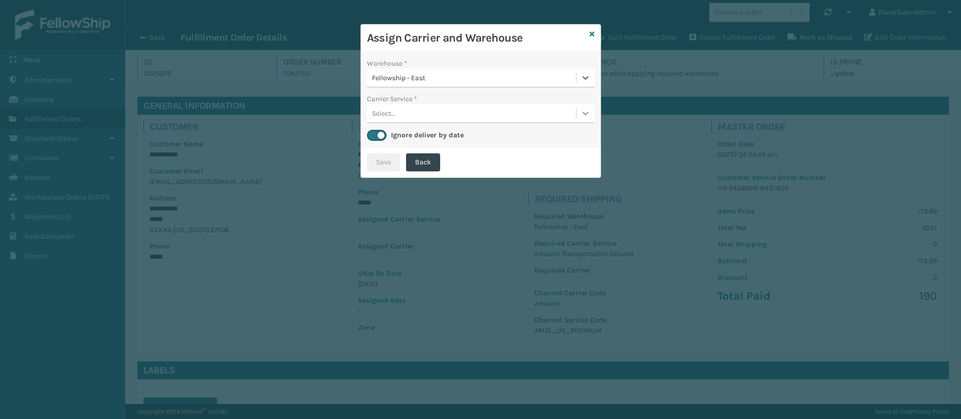
click at [587, 113] on icon at bounding box center [586, 114] width 6 height 4
click at [534, 140] on div "Amazon Transportation Ground" at bounding box center [481, 138] width 228 height 19
click at [378, 162] on button "Save" at bounding box center [383, 162] width 33 height 18
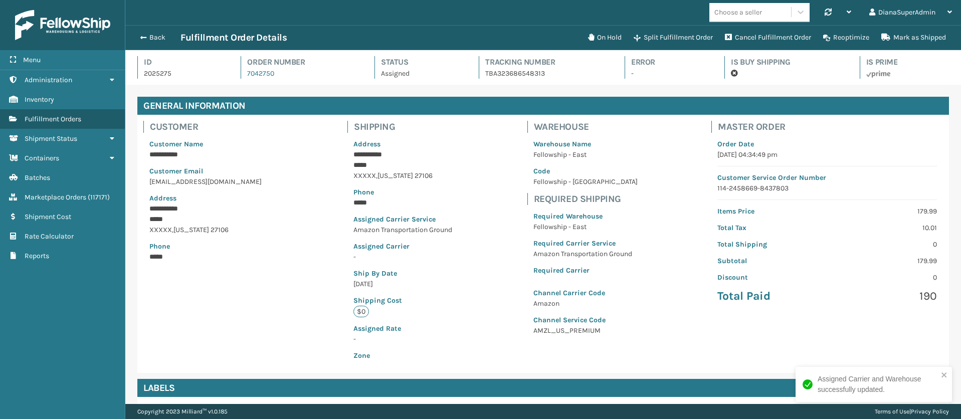
scroll to position [24, 836]
click at [144, 35] on span "button" at bounding box center [142, 37] width 6 height 7
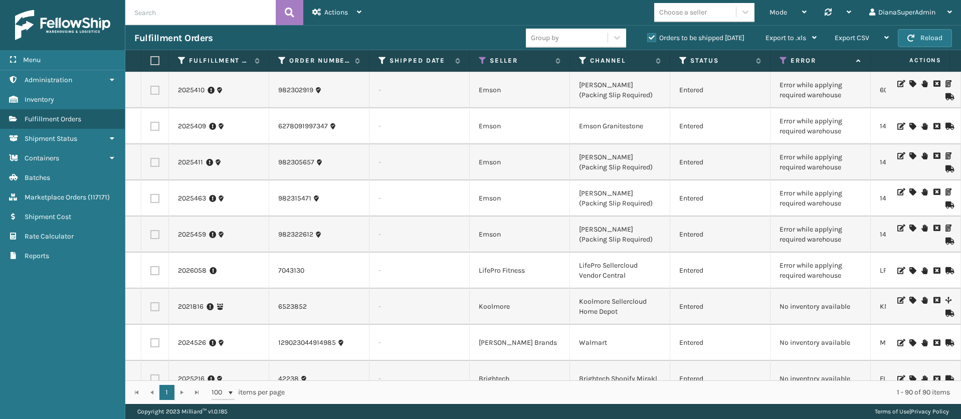
scroll to position [2244, 0]
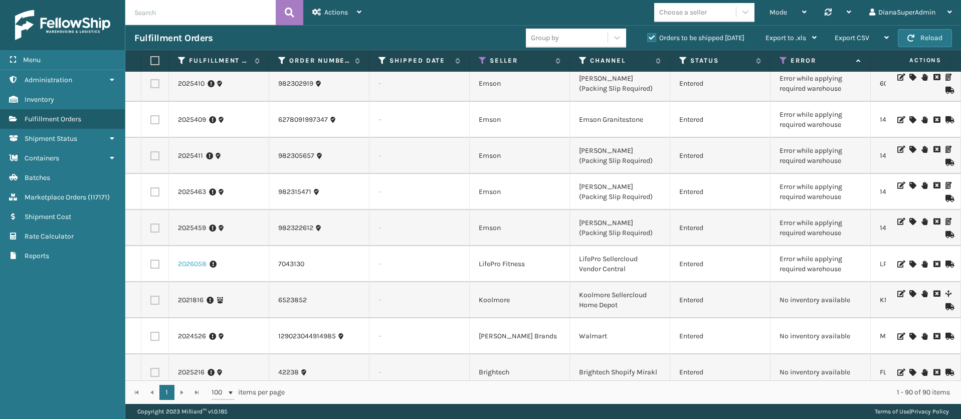
click at [197, 259] on link "2026058" at bounding box center [192, 264] width 29 height 10
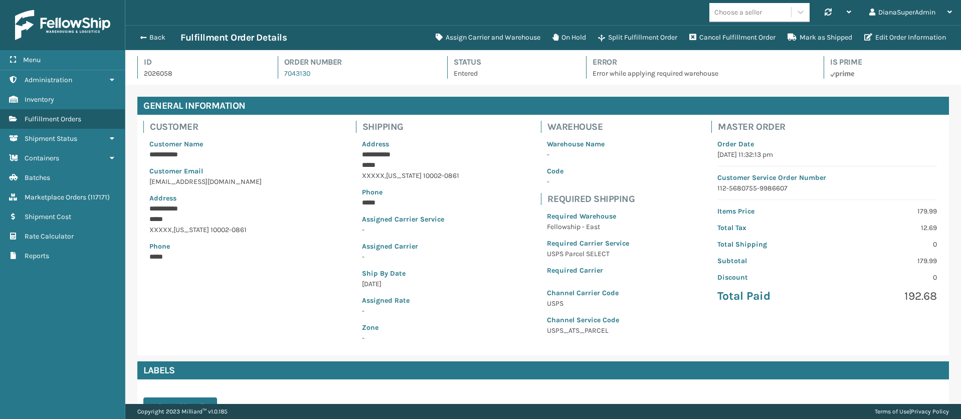
scroll to position [24, 836]
click at [488, 39] on button "Assign Carrier and Warehouse" at bounding box center [488, 38] width 117 height 20
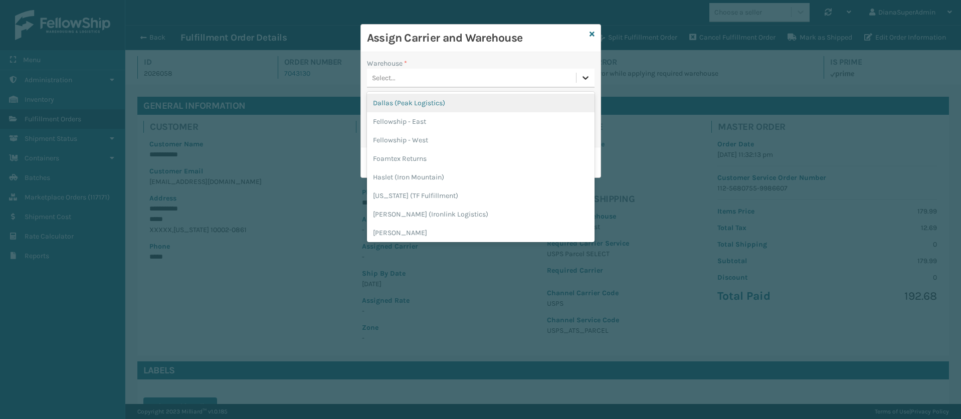
click at [591, 76] on div at bounding box center [586, 78] width 18 height 18
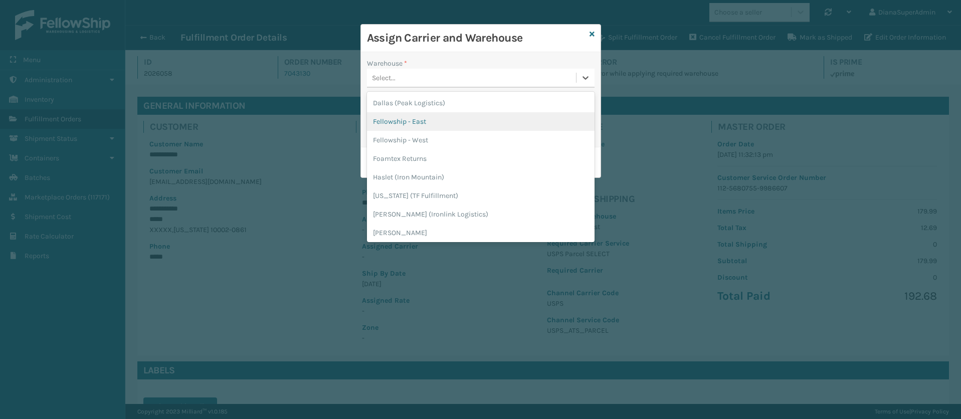
click at [465, 120] on div "Fellowship - East" at bounding box center [481, 121] width 228 height 19
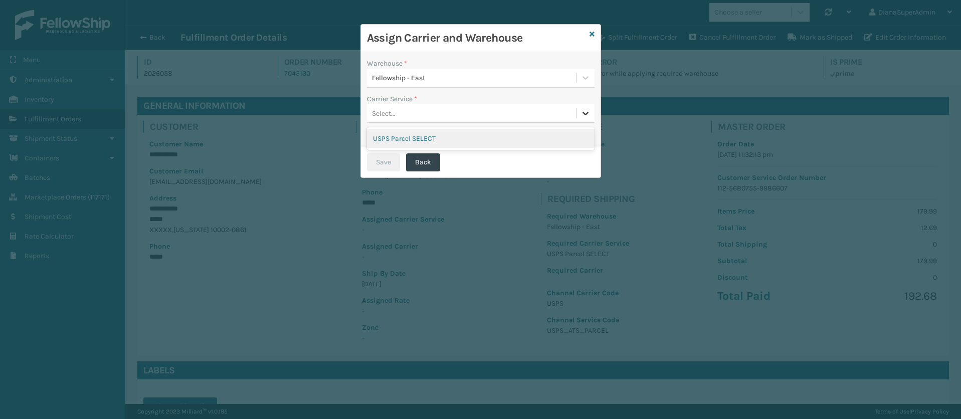
click at [585, 112] on icon at bounding box center [586, 113] width 10 height 10
click at [495, 144] on div "USPS Parcel SELECT" at bounding box center [481, 138] width 228 height 19
click at [386, 166] on button "Save" at bounding box center [383, 162] width 33 height 18
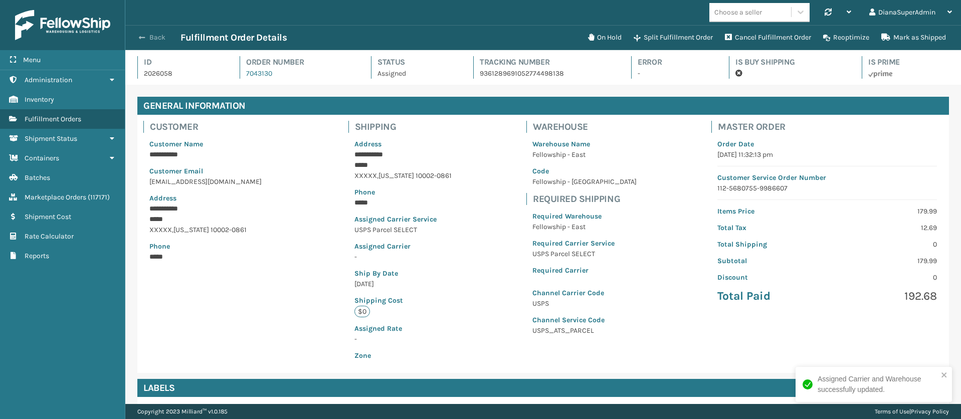
click at [142, 41] on button "Back" at bounding box center [157, 37] width 46 height 9
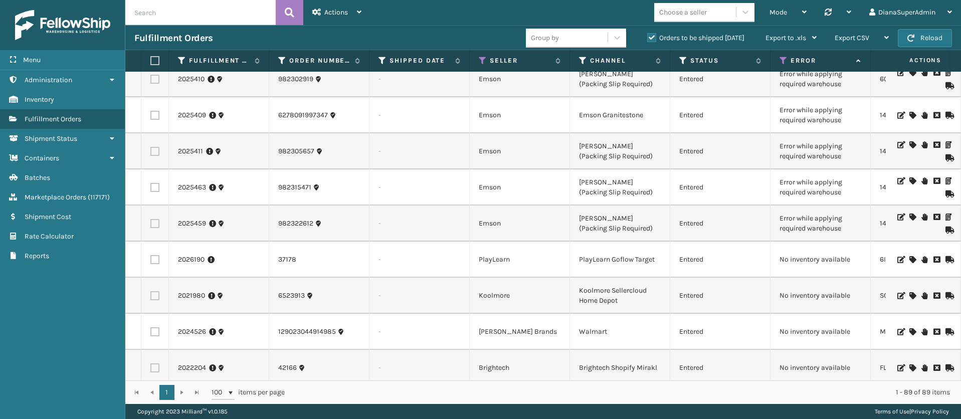
scroll to position [2254, 0]
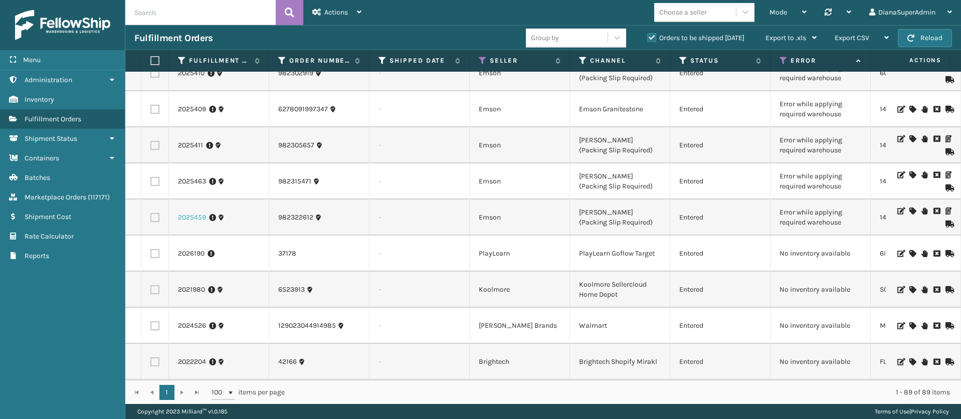
click at [189, 213] on link "2025459" at bounding box center [192, 218] width 28 height 10
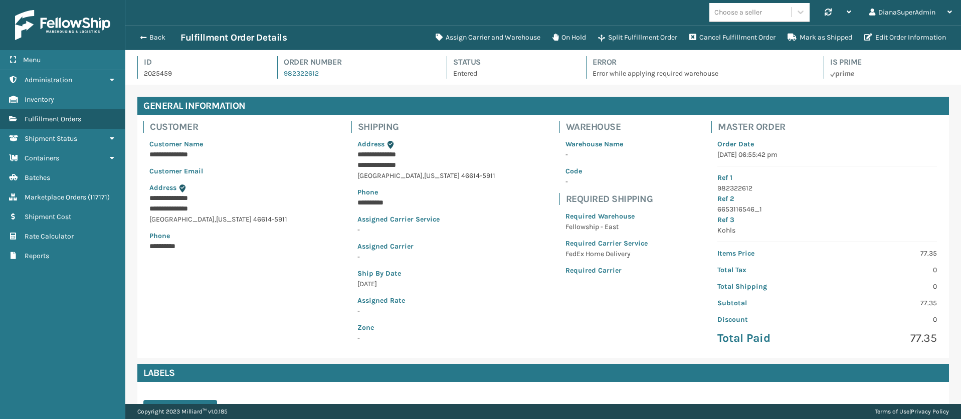
scroll to position [24, 836]
click at [491, 37] on button "Assign Carrier and Warehouse" at bounding box center [488, 38] width 117 height 20
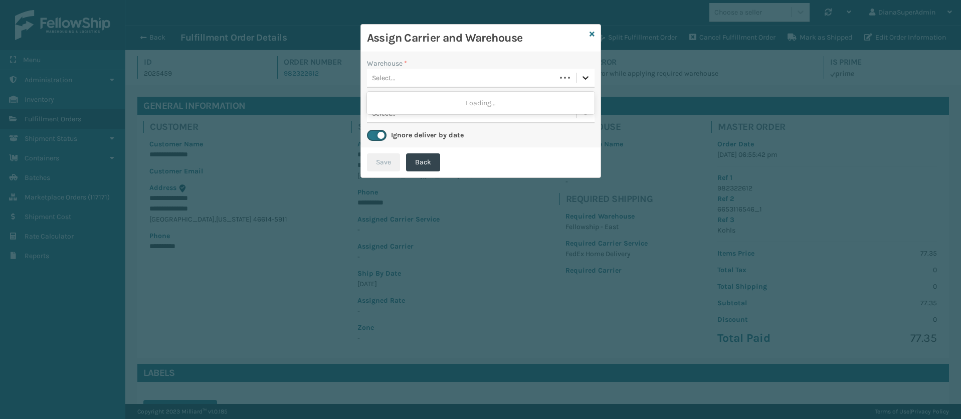
click at [589, 79] on icon at bounding box center [586, 78] width 10 height 10
click at [509, 97] on div "Fellowship - East" at bounding box center [481, 103] width 228 height 19
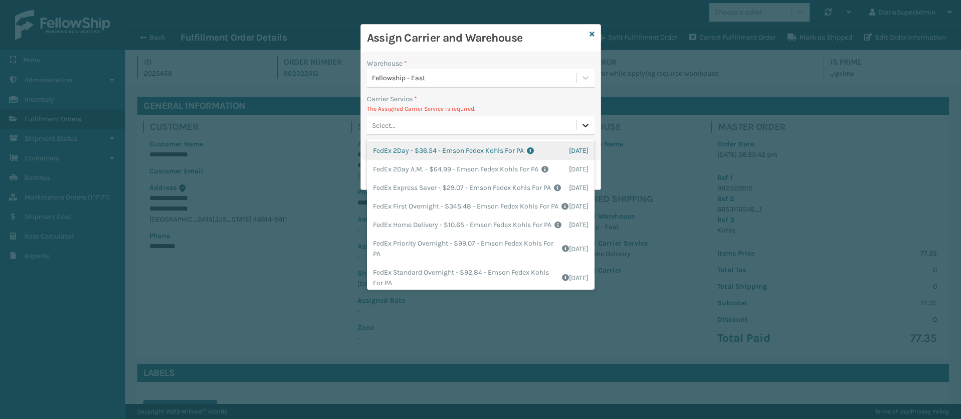
click at [586, 127] on icon at bounding box center [586, 125] width 10 height 10
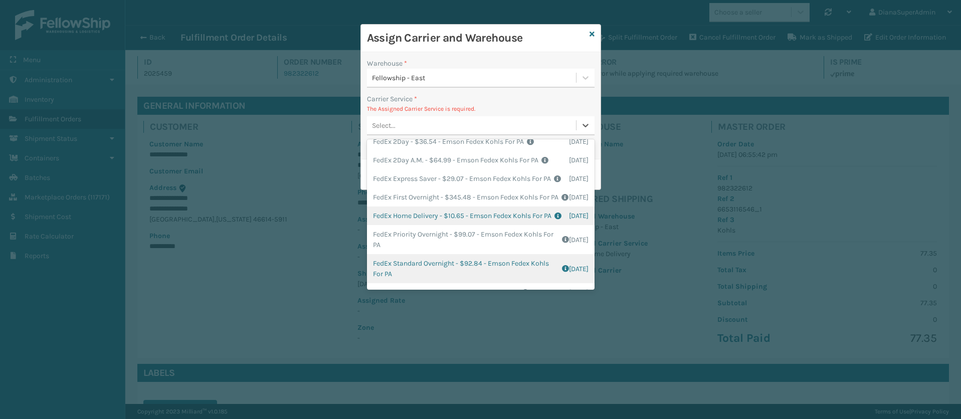
scroll to position [3, 0]
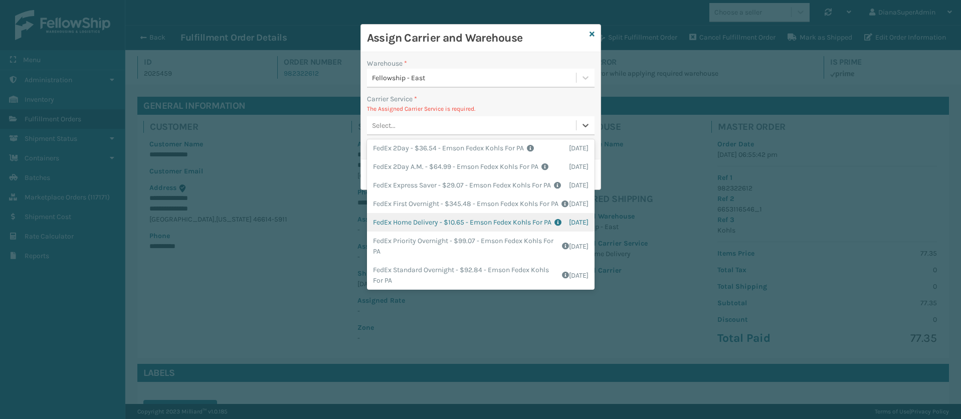
click at [419, 232] on div "FedEx Home Delivery - $10.65 - Emson Fedex Kohls For PA Shipping Cost $10.65 Su…" at bounding box center [481, 222] width 228 height 19
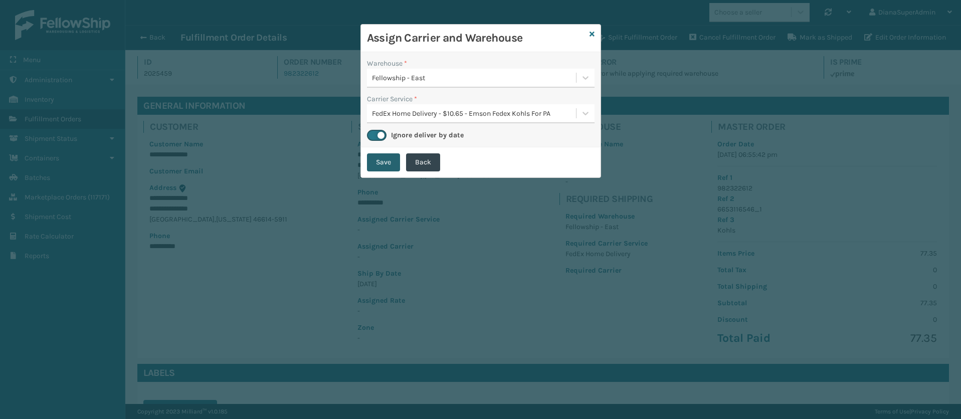
click at [382, 159] on button "Save" at bounding box center [383, 162] width 33 height 18
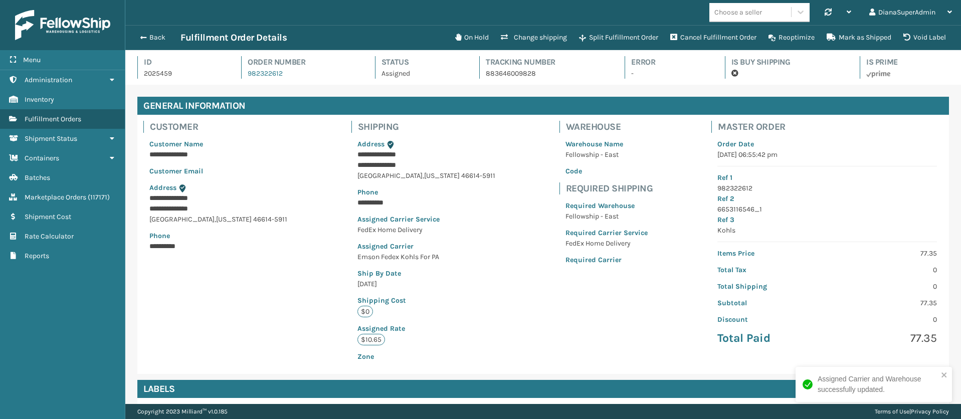
scroll to position [24, 836]
click at [143, 34] on span "button" at bounding box center [142, 37] width 6 height 7
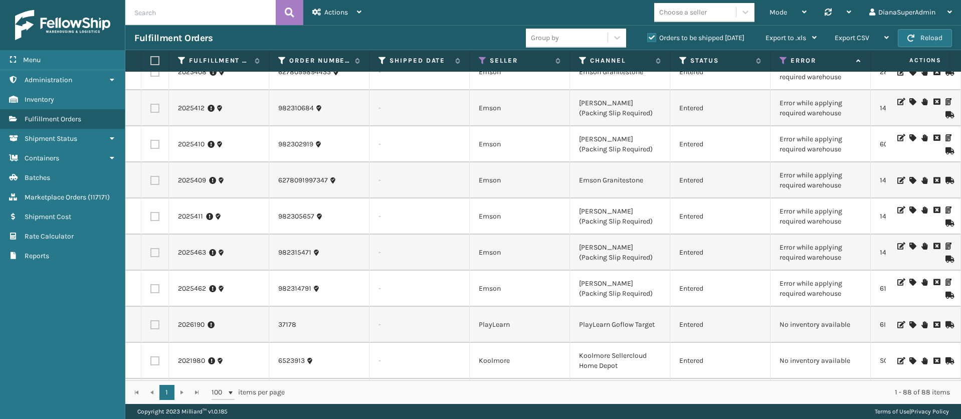
scroll to position [2143, 0]
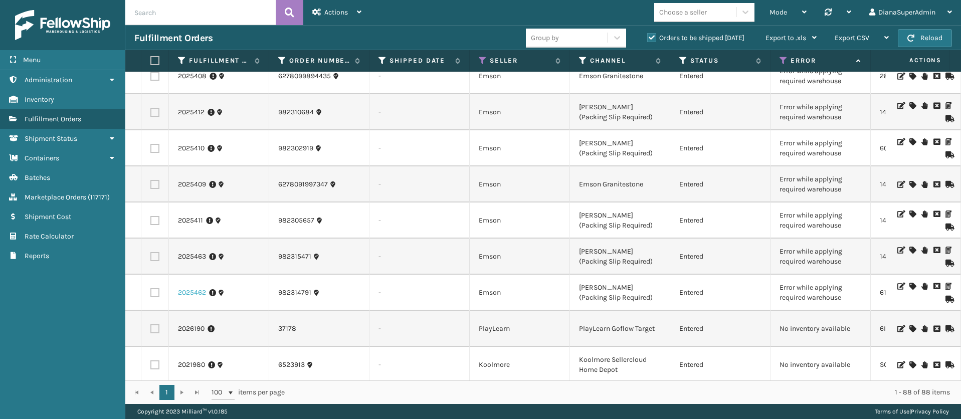
click at [192, 288] on link "2025462" at bounding box center [192, 293] width 28 height 10
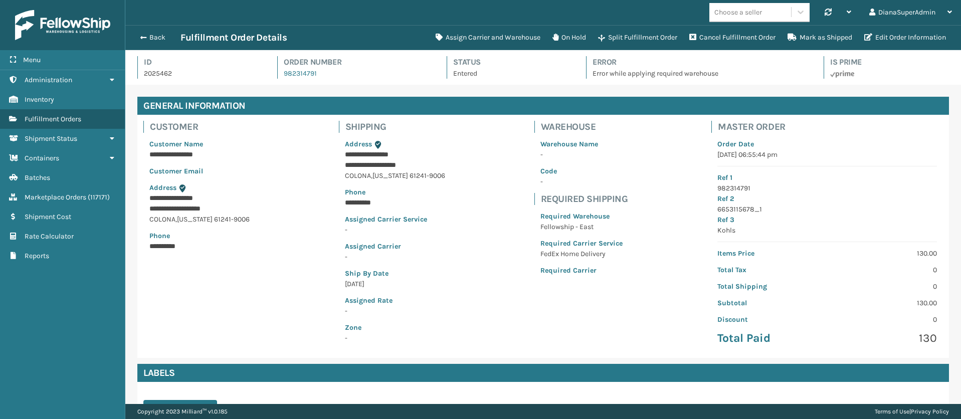
scroll to position [24, 836]
click at [463, 37] on button "Assign Carrier and Warehouse" at bounding box center [488, 38] width 117 height 20
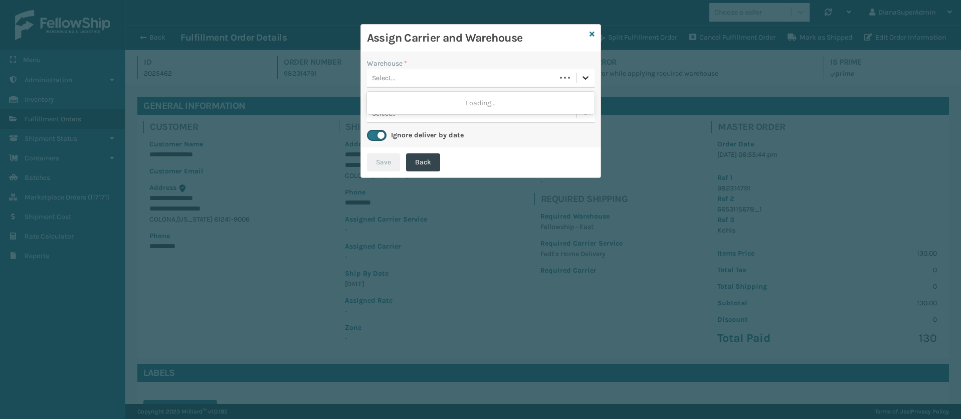
click at [584, 70] on div at bounding box center [586, 78] width 18 height 18
click at [511, 103] on div "Fellowship - East" at bounding box center [481, 103] width 228 height 19
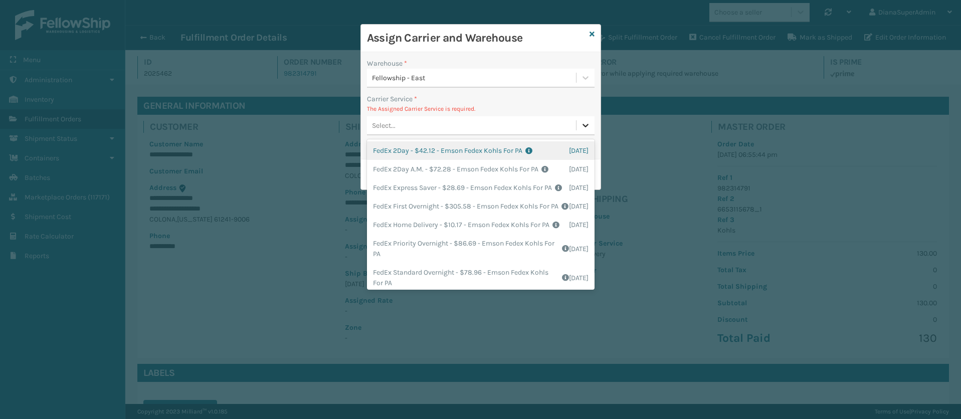
click at [579, 125] on div at bounding box center [586, 125] width 18 height 18
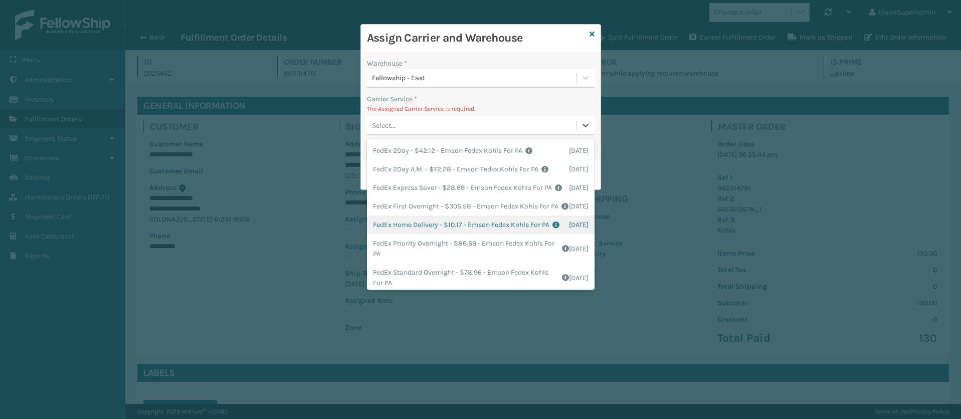
click at [425, 234] on div "FedEx Home Delivery - $10.17 - Emson Fedex Kohls For PA Shipping Cost $10.17 Su…" at bounding box center [481, 225] width 228 height 19
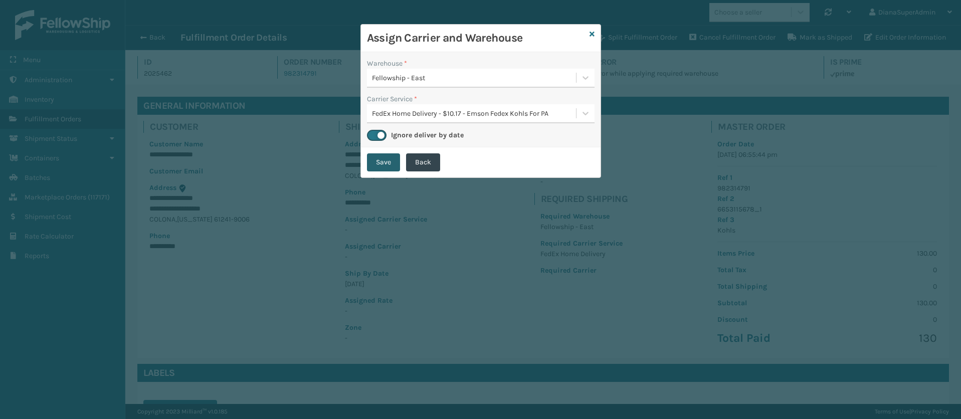
click at [388, 164] on button "Save" at bounding box center [383, 162] width 33 height 18
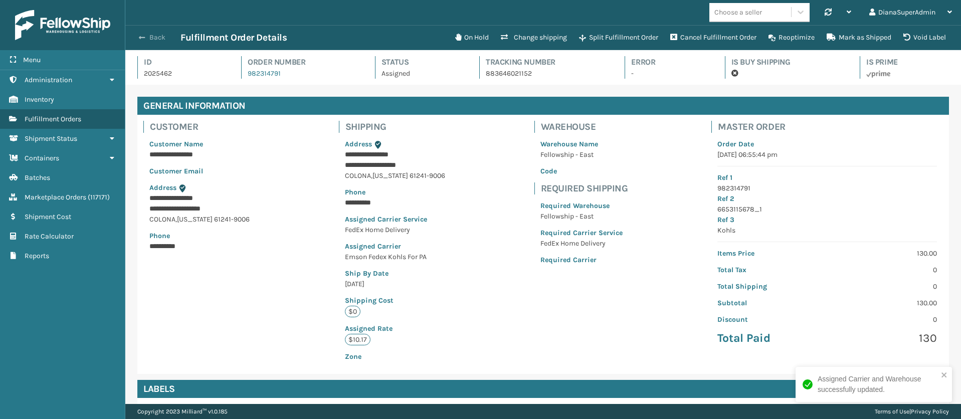
click at [146, 33] on button "Back" at bounding box center [157, 37] width 46 height 9
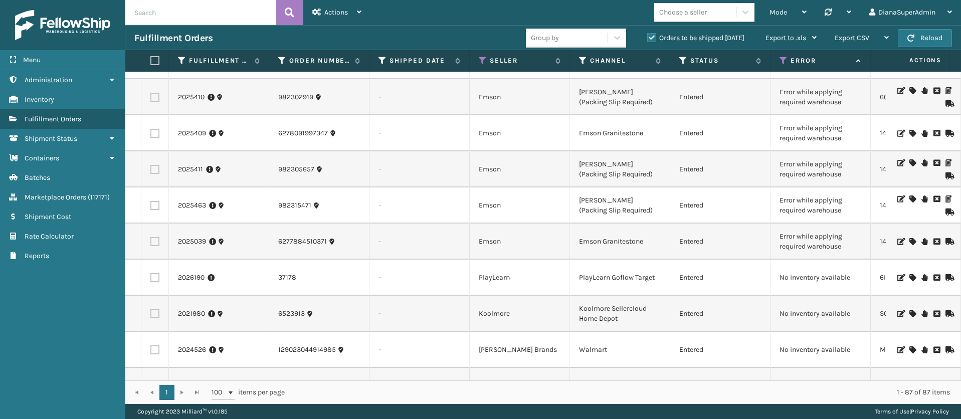
scroll to position [2158, 0]
click at [198, 237] on link "2025039" at bounding box center [192, 242] width 28 height 10
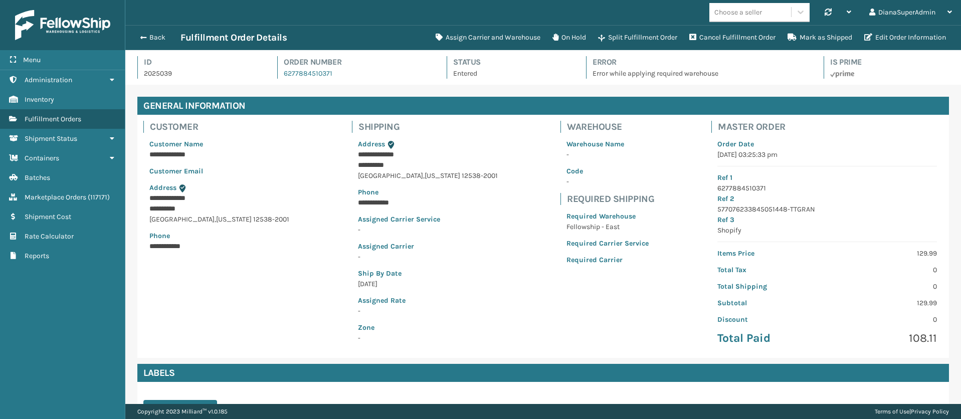
scroll to position [24, 836]
click at [502, 34] on button "Assign Carrier and Warehouse" at bounding box center [488, 38] width 117 height 20
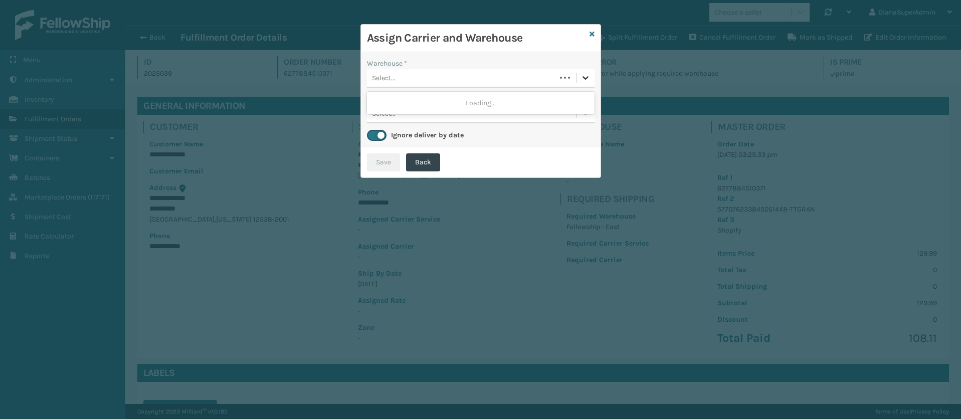
click at [586, 80] on icon at bounding box center [586, 78] width 10 height 10
click at [515, 94] on div "Fellowship - East" at bounding box center [481, 103] width 228 height 19
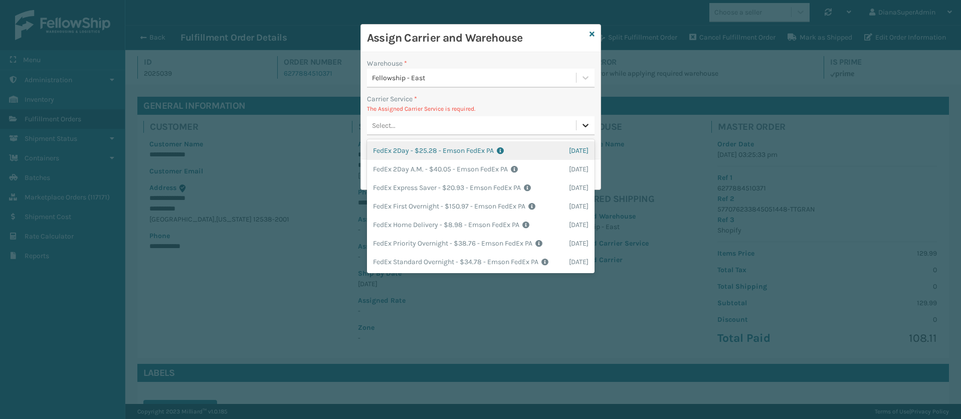
click at [585, 125] on icon at bounding box center [586, 125] width 10 height 10
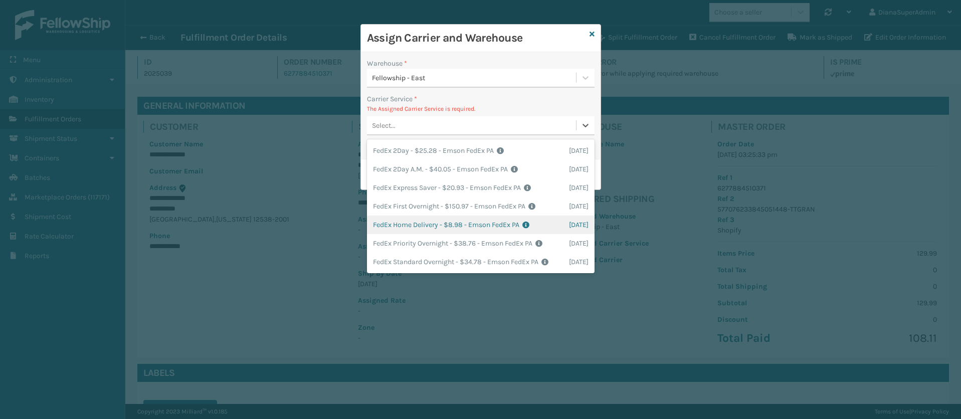
click at [440, 226] on div "FedEx Home Delivery - $8.98 - Emson FedEx PA Shipping Cost $8.98 Surplus Cost $…" at bounding box center [481, 225] width 228 height 19
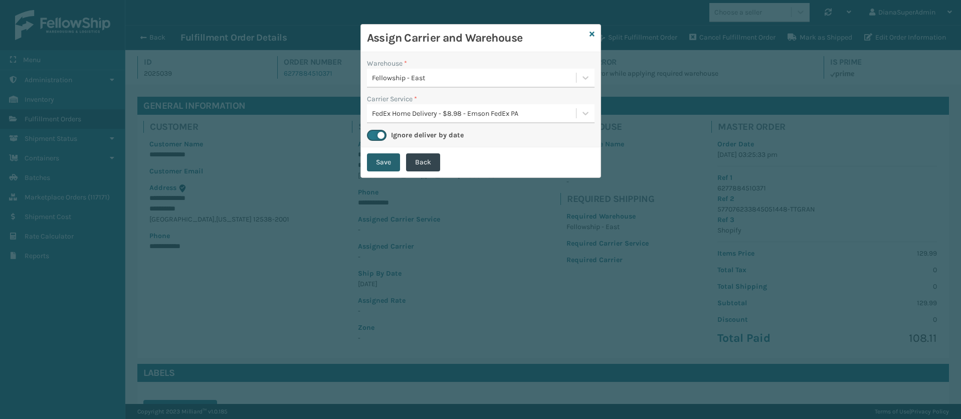
click at [378, 165] on button "Save" at bounding box center [383, 162] width 33 height 18
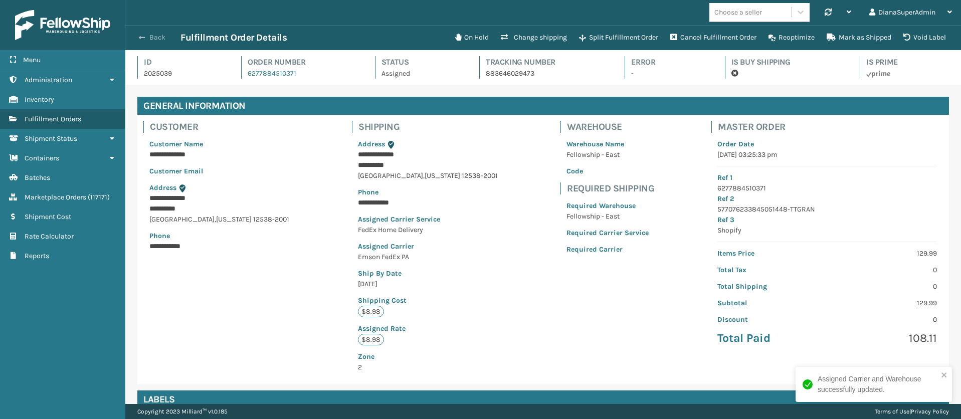
click at [142, 35] on span "button" at bounding box center [142, 37] width 6 height 7
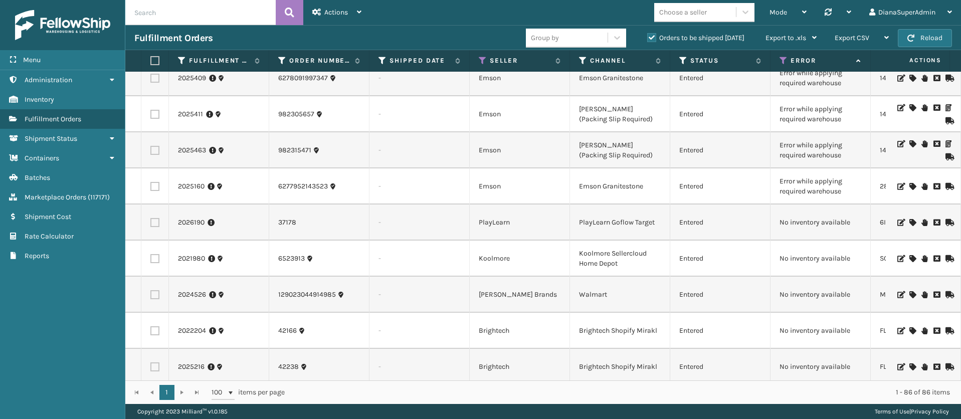
scroll to position [0, 5]
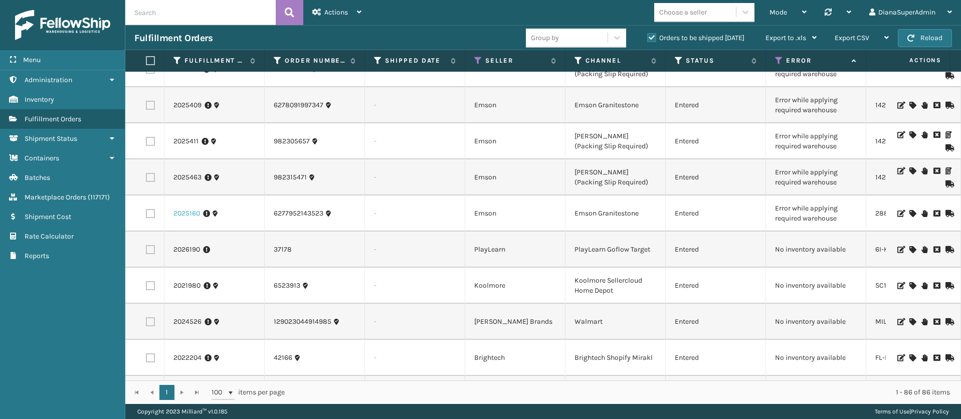
click at [196, 209] on link "2025160" at bounding box center [186, 214] width 27 height 10
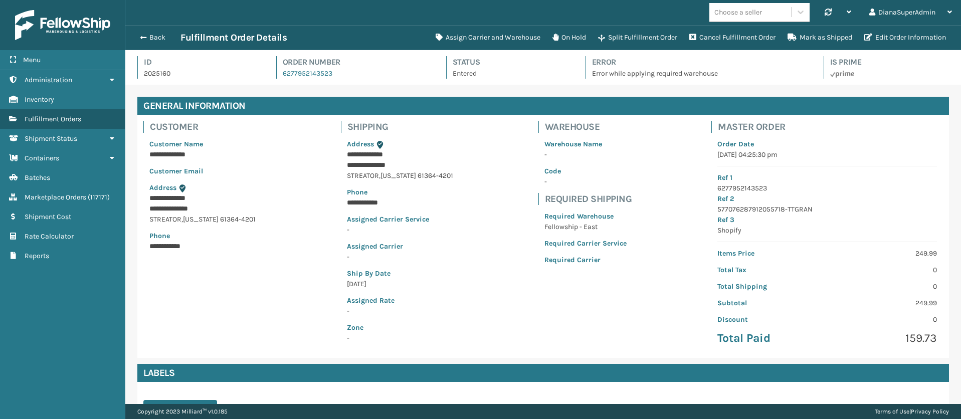
scroll to position [24, 836]
click at [481, 32] on button "Assign Carrier and Warehouse" at bounding box center [488, 38] width 117 height 20
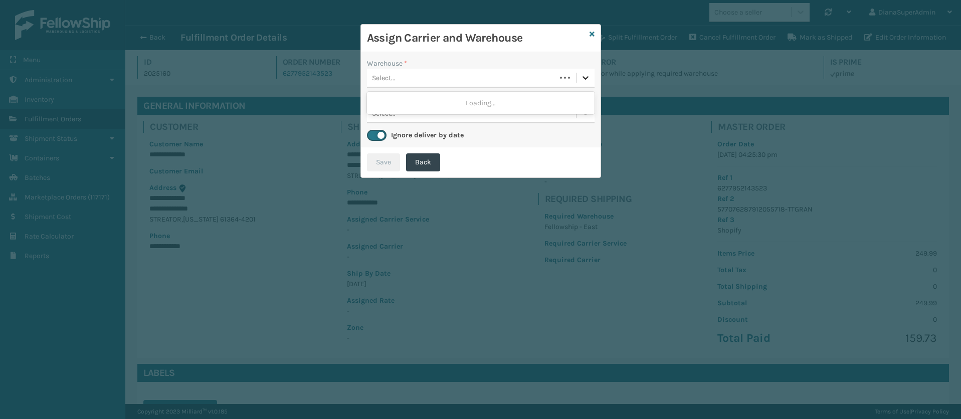
click at [580, 77] on div at bounding box center [586, 78] width 18 height 18
click at [553, 98] on div "Fellowship - East" at bounding box center [481, 103] width 228 height 19
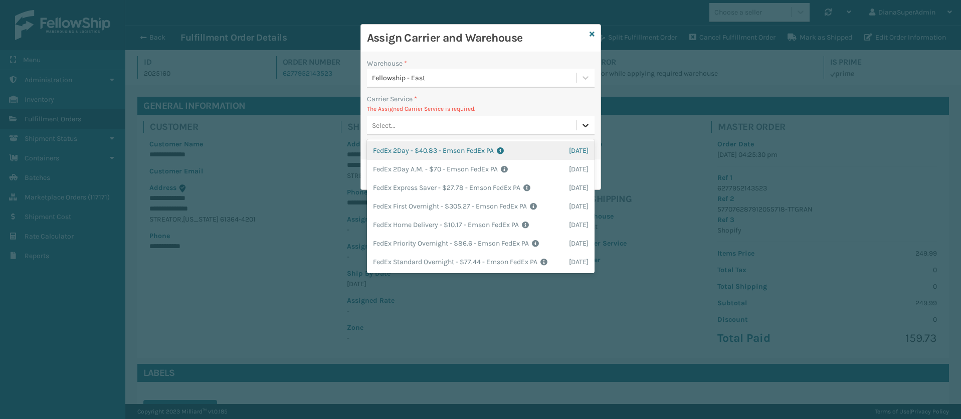
click at [587, 127] on icon at bounding box center [586, 125] width 10 height 10
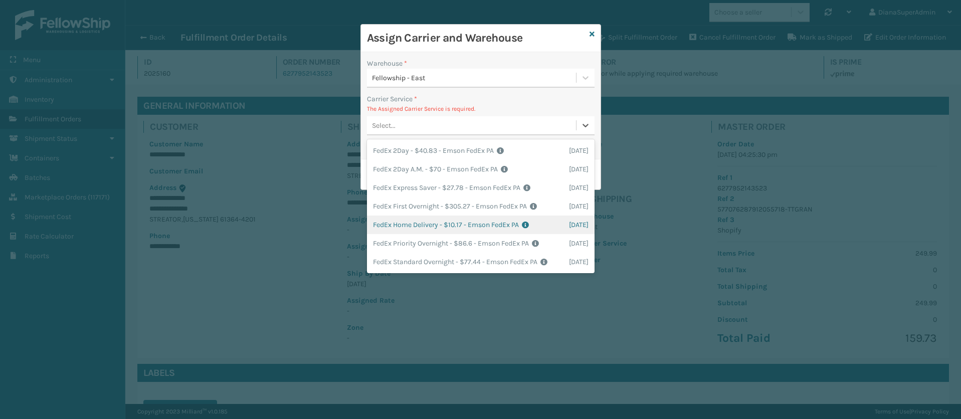
click at [425, 227] on div "FedEx Home Delivery - $10.17 - Emson FedEx PA Shipping Cost $10.17 Surplus Cost…" at bounding box center [481, 225] width 228 height 19
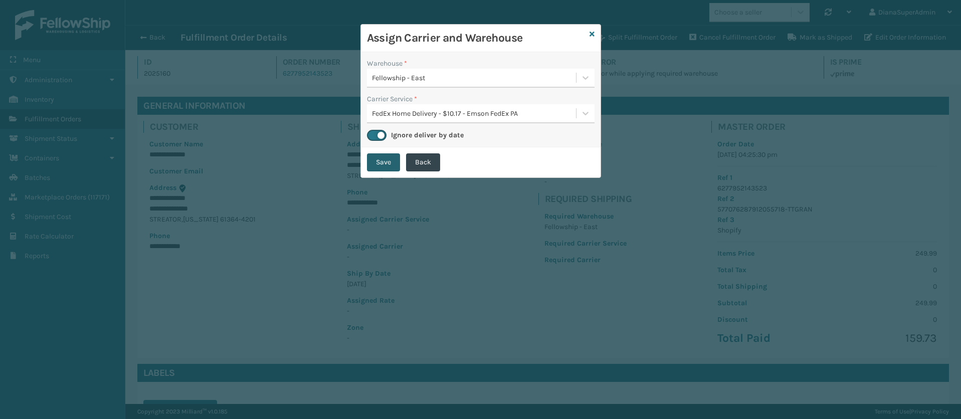
click at [383, 161] on button "Save" at bounding box center [383, 162] width 33 height 18
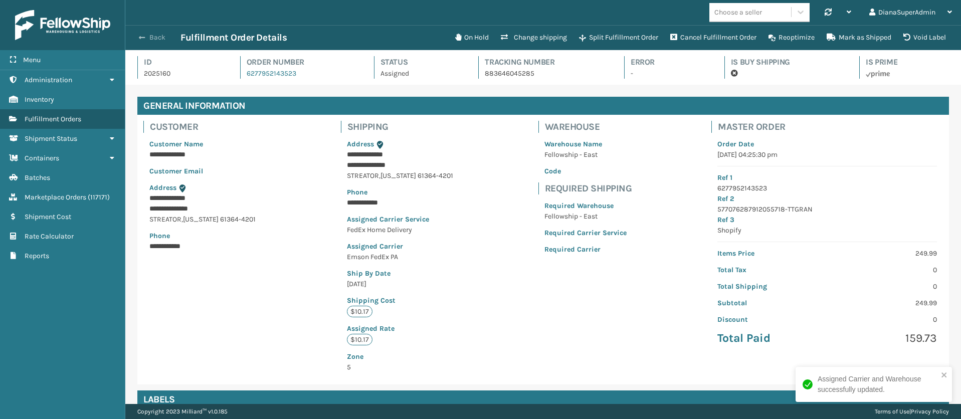
click at [141, 36] on span "button" at bounding box center [142, 37] width 6 height 7
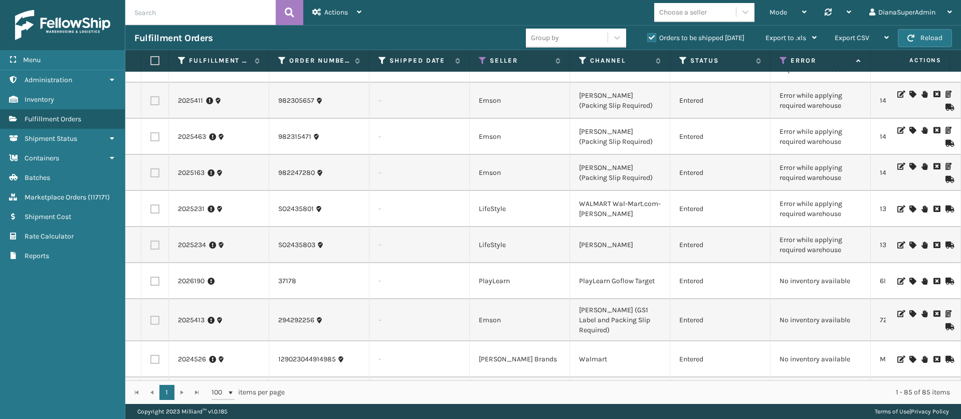
scroll to position [2083, 0]
click at [192, 240] on link "2025234" at bounding box center [192, 245] width 28 height 10
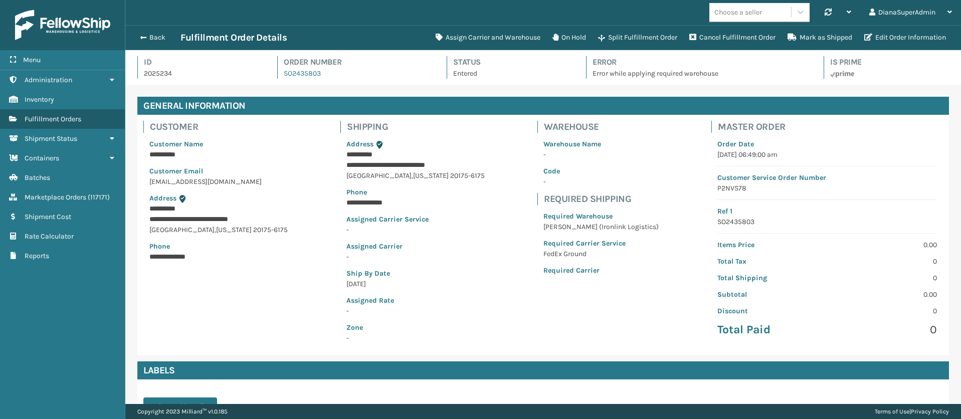
scroll to position [24, 836]
click at [478, 37] on button "Assign Carrier and Warehouse" at bounding box center [488, 38] width 117 height 20
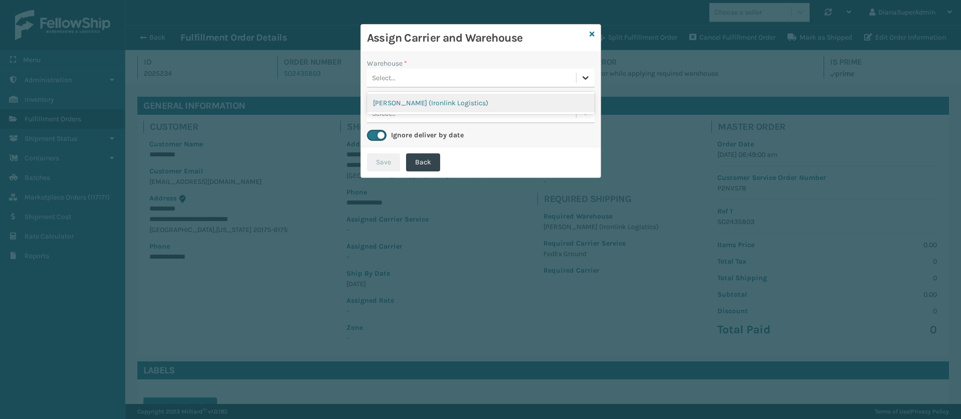
click at [584, 73] on icon at bounding box center [586, 78] width 10 height 10
click at [534, 95] on div "[PERSON_NAME] (Ironlink Logistics)" at bounding box center [481, 103] width 228 height 19
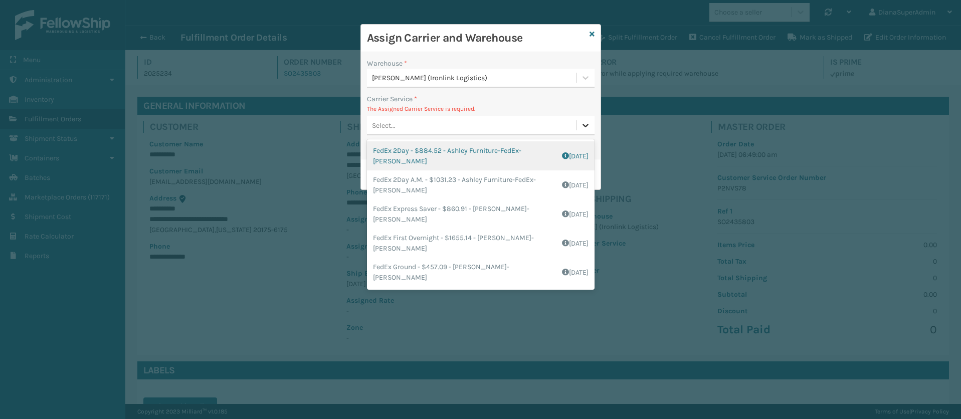
click at [586, 123] on icon at bounding box center [586, 125] width 10 height 10
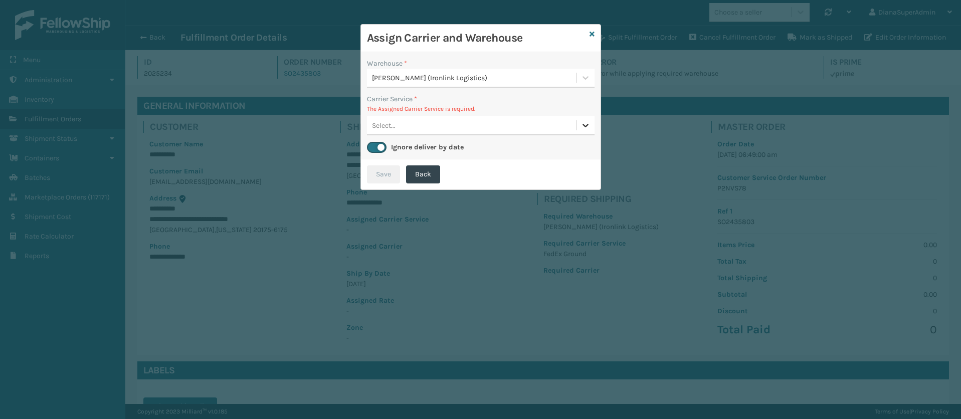
click at [587, 129] on icon at bounding box center [586, 125] width 10 height 10
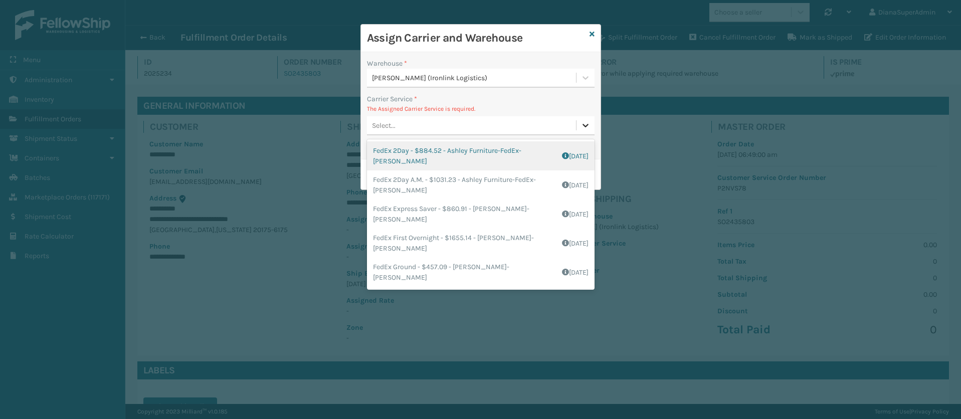
click at [587, 129] on icon at bounding box center [586, 125] width 10 height 10
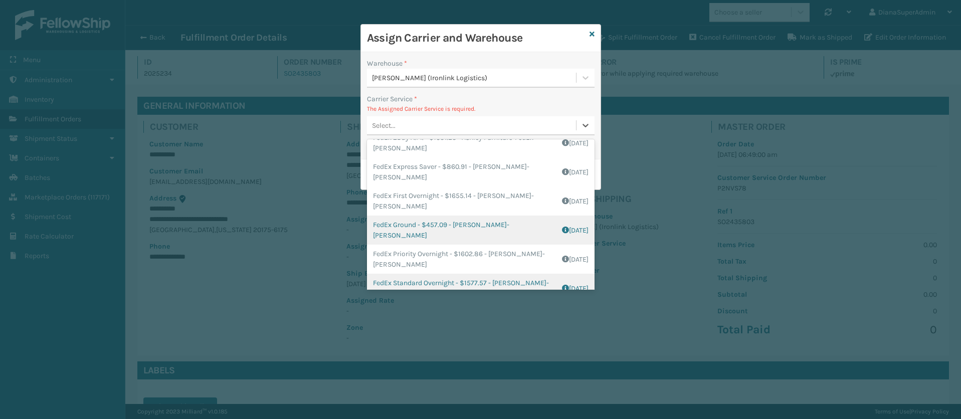
scroll to position [43, 0]
click at [412, 232] on div "FedEx Ground - $457.09 - [PERSON_NAME]-FedEx-[PERSON_NAME] Shipping Cost $457.0…" at bounding box center [481, 229] width 228 height 29
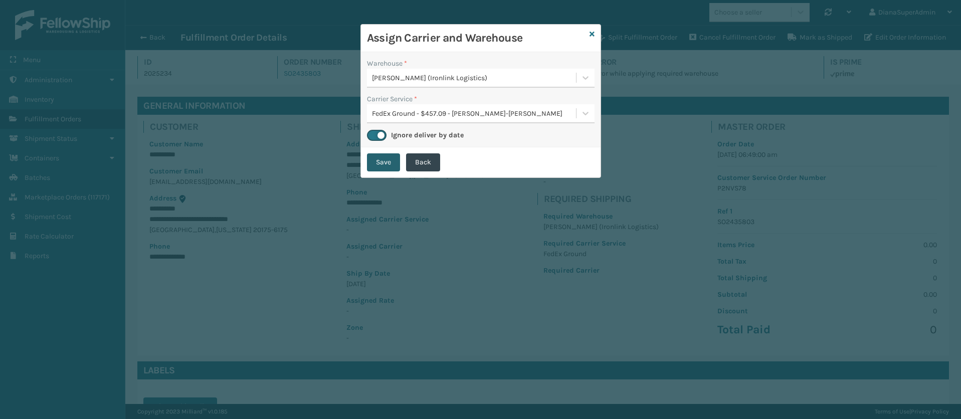
click at [384, 160] on button "Save" at bounding box center [383, 162] width 33 height 18
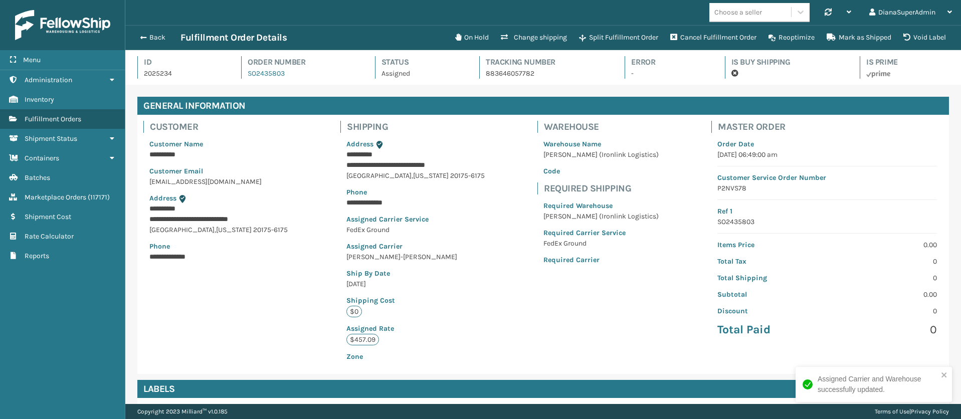
scroll to position [24, 836]
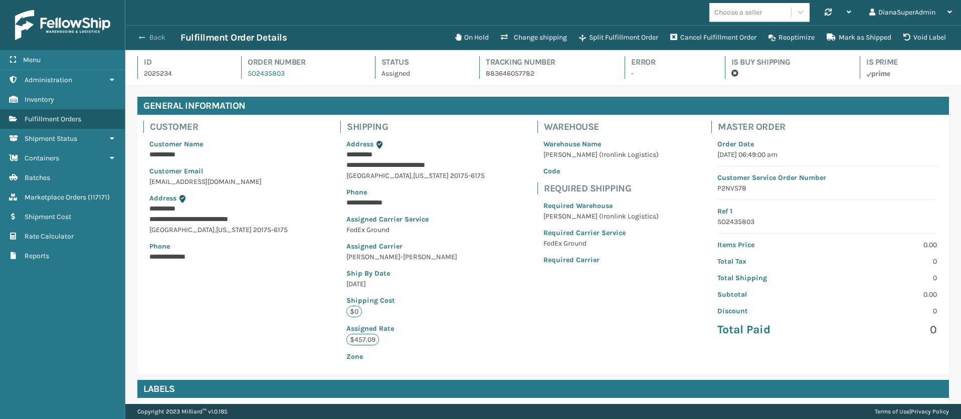
click at [144, 37] on span "button" at bounding box center [142, 37] width 6 height 7
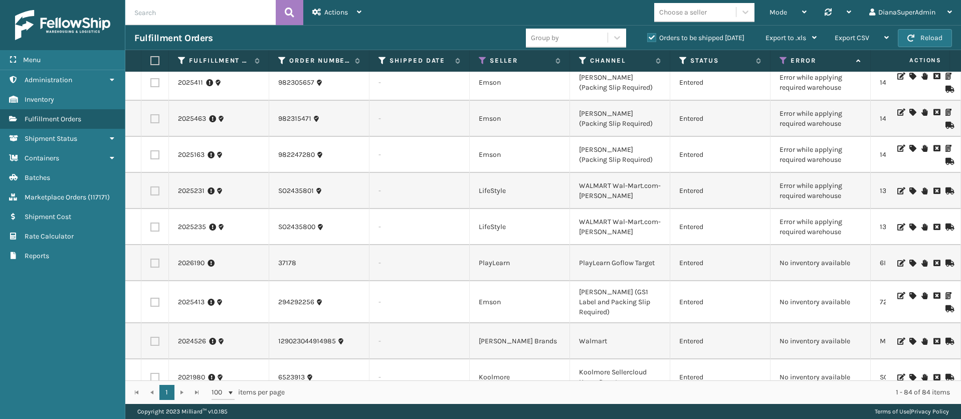
scroll to position [2063, 0]
click at [185, 224] on link "2025235" at bounding box center [192, 229] width 28 height 10
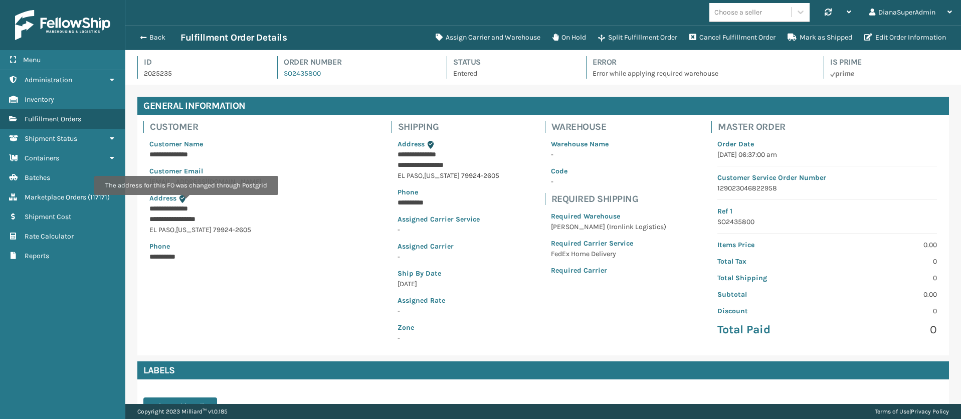
scroll to position [24, 836]
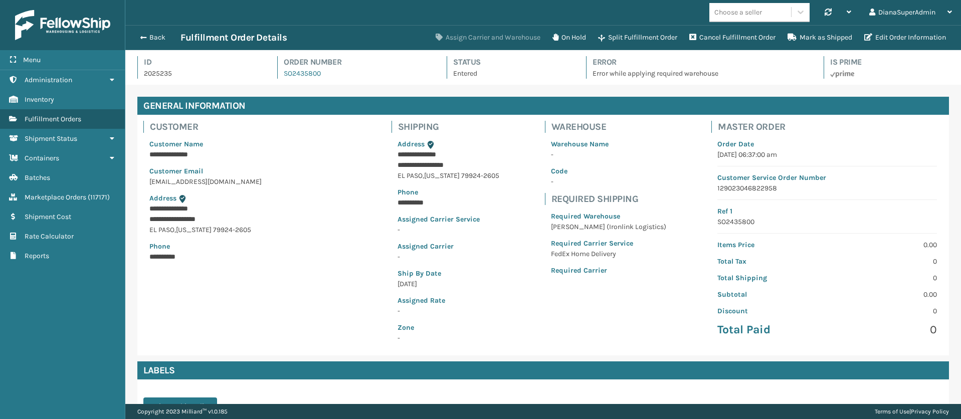
click at [482, 31] on button "Assign Carrier and Warehouse" at bounding box center [488, 38] width 117 height 20
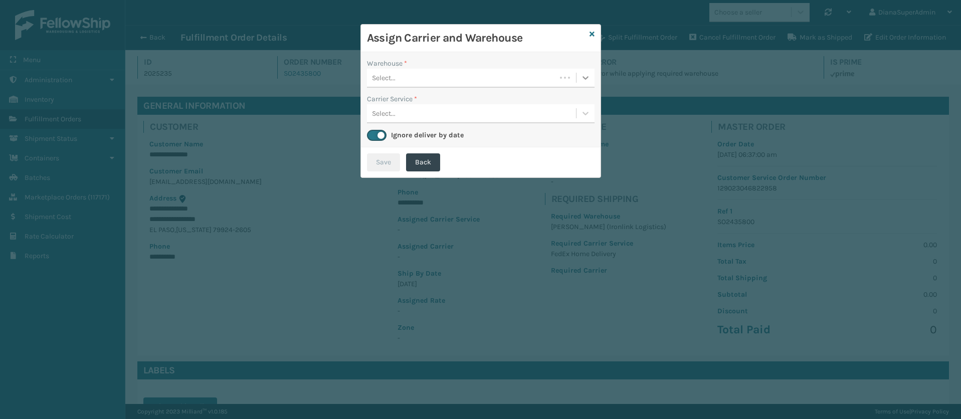
click at [592, 80] on div at bounding box center [586, 78] width 18 height 18
click at [467, 107] on div "[PERSON_NAME] (Ironlink Logistics)" at bounding box center [481, 103] width 228 height 19
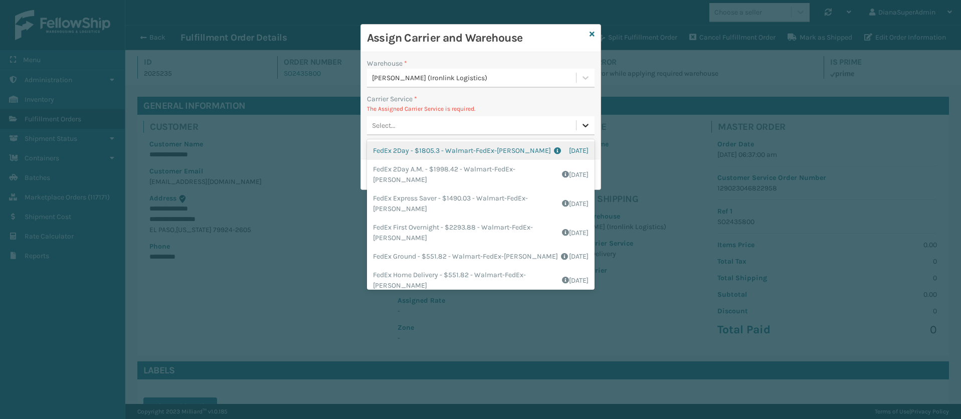
click at [591, 123] on div at bounding box center [586, 125] width 18 height 18
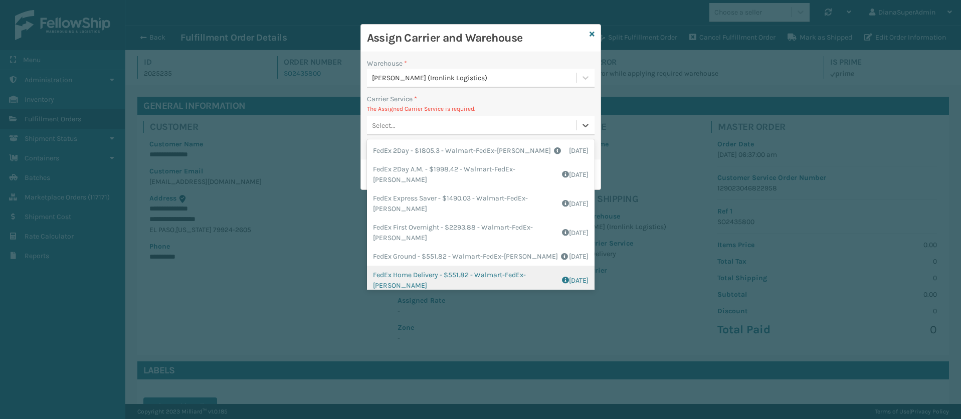
click at [414, 276] on div "FedEx Home Delivery - $551.82 - Walmart-FedEx-[PERSON_NAME] Shipping Cost $551.…" at bounding box center [481, 280] width 228 height 29
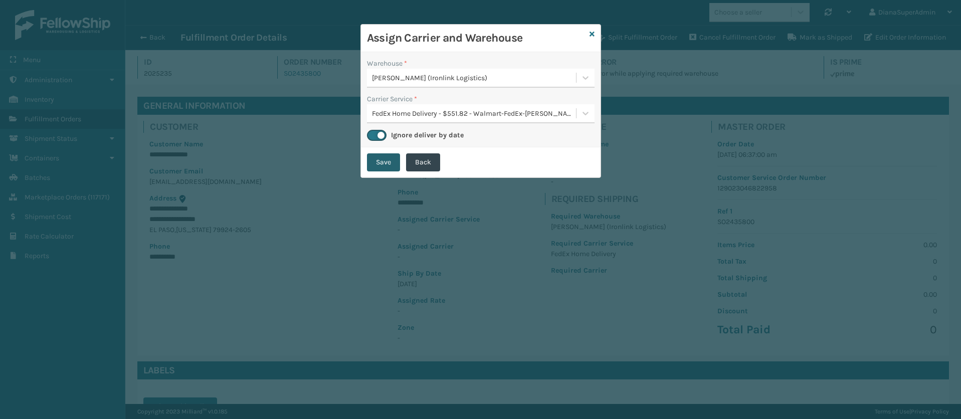
click at [385, 165] on button "Save" at bounding box center [383, 162] width 33 height 18
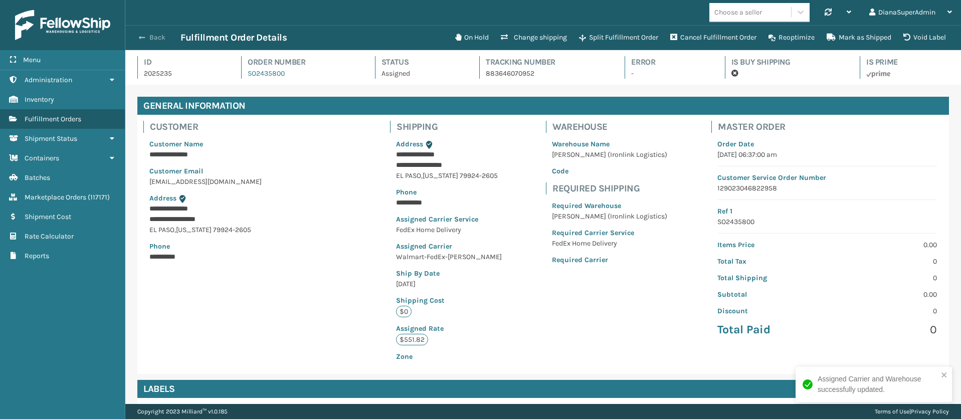
click at [142, 35] on span "button" at bounding box center [142, 37] width 6 height 7
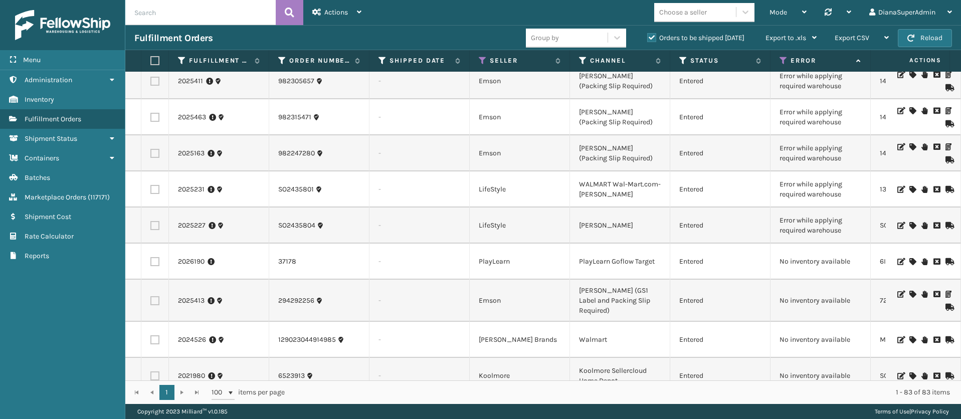
scroll to position [2029, 0]
click at [184, 222] on link "2025227" at bounding box center [192, 227] width 28 height 10
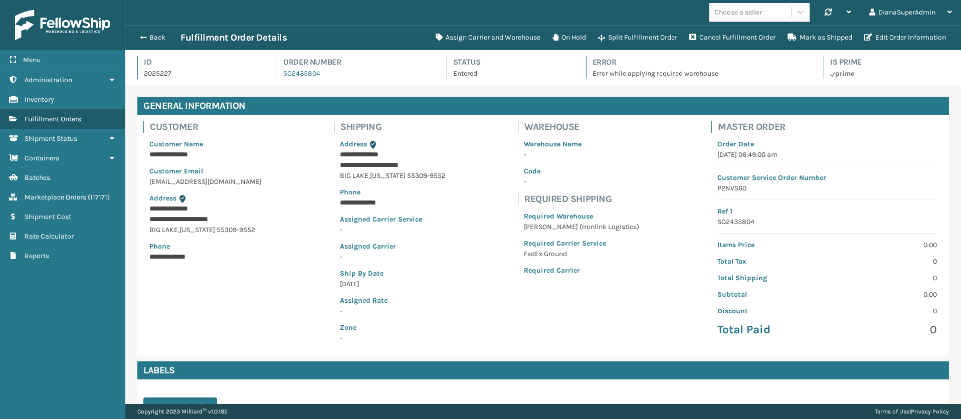
scroll to position [24, 836]
click at [497, 34] on button "Assign Carrier and Warehouse" at bounding box center [488, 38] width 117 height 20
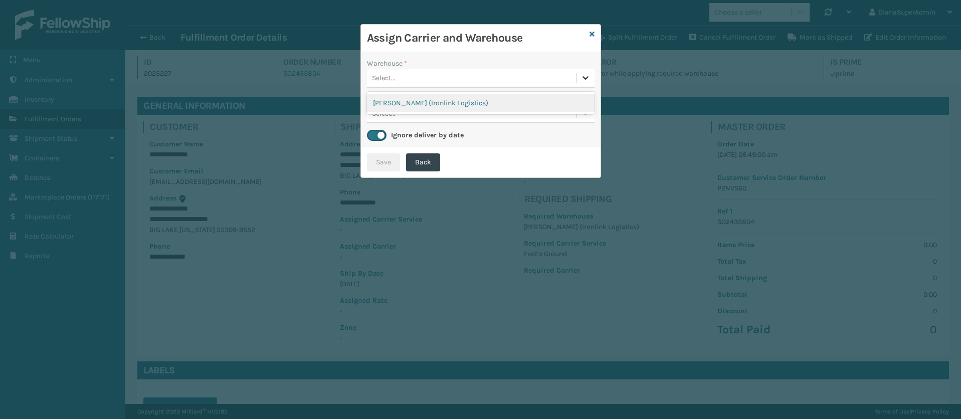
click at [585, 77] on icon at bounding box center [586, 78] width 10 height 10
click at [536, 101] on div "[PERSON_NAME] (Ironlink Logistics)" at bounding box center [481, 103] width 228 height 19
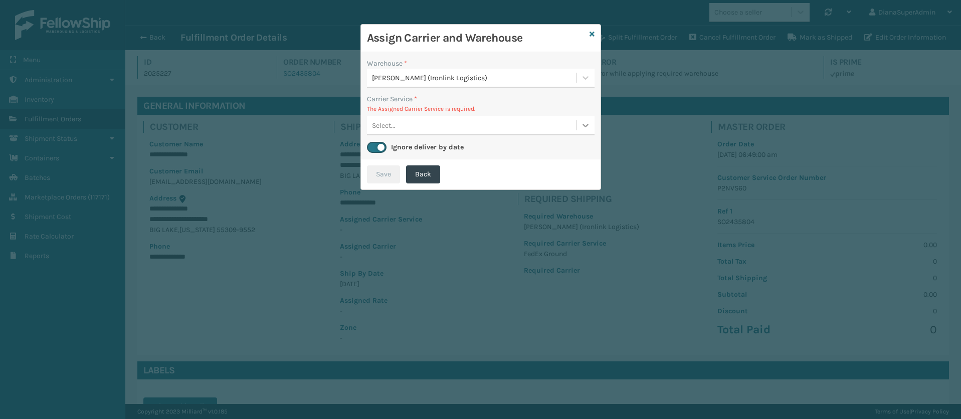
click at [583, 123] on icon at bounding box center [586, 125] width 10 height 10
click at [583, 122] on icon at bounding box center [586, 125] width 10 height 10
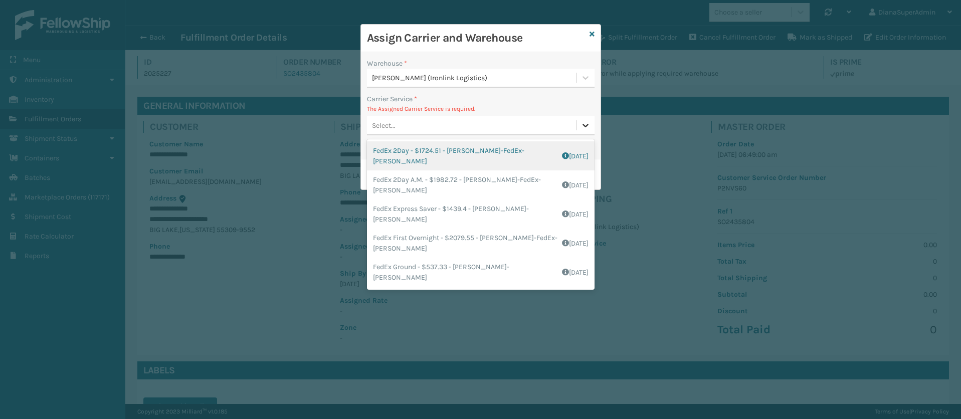
click at [583, 122] on icon at bounding box center [586, 125] width 10 height 10
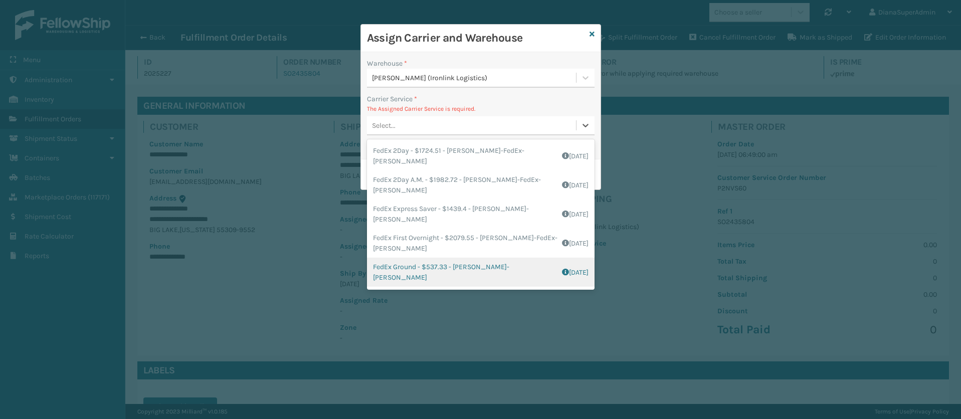
click at [416, 269] on div "FedEx Ground - $537.33 - Ashley Furniture-FedEx-[PERSON_NAME] Shipping Cost $53…" at bounding box center [481, 272] width 228 height 29
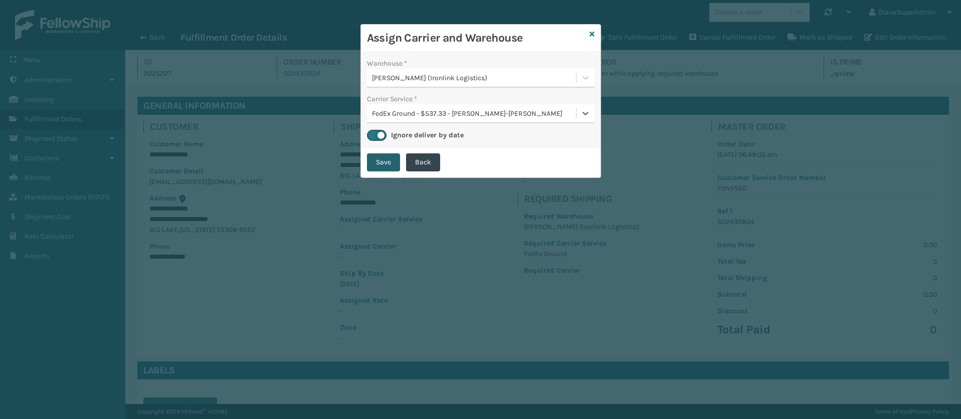
click at [388, 163] on button "Save" at bounding box center [383, 162] width 33 height 18
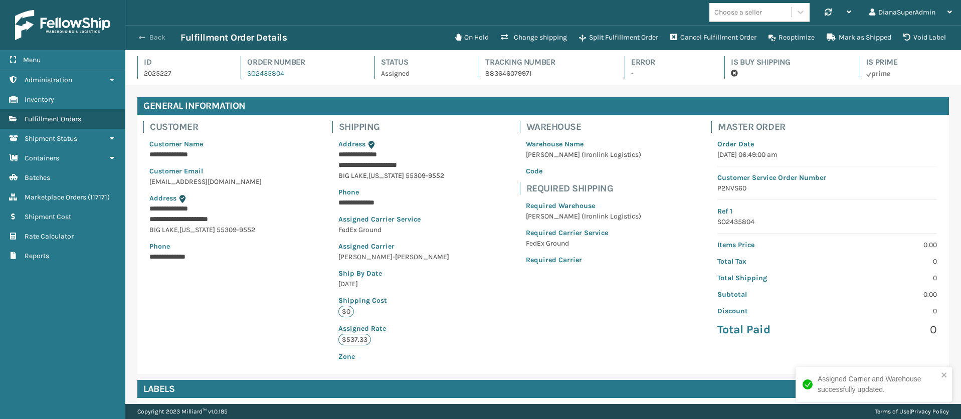
click at [145, 36] on span "button" at bounding box center [142, 37] width 6 height 7
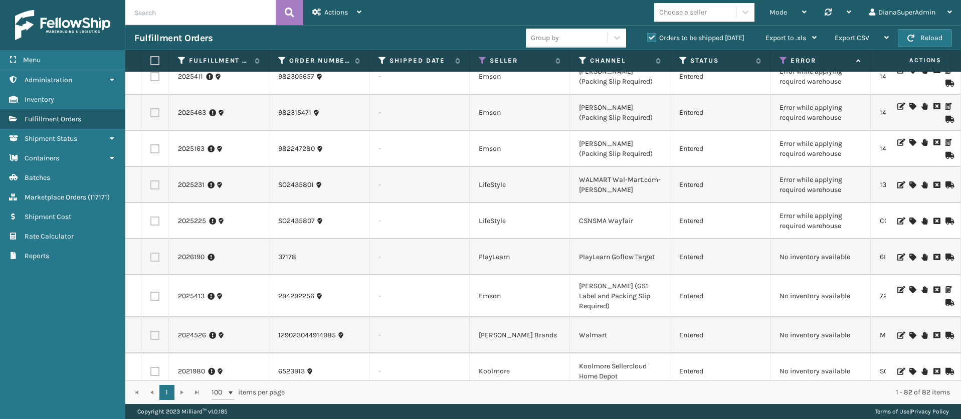
scroll to position [1991, 0]
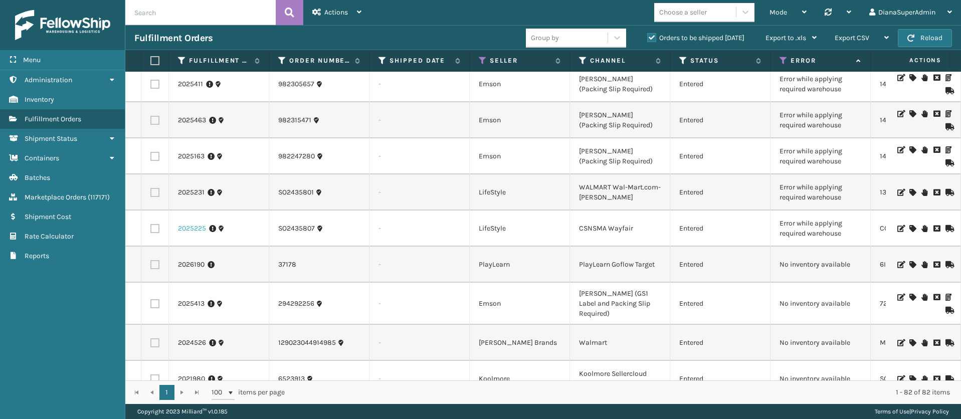
click at [199, 224] on link "2025225" at bounding box center [192, 229] width 28 height 10
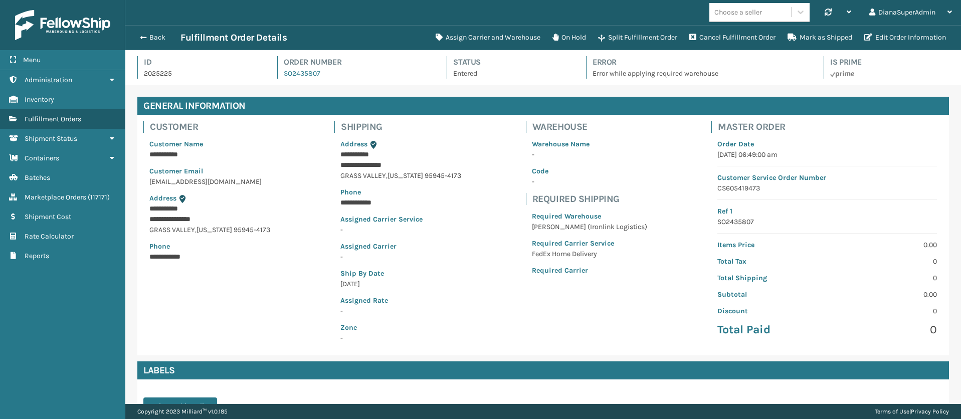
scroll to position [24, 836]
click at [477, 33] on button "Assign Carrier and Warehouse" at bounding box center [488, 38] width 117 height 20
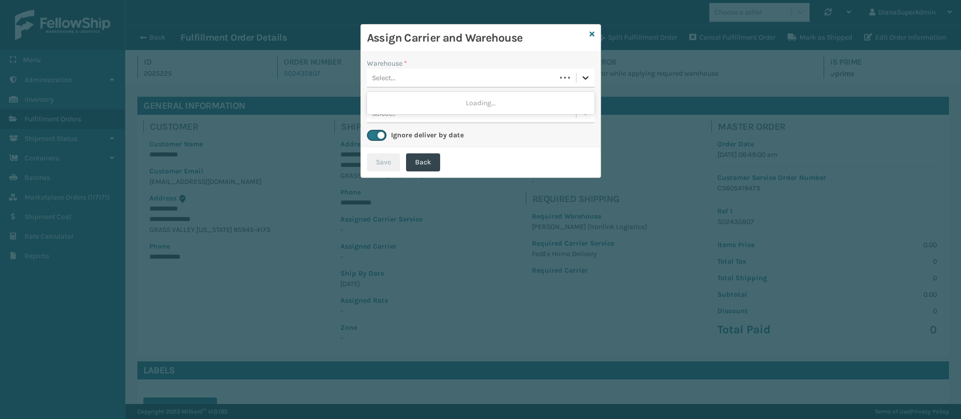
click at [583, 77] on icon at bounding box center [586, 78] width 10 height 10
click at [472, 107] on div "[PERSON_NAME] (Ironlink Logistics)" at bounding box center [481, 103] width 228 height 19
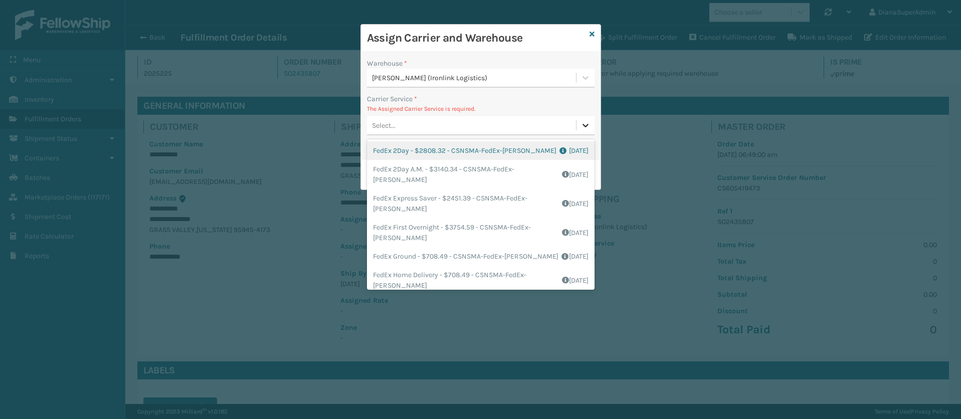
click at [584, 128] on icon at bounding box center [586, 125] width 10 height 10
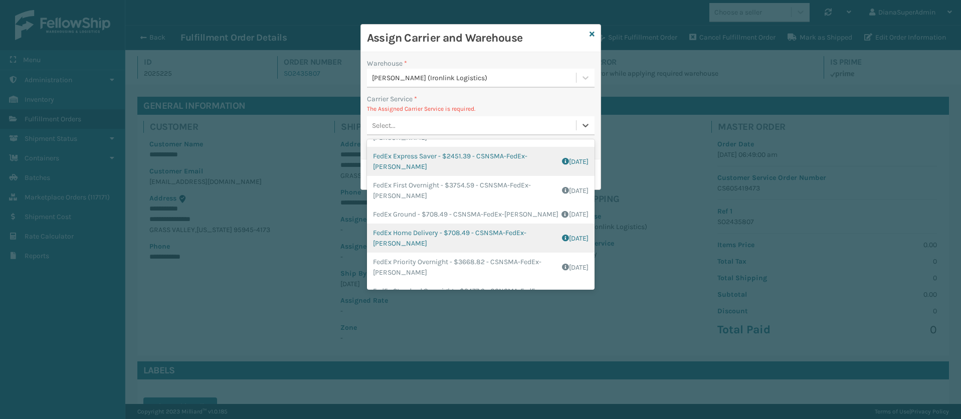
scroll to position [76, 0]
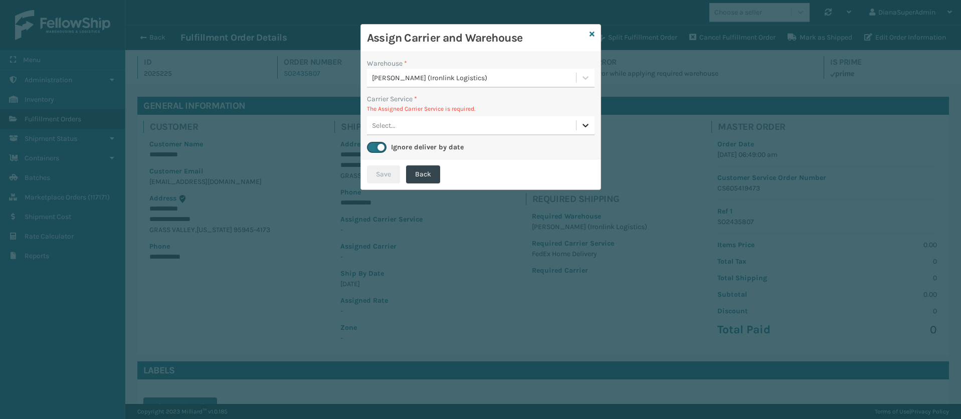
click at [585, 117] on div at bounding box center [586, 125] width 18 height 18
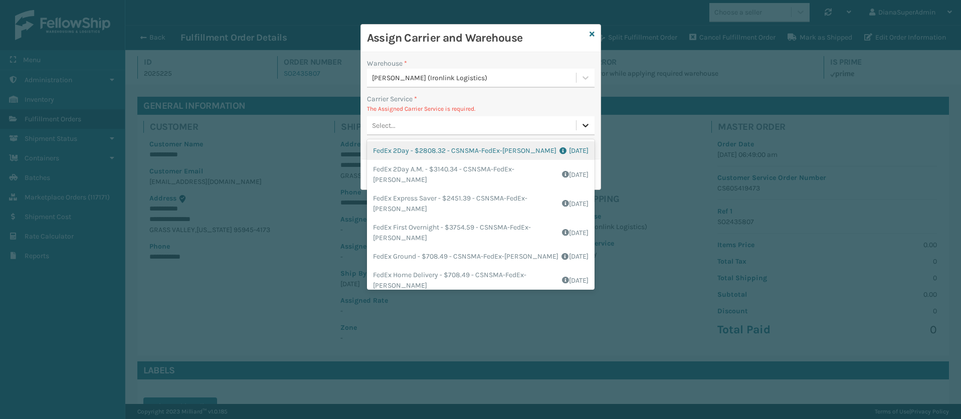
click at [585, 117] on div at bounding box center [586, 125] width 18 height 18
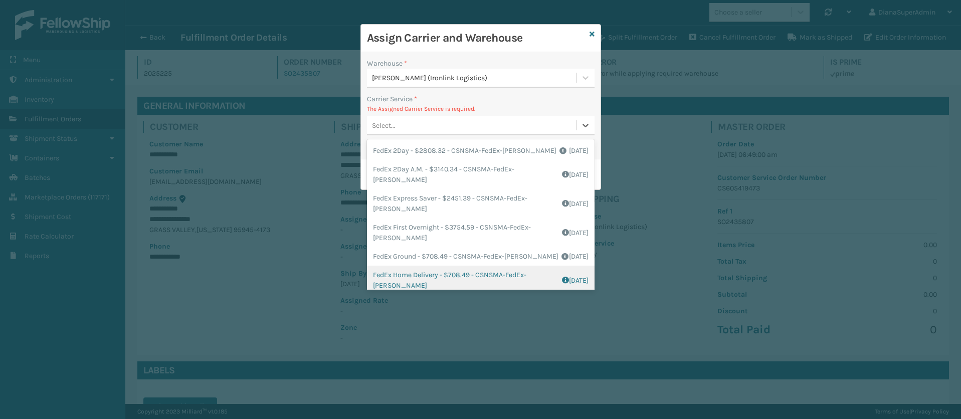
click at [408, 286] on div "FedEx Home Delivery - $708.49 - CSNSMA-FedEx-[PERSON_NAME] Shipping Cost $708.4…" at bounding box center [481, 280] width 228 height 29
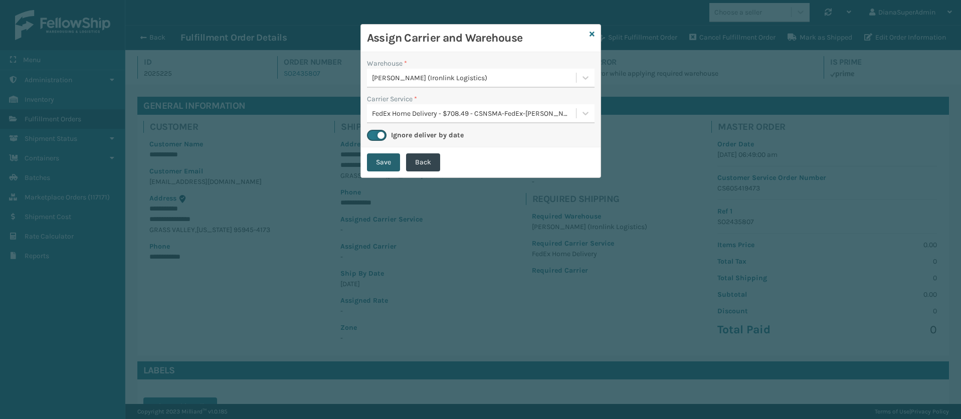
click at [384, 163] on button "Save" at bounding box center [383, 162] width 33 height 18
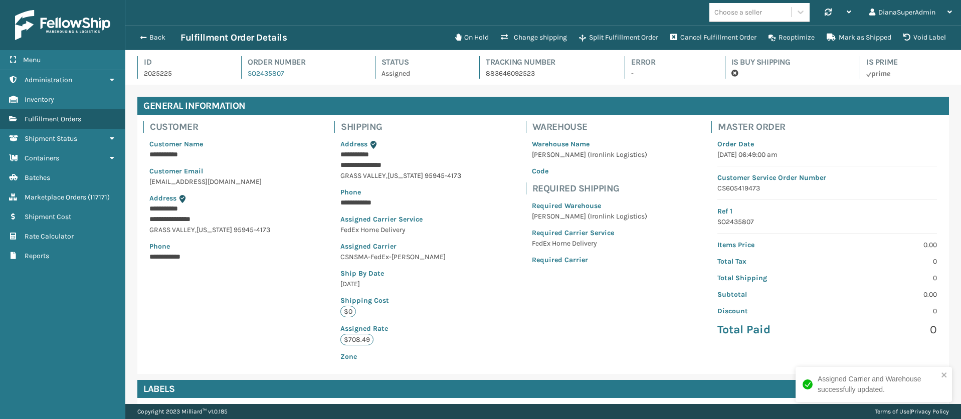
scroll to position [24, 836]
click at [142, 39] on span "button" at bounding box center [142, 37] width 6 height 7
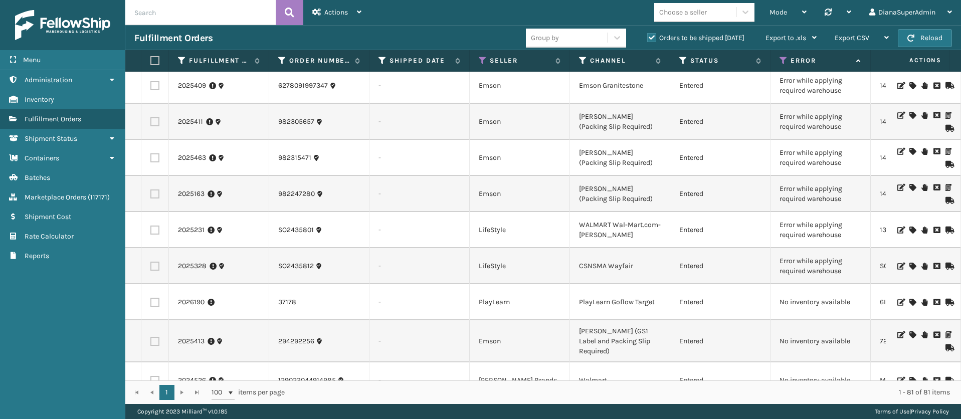
scroll to position [1916, 0]
click at [180, 262] on link "2025328" at bounding box center [192, 267] width 29 height 10
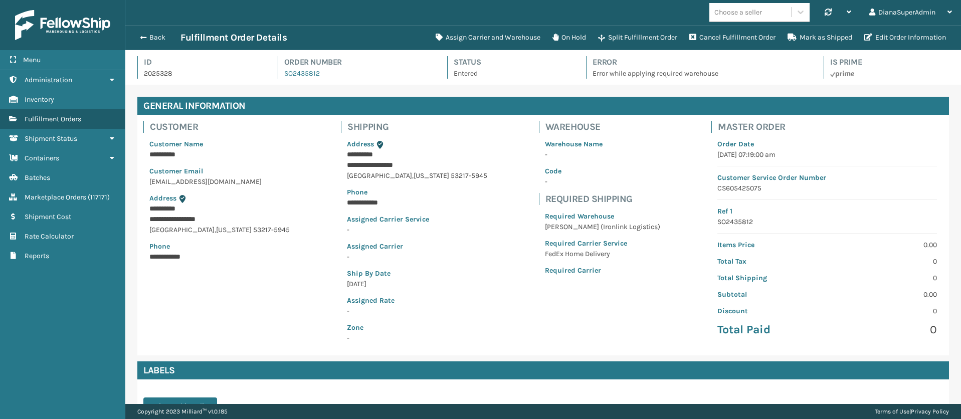
scroll to position [24, 836]
click at [497, 36] on button "Assign Carrier and Warehouse" at bounding box center [488, 38] width 117 height 20
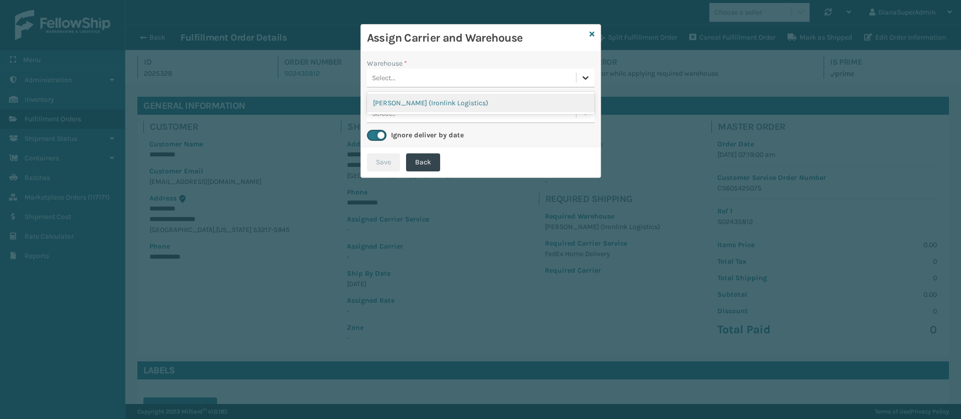
click at [583, 79] on icon at bounding box center [586, 78] width 10 height 10
click at [543, 102] on div "[PERSON_NAME] (Ironlink Logistics)" at bounding box center [481, 103] width 228 height 19
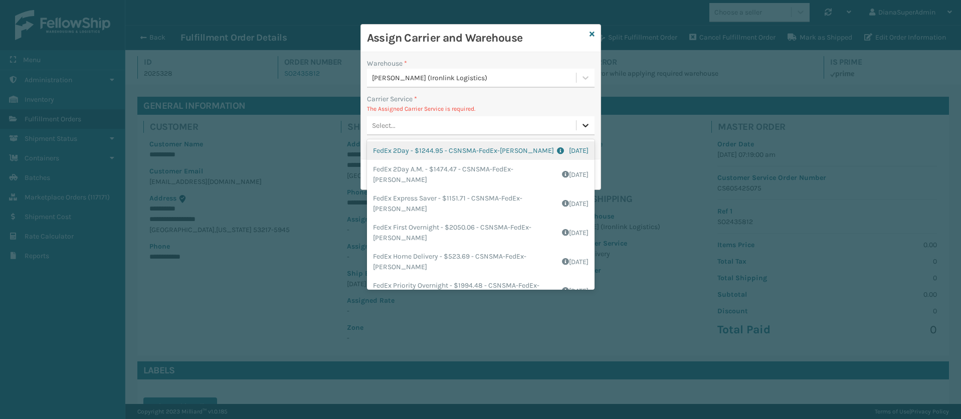
click at [588, 131] on div at bounding box center [586, 125] width 18 height 18
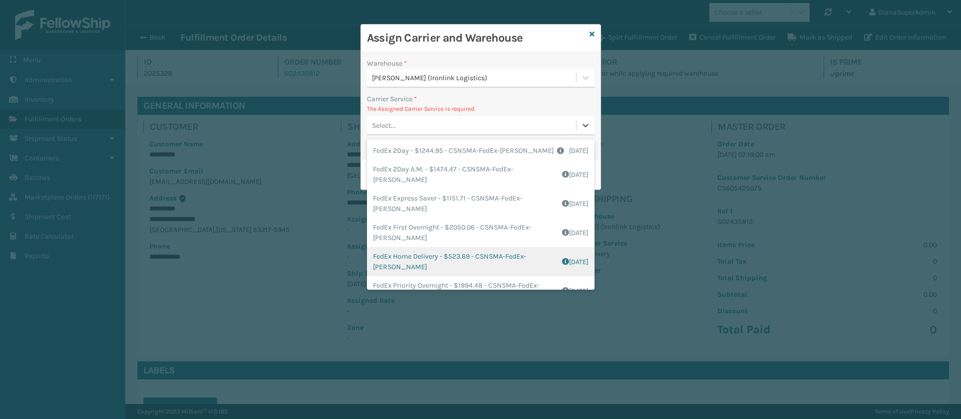
click at [417, 263] on div "FedEx Home Delivery - $523.69 - CSNSMA-FedEx-[PERSON_NAME] Shipping Cost $523.6…" at bounding box center [481, 261] width 228 height 29
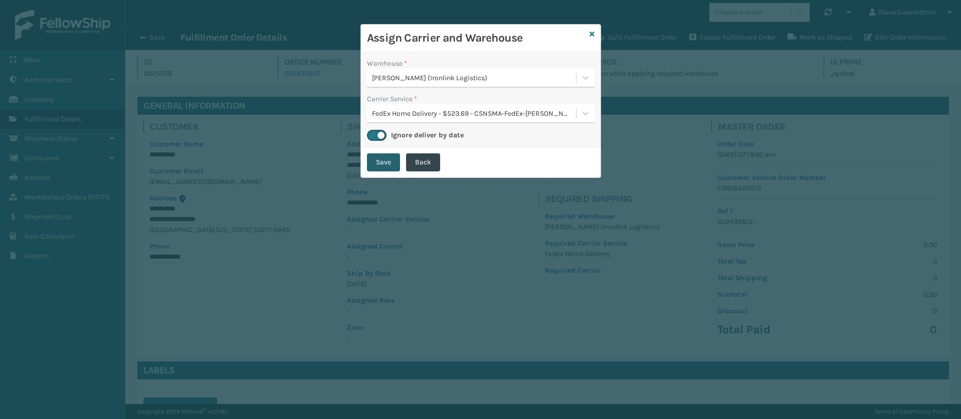
click at [383, 160] on button "Save" at bounding box center [383, 162] width 33 height 18
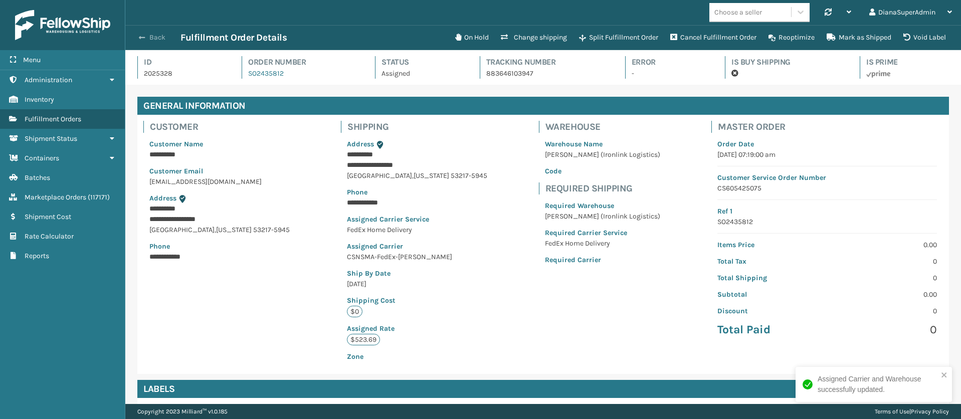
click at [146, 38] on button "Back" at bounding box center [157, 37] width 46 height 9
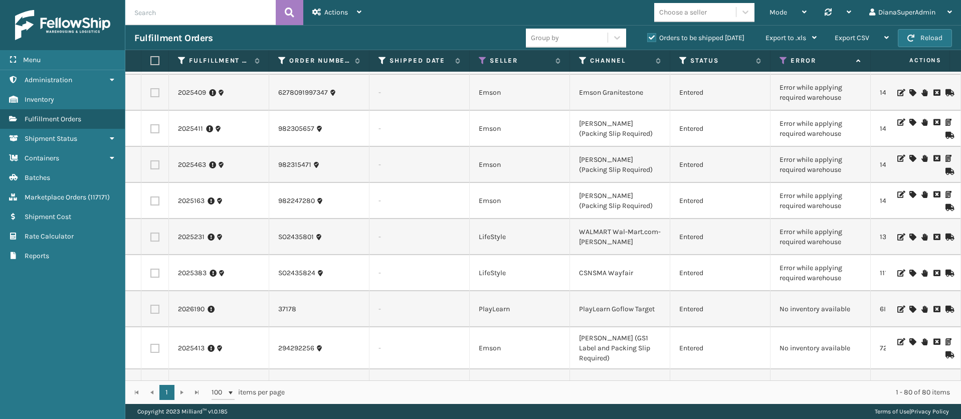
scroll to position [1868, 0]
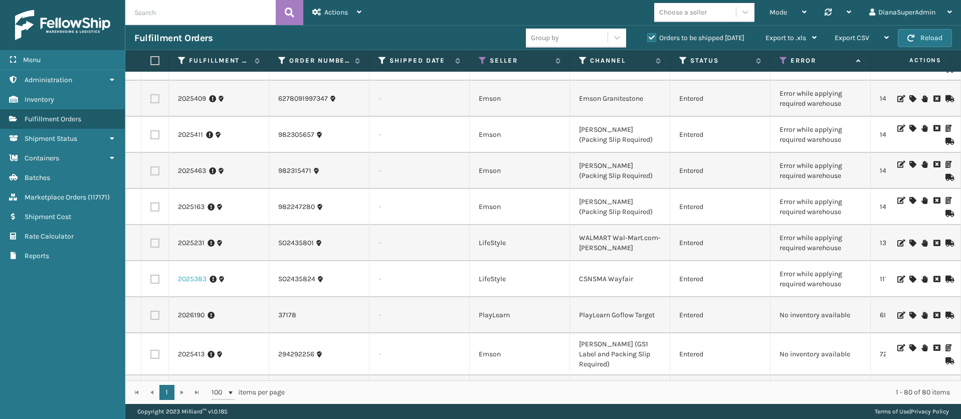
click at [196, 274] on link "2025383" at bounding box center [192, 279] width 29 height 10
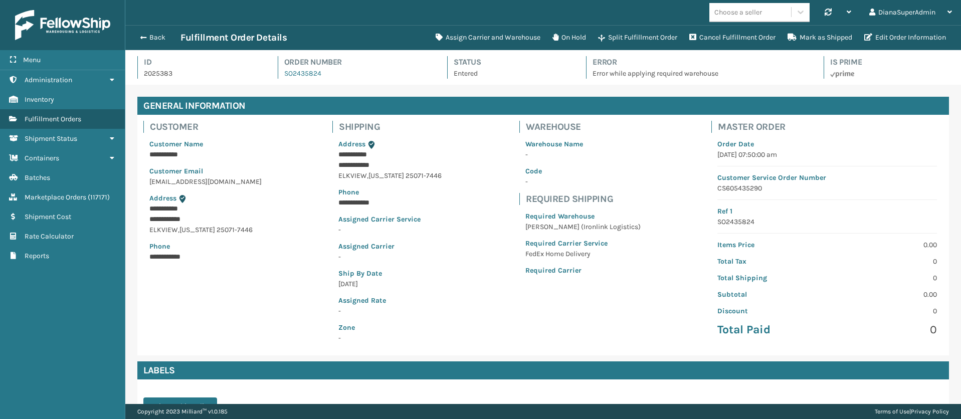
scroll to position [24, 836]
click at [477, 34] on button "Assign Carrier and Warehouse" at bounding box center [488, 38] width 117 height 20
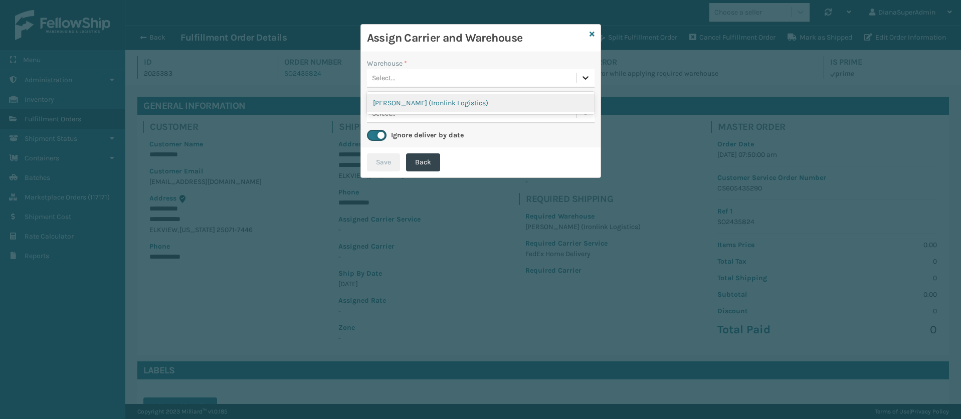
click at [589, 76] on icon at bounding box center [586, 78] width 10 height 10
click at [530, 104] on div "[PERSON_NAME] (Ironlink Logistics)" at bounding box center [481, 103] width 228 height 19
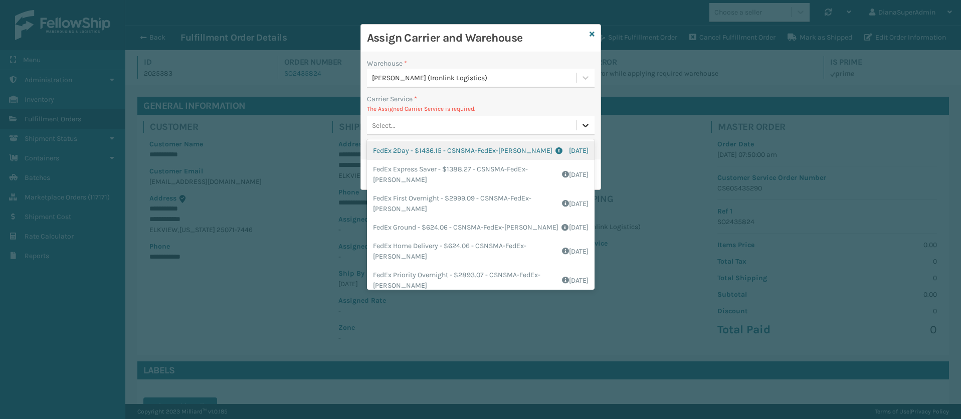
click at [585, 123] on icon at bounding box center [586, 125] width 10 height 10
click at [586, 121] on icon at bounding box center [586, 125] width 10 height 10
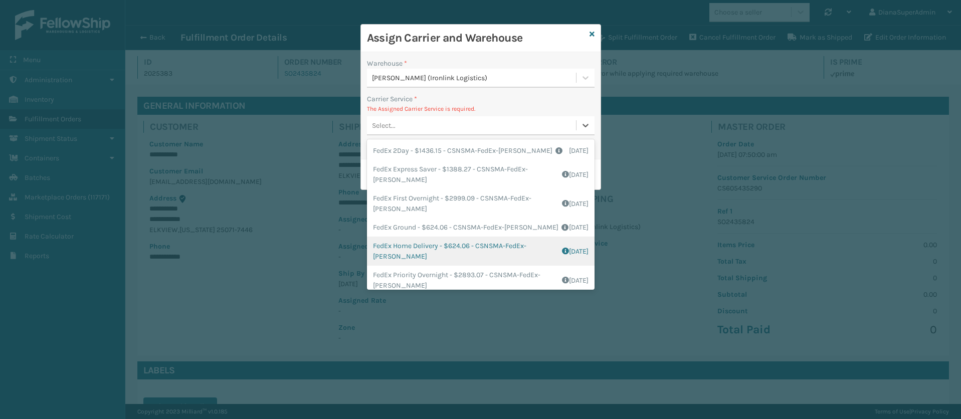
click at [418, 255] on div "FedEx Home Delivery - $624.06 - CSNSMA-FedEx-[PERSON_NAME] Shipping Cost $624.0…" at bounding box center [481, 251] width 228 height 29
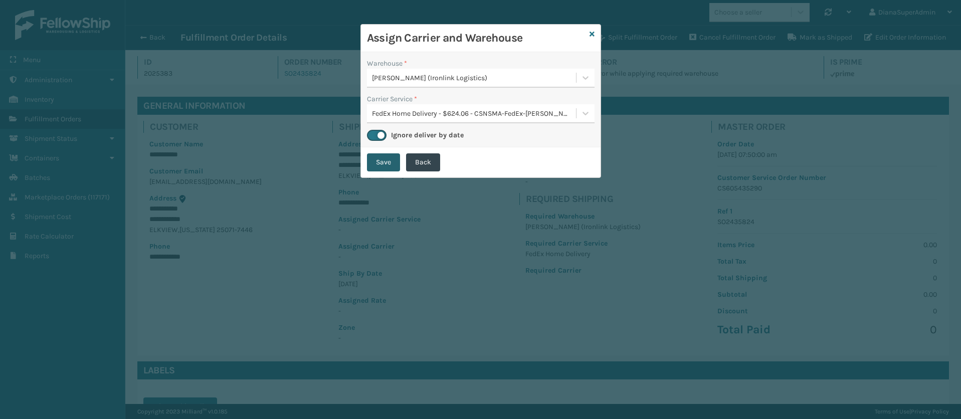
click at [387, 161] on button "Save" at bounding box center [383, 162] width 33 height 18
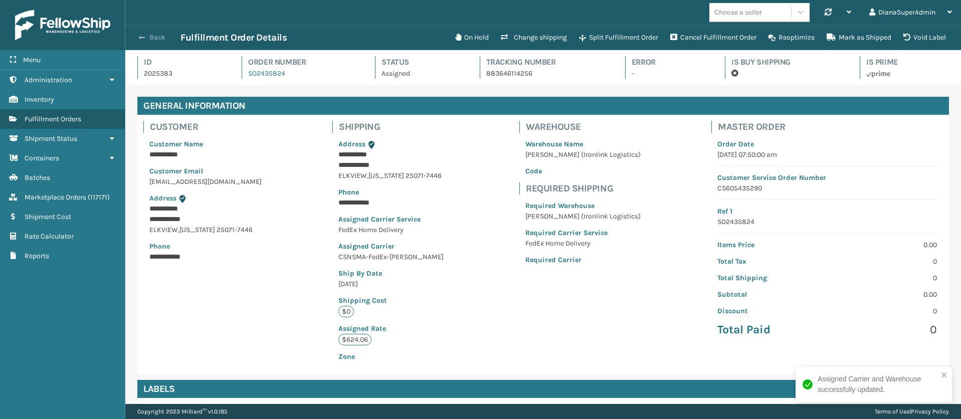
click at [141, 36] on span "button" at bounding box center [142, 37] width 6 height 7
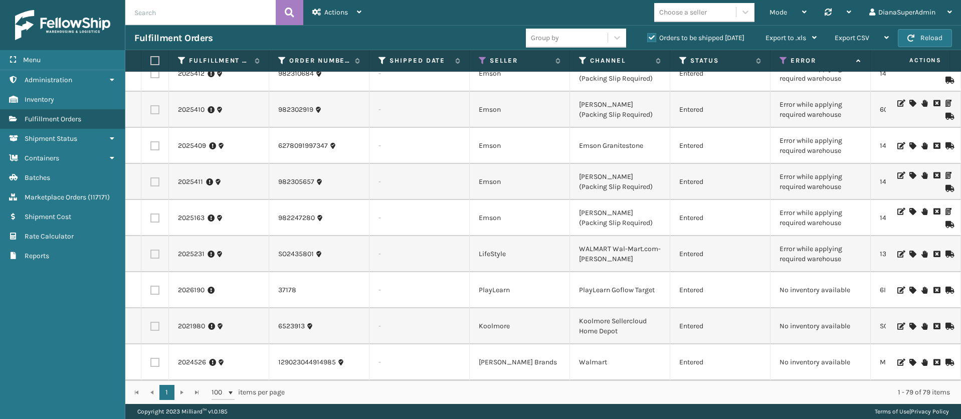
scroll to position [1856, 0]
click at [190, 250] on link "2025231" at bounding box center [191, 255] width 27 height 10
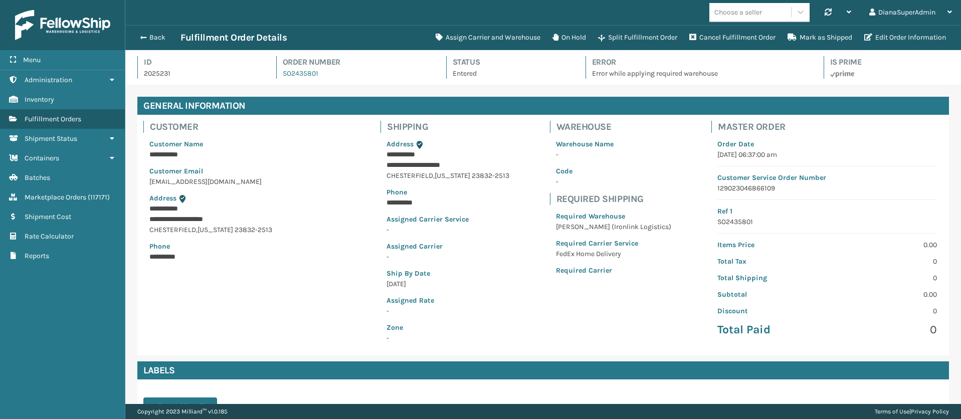
scroll to position [24, 836]
click at [479, 33] on button "Assign Carrier and Warehouse" at bounding box center [488, 38] width 117 height 20
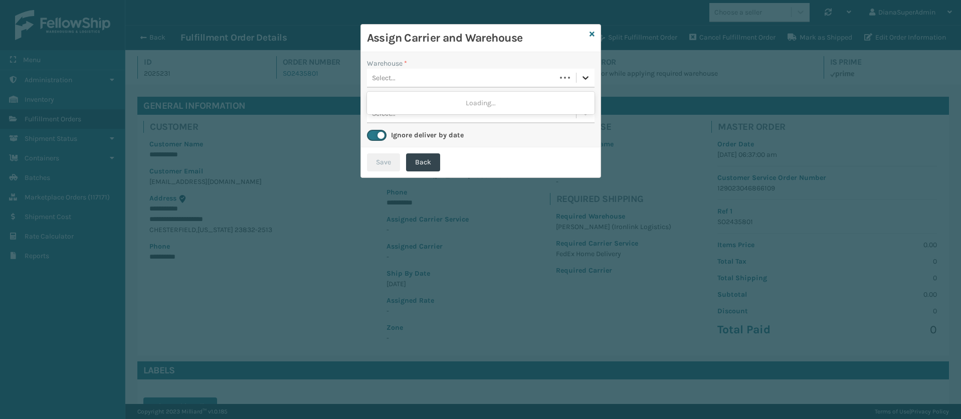
click at [583, 77] on icon at bounding box center [586, 78] width 6 height 4
click at [512, 100] on div "[PERSON_NAME] (Ironlink Logistics)" at bounding box center [481, 103] width 228 height 19
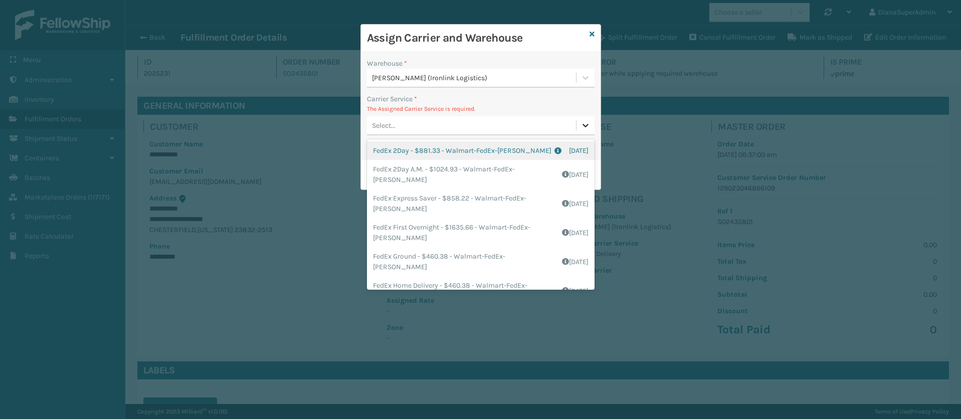
click at [591, 124] on div at bounding box center [586, 125] width 18 height 18
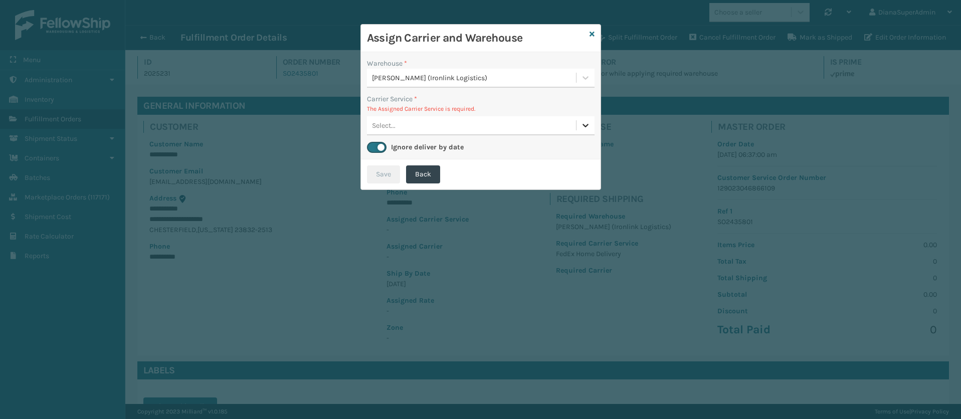
click at [587, 117] on div at bounding box center [586, 125] width 18 height 18
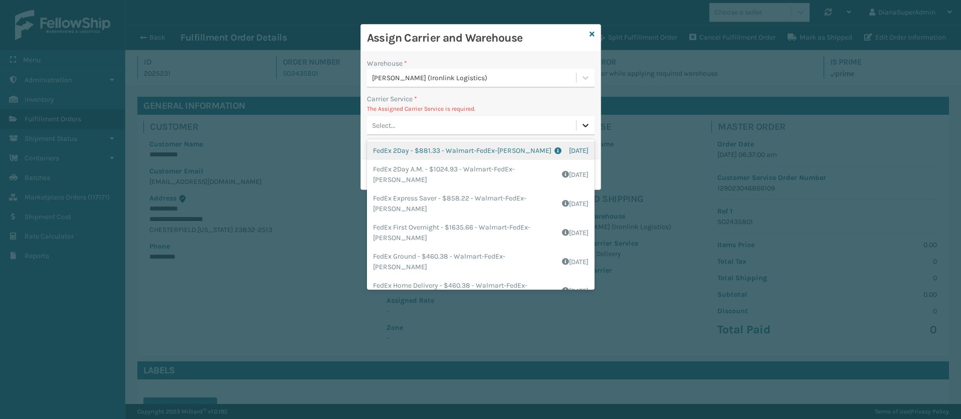
click at [587, 117] on div at bounding box center [586, 125] width 18 height 18
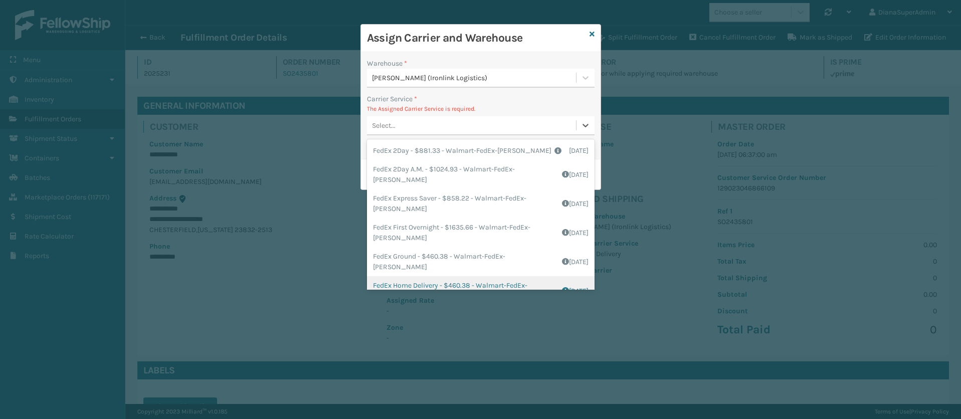
click at [428, 283] on div "FedEx Home Delivery - $460.38 - Walmart-FedEx-[PERSON_NAME] Shipping Cost $460.…" at bounding box center [481, 290] width 228 height 29
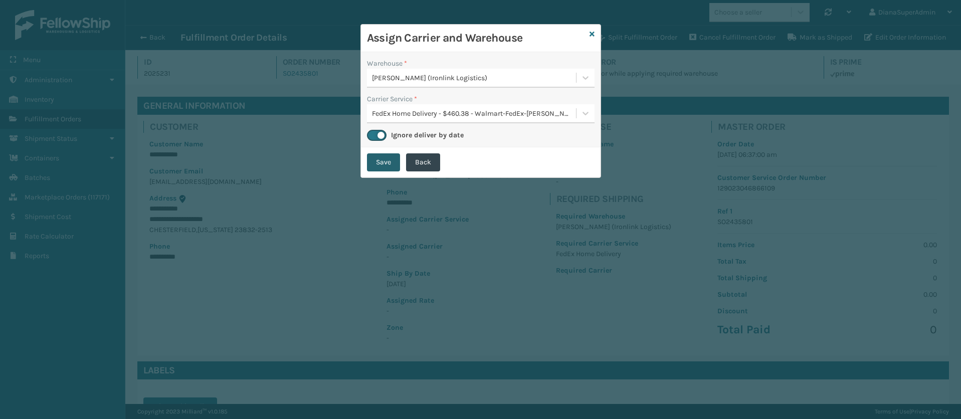
click at [382, 154] on button "Save" at bounding box center [383, 162] width 33 height 18
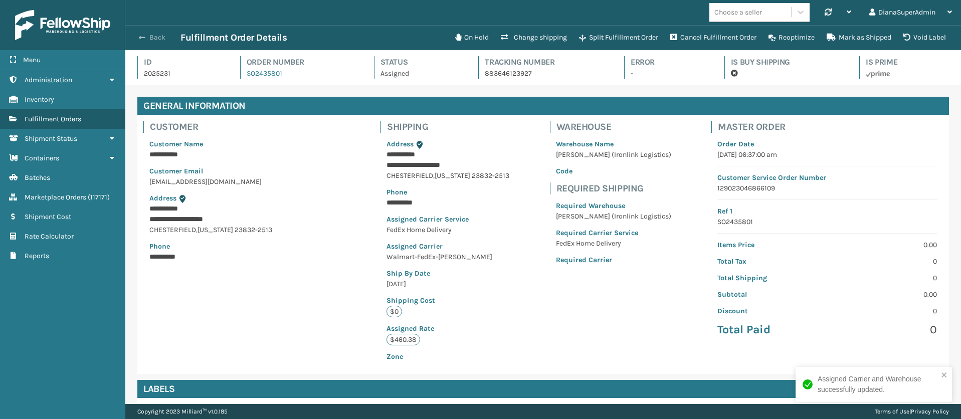
click at [146, 37] on button "Back" at bounding box center [157, 37] width 46 height 9
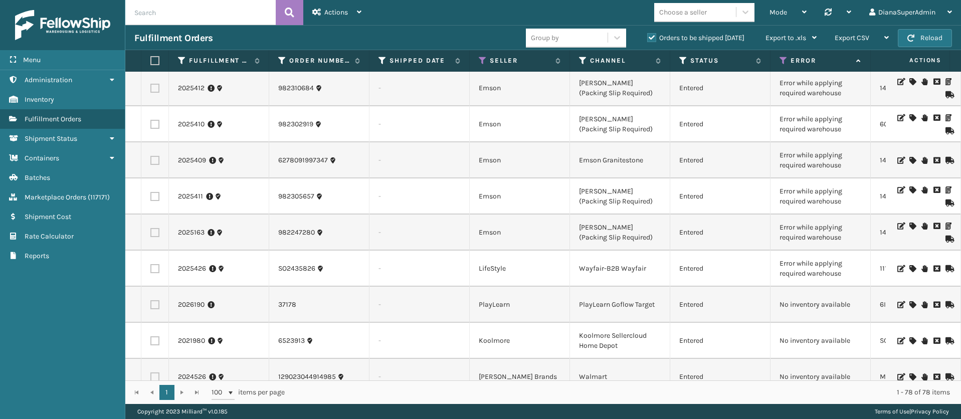
scroll to position [1791, 0]
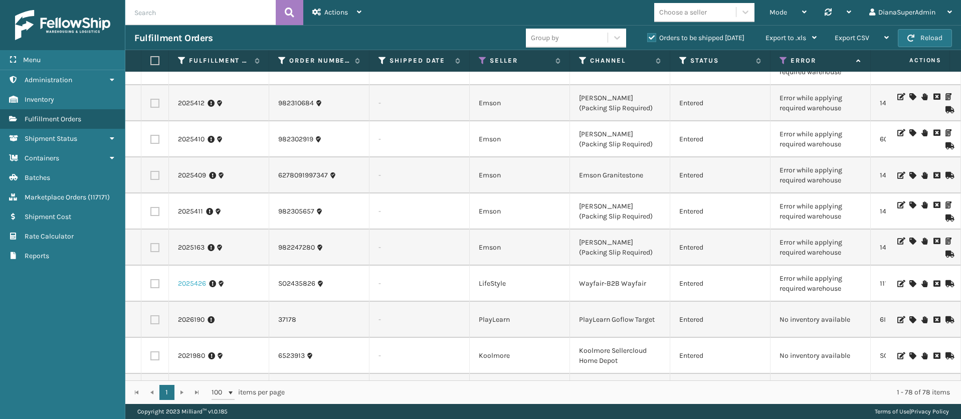
click at [191, 279] on link "2025426" at bounding box center [192, 284] width 28 height 10
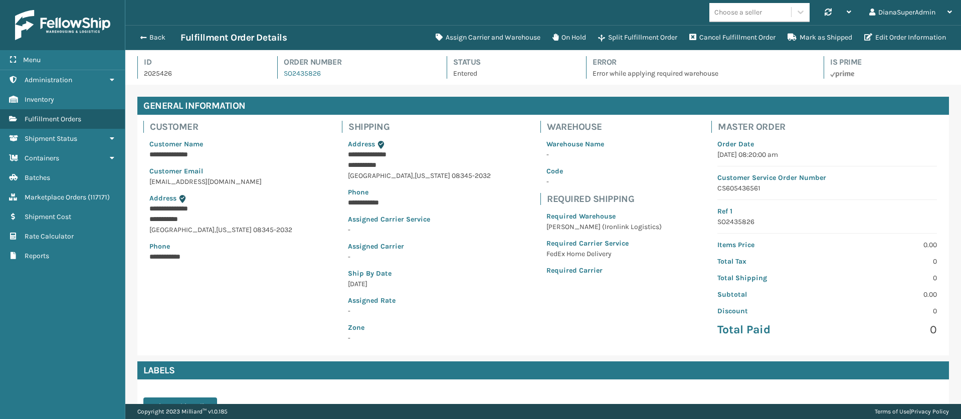
scroll to position [24, 836]
click at [494, 38] on button "Assign Carrier and Warehouse" at bounding box center [488, 38] width 117 height 20
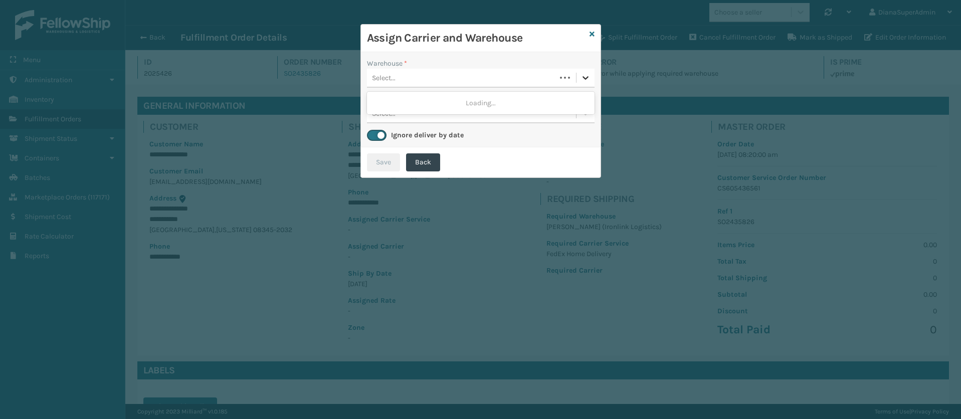
click at [584, 82] on icon at bounding box center [586, 78] width 10 height 10
click at [563, 96] on div "[PERSON_NAME] (Ironlink Logistics)" at bounding box center [481, 103] width 228 height 19
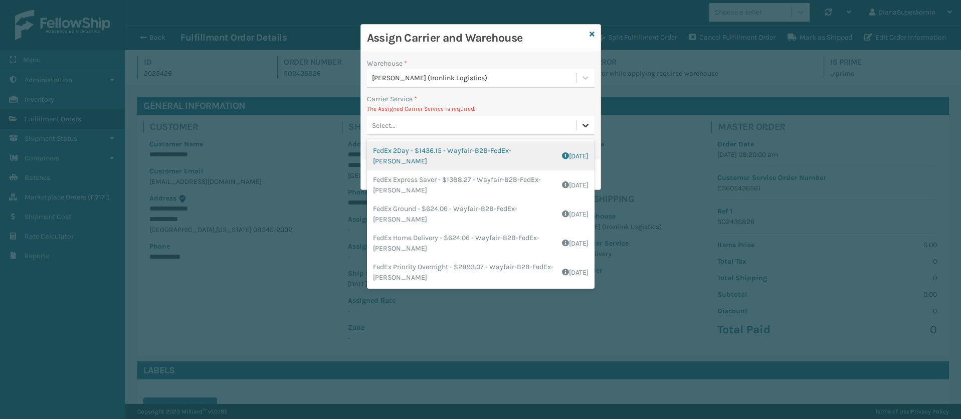
click at [584, 118] on div at bounding box center [586, 125] width 18 height 18
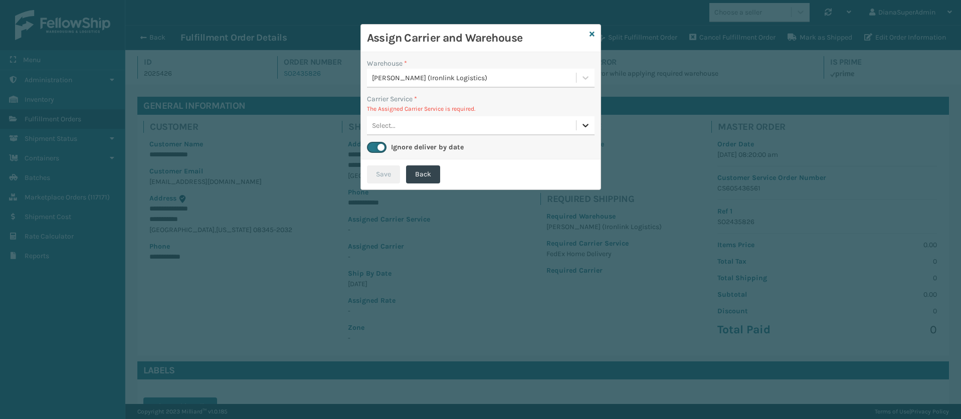
click at [584, 118] on div at bounding box center [586, 125] width 18 height 18
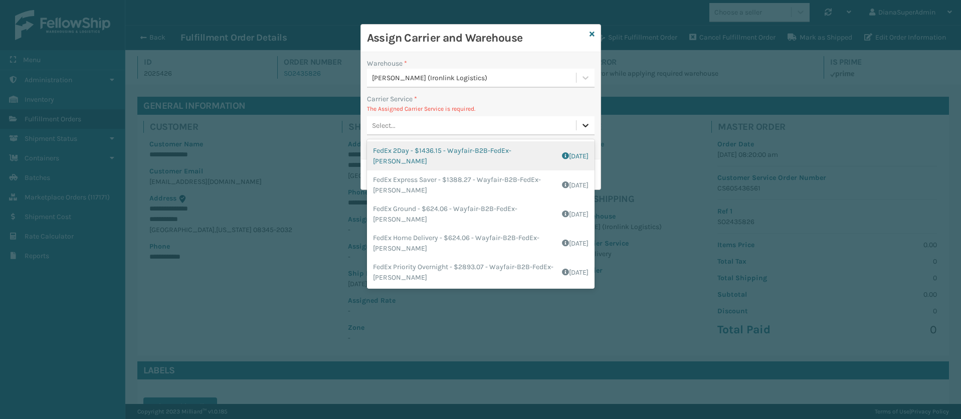
click at [584, 118] on div at bounding box center [586, 125] width 18 height 18
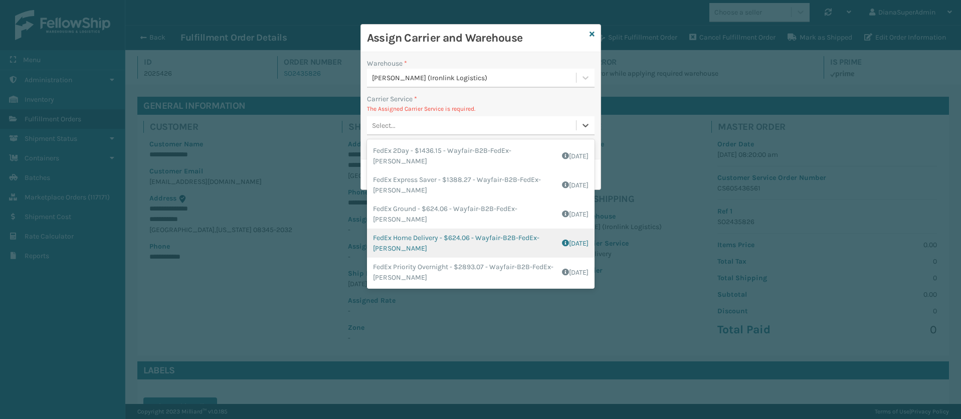
click at [462, 234] on div "FedEx Home Delivery - $624.06 - Wayfair-B2B-FedEx-[PERSON_NAME] Shipping Cost $…" at bounding box center [481, 243] width 228 height 29
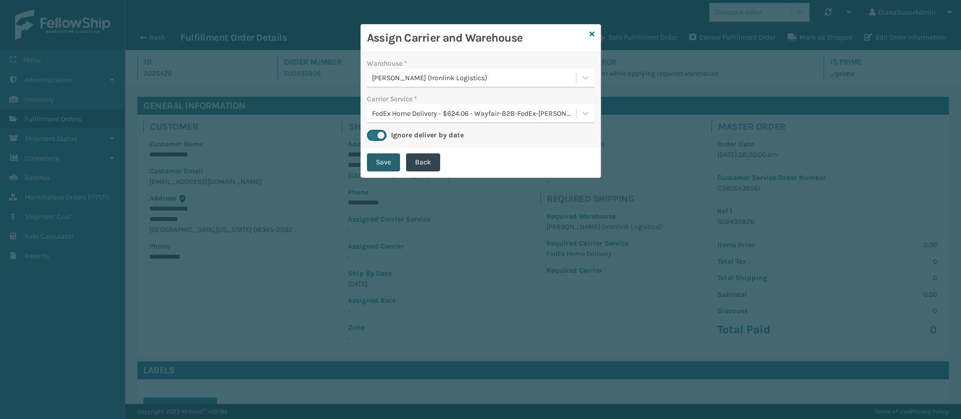
click at [379, 164] on button "Save" at bounding box center [383, 162] width 33 height 18
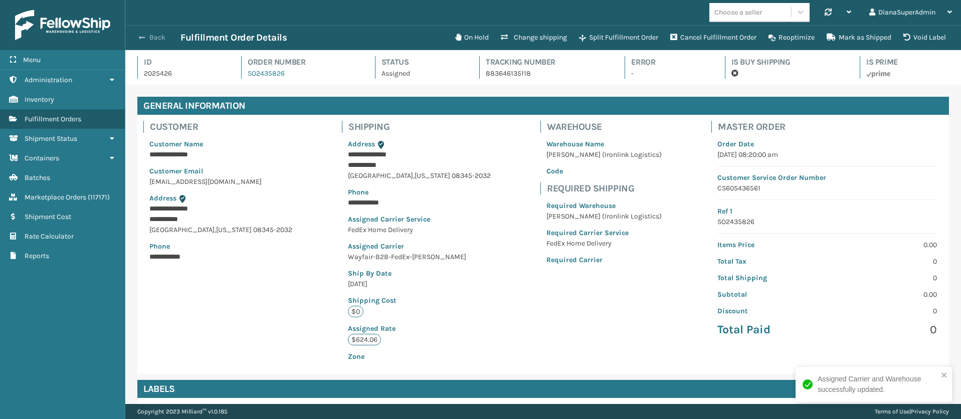
click at [142, 39] on span "button" at bounding box center [142, 37] width 6 height 7
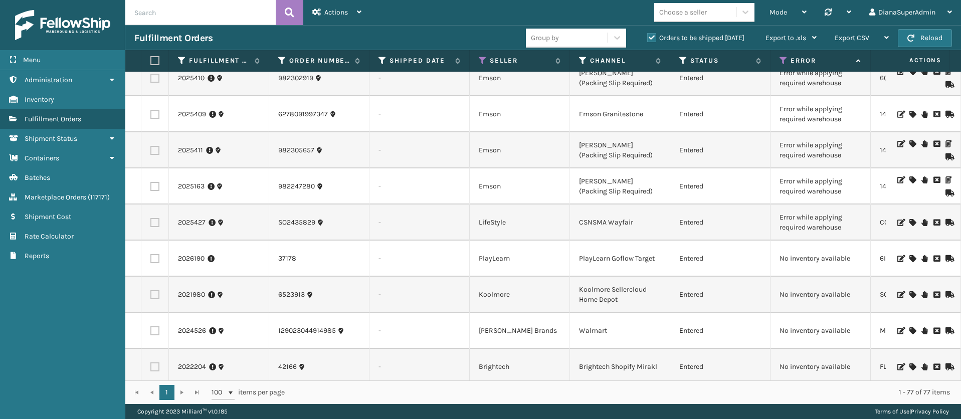
scroll to position [1815, 0]
click at [194, 219] on link "2025427" at bounding box center [192, 224] width 28 height 10
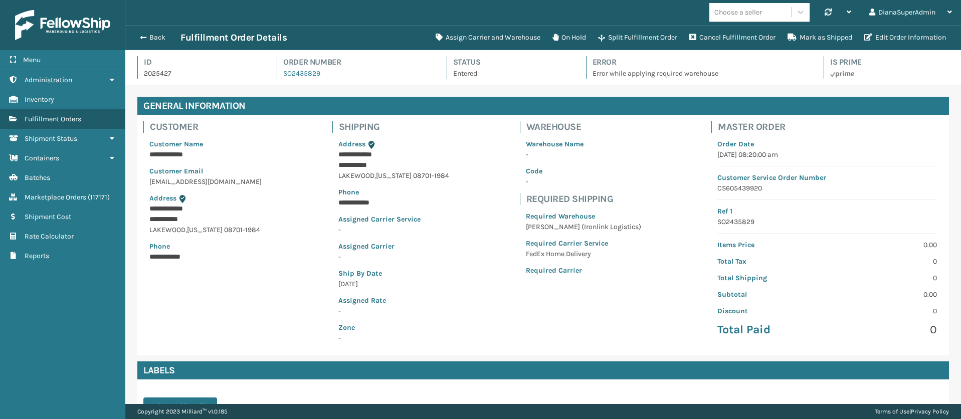
scroll to position [24, 836]
click at [477, 37] on button "Assign Carrier and Warehouse" at bounding box center [488, 38] width 117 height 20
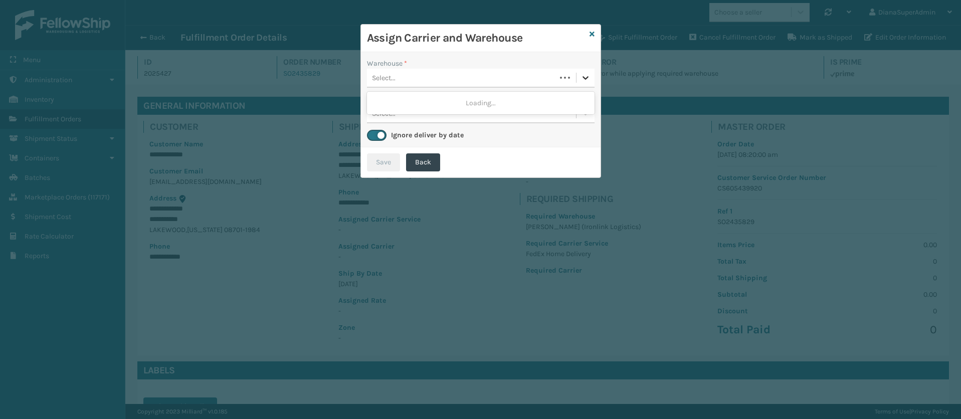
click at [585, 80] on icon at bounding box center [586, 78] width 10 height 10
click at [493, 94] on div "[PERSON_NAME] (Ironlink Logistics)" at bounding box center [481, 103] width 228 height 19
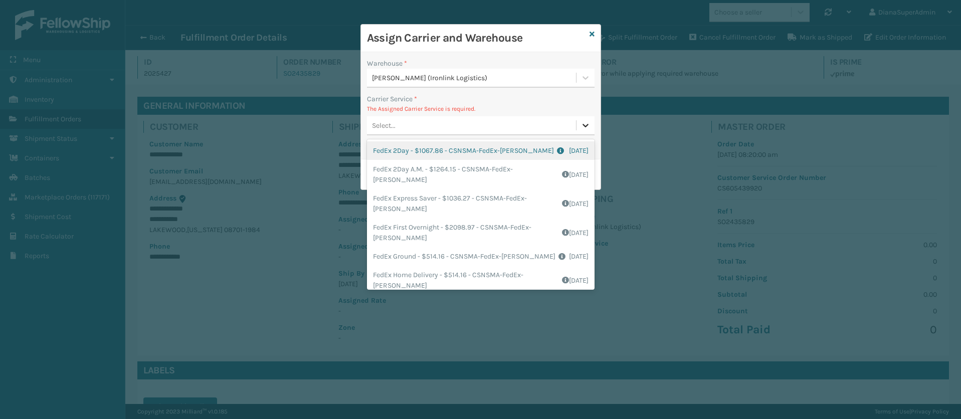
click at [588, 122] on icon at bounding box center [586, 125] width 10 height 10
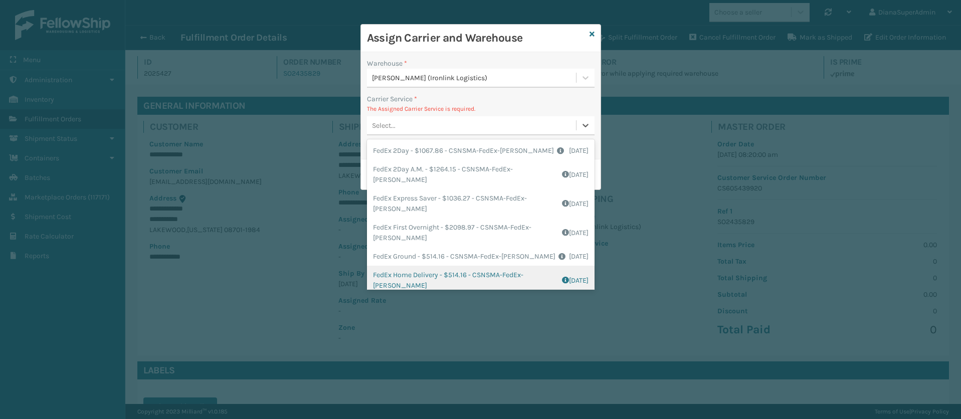
click at [410, 276] on div "FedEx Home Delivery - $514.16 - CSNSMA-FedEx-[PERSON_NAME] Shipping Cost $514.1…" at bounding box center [481, 280] width 228 height 29
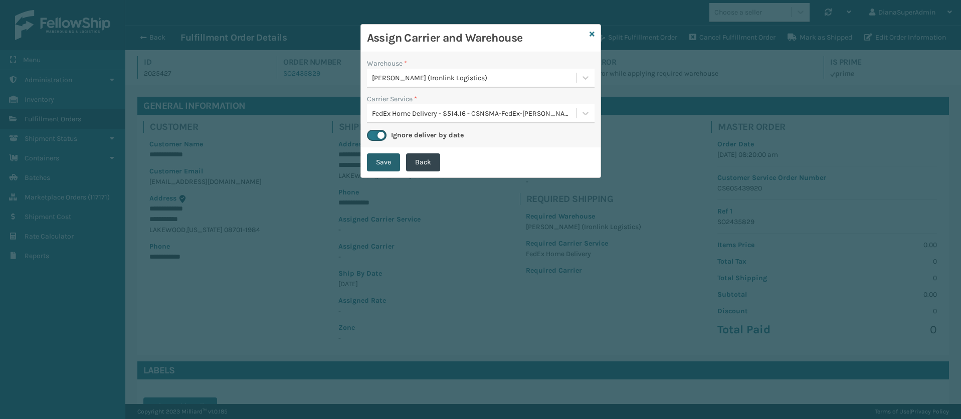
click at [383, 168] on button "Save" at bounding box center [383, 162] width 33 height 18
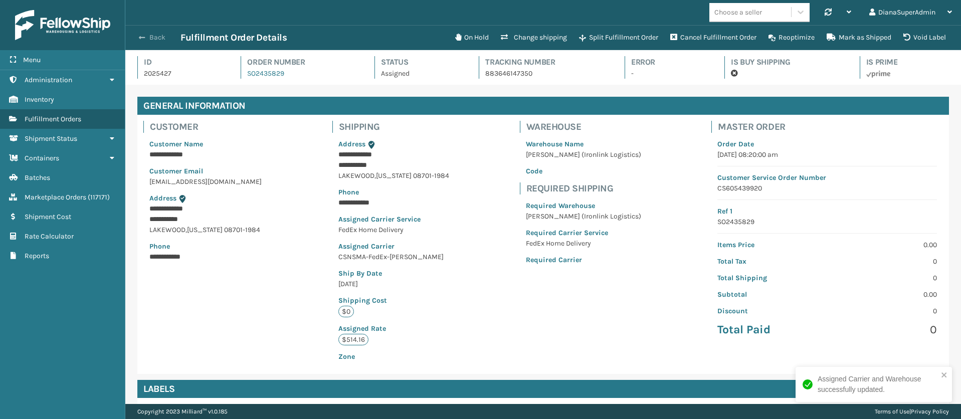
click at [144, 36] on span "button" at bounding box center [142, 37] width 6 height 7
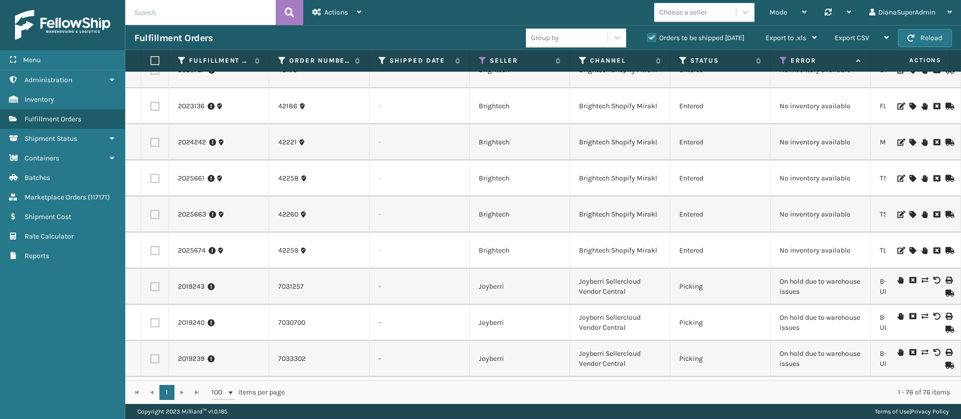
scroll to position [2464, 0]
